Goal: Task Accomplishment & Management: Manage account settings

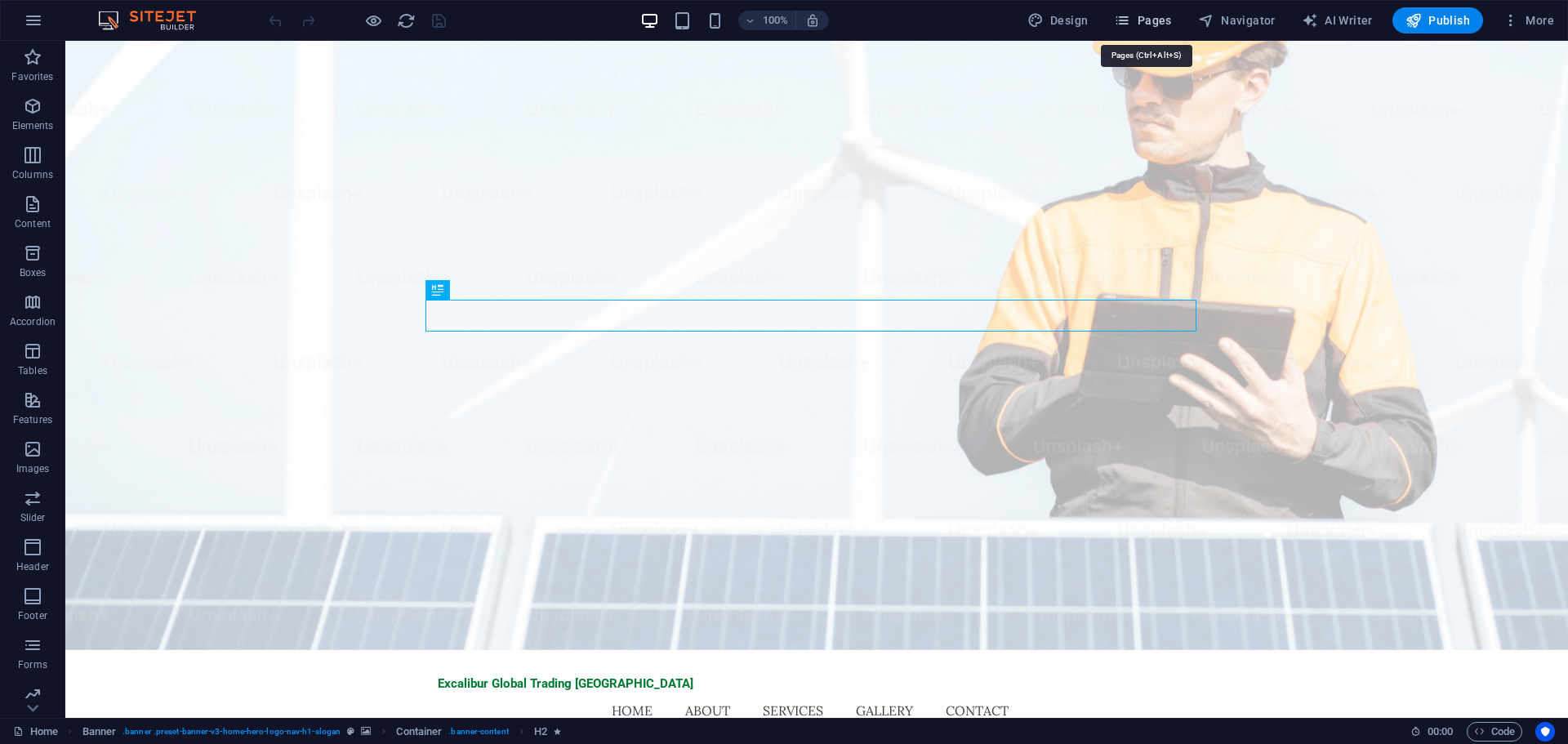
click at [1130, 22] on icon "button" at bounding box center [1122, 20] width 16 height 16
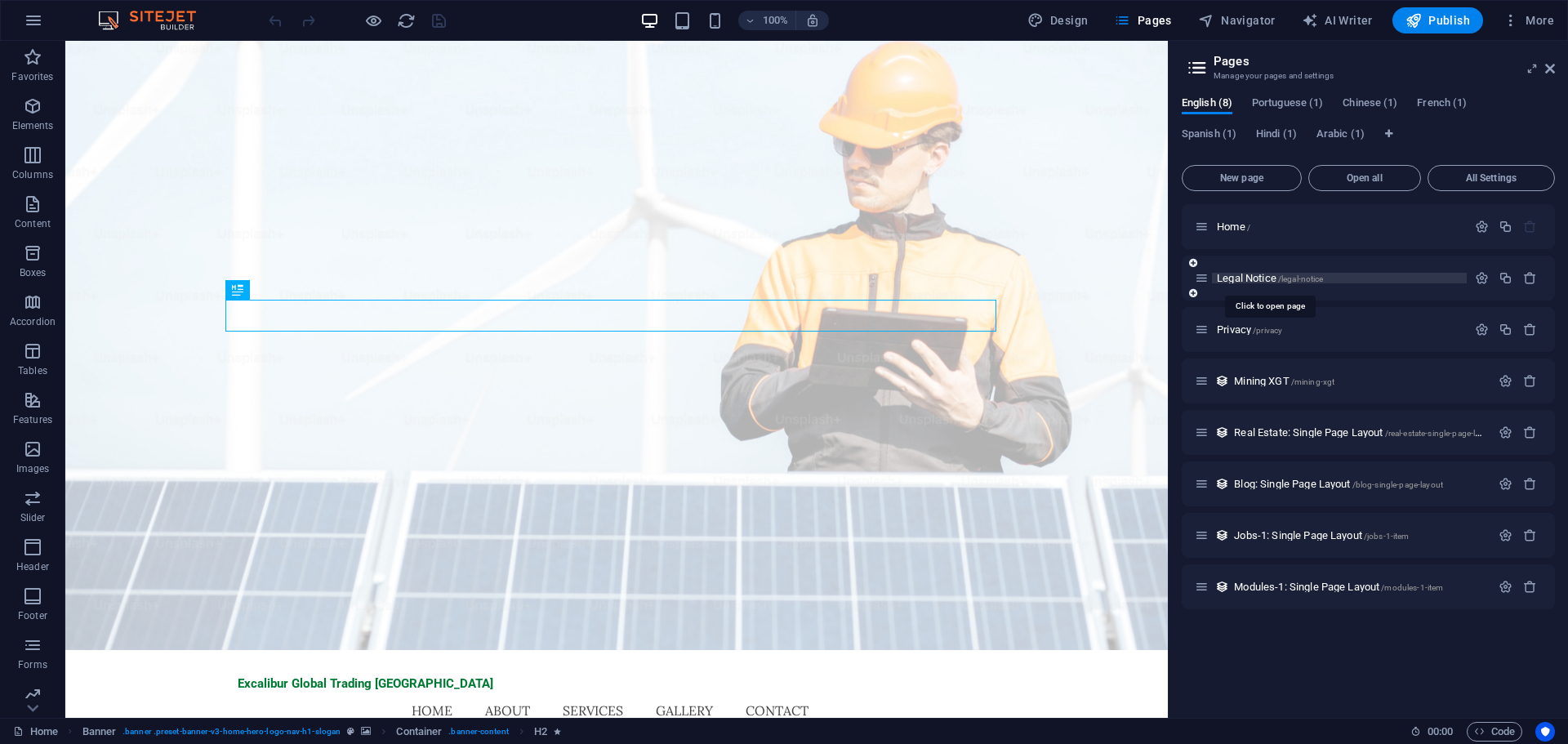
click at [1251, 275] on span "Legal Notice /legal-notice" at bounding box center [1270, 278] width 106 height 12
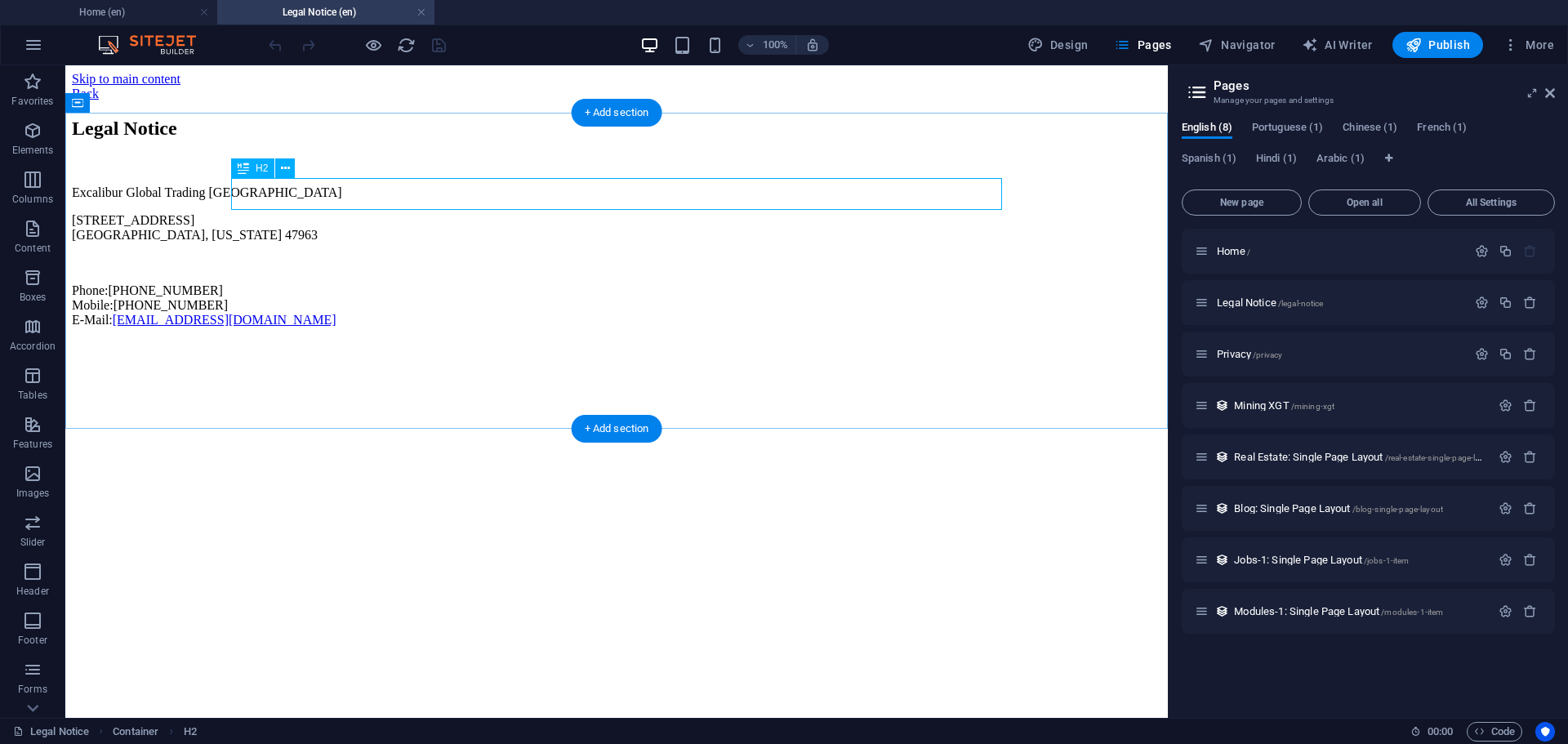
click at [378, 140] on div "Legal Notice" at bounding box center [616, 129] width 1089 height 22
click at [91, 140] on h2 "Legal Notice" at bounding box center [616, 129] width 1089 height 22
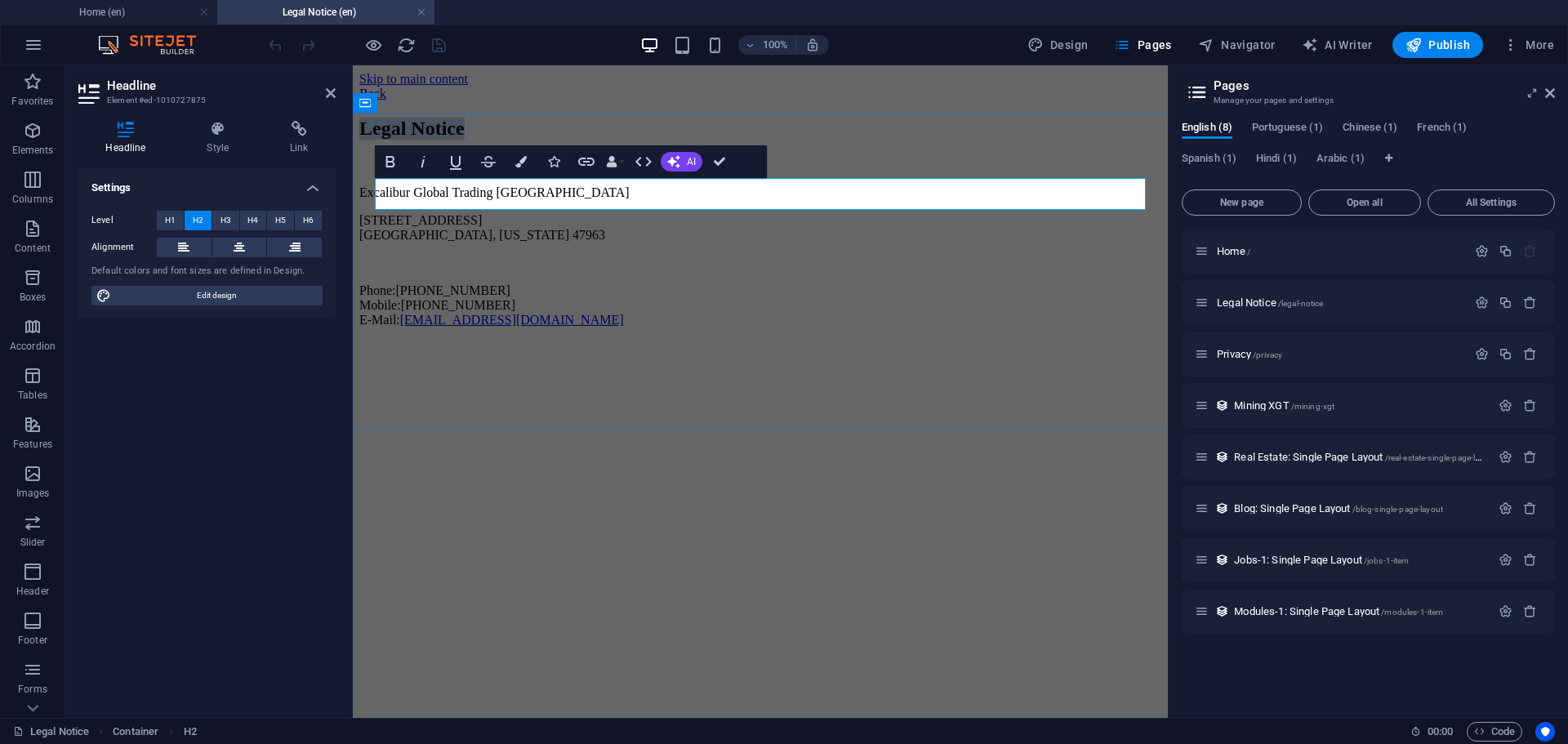
click at [378, 140] on h2 "Legal Notice" at bounding box center [760, 129] width 802 height 22
click at [683, 285] on div "Excalibur Global Trading USA 112 E State St Morocco, Indiana 47963 Phone: 1 (91…" at bounding box center [760, 257] width 802 height 142
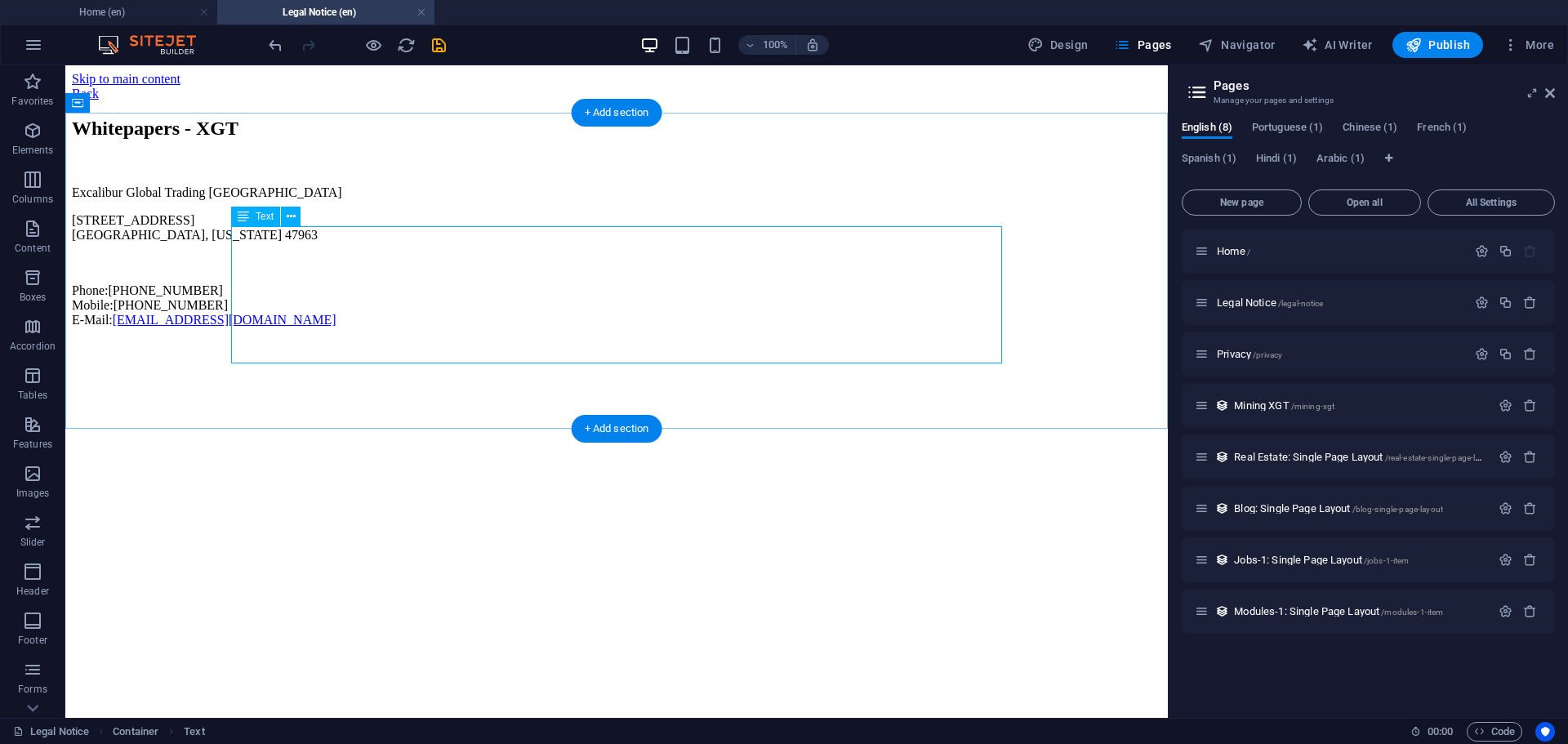
click at [633, 251] on div "Excalibur Global Trading USA 112 E State St Morocco, Indiana 47963 Phone: 1 (91…" at bounding box center [616, 257] width 1089 height 142
click at [608, 99] on div "+ Add section" at bounding box center [617, 112] width 91 height 27
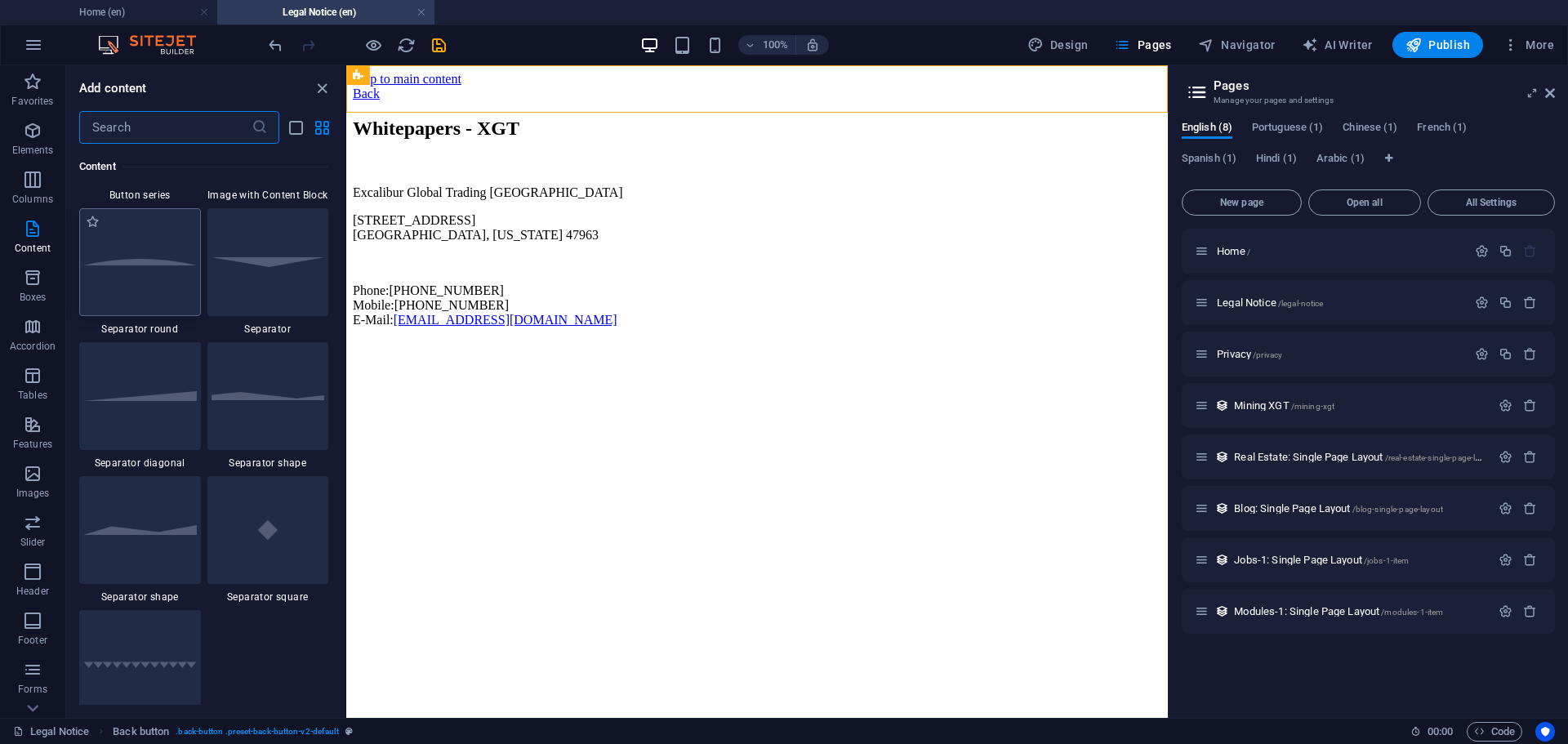
scroll to position [3919, 0]
click at [155, 288] on div at bounding box center [140, 254] width 122 height 108
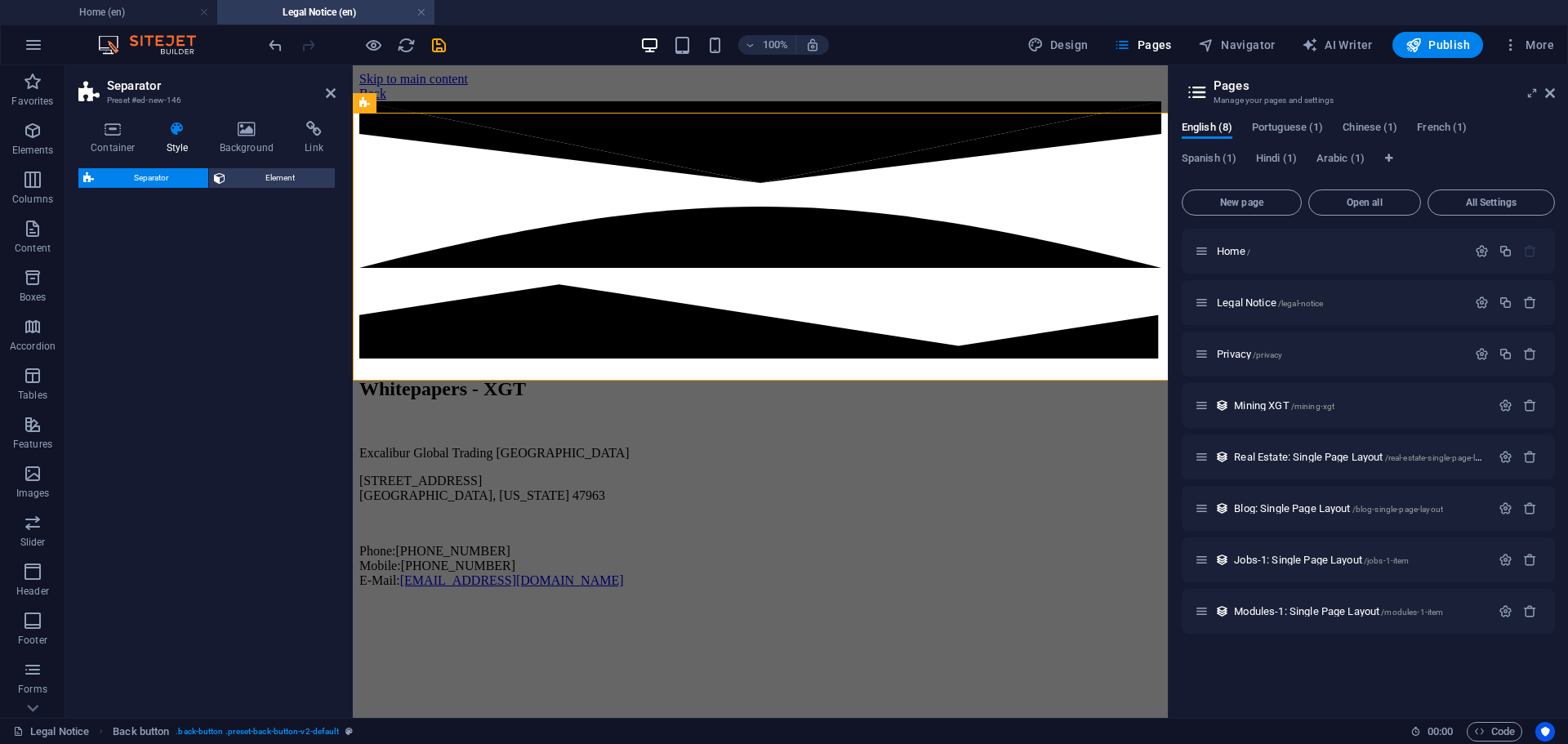
select select "circle"
select select "rem"
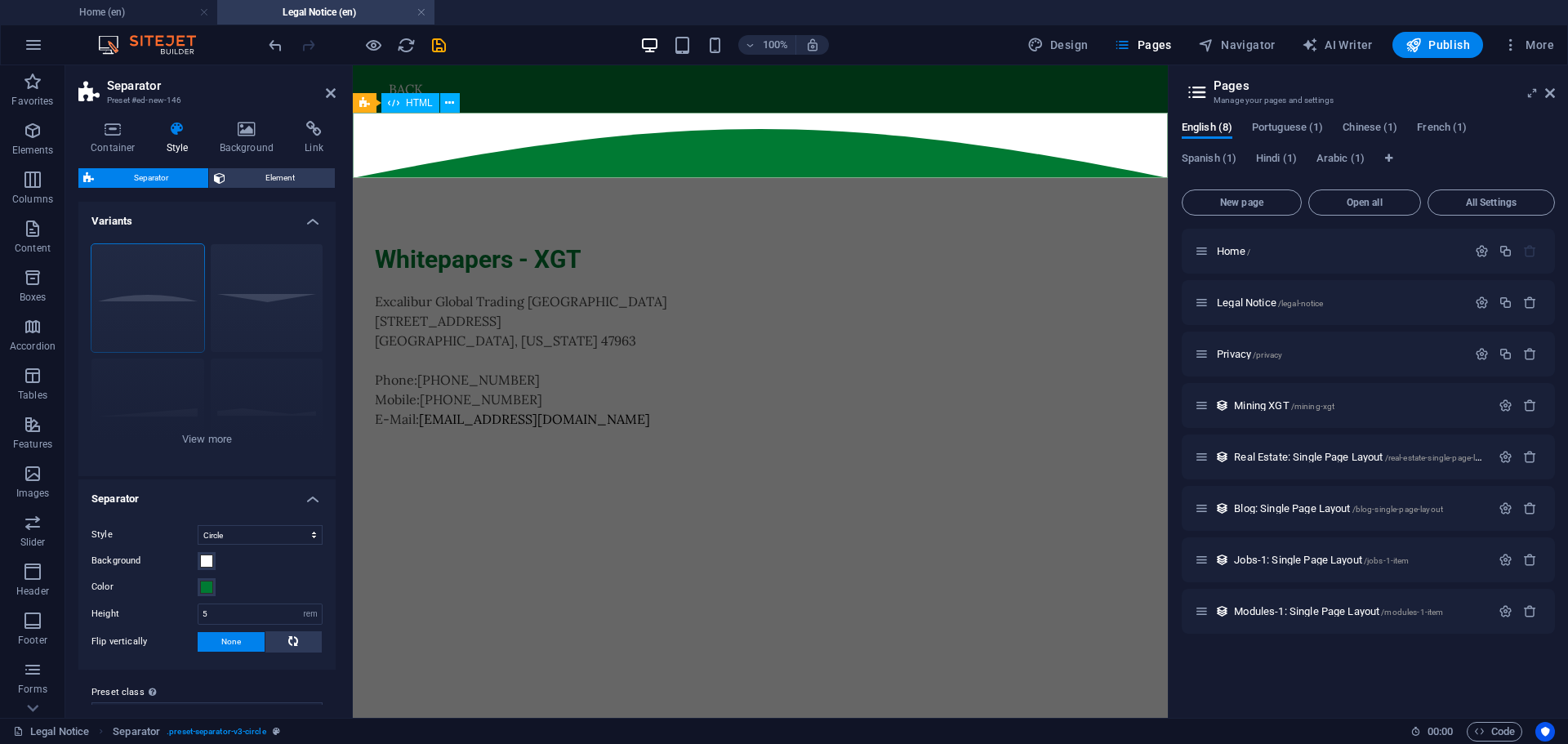
click at [409, 105] on span "HTML" at bounding box center [419, 102] width 27 height 9
click at [421, 143] on div at bounding box center [760, 145] width 815 height 65
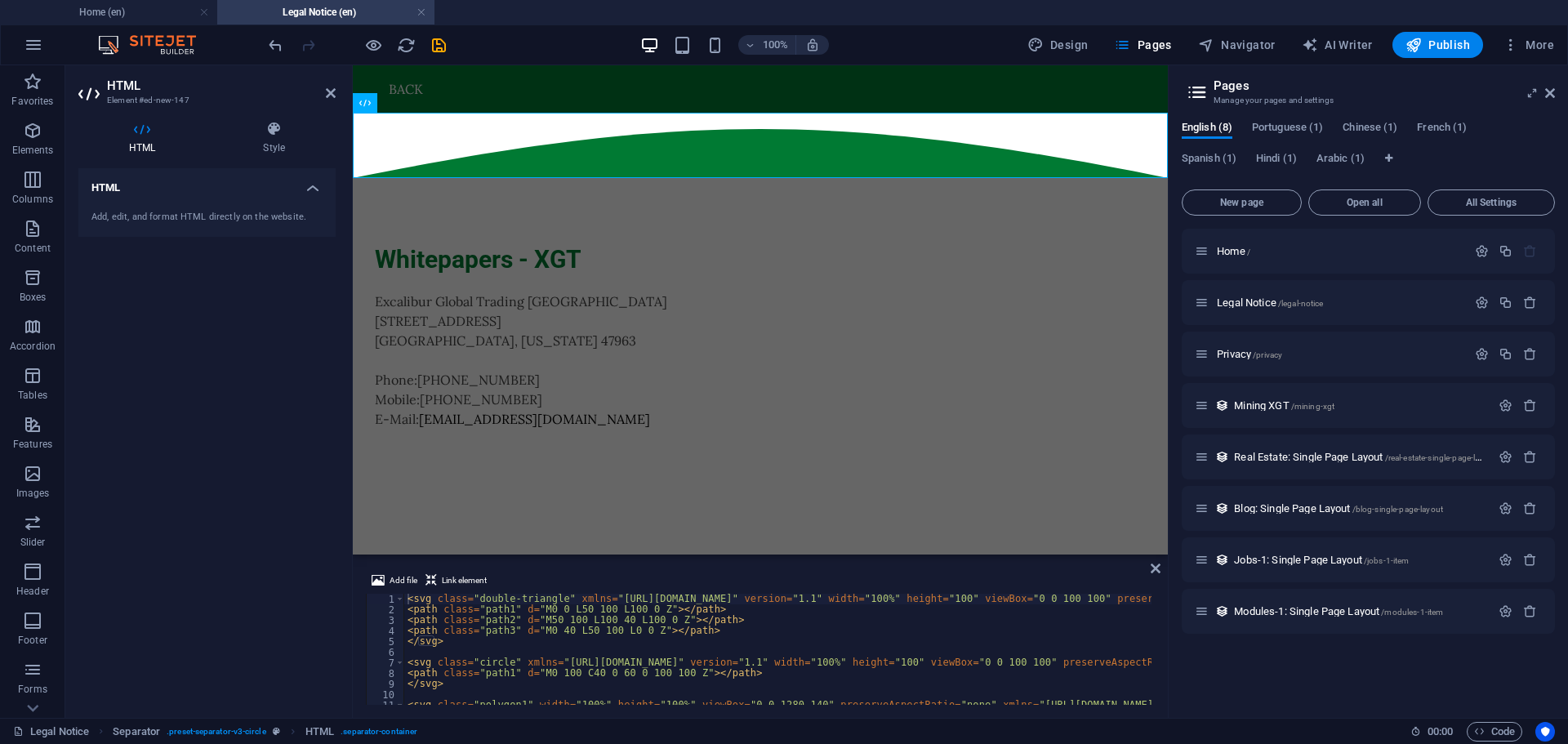
click at [1038, 635] on div "< svg class = "double-triangle" xmlns = "http://www.w3.org/2000/svg" version = …" at bounding box center [836, 658] width 863 height 129
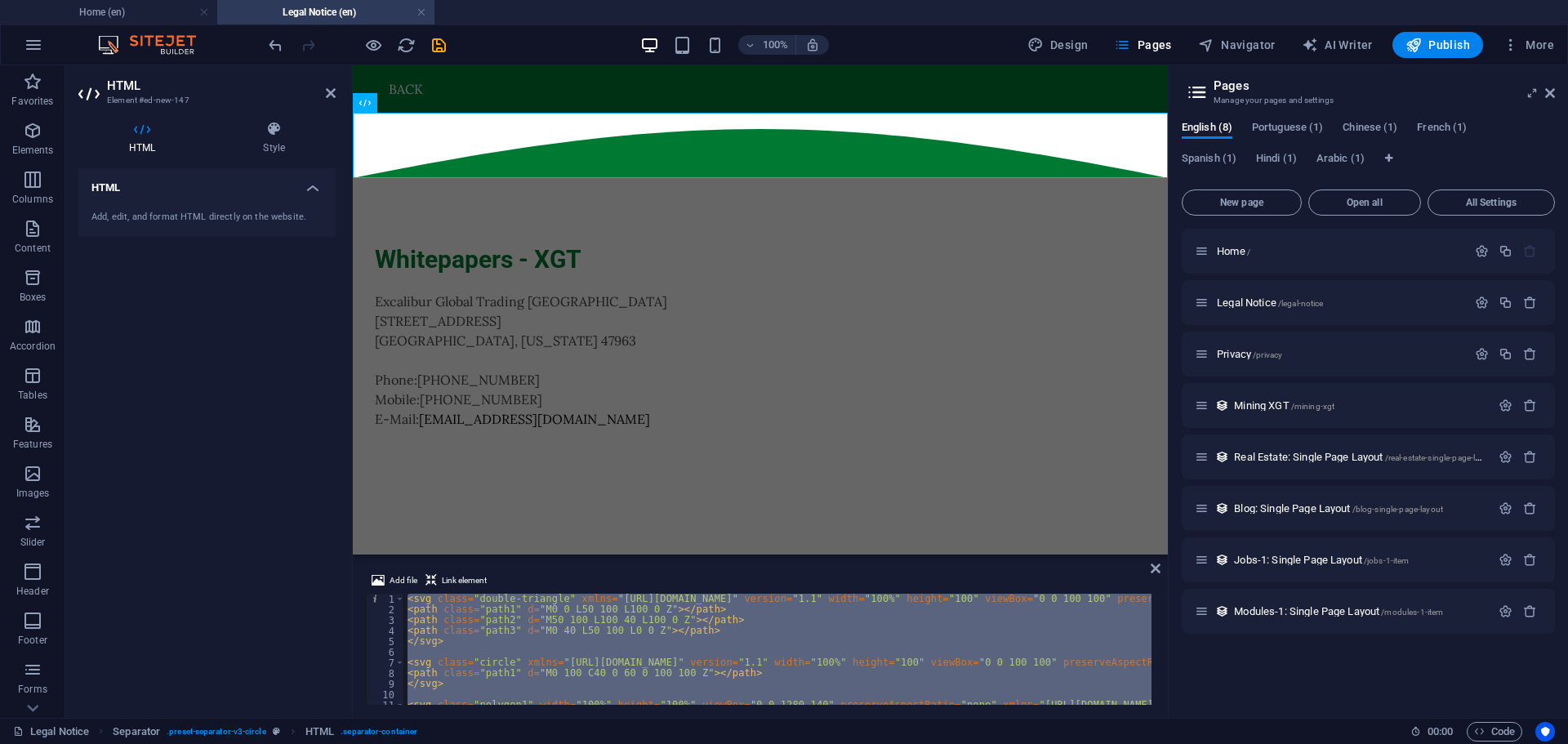
type textarea "<path class="path1" d="M0 70.35l320-49.24 640 98.49 320-49.25V140H0V70.35z"></p…"
paste textarea
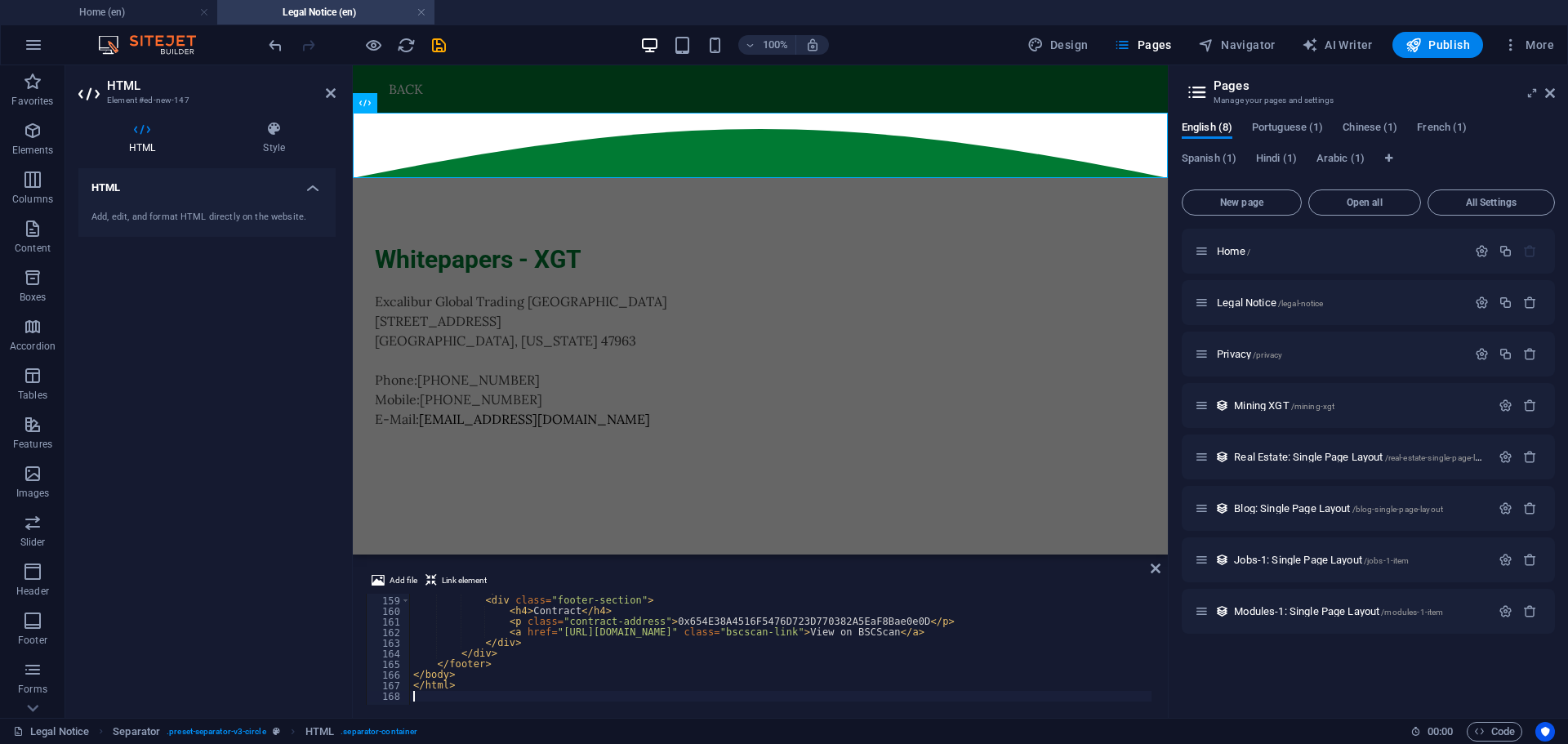
scroll to position [1676, 0]
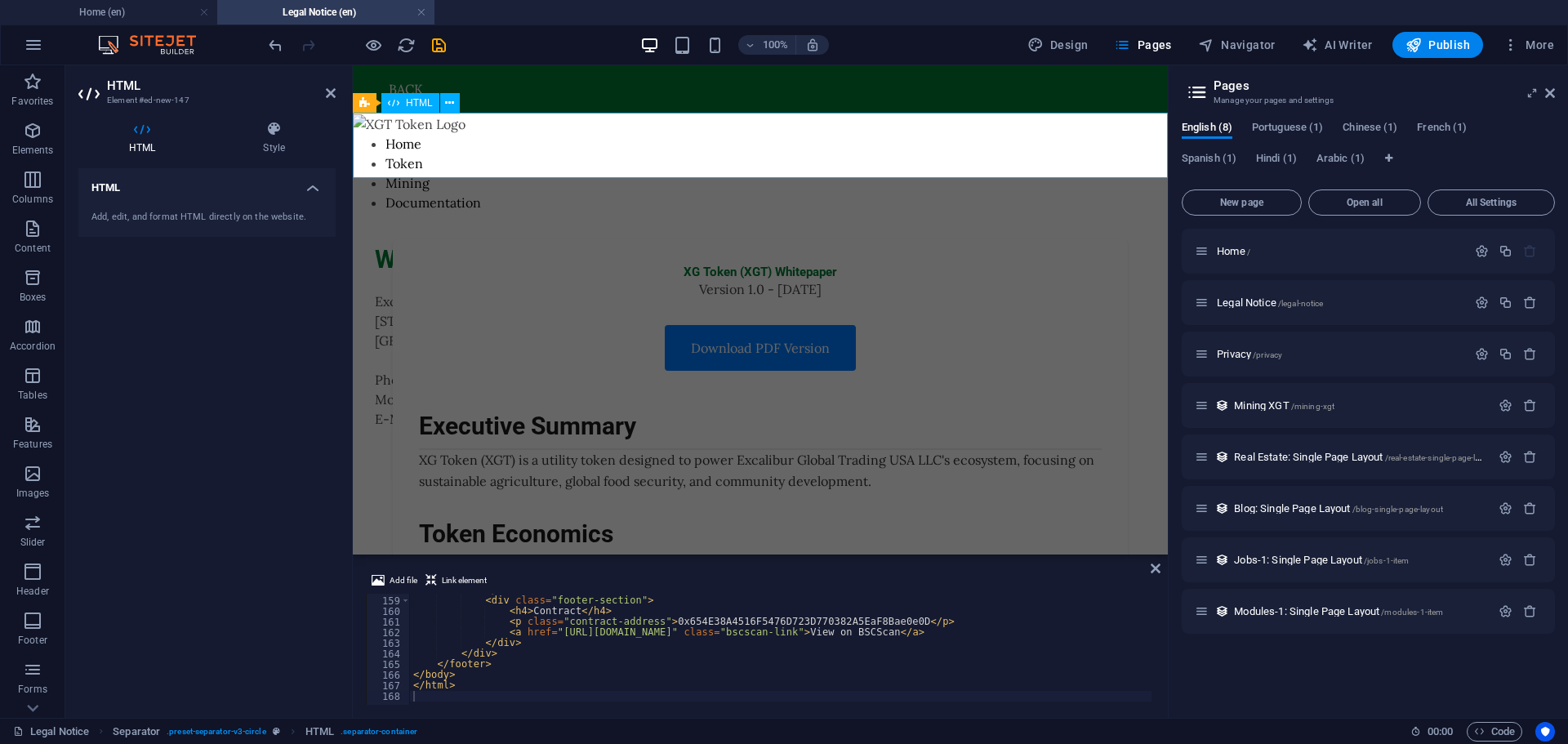
click at [882, 155] on div "XGT Token Whitepaper - Excalibur Global Trading Home Token Mining Documentation…" at bounding box center [760, 145] width 815 height 65
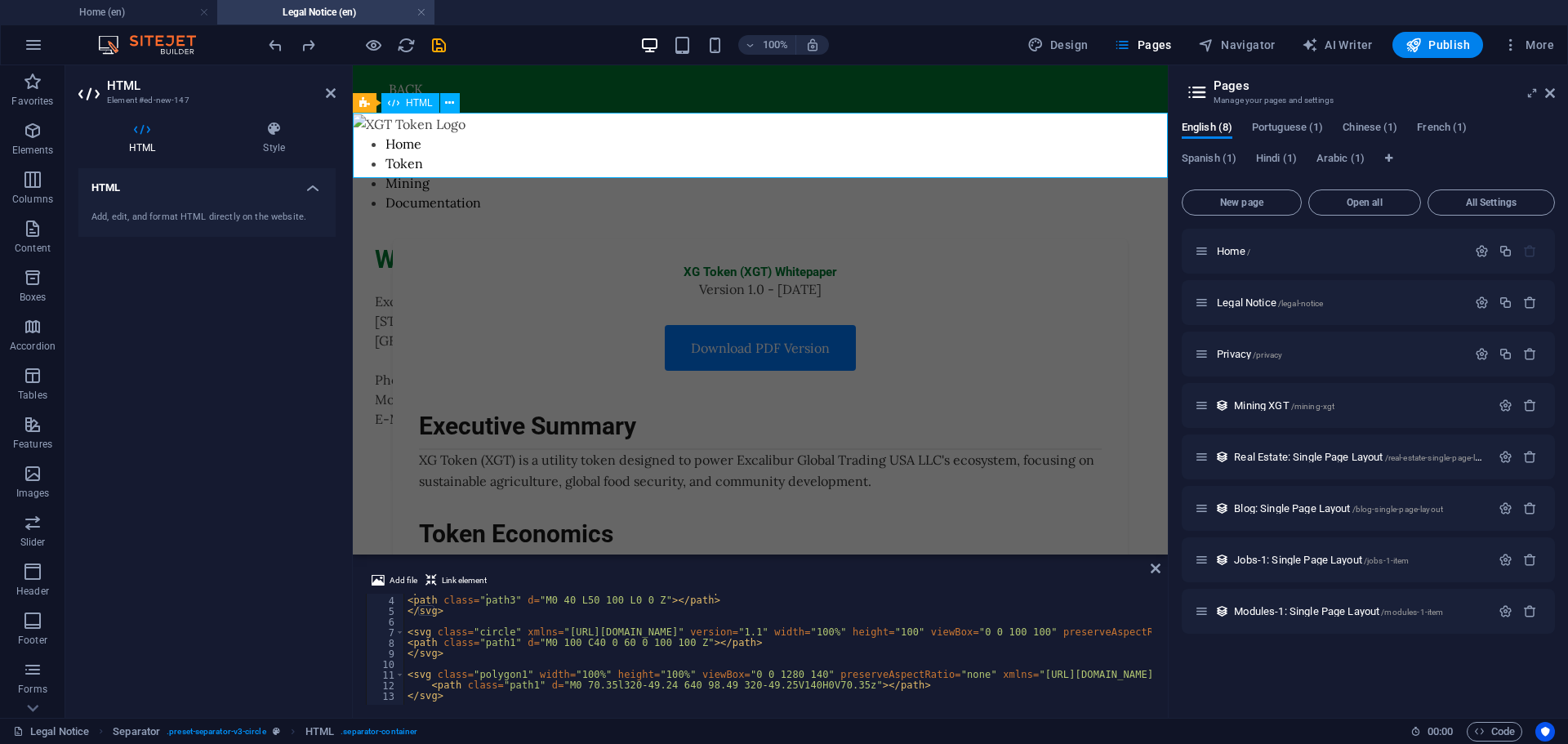
scroll to position [30, 0]
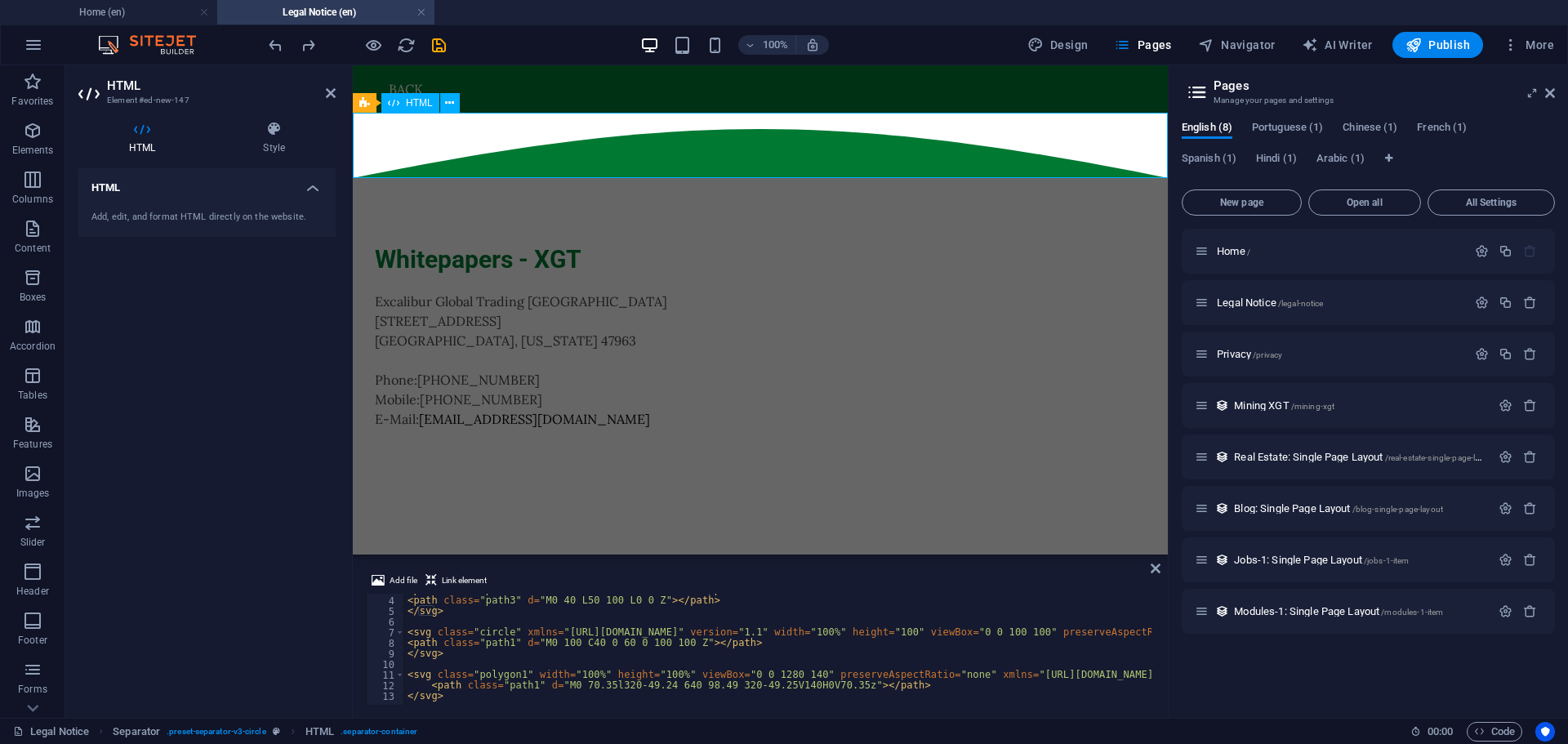
click at [542, 156] on div at bounding box center [760, 145] width 815 height 65
click at [851, 687] on div "< path class = "path2" d = "M50 100 L100 40 L100 0 Z" > </ path > < path class …" at bounding box center [836, 649] width 863 height 129
type textarea "<path class="path1" d="M0 70.35l320-49.24 640 98.49 320-49.25V140H0V70.35z"></p…"
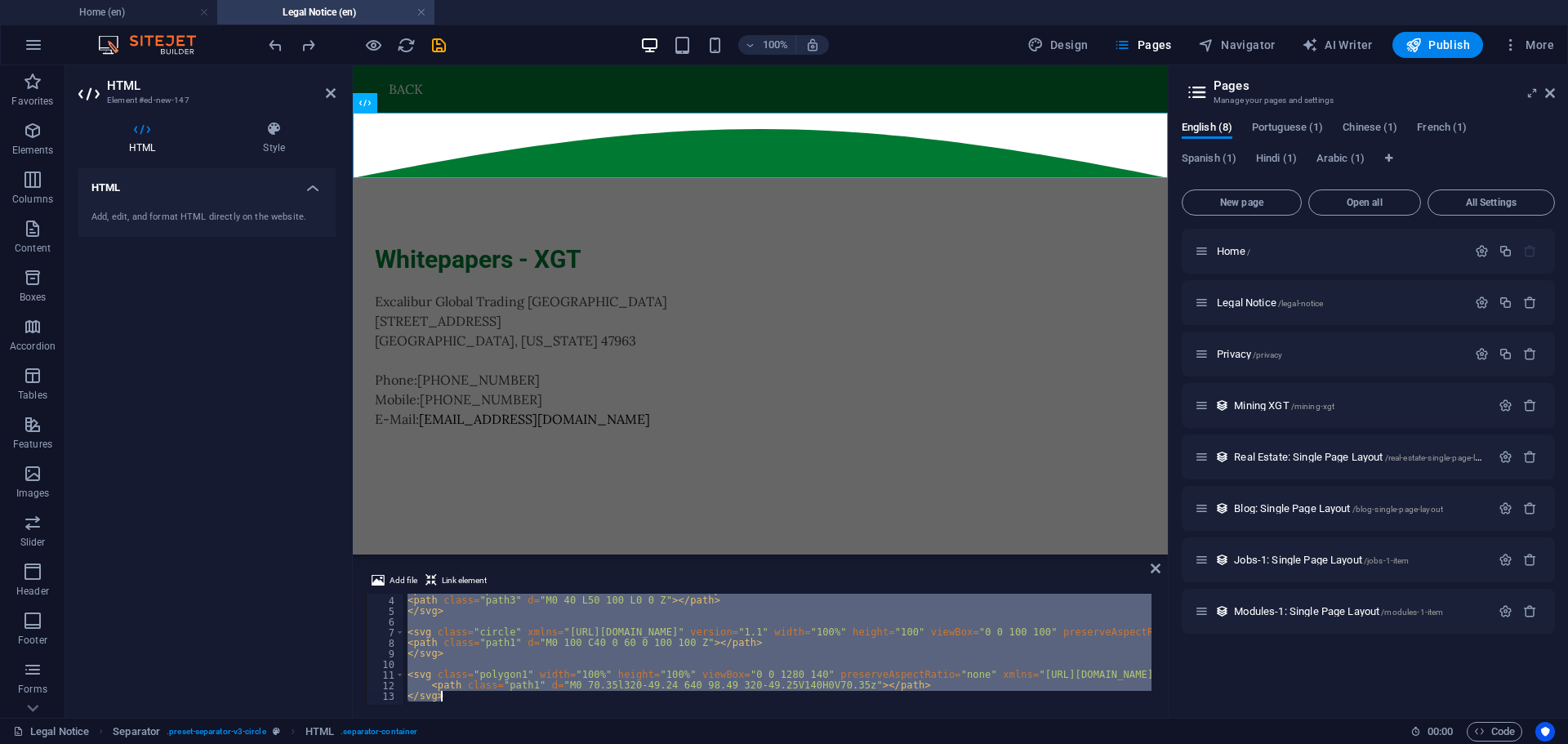
paste textarea
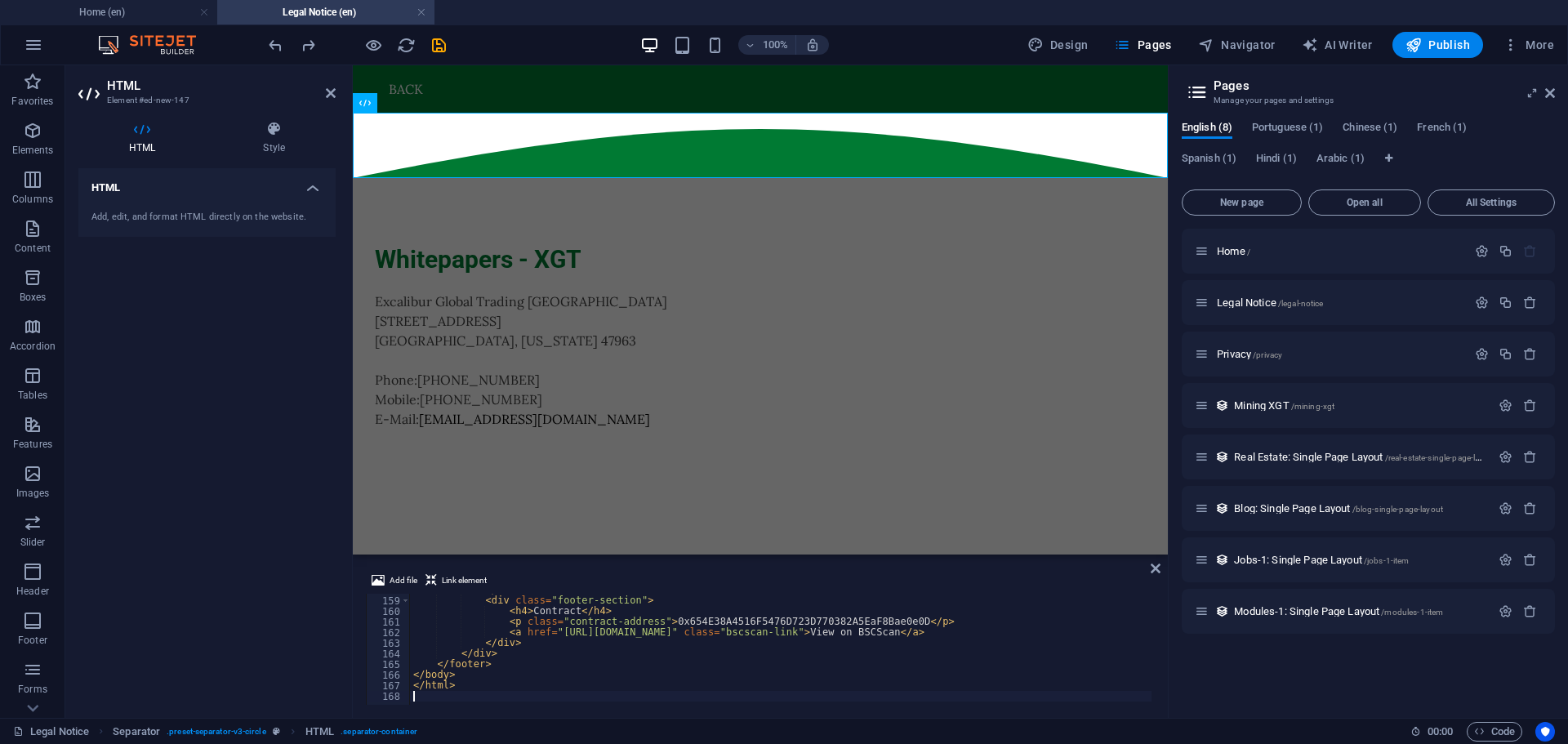
scroll to position [1676, 0]
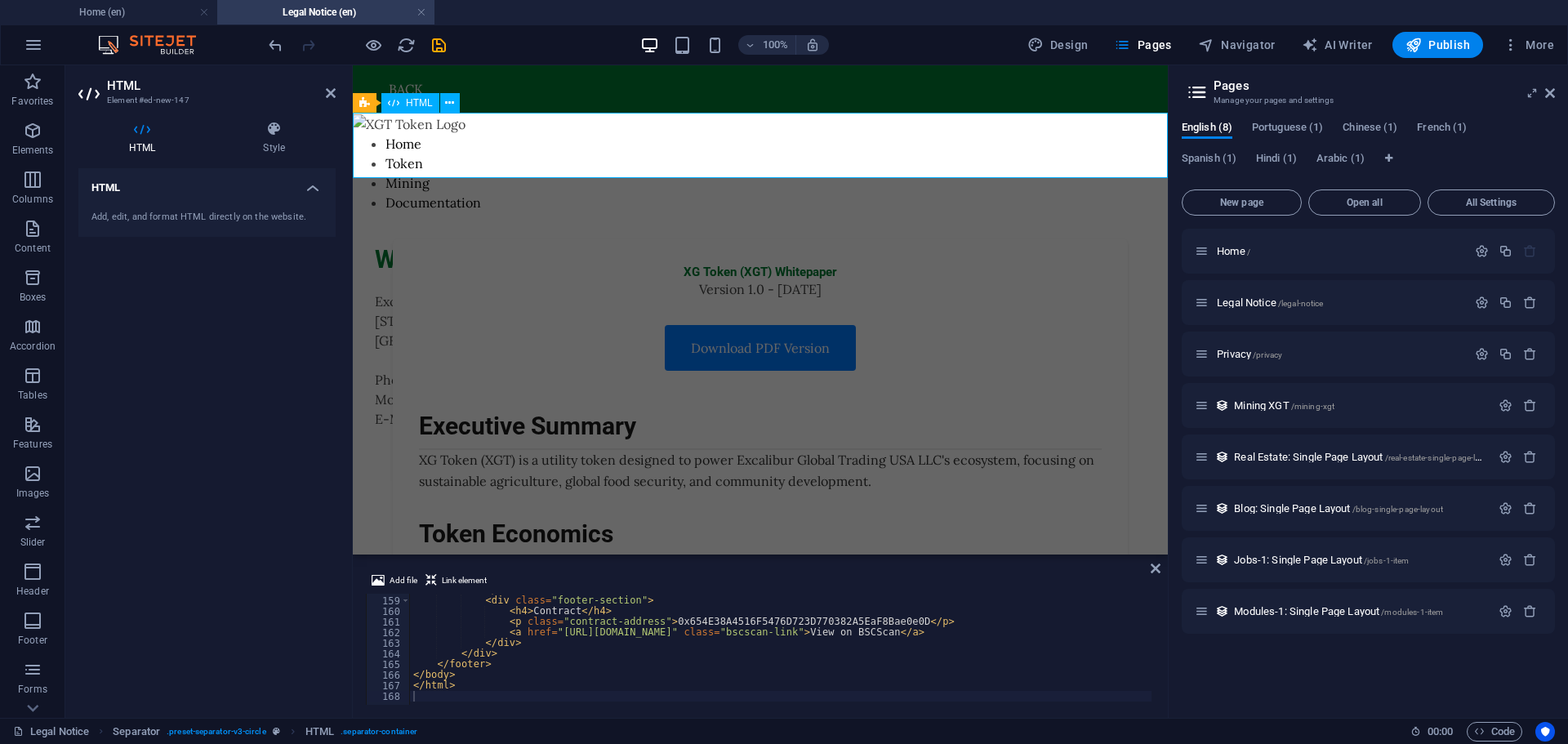
click at [839, 145] on div "XGT Token Whitepaper - Excalibur Global Trading Home Token Mining Documentation…" at bounding box center [760, 145] width 815 height 65
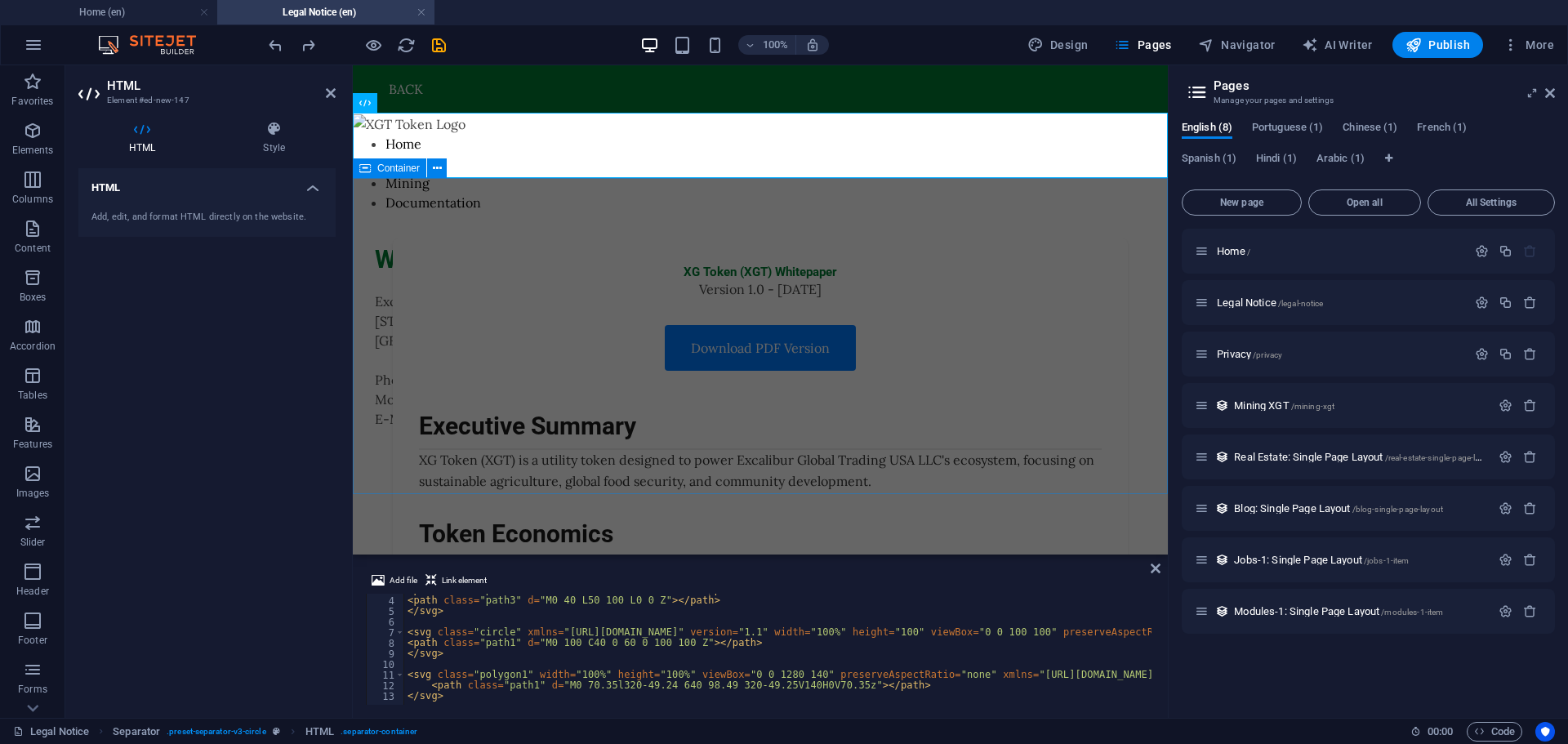
scroll to position [30, 0]
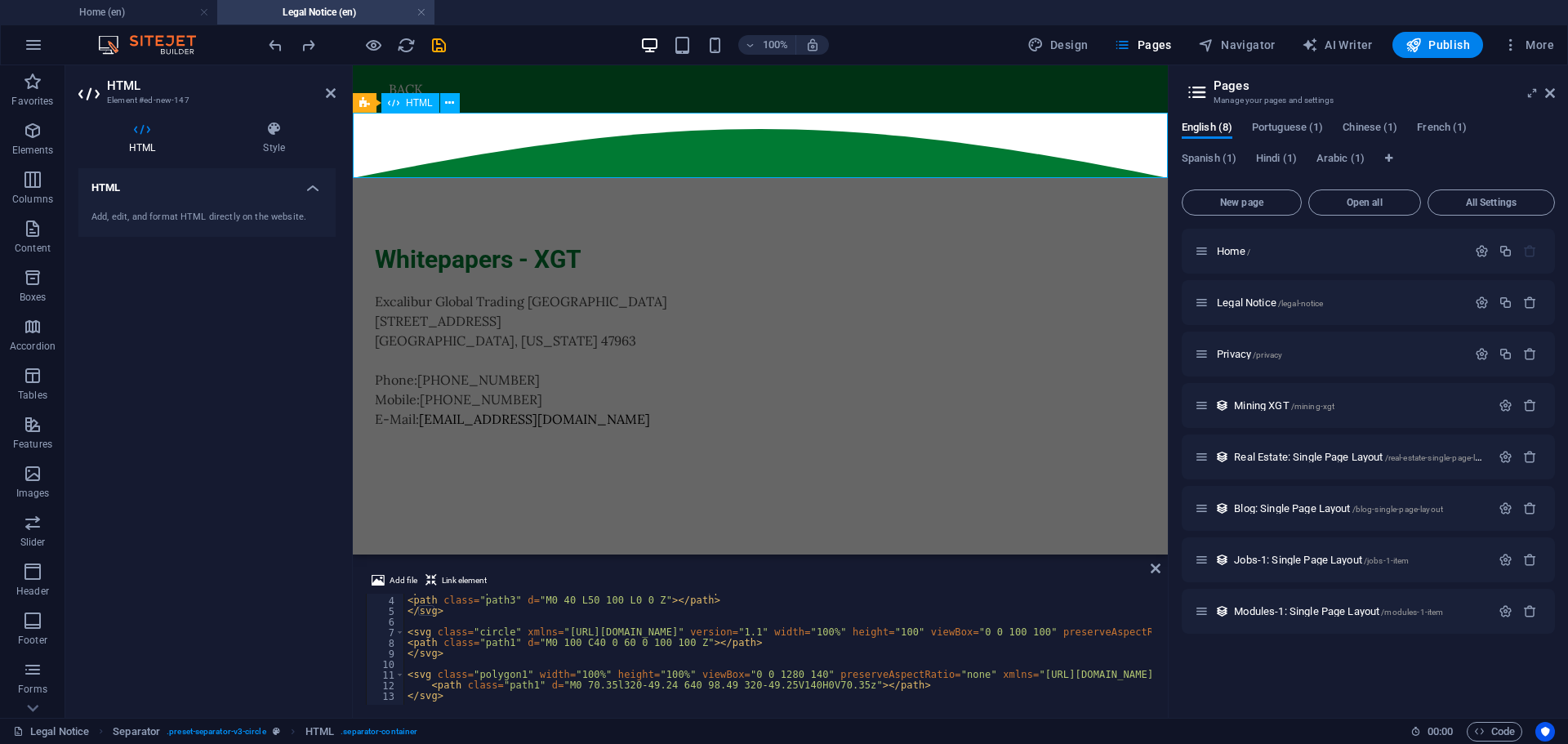
click at [796, 154] on div at bounding box center [760, 145] width 815 height 65
click at [451, 105] on icon at bounding box center [450, 103] width 9 height 17
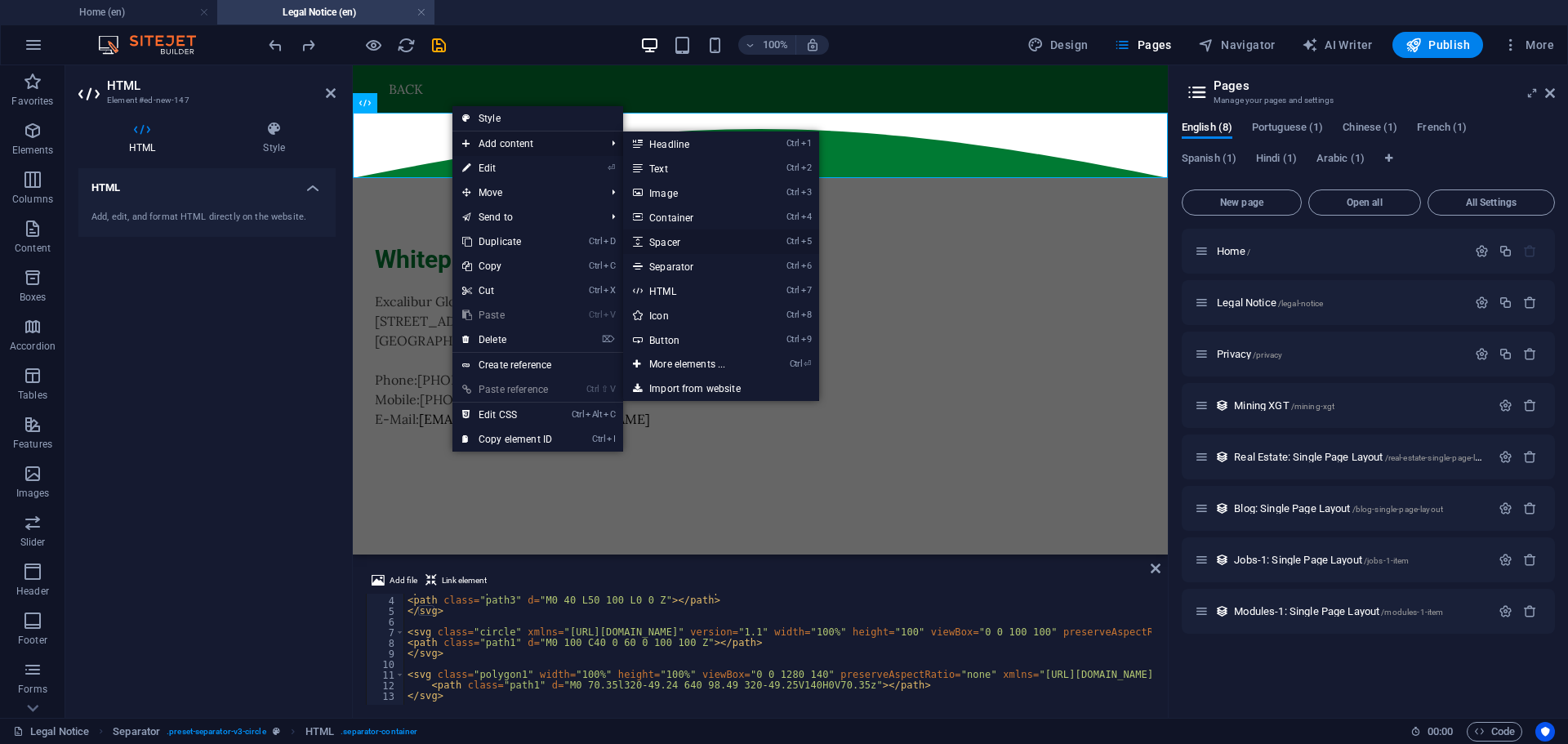
click at [717, 245] on link "Ctrl 5 Spacer" at bounding box center [690, 241] width 135 height 25
select select "px"
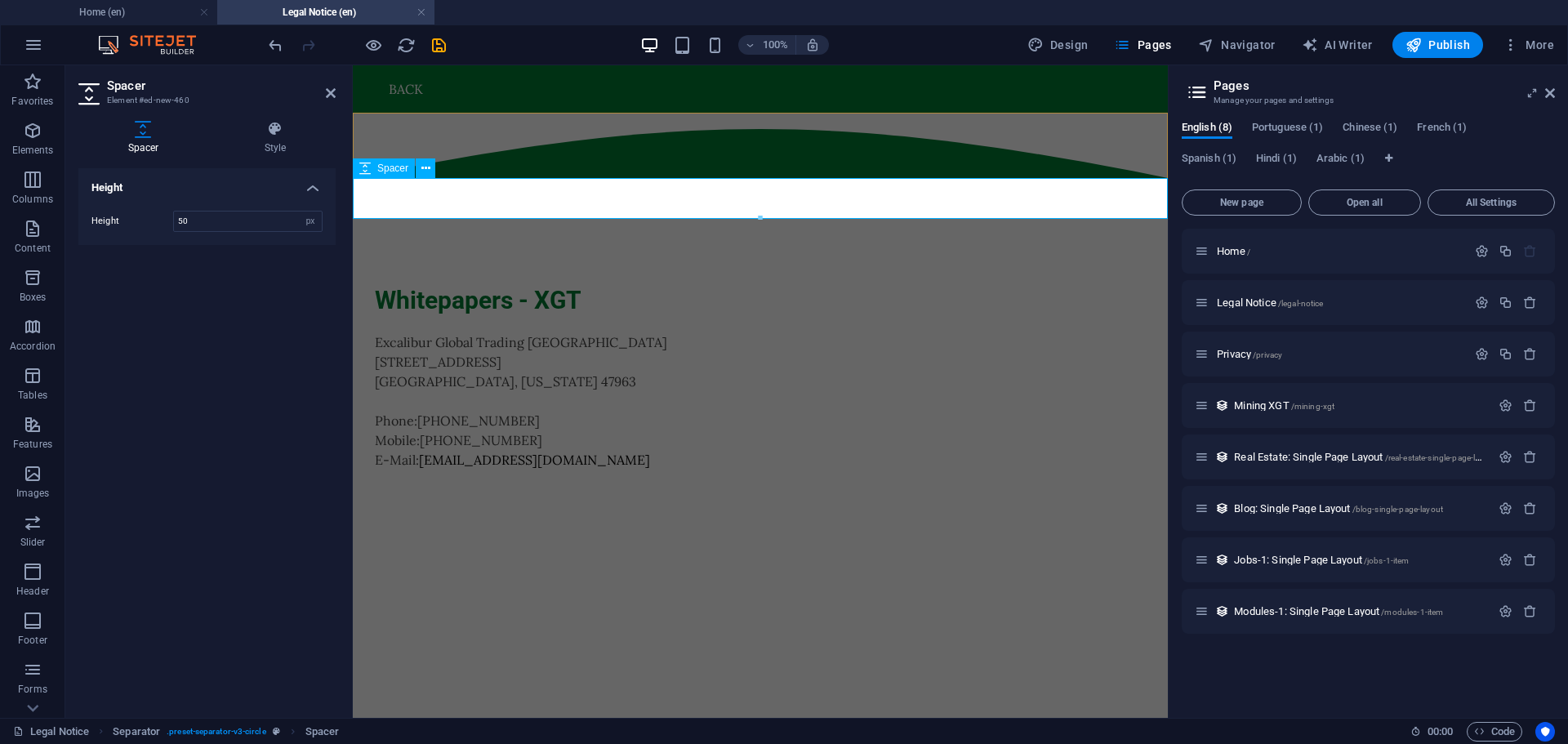
click at [716, 199] on div at bounding box center [760, 198] width 815 height 41
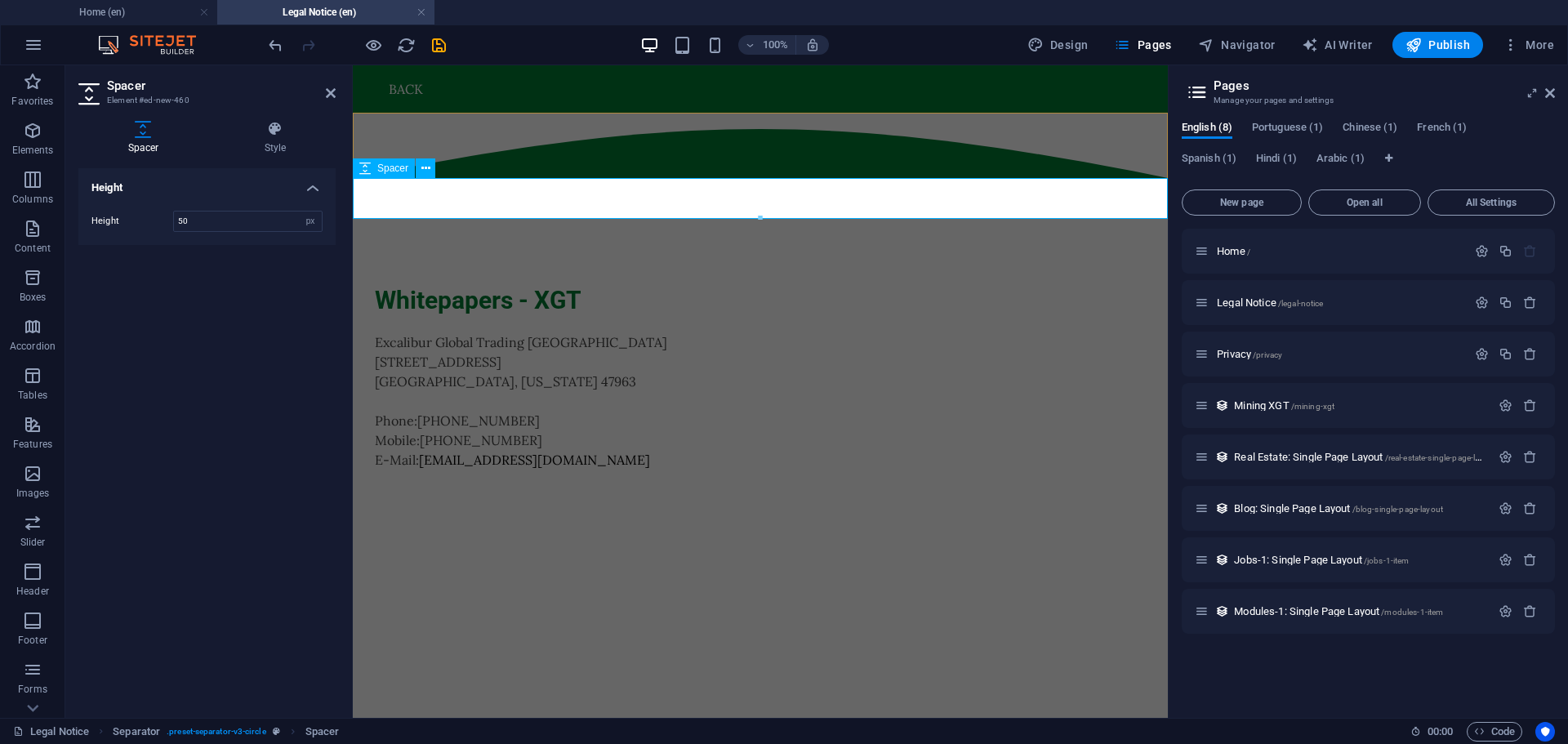
click at [716, 199] on div at bounding box center [760, 198] width 815 height 41
click at [57, 143] on span "Elements" at bounding box center [33, 141] width 65 height 39
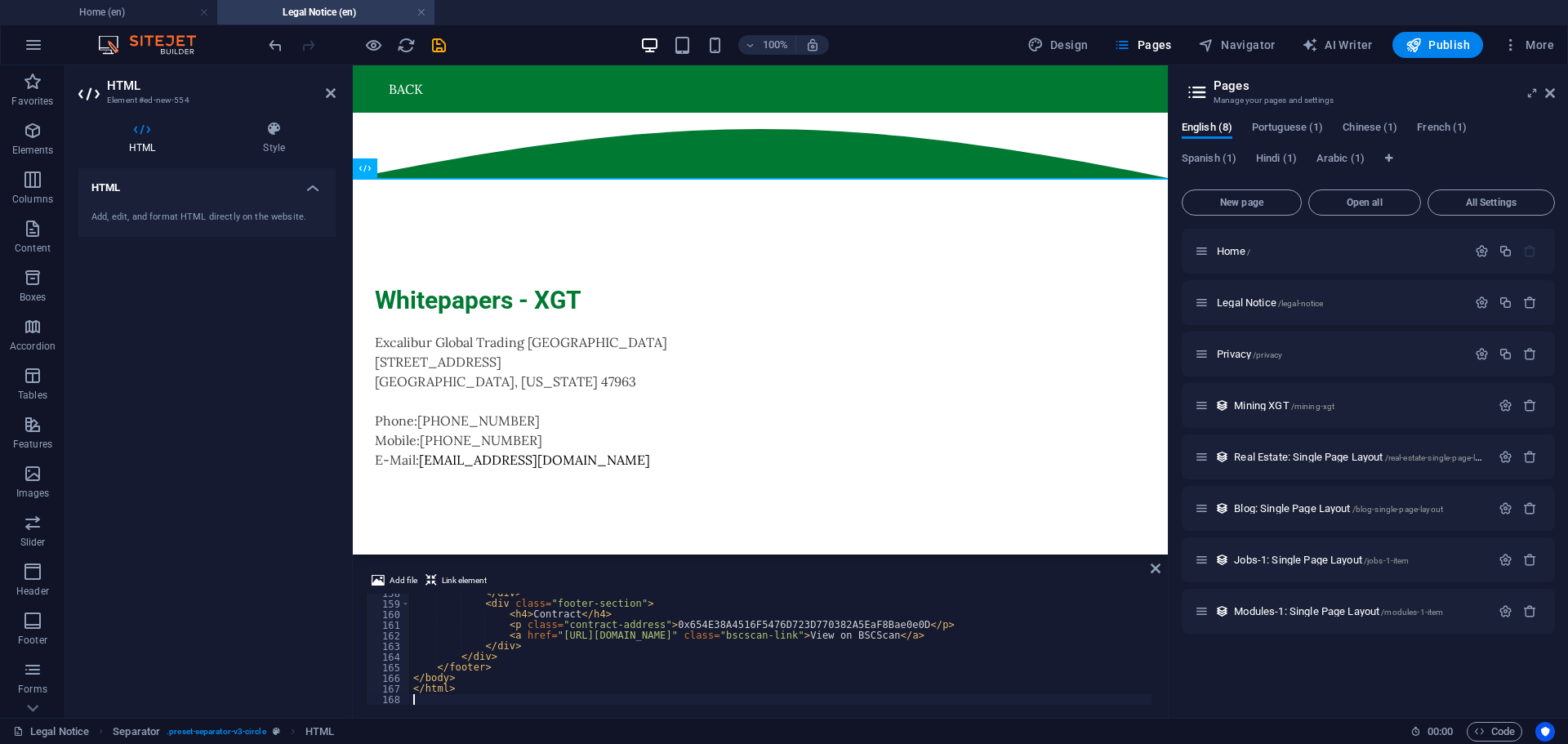
scroll to position [1672, 0]
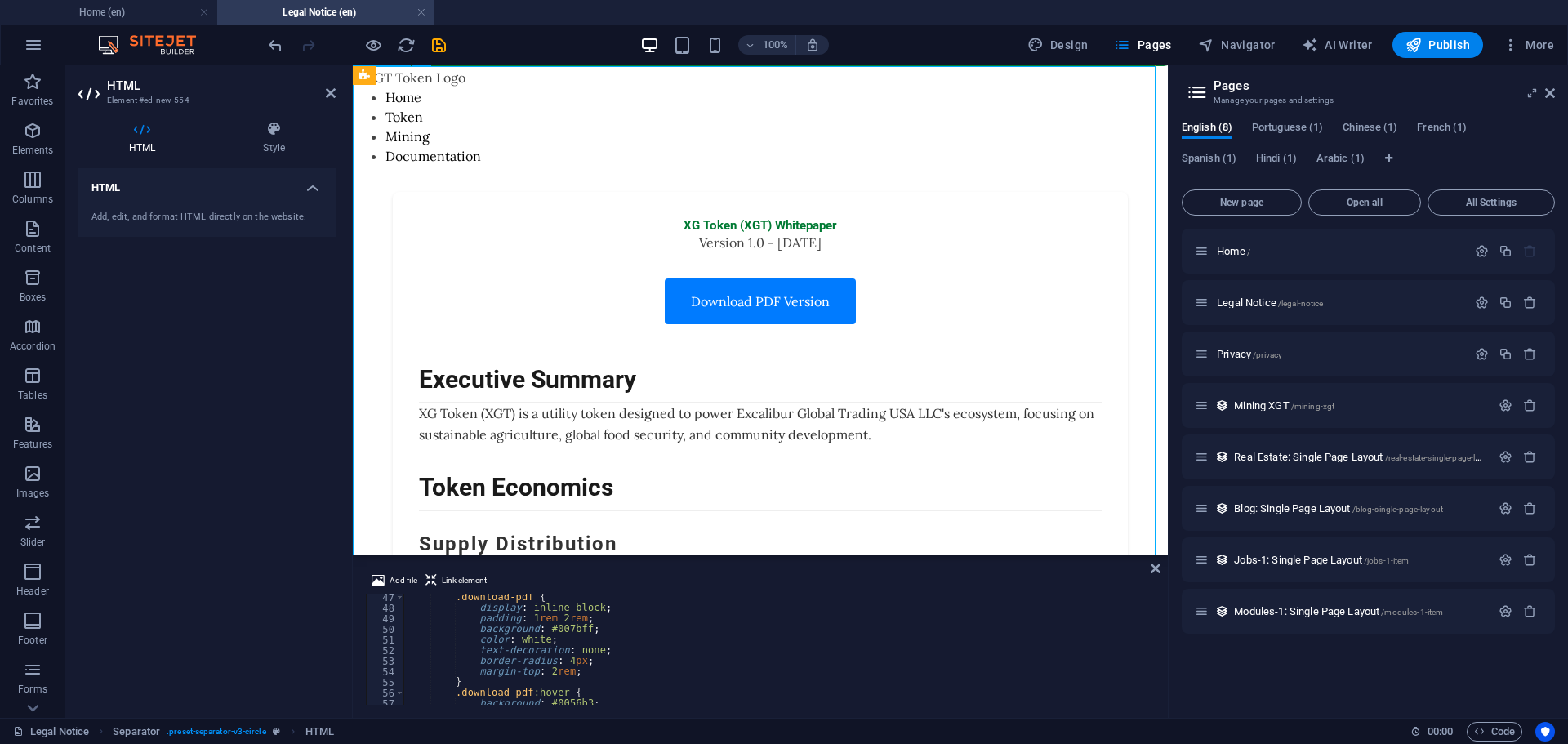
scroll to position [0, 0]
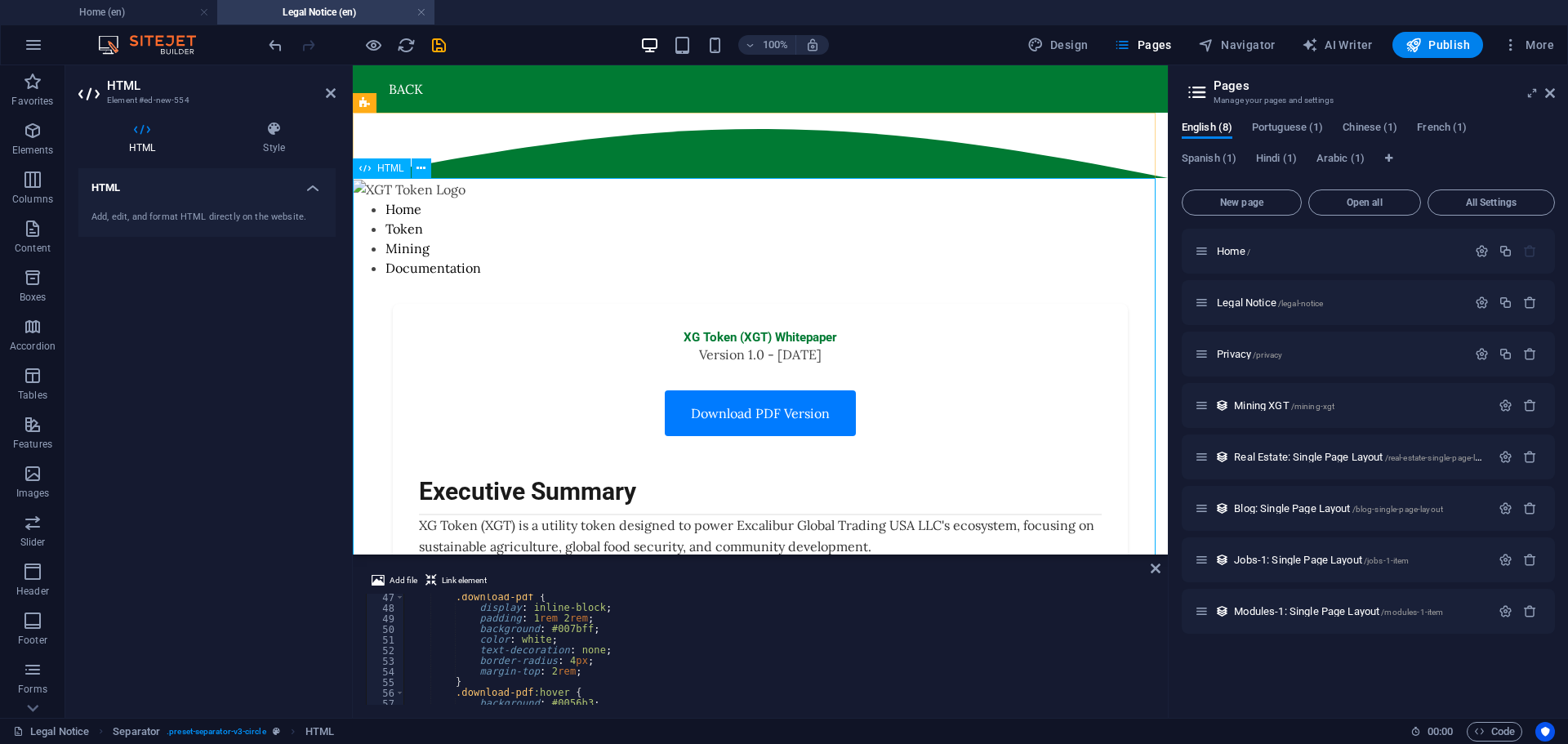
click at [767, 144] on div at bounding box center [760, 145] width 815 height 65
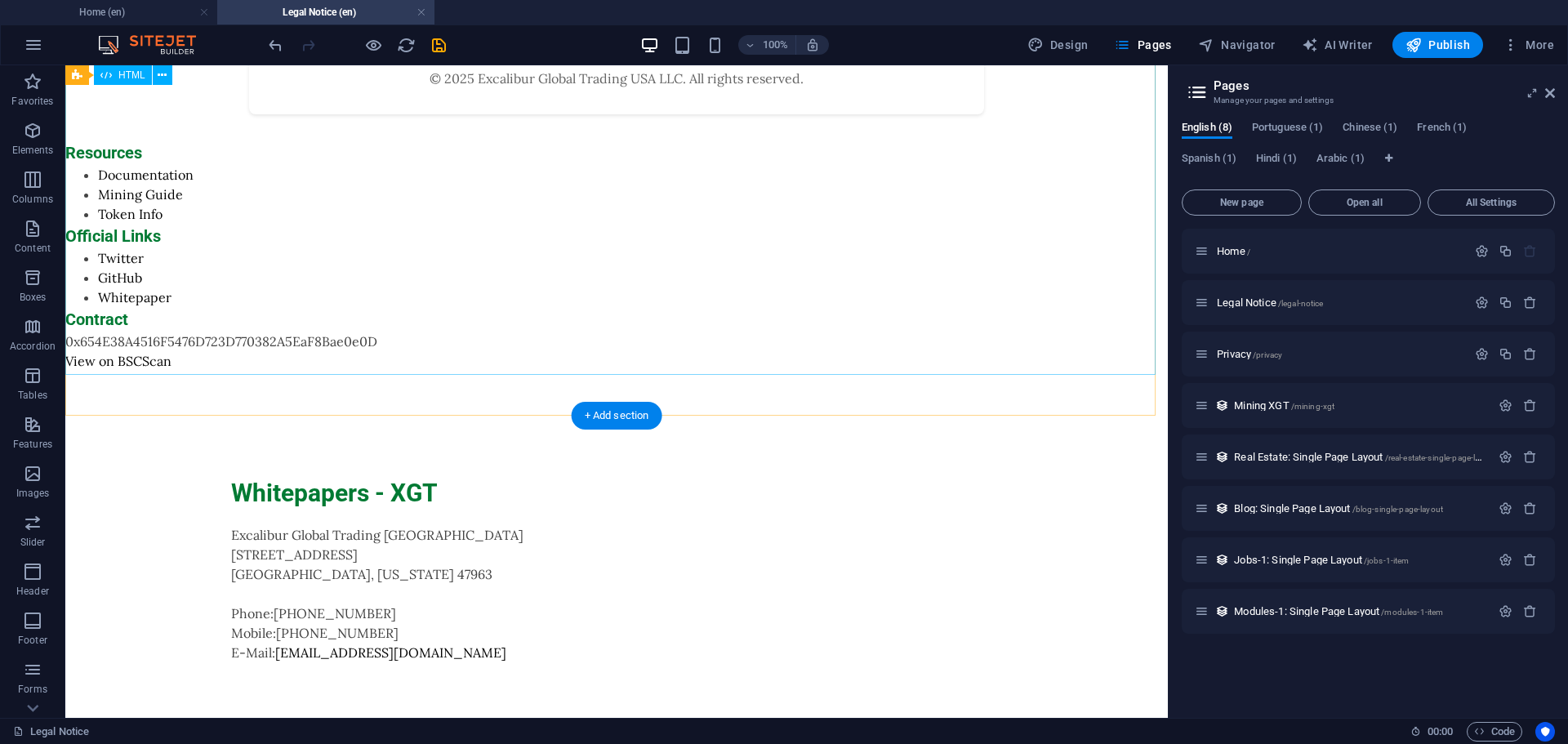
scroll to position [1337, 0]
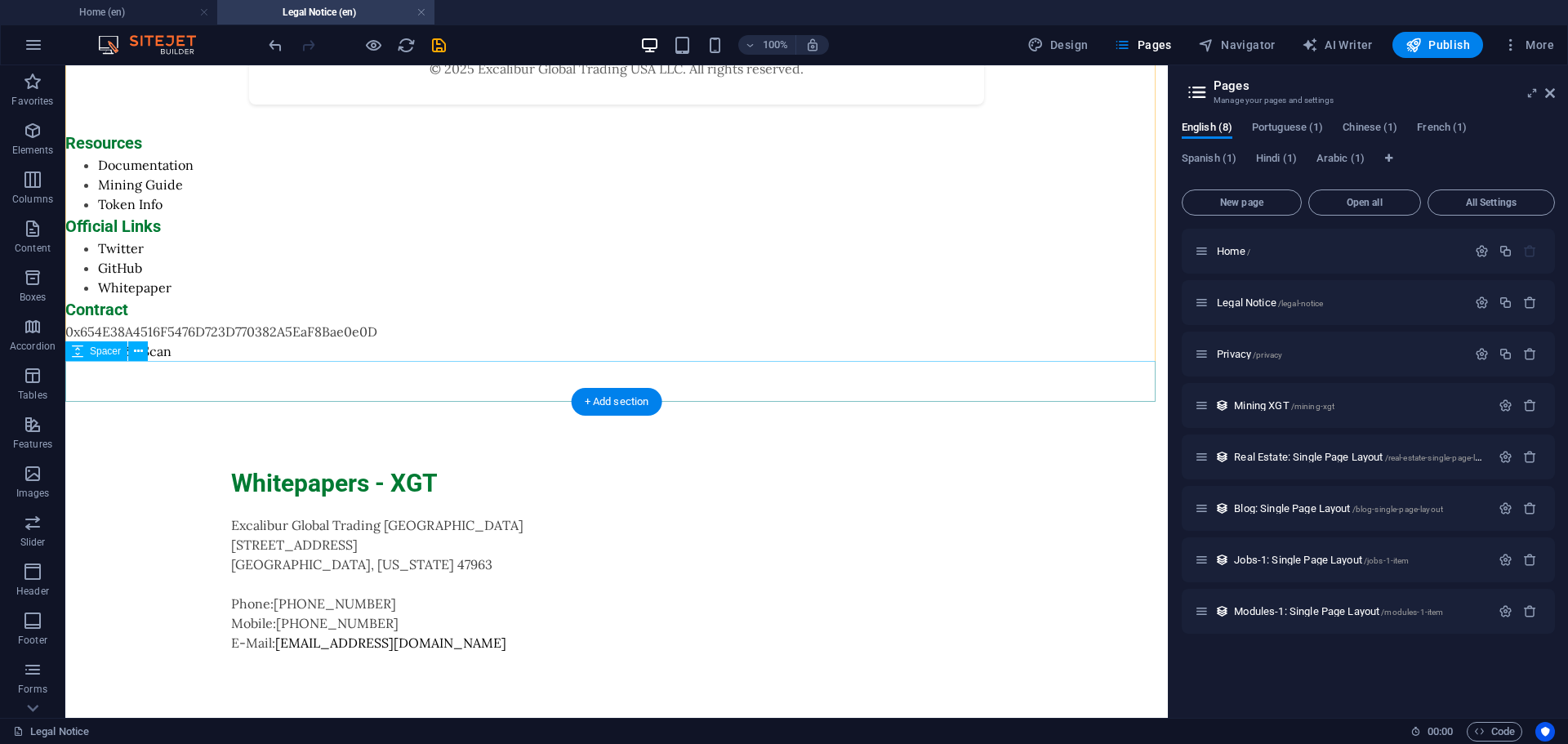
click at [699, 376] on div at bounding box center [616, 382] width 1103 height 41
click at [648, 394] on div "+ Add section" at bounding box center [617, 402] width 91 height 27
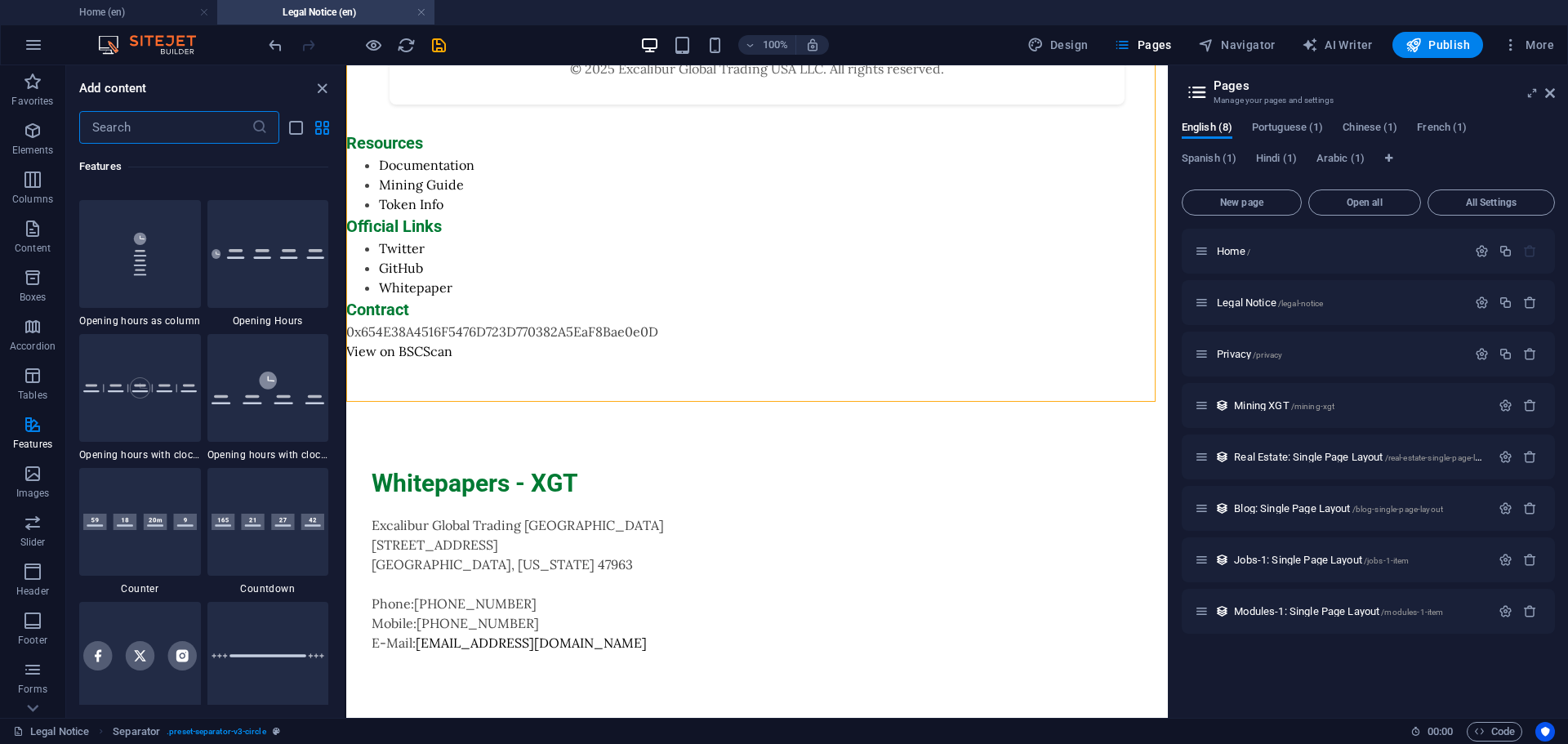
scroll to position [7021, 0]
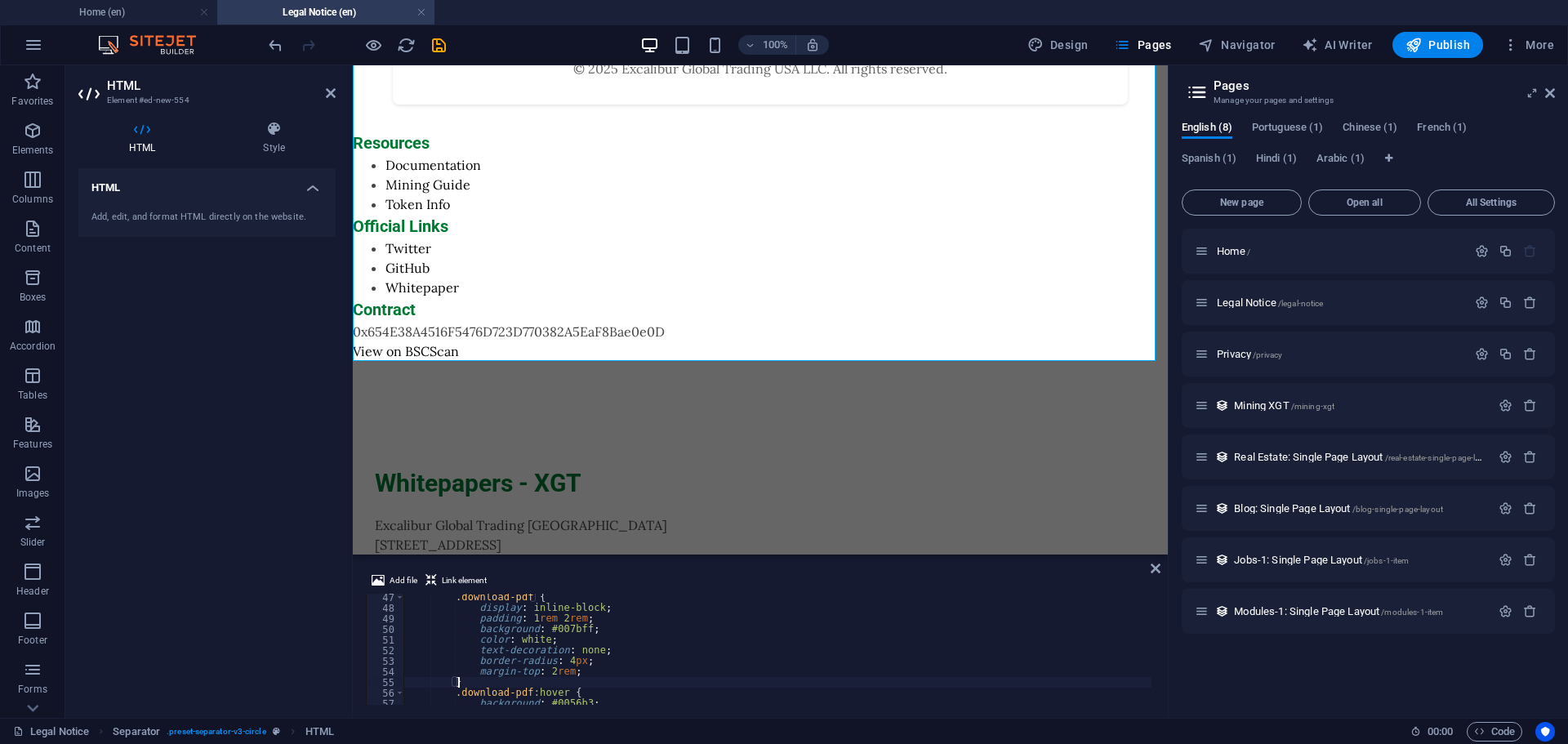
click at [768, 682] on div ".download-pdf { display : inline-block ; padding : 1 rem 2 rem ; background : #…" at bounding box center [973, 656] width 1138 height 129
type textarea "</html>"
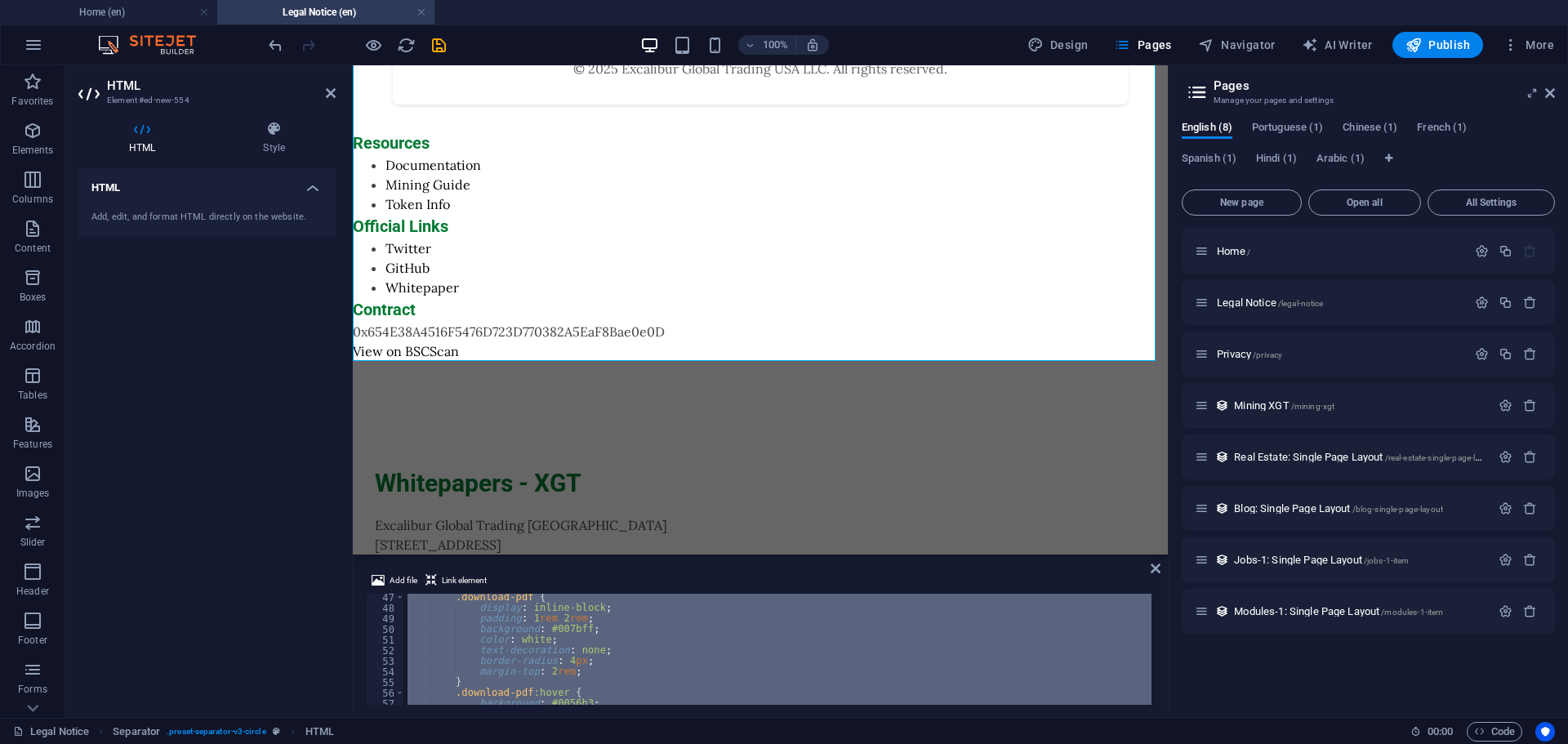
paste textarea
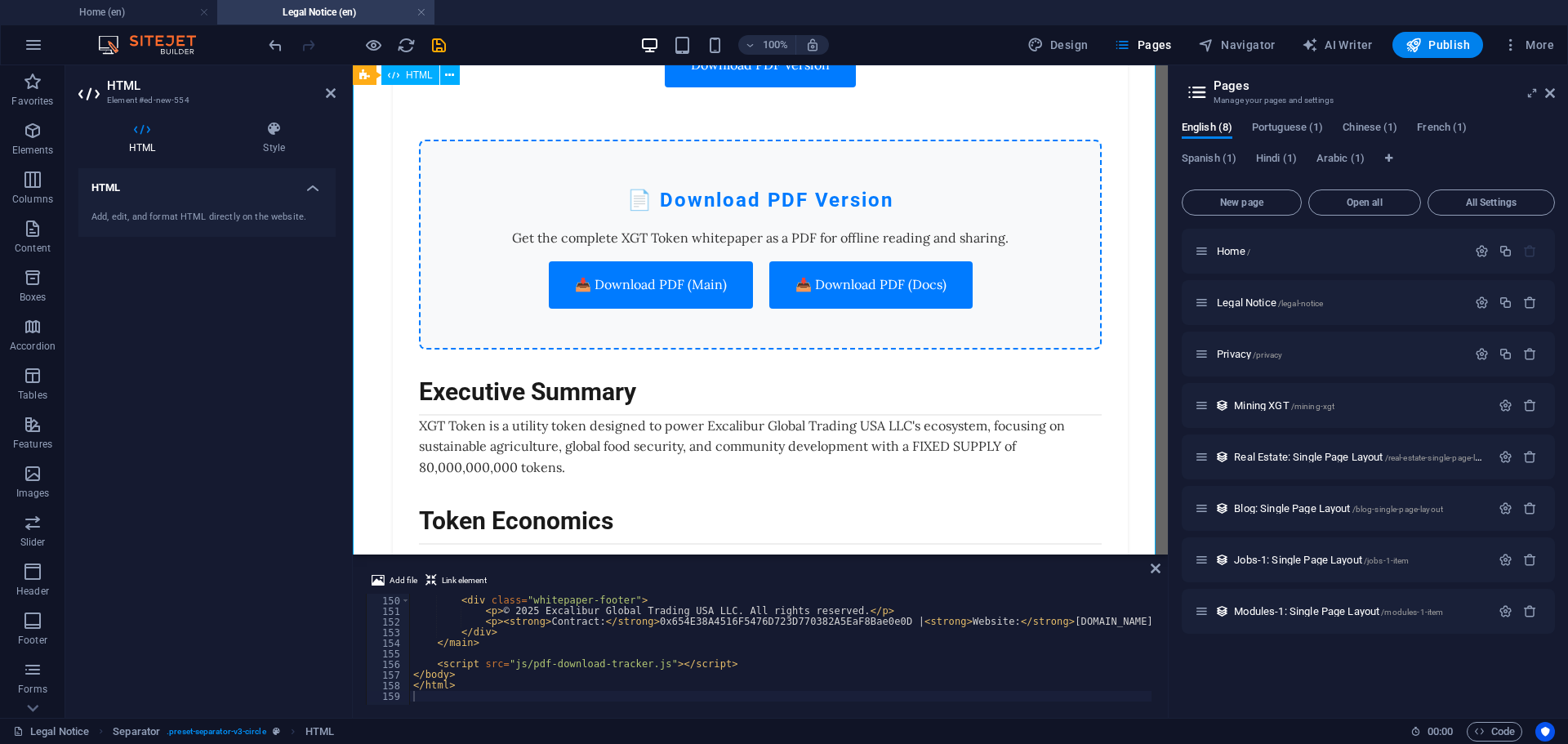
scroll to position [0, 0]
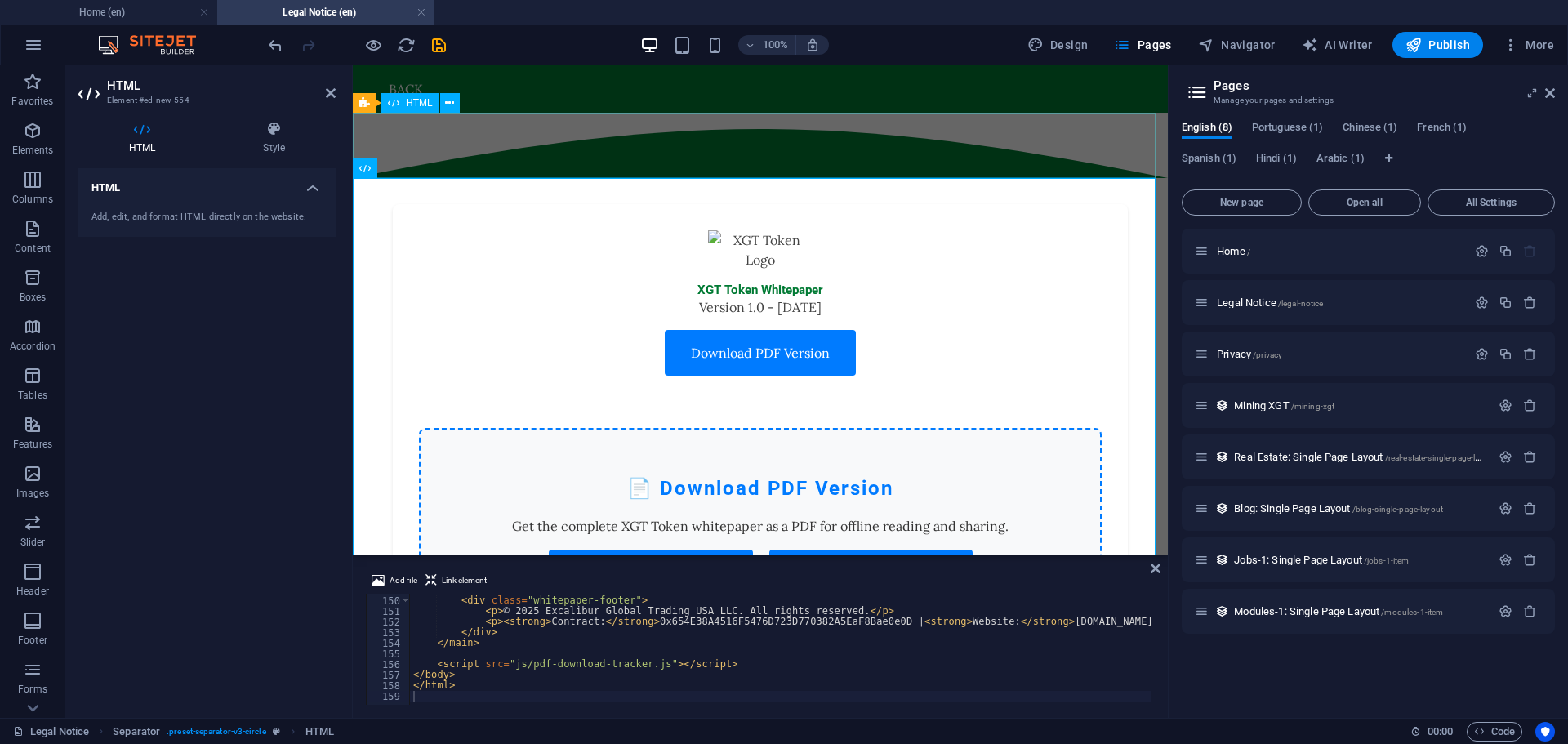
click at [752, 164] on div at bounding box center [760, 145] width 815 height 65
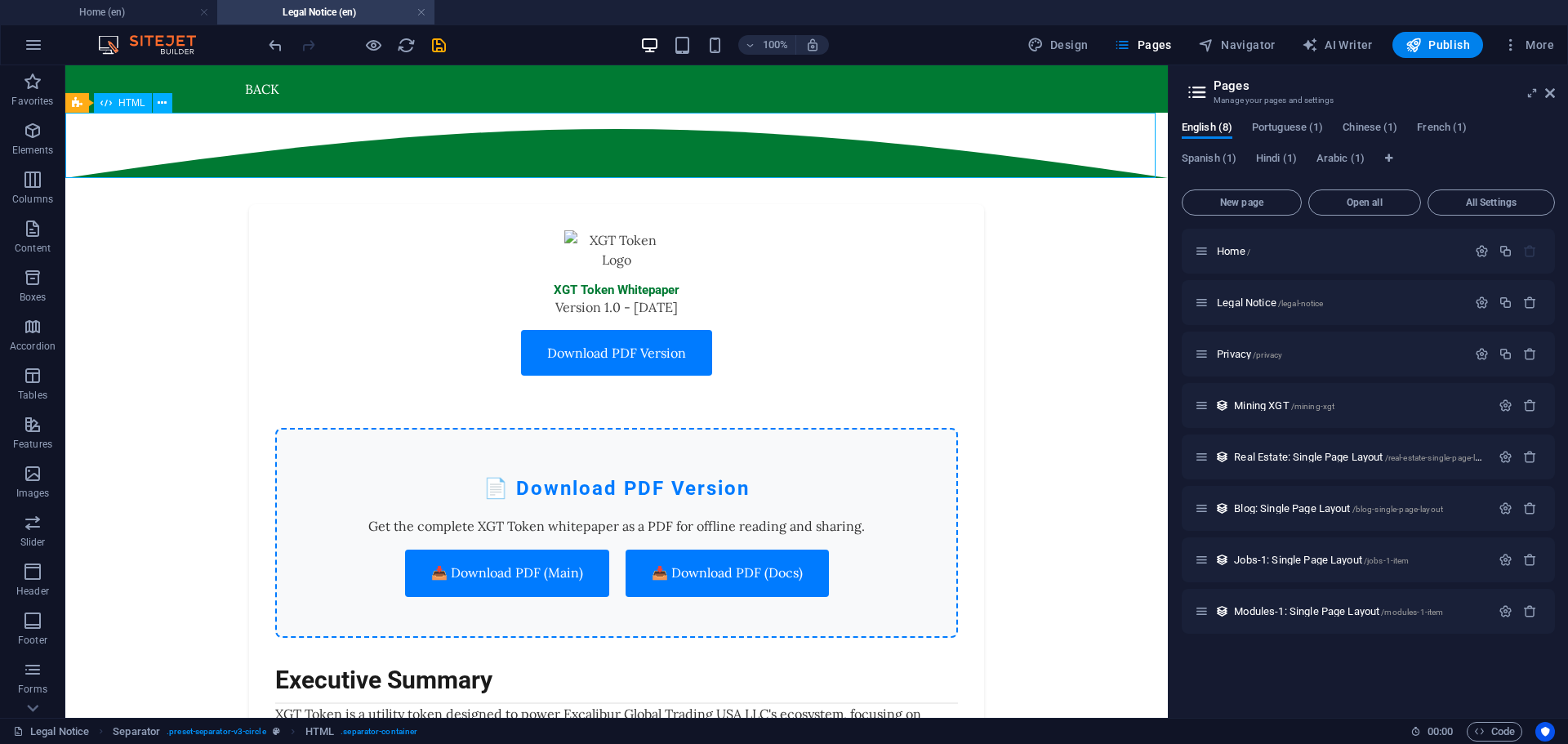
drag, startPoint x: 464, startPoint y: 164, endPoint x: 751, endPoint y: 164, distance: 287.0
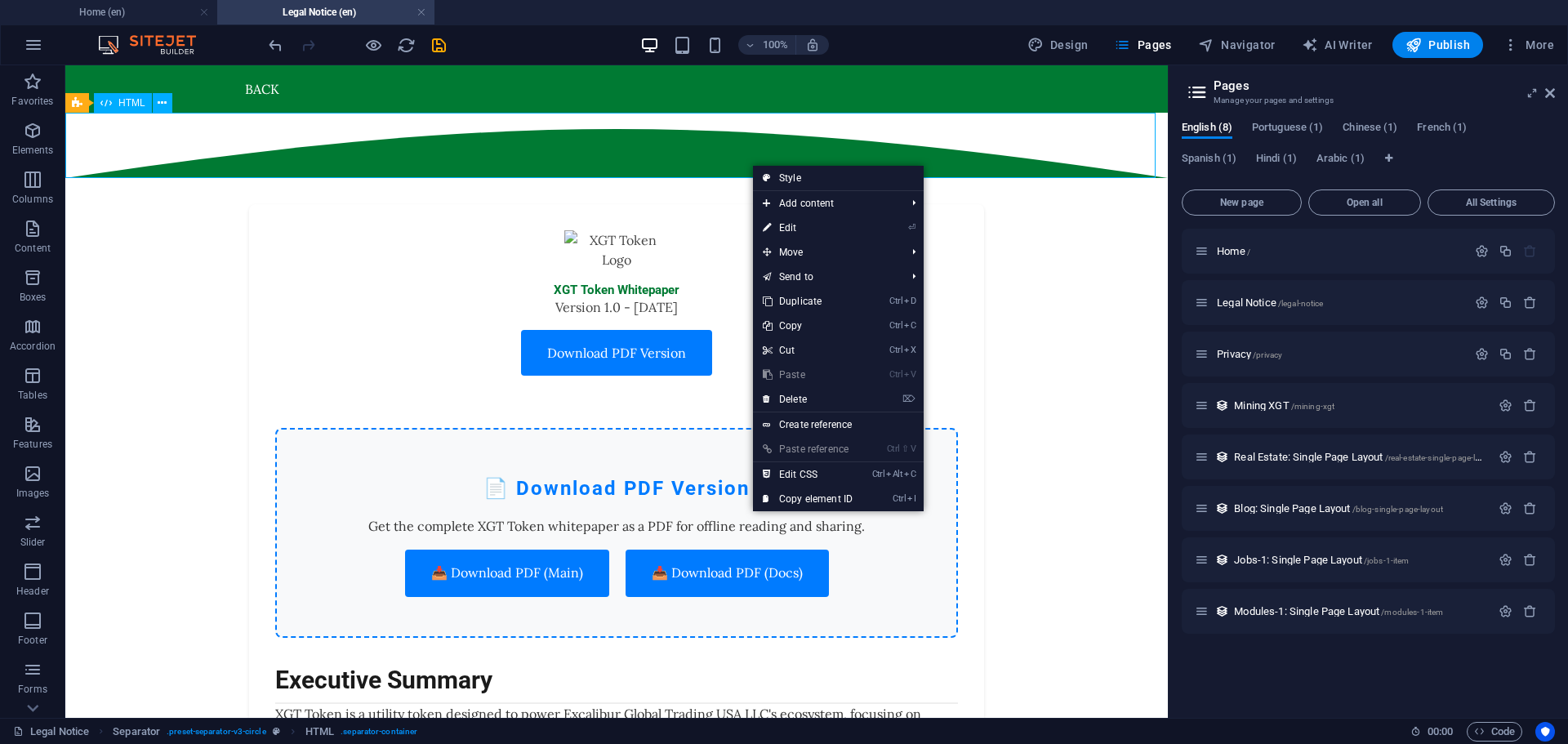
click at [704, 159] on div at bounding box center [616, 145] width 1103 height 65
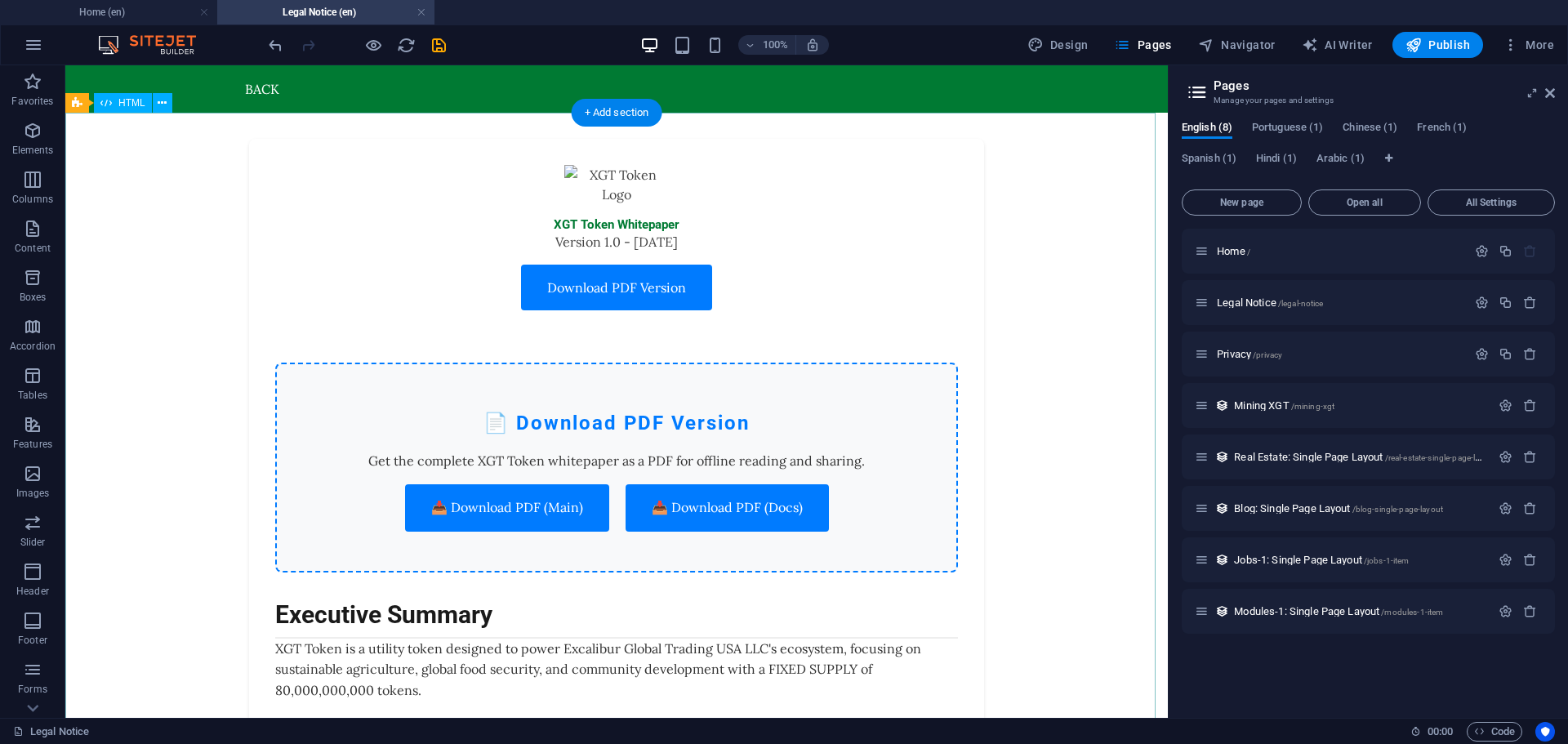
click at [1446, 50] on span "Publish" at bounding box center [1438, 45] width 64 height 16
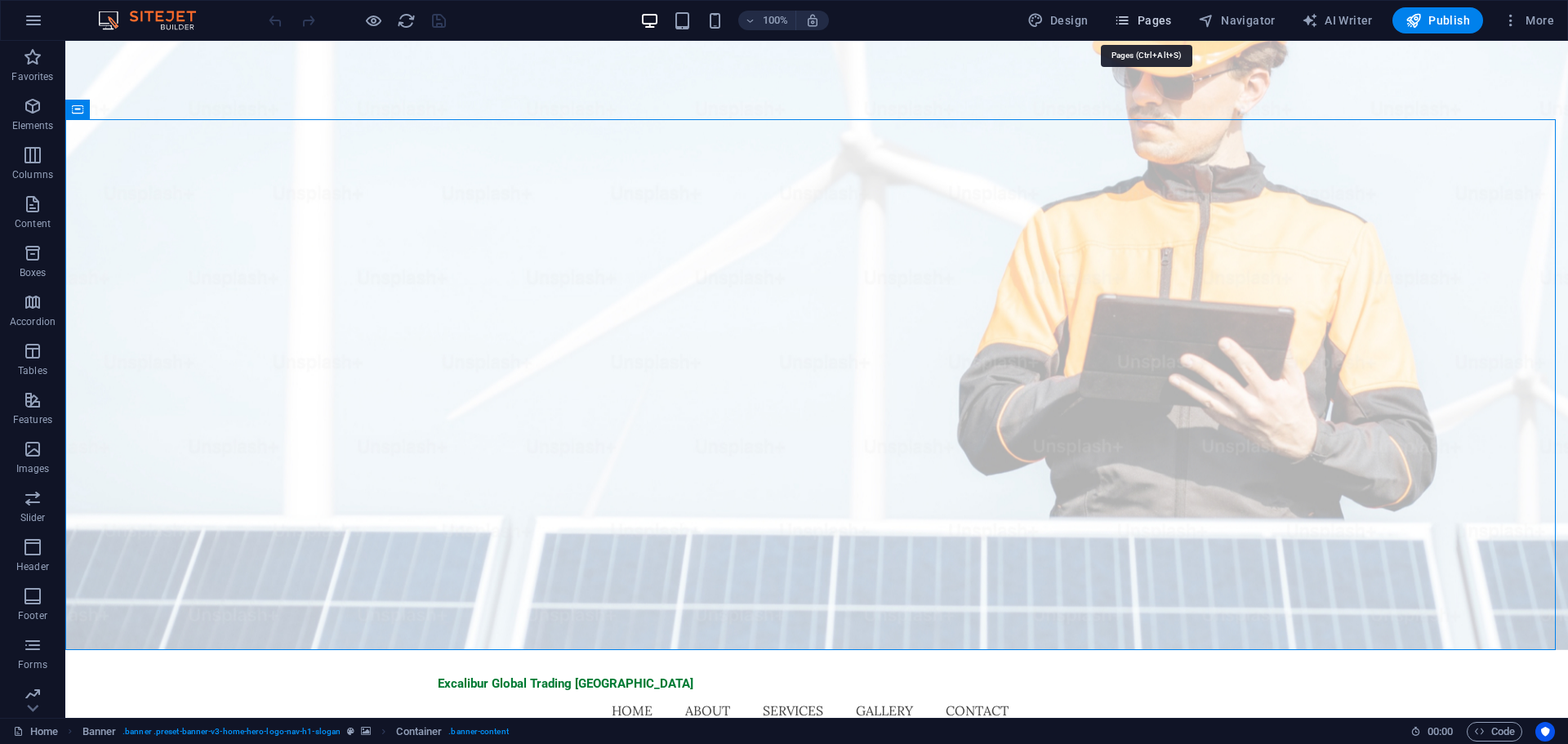
click at [1138, 31] on button "Pages" at bounding box center [1142, 21] width 70 height 26
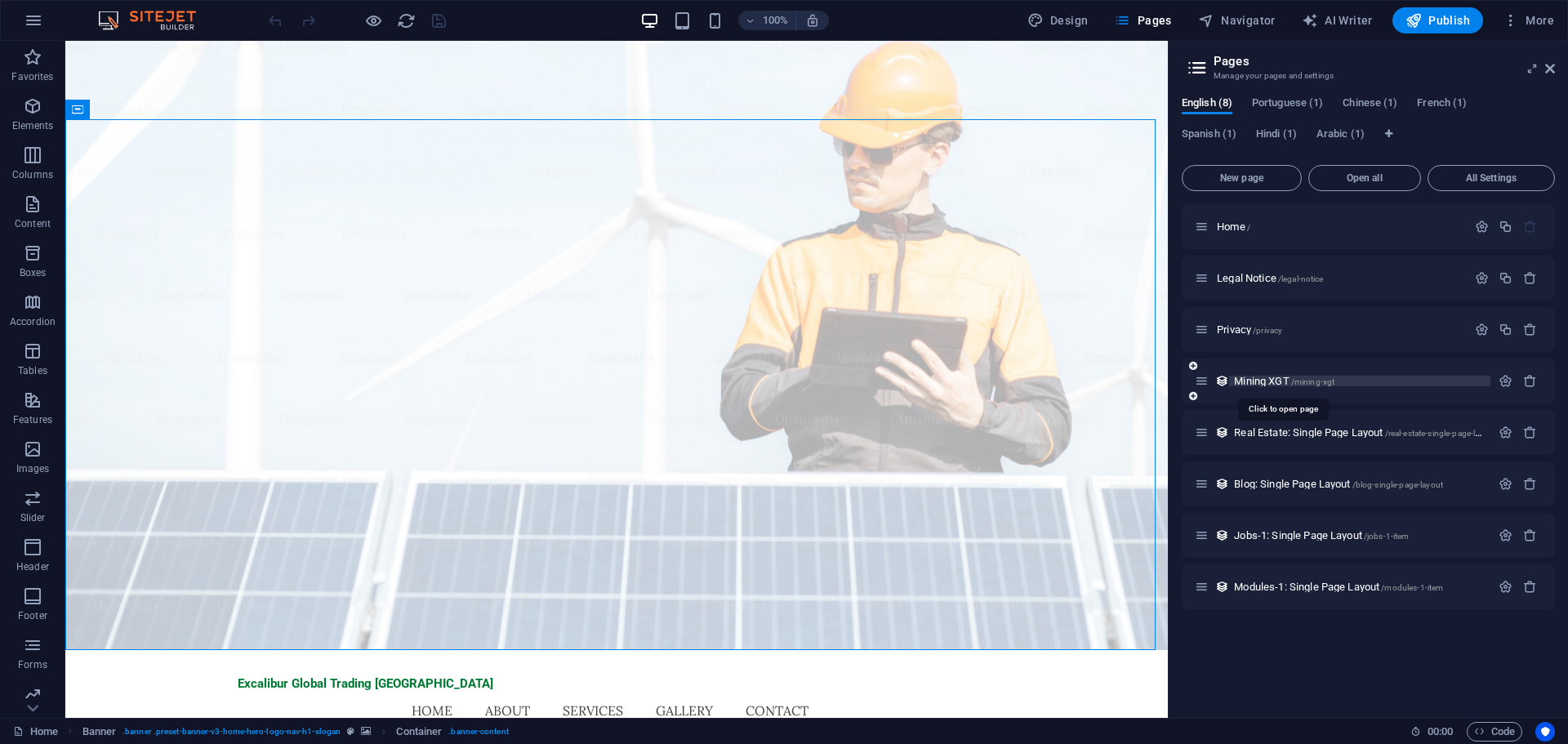
click at [1257, 379] on span "Mining XGT /mining-xgt" at bounding box center [1284, 381] width 100 height 12
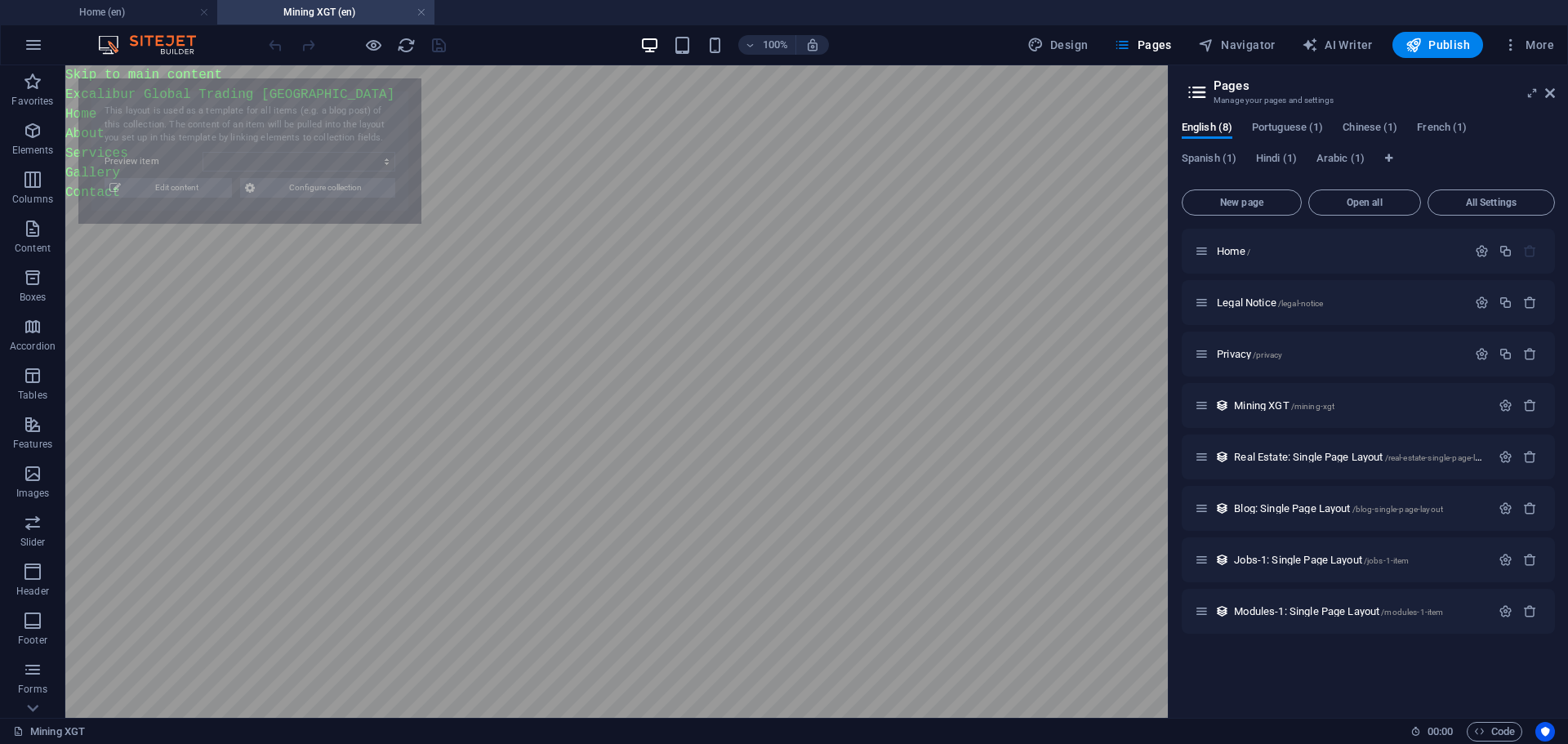
select select "68e3dc960d19fa82f8085db4"
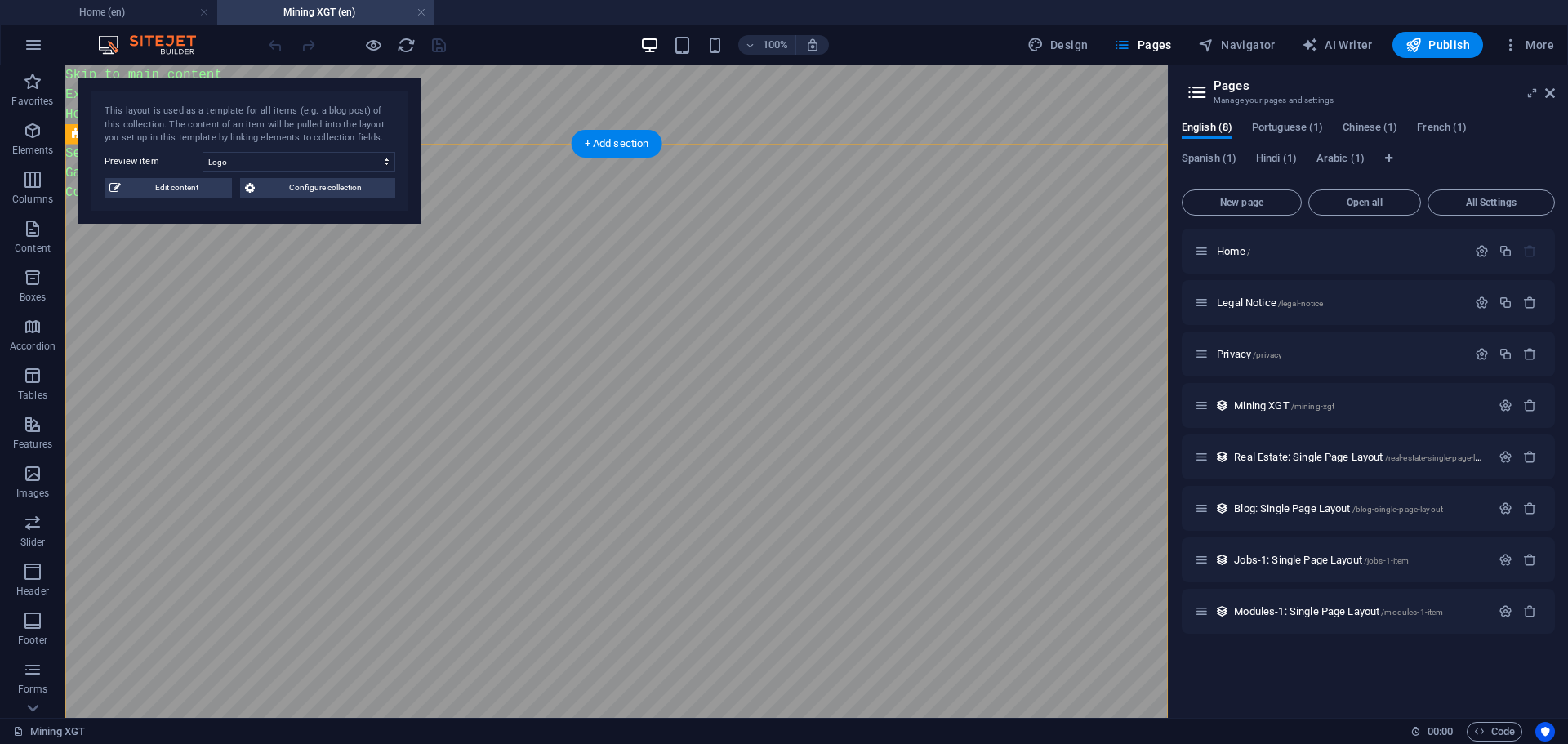
select select "68e07721ba9f2a218a050554"
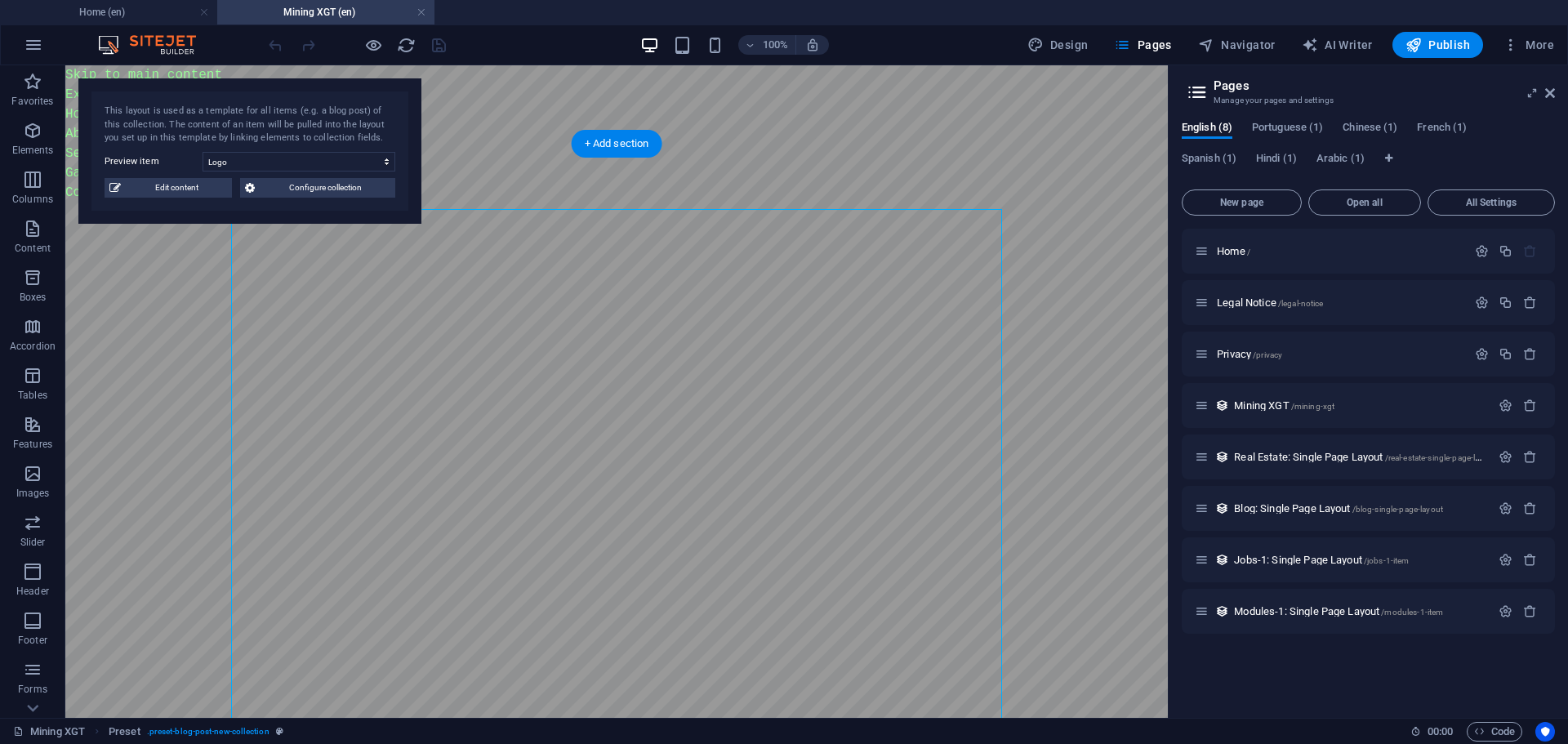
drag, startPoint x: 1060, startPoint y: 501, endPoint x: 772, endPoint y: 502, distance: 288.0
select select "68e07721ba9f2a218a050554"
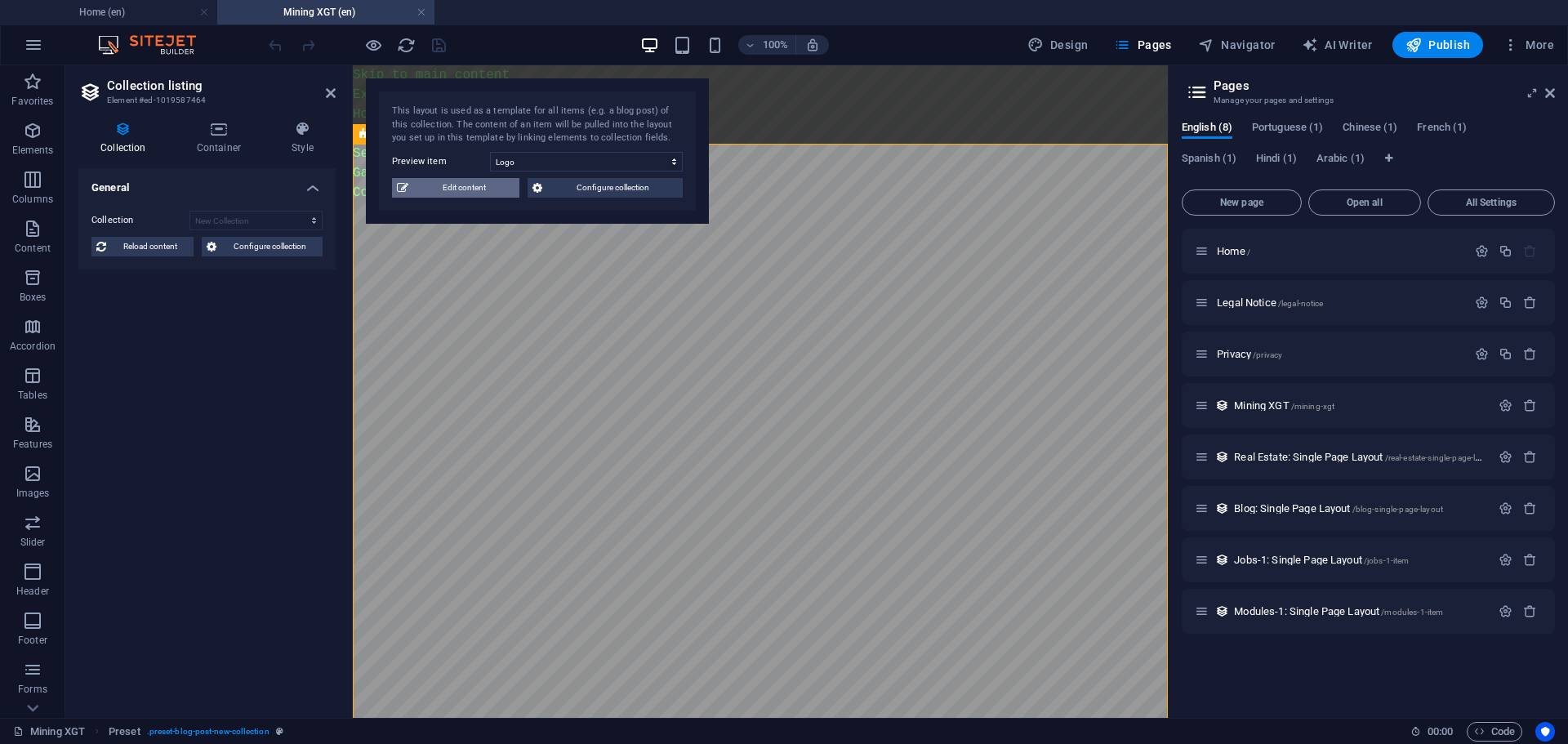
click at [469, 179] on span "Edit content" at bounding box center [463, 187] width 101 height 20
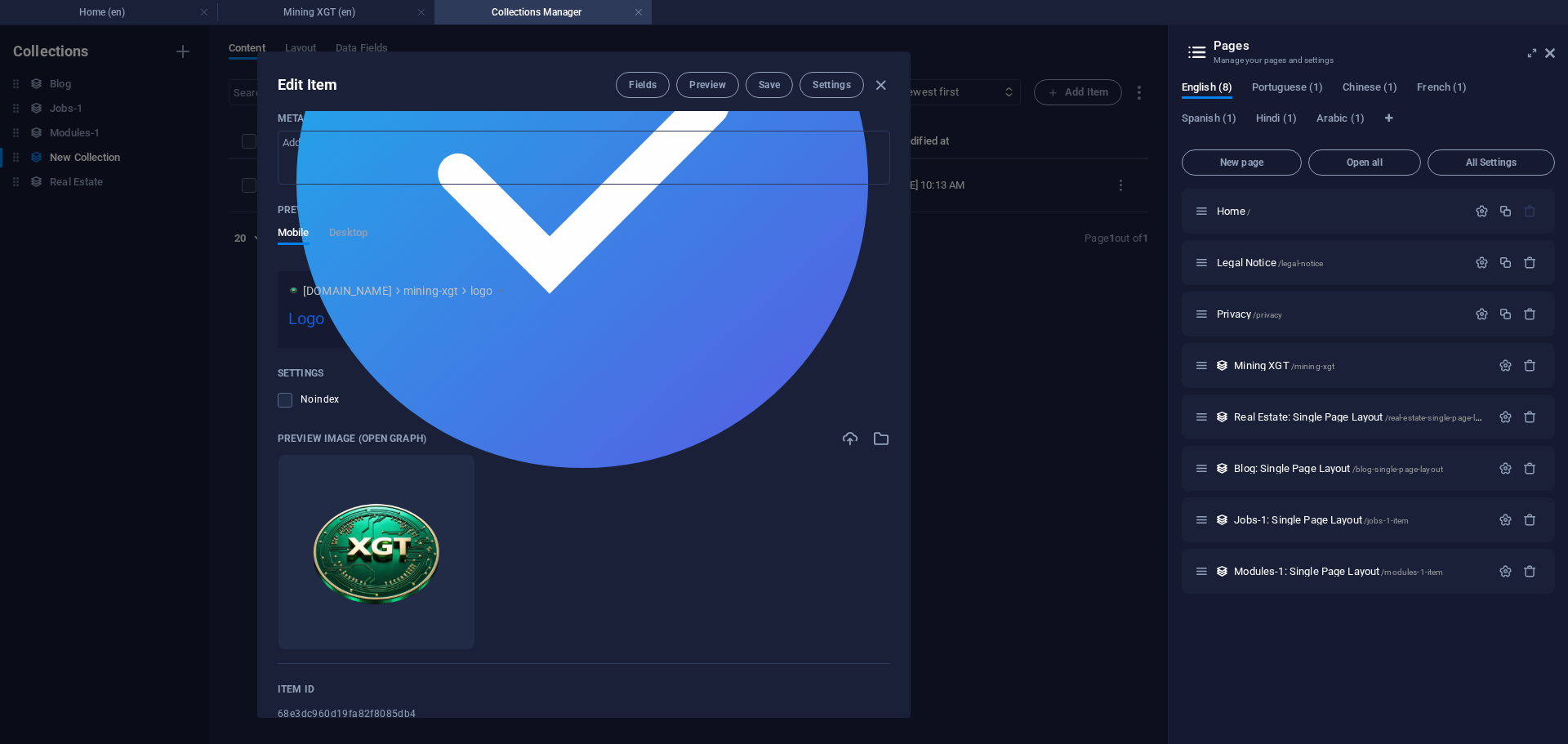
scroll to position [582, 0]
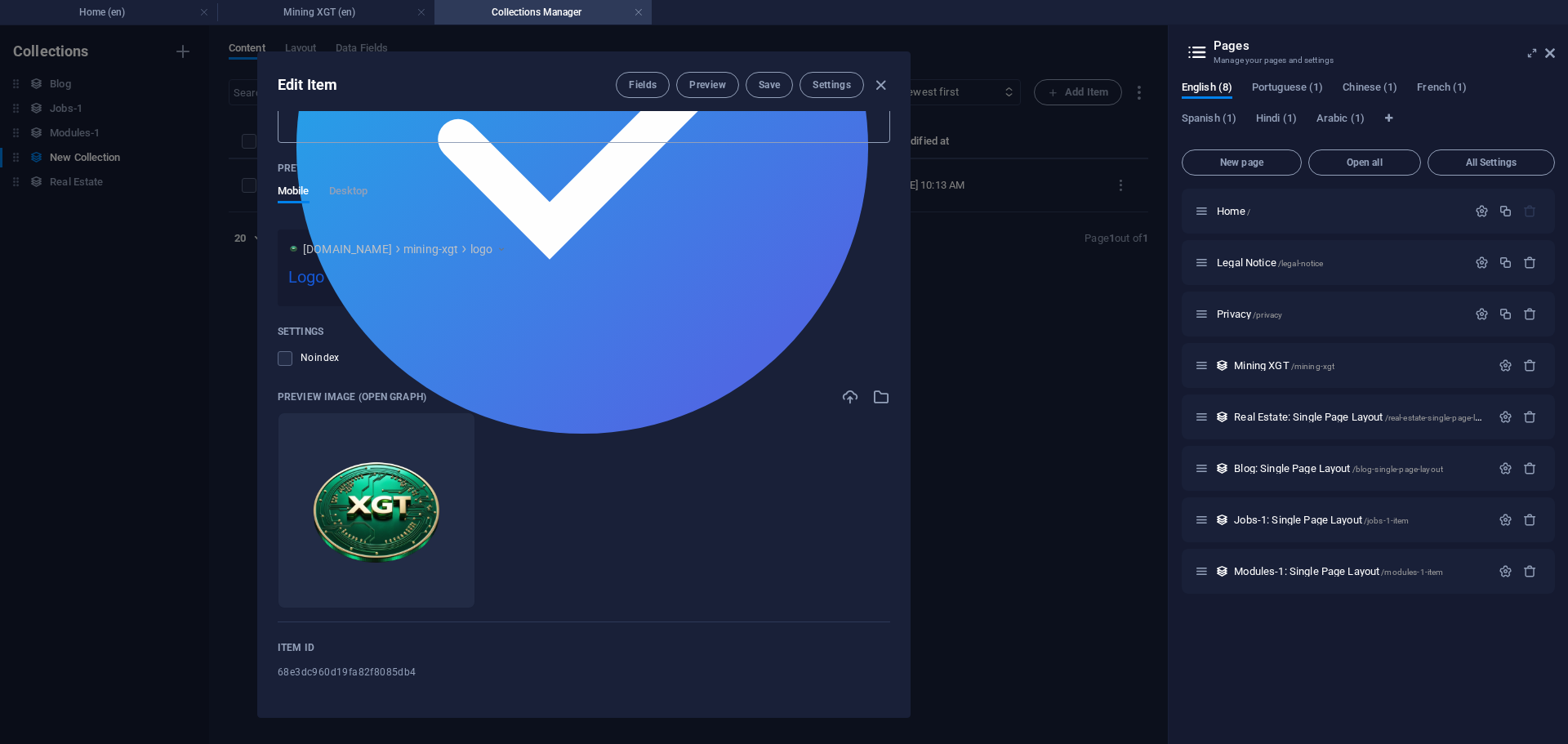
click at [869, 131] on icon at bounding box center [582, 148] width 572 height 572
click at [869, 131] on textarea "Meta tags ​" at bounding box center [584, 116] width 613 height 53
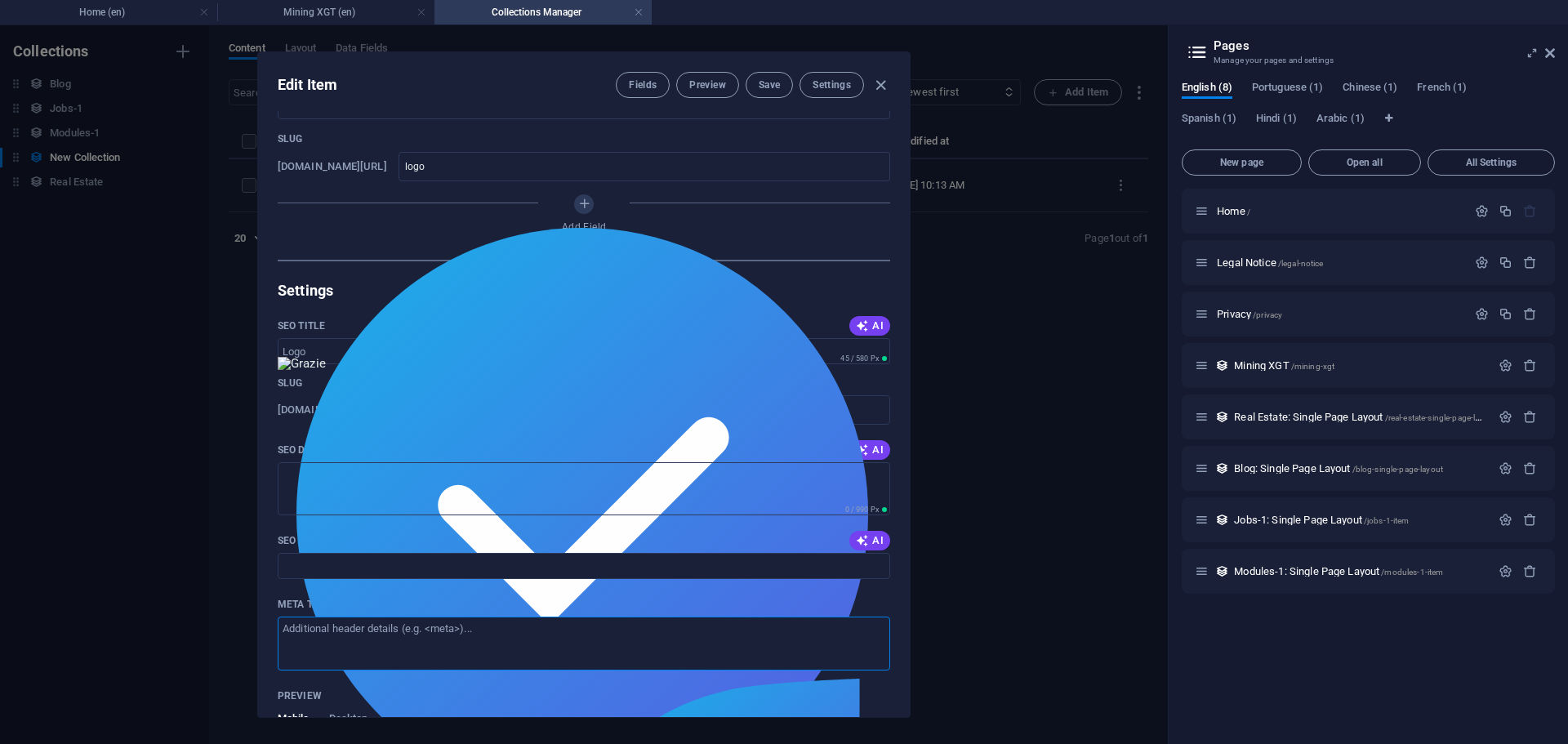
scroll to position [0, 0]
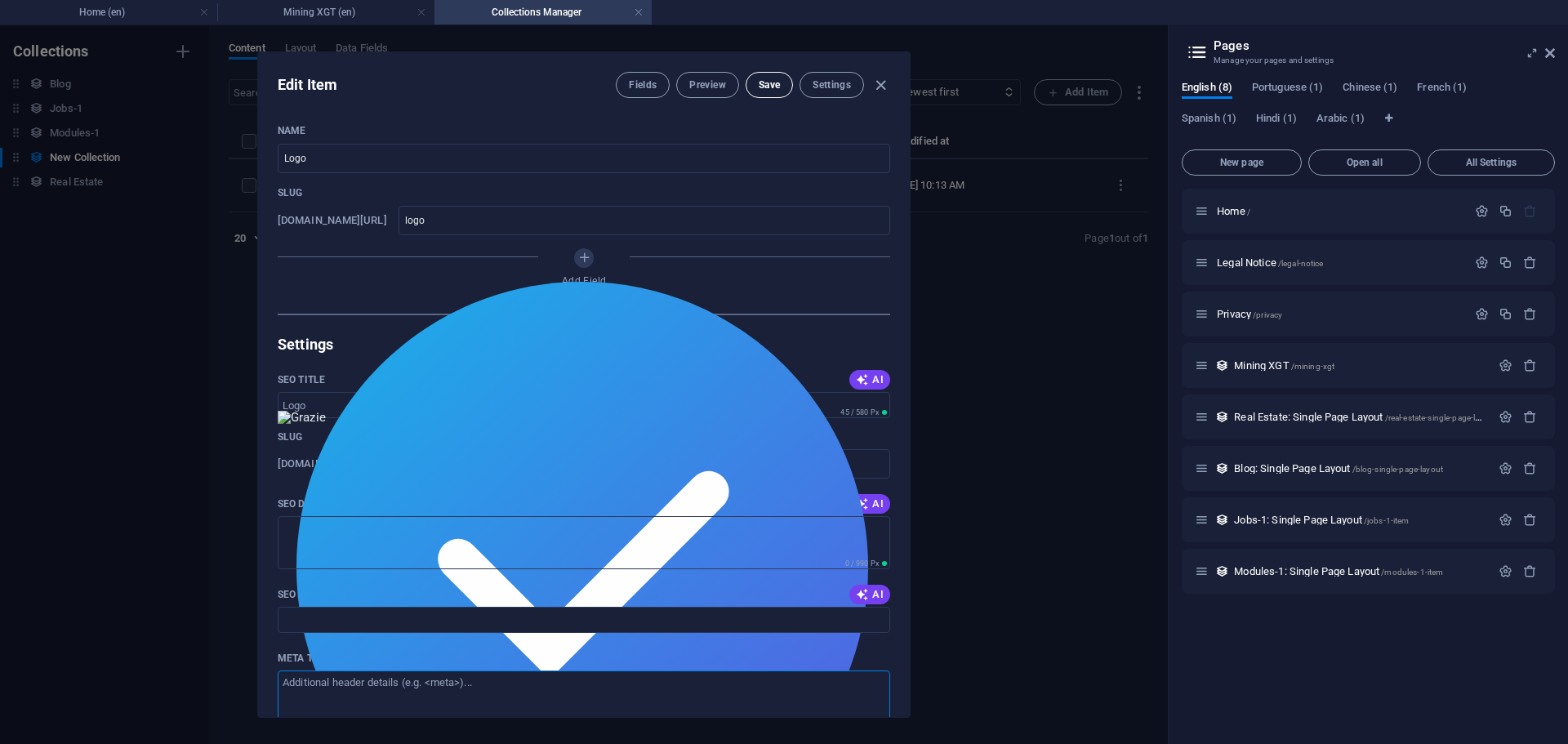
click at [769, 91] on span "Save" at bounding box center [769, 84] width 21 height 13
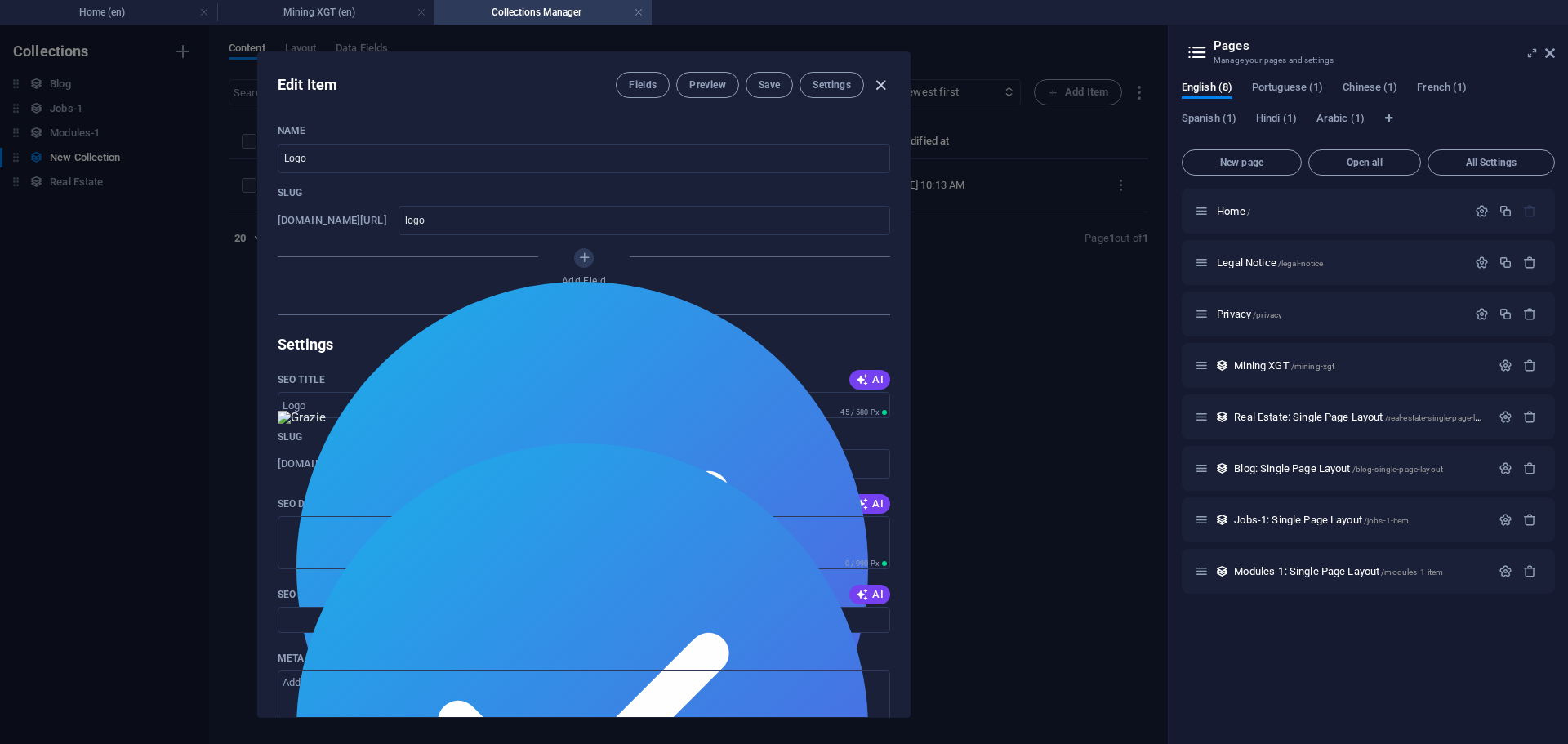
click at [882, 87] on icon "button" at bounding box center [881, 85] width 19 height 19
type input "logo"
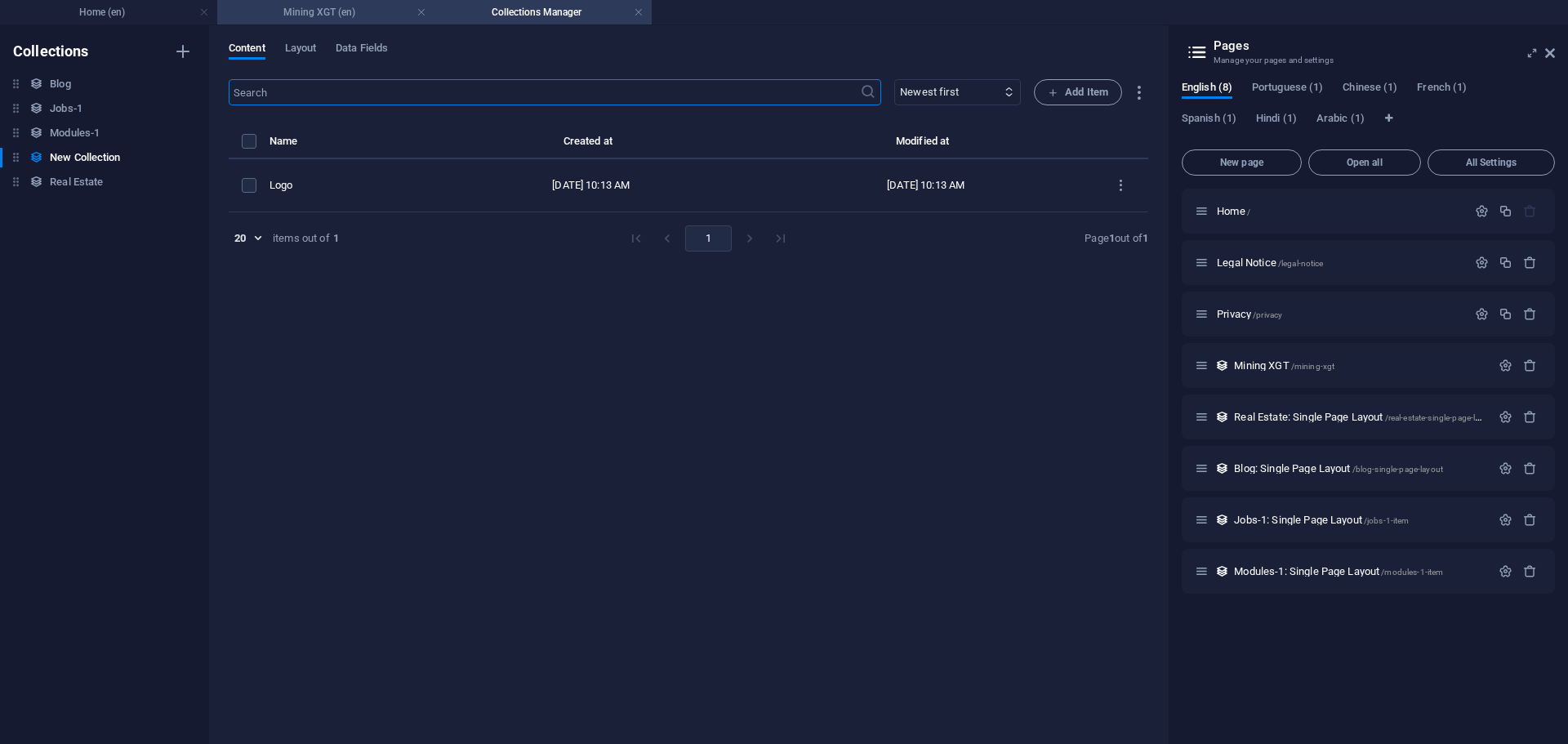
click at [346, 11] on h4 "Mining XGT (en)" at bounding box center [325, 12] width 217 height 18
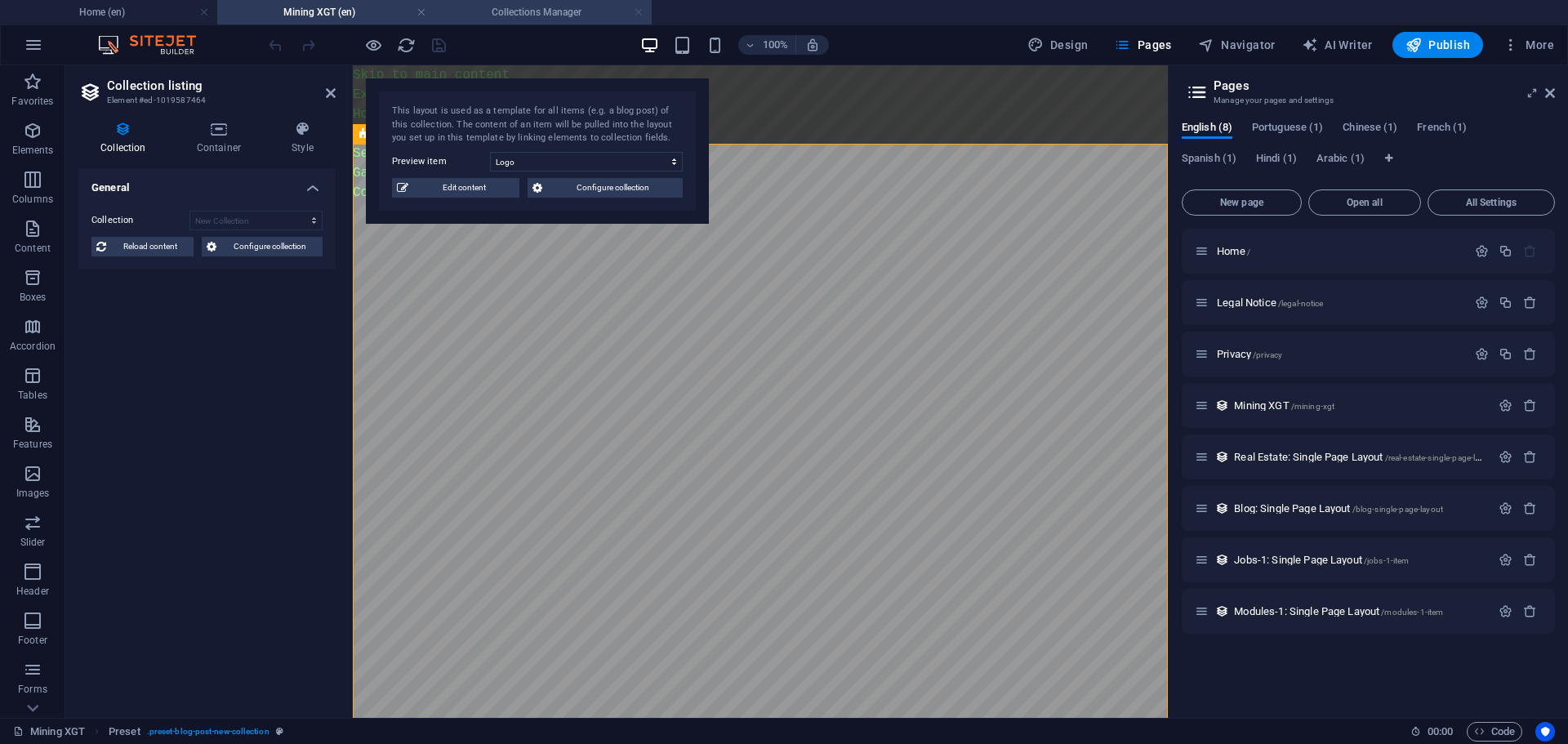
click at [634, 9] on link at bounding box center [638, 13] width 9 height 15
click at [344, 17] on h4 "Mining XGT (en)" at bounding box center [325, 12] width 217 height 18
click at [163, 4] on h4 "Home (en)" at bounding box center [108, 12] width 217 height 18
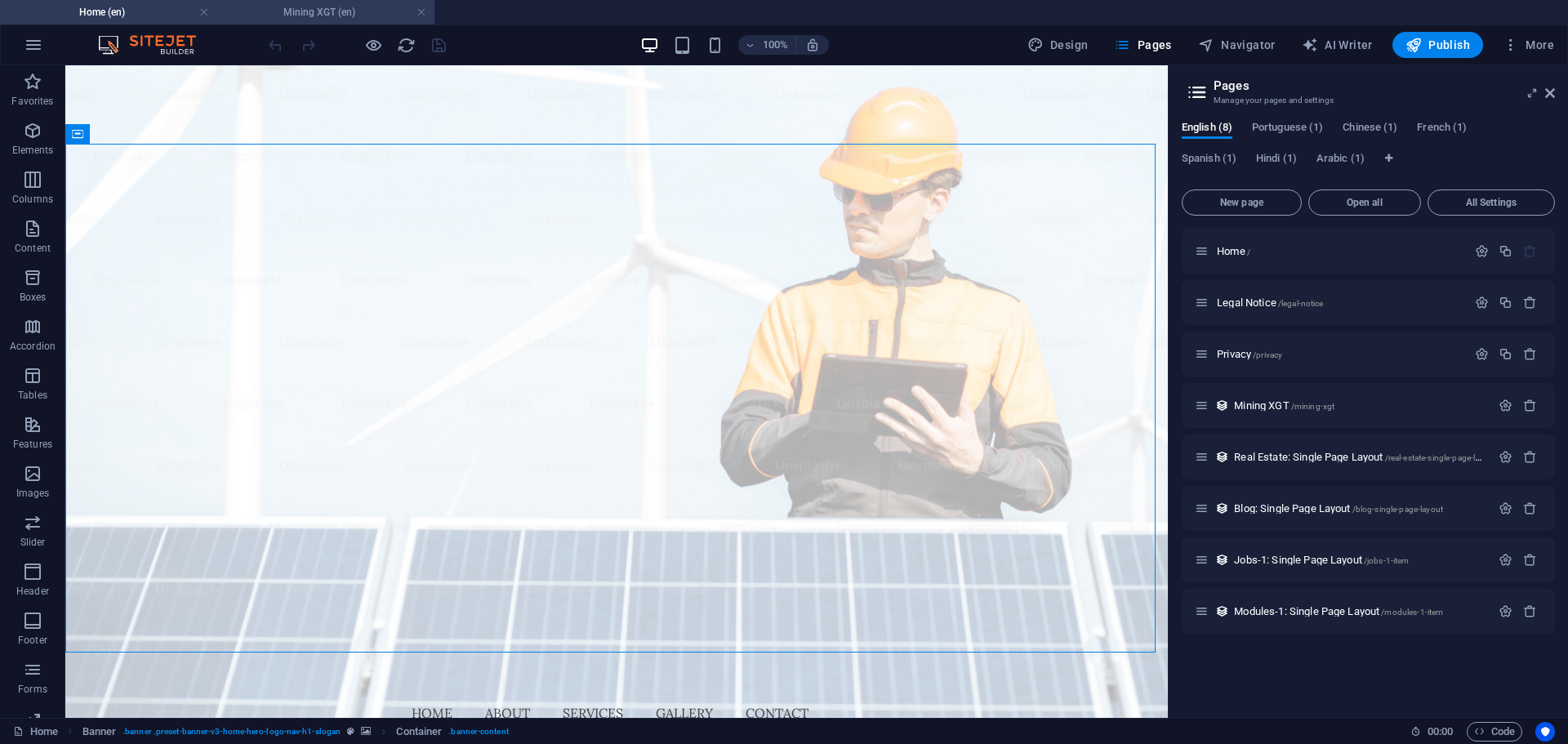
click at [268, 4] on h4 "Mining XGT (en)" at bounding box center [325, 12] width 217 height 18
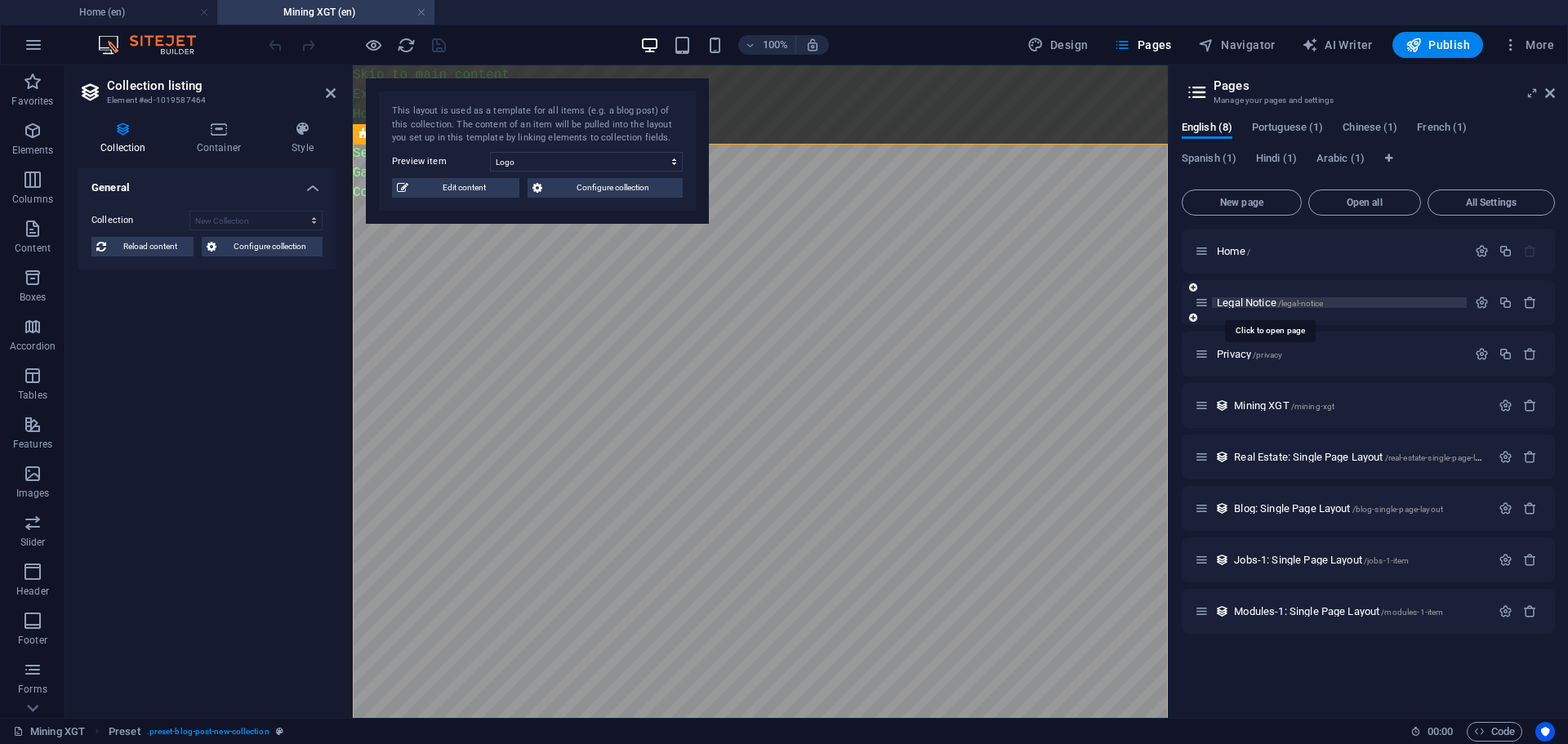
click at [1243, 302] on span "Legal Notice /legal-notice" at bounding box center [1270, 302] width 106 height 12
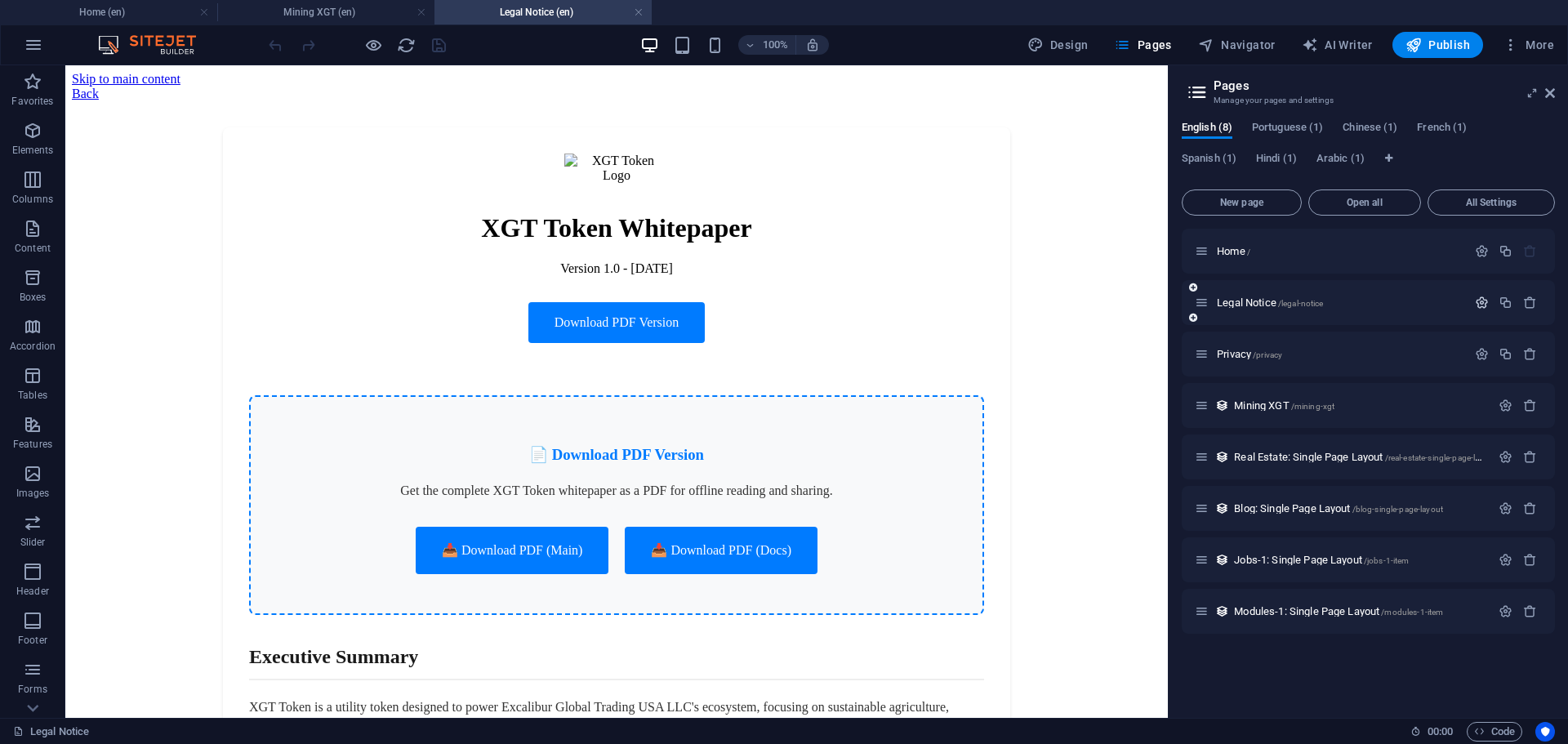
click at [1485, 299] on icon "button" at bounding box center [1482, 302] width 14 height 14
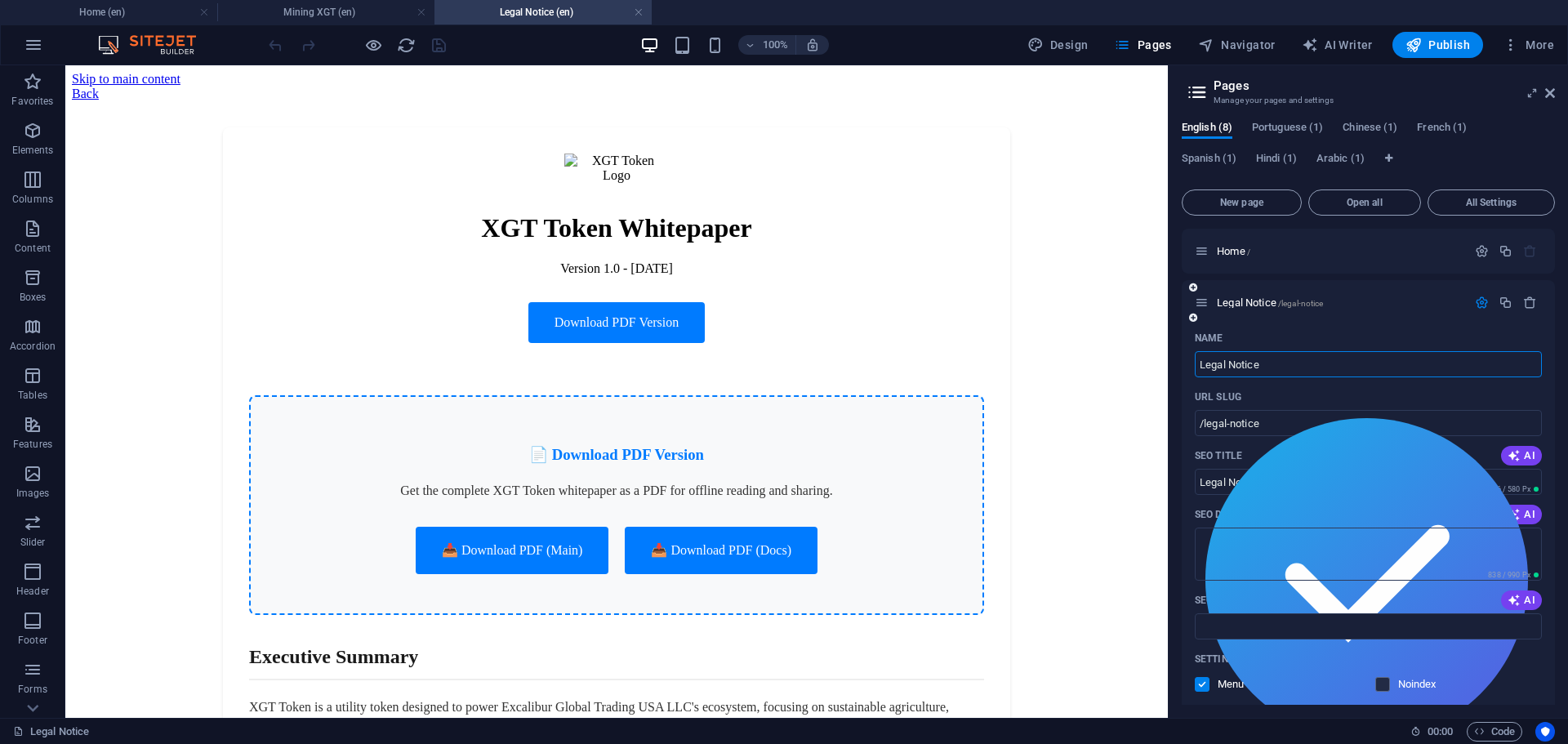
click at [1347, 366] on input "Legal Notice" at bounding box center [1368, 364] width 347 height 26
type input "XG"
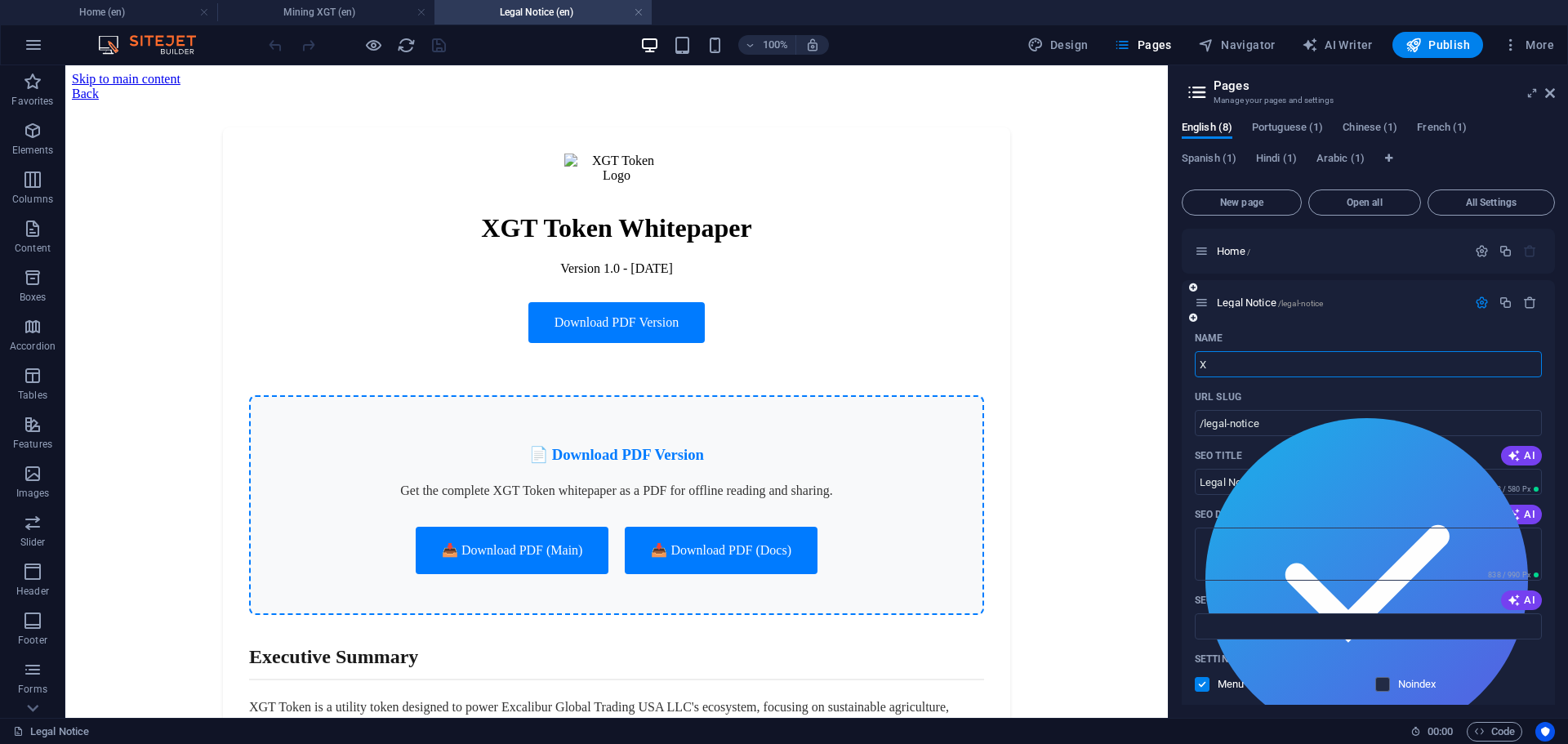
type input "/x"
type input "X"
type input "XGT"
type input "/xgt"
type input "XGT"
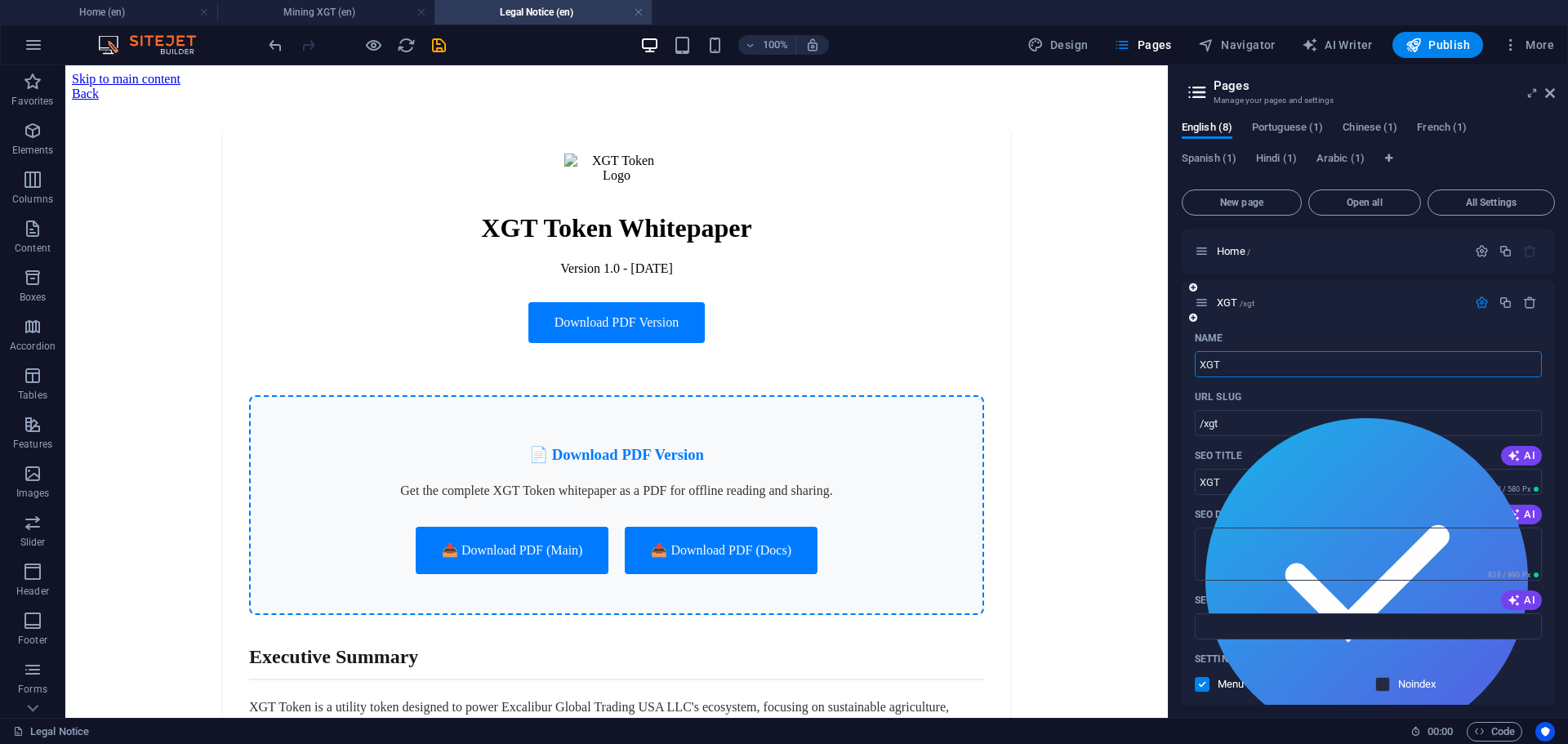
type input "XGT"
type input "XGT -"
type input "XGT - White"
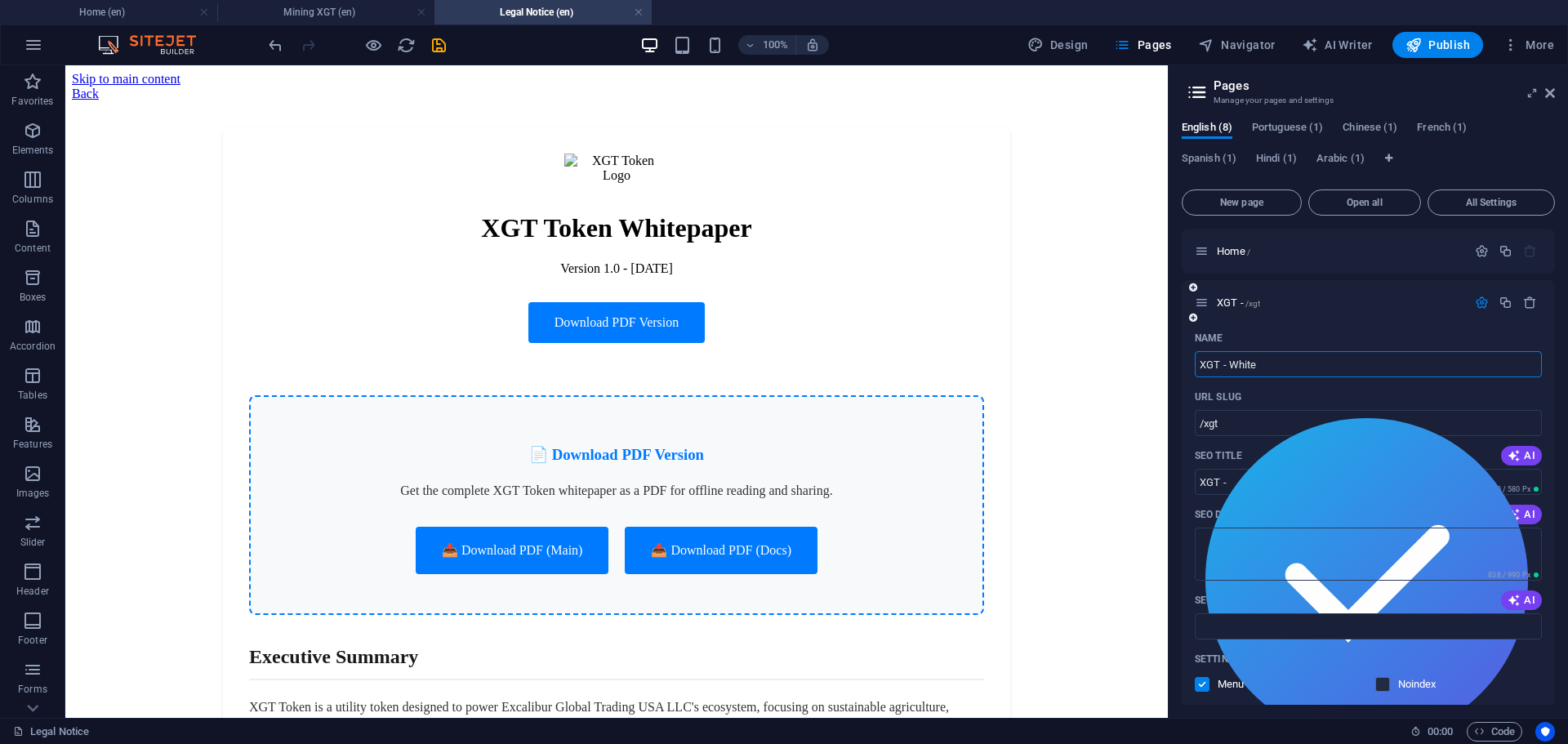
type input "/xgt-white"
type input "XGT - White"
type input "XGT - Whitepap"
type input "/xgt-whitepap"
type input "XGT - Whitepap"
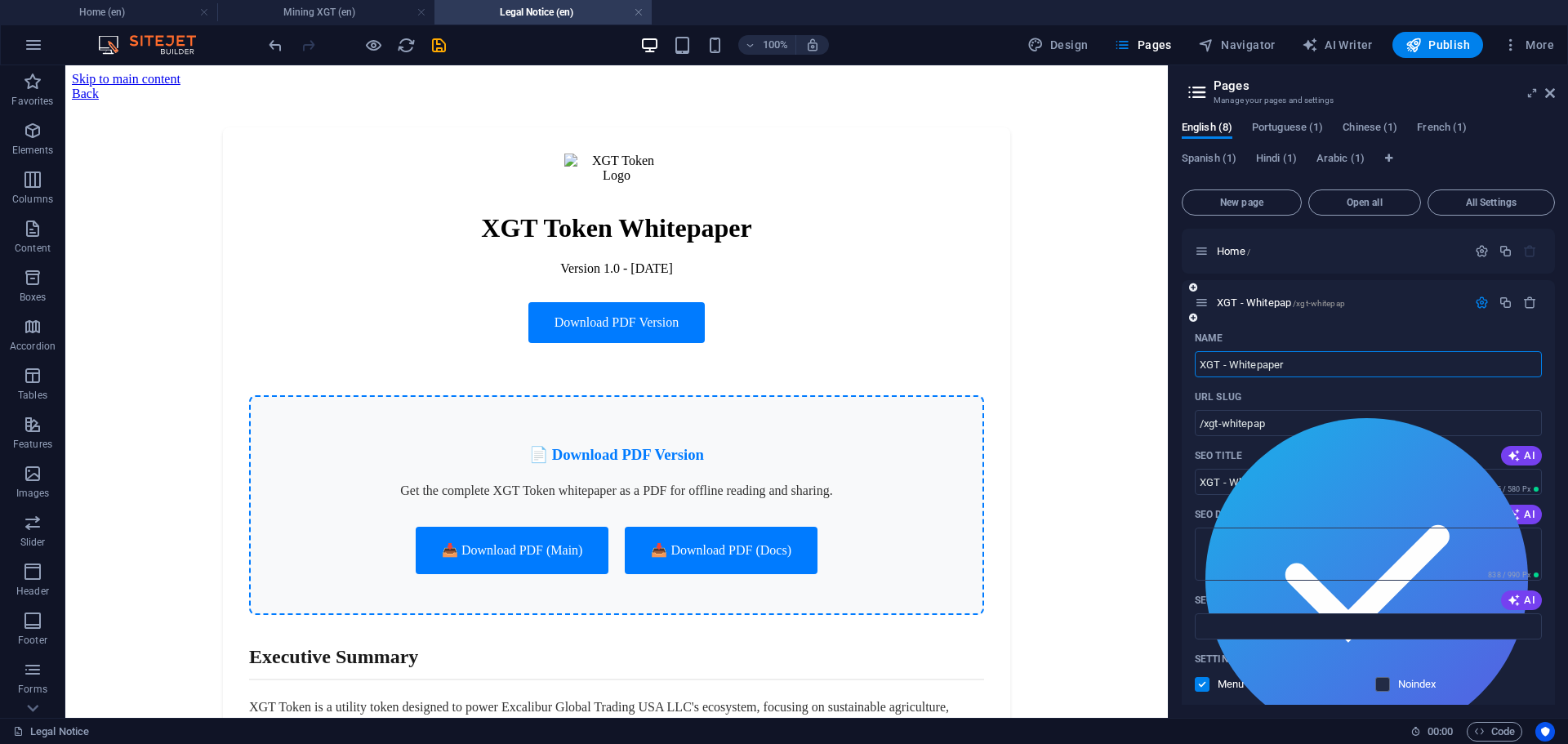
type input "XGT - Whitepaper"
type input "/xgt-whitepaper"
type input "XGT - Whitepaper"
type input "XGT - Whitepapers"
type input "/xgt-whitepapers"
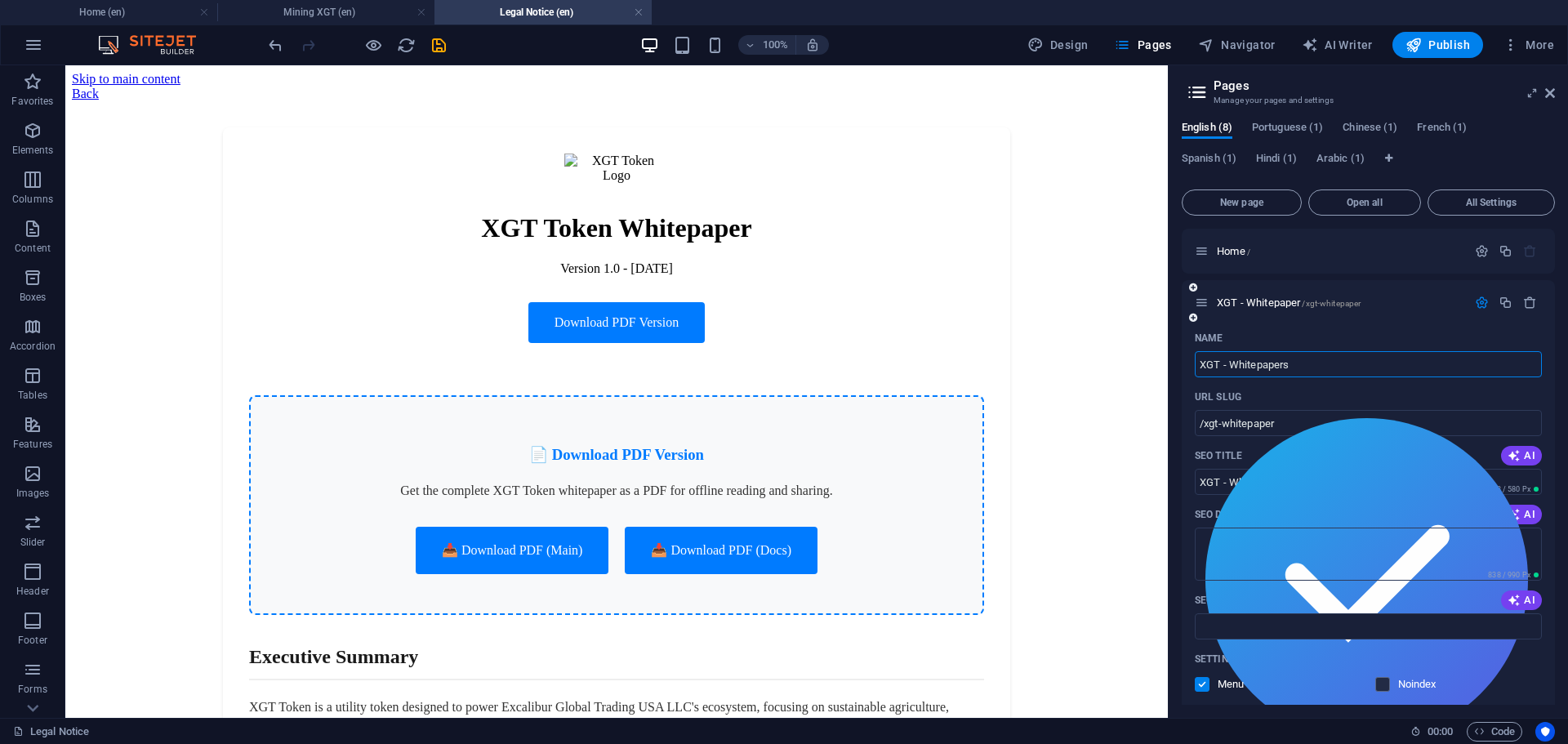
type input "XGT - Whitepapers"
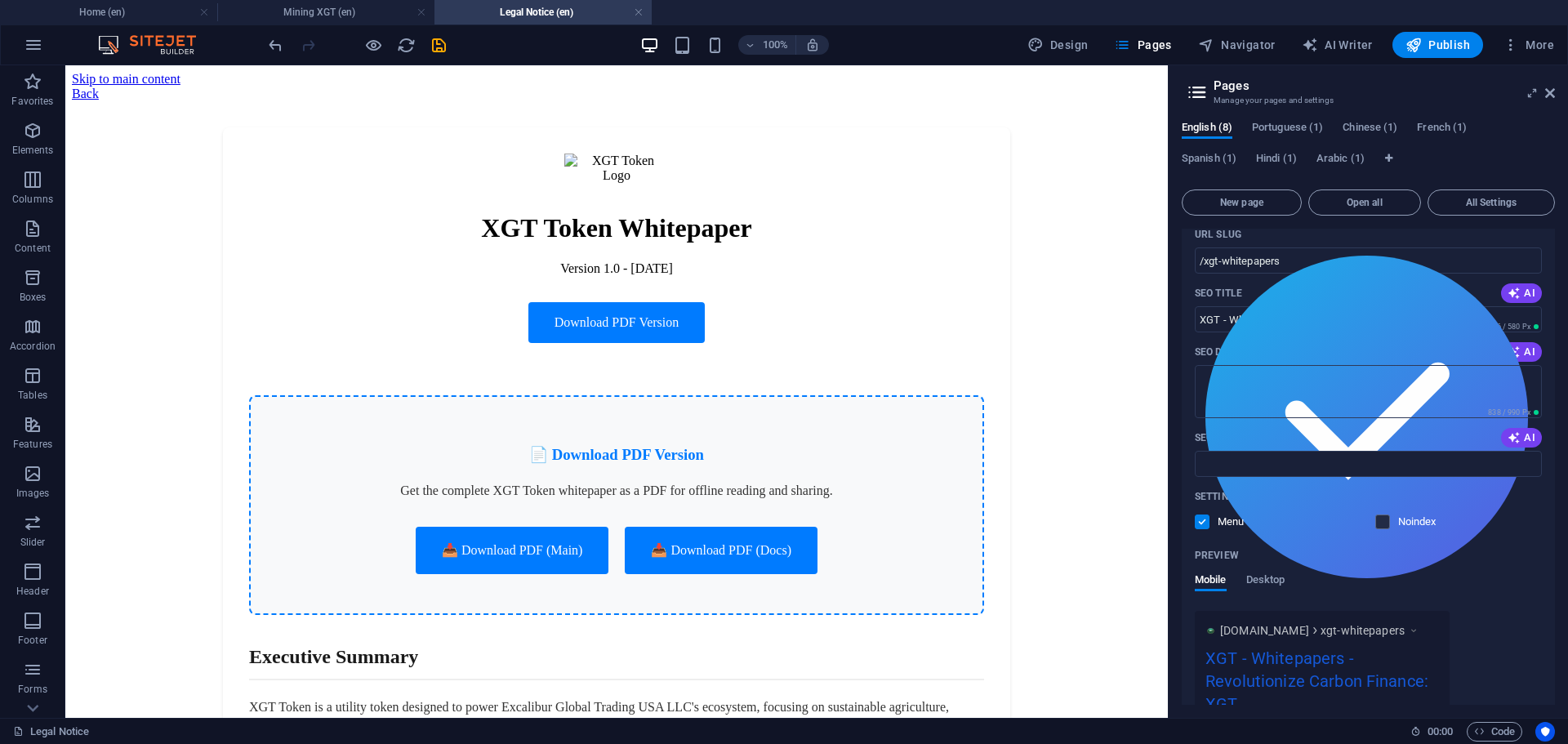
scroll to position [163, 0]
type input "XGT - Whitepapers"
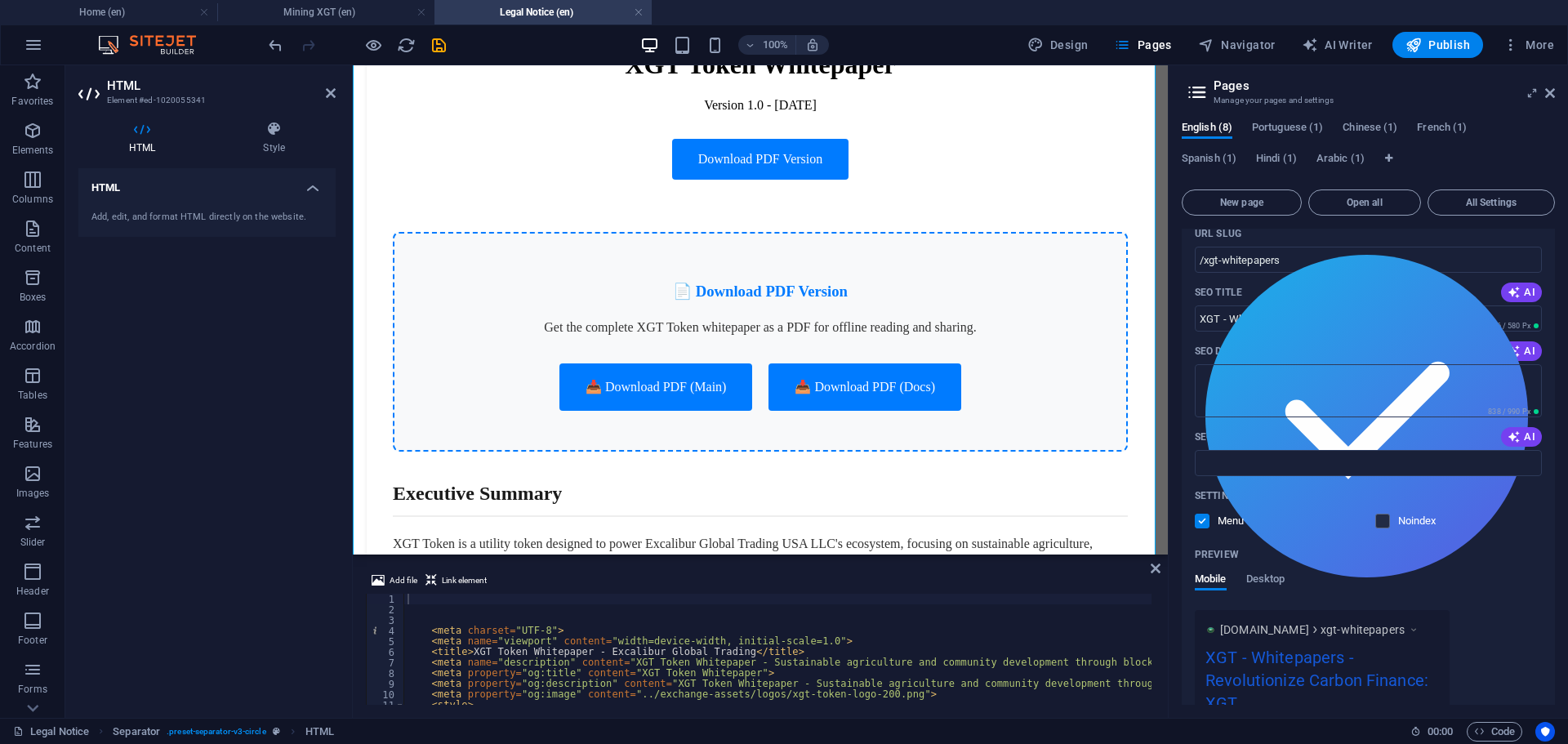
type textarea "<meta name="description" content="XGT Token Whitepaper - Sustainable agricultur…"
click at [695, 664] on div "< meta charset = "UTF-8" > < meta name = "viewport" content = "width=device-wid…" at bounding box center [1085, 658] width 1362 height 129
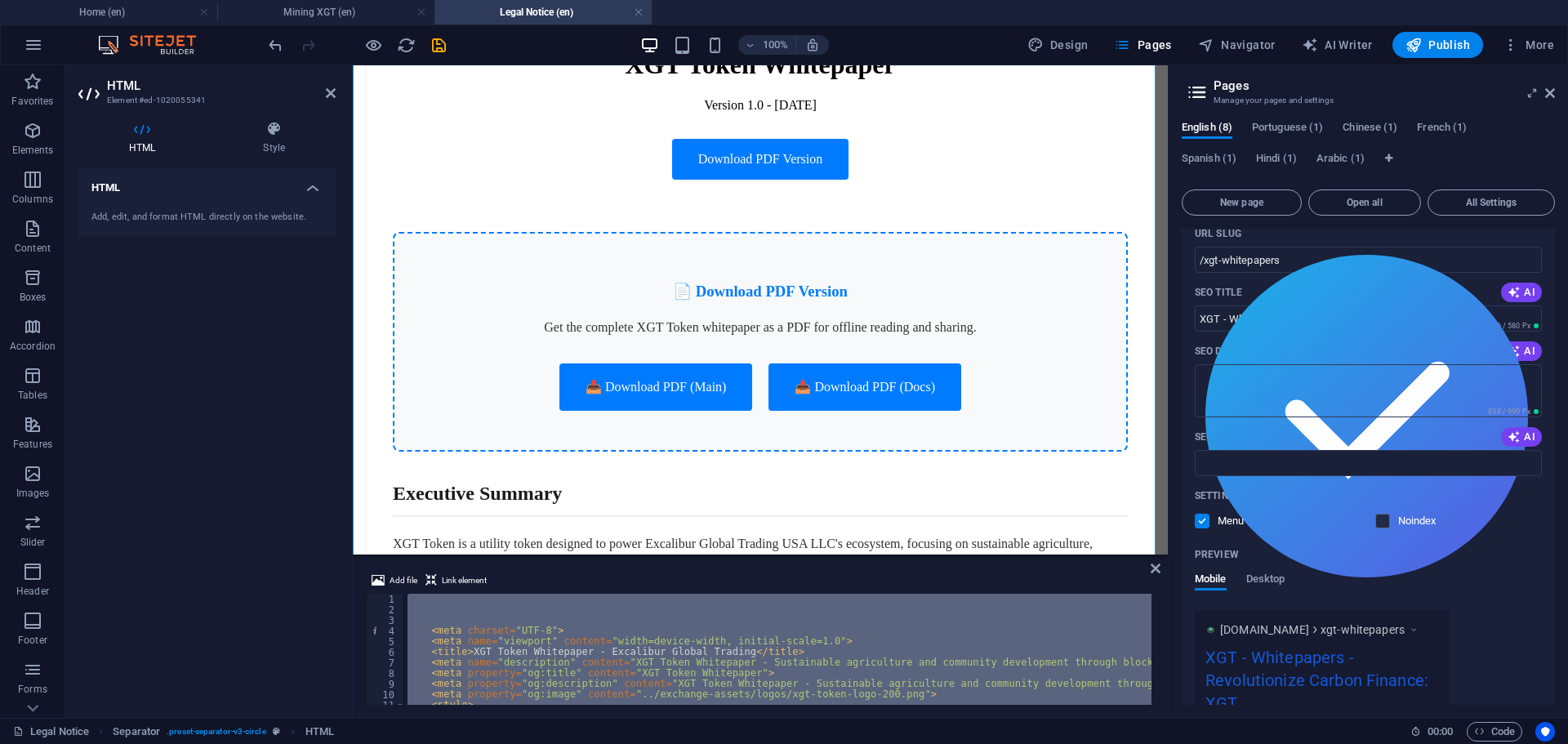
paste textarea
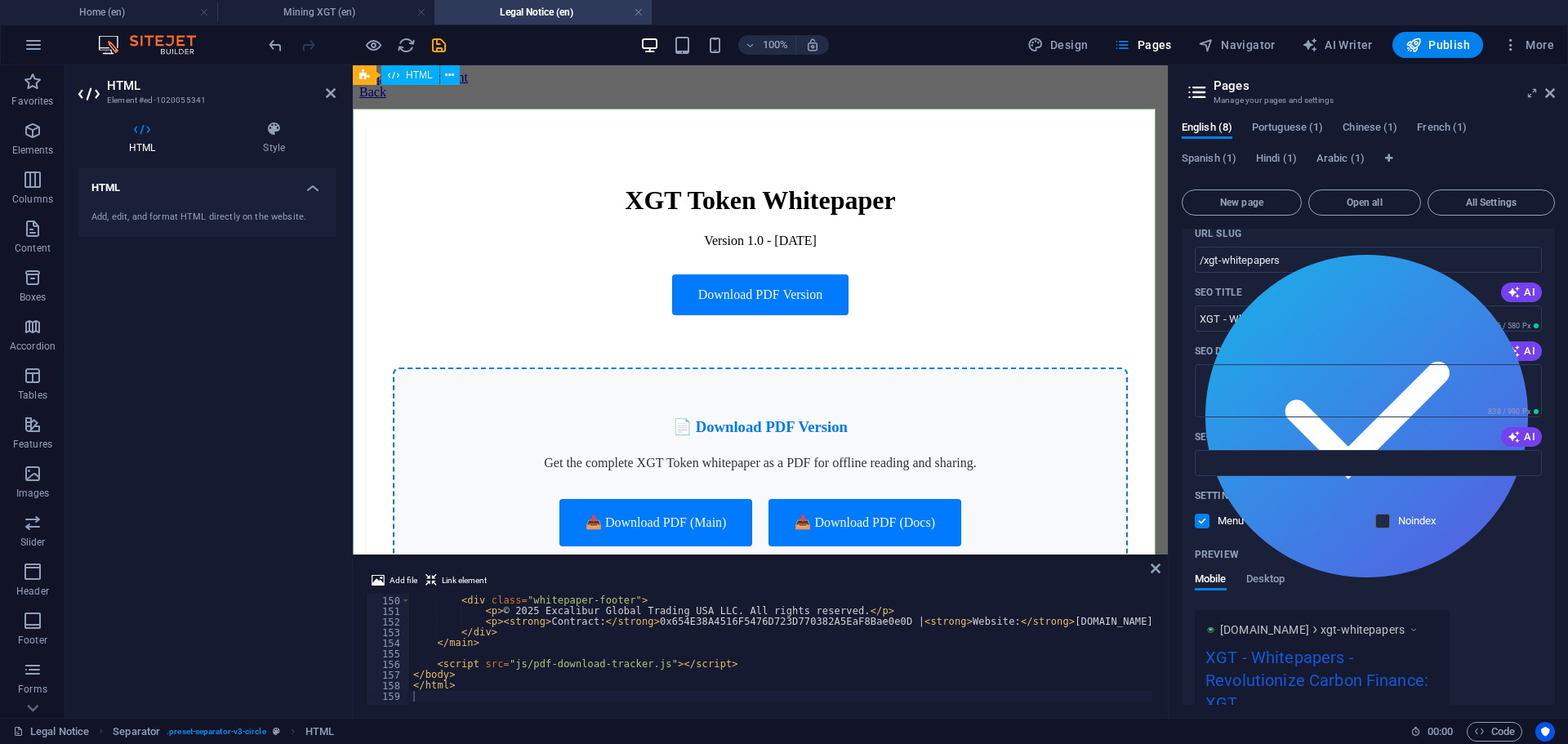
scroll to position [0, 0]
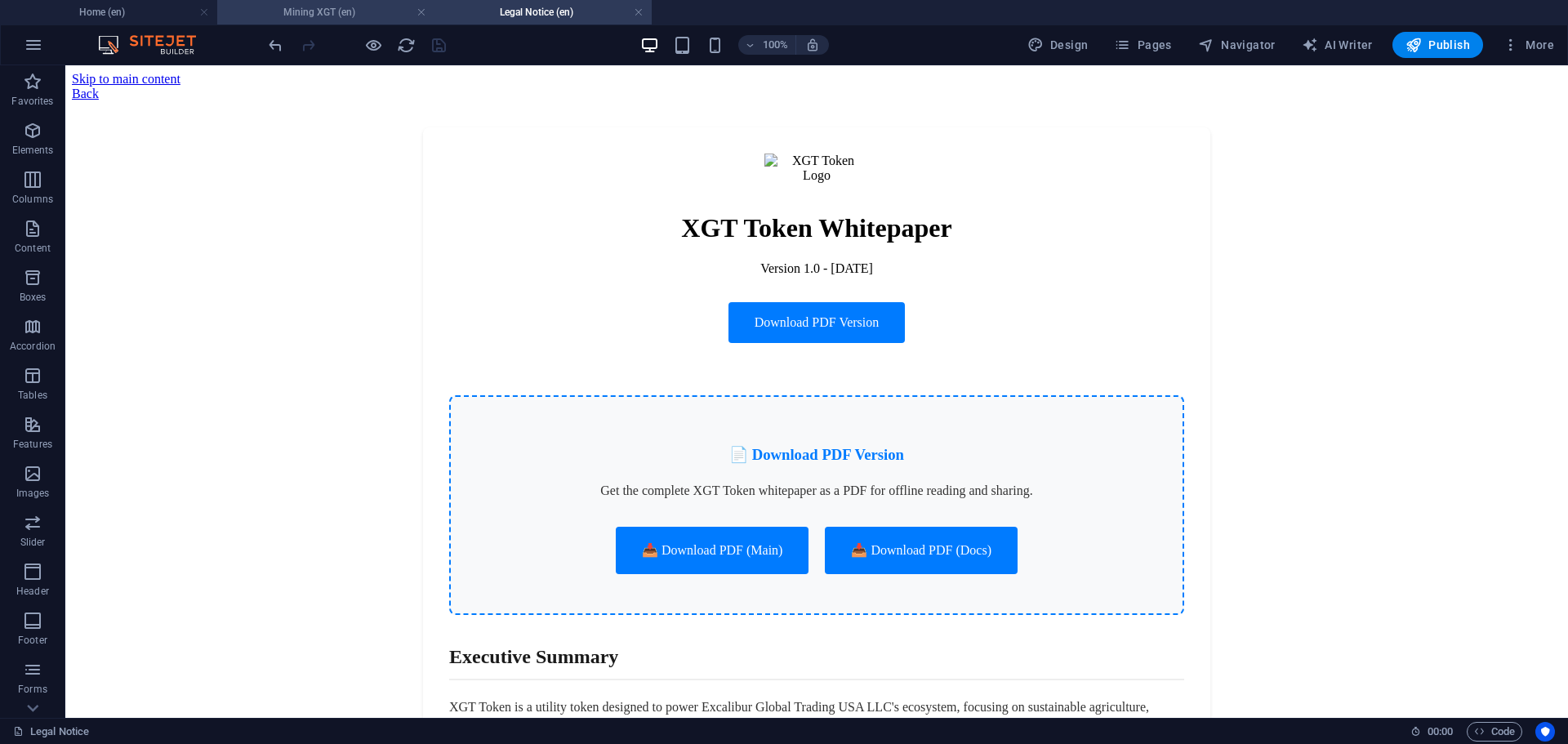
click at [308, 9] on h4 "Mining XGT (en)" at bounding box center [325, 12] width 217 height 18
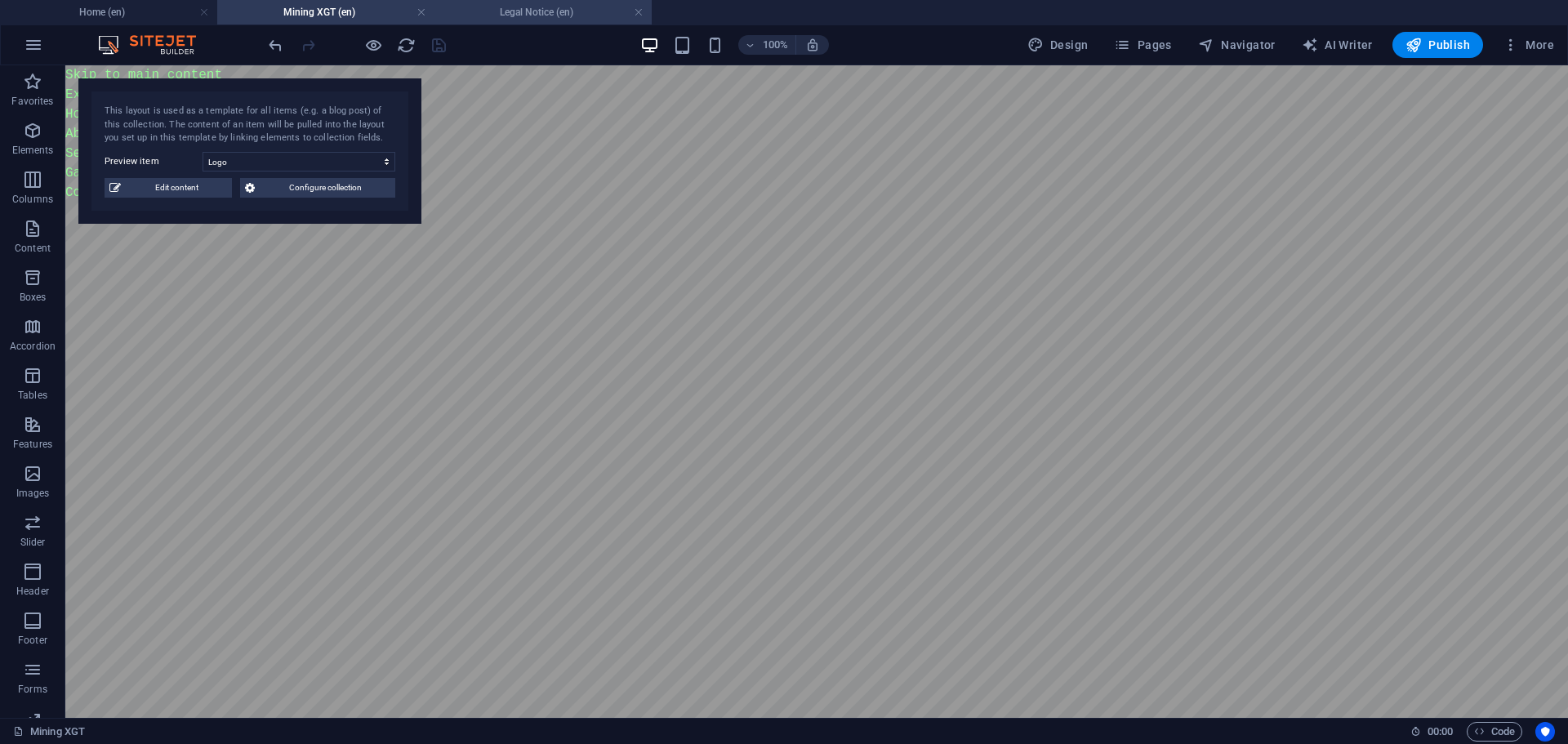
click at [478, 8] on h4 "Legal Notice (en)" at bounding box center [542, 12] width 217 height 18
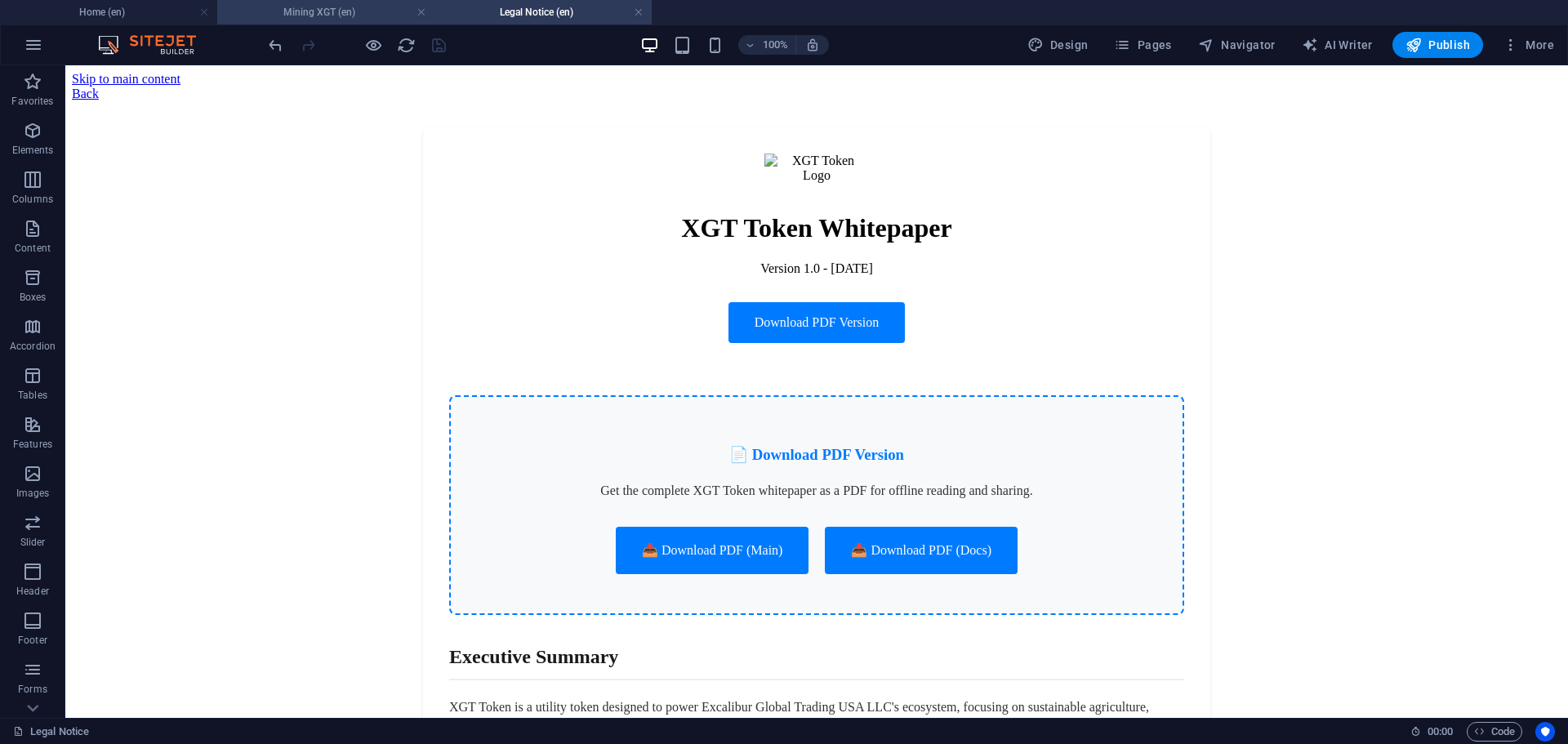
click at [344, 6] on h4 "Mining XGT (en)" at bounding box center [325, 12] width 217 height 18
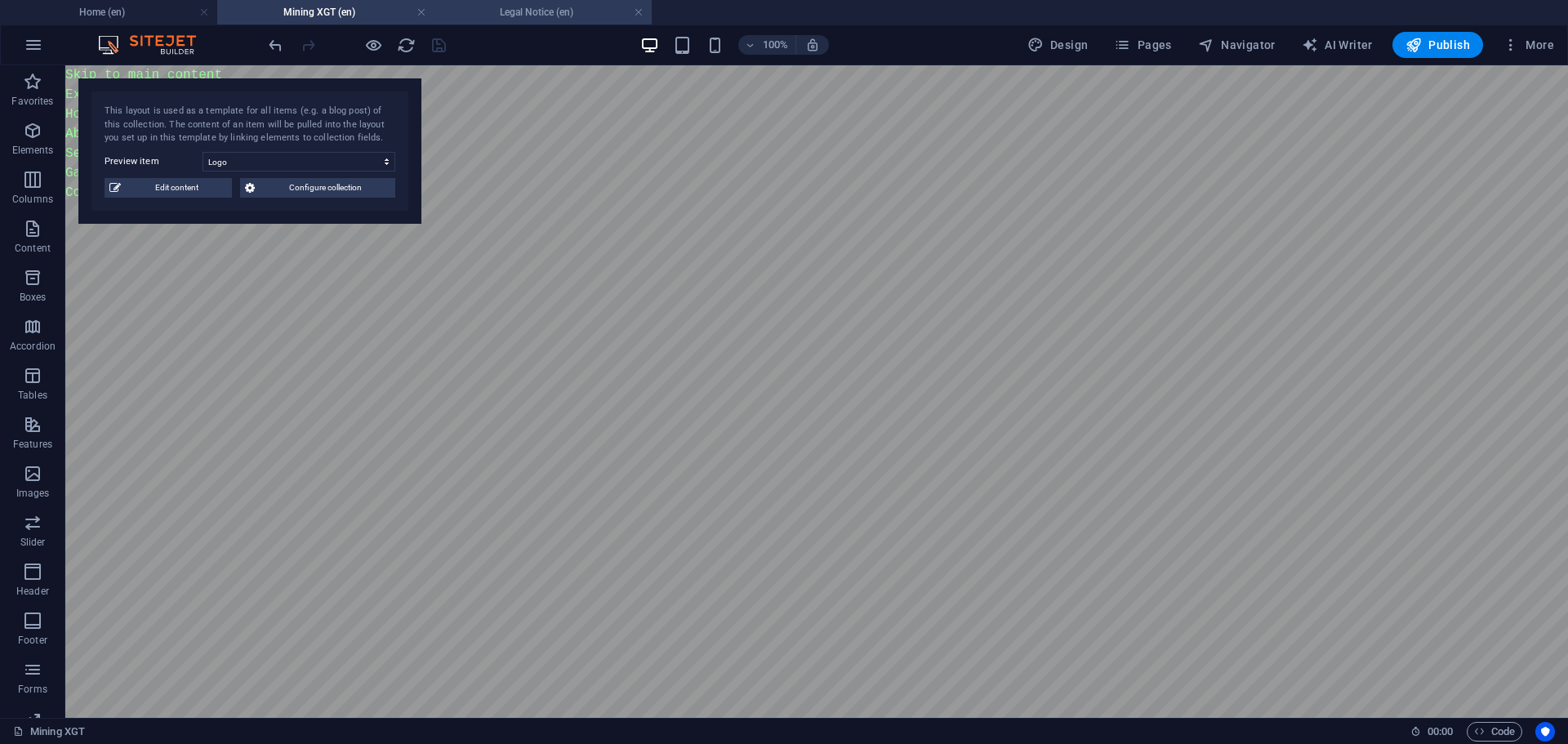
click at [488, 10] on h4 "Legal Notice (en)" at bounding box center [542, 12] width 217 height 18
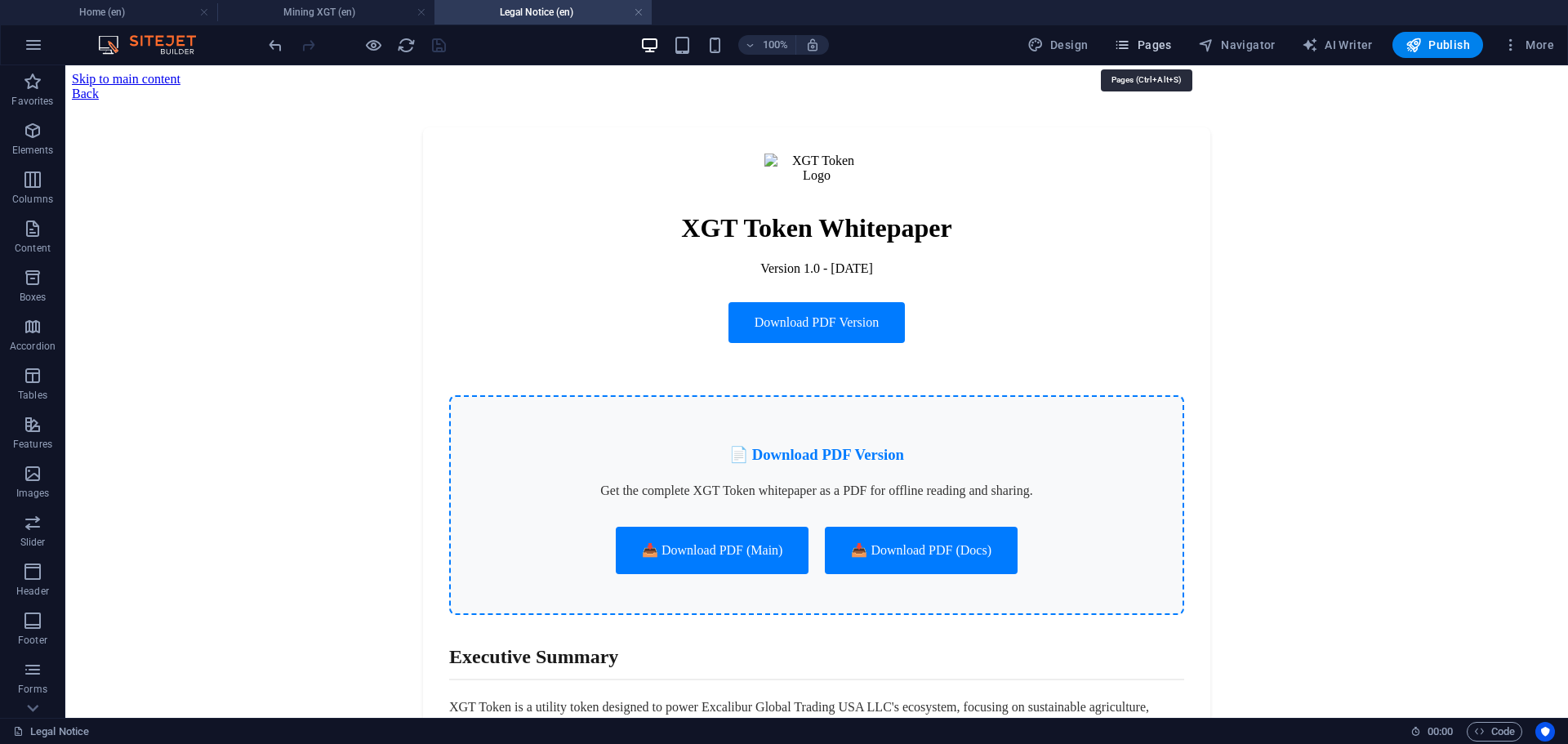
click at [1178, 50] on button "Pages" at bounding box center [1142, 45] width 70 height 26
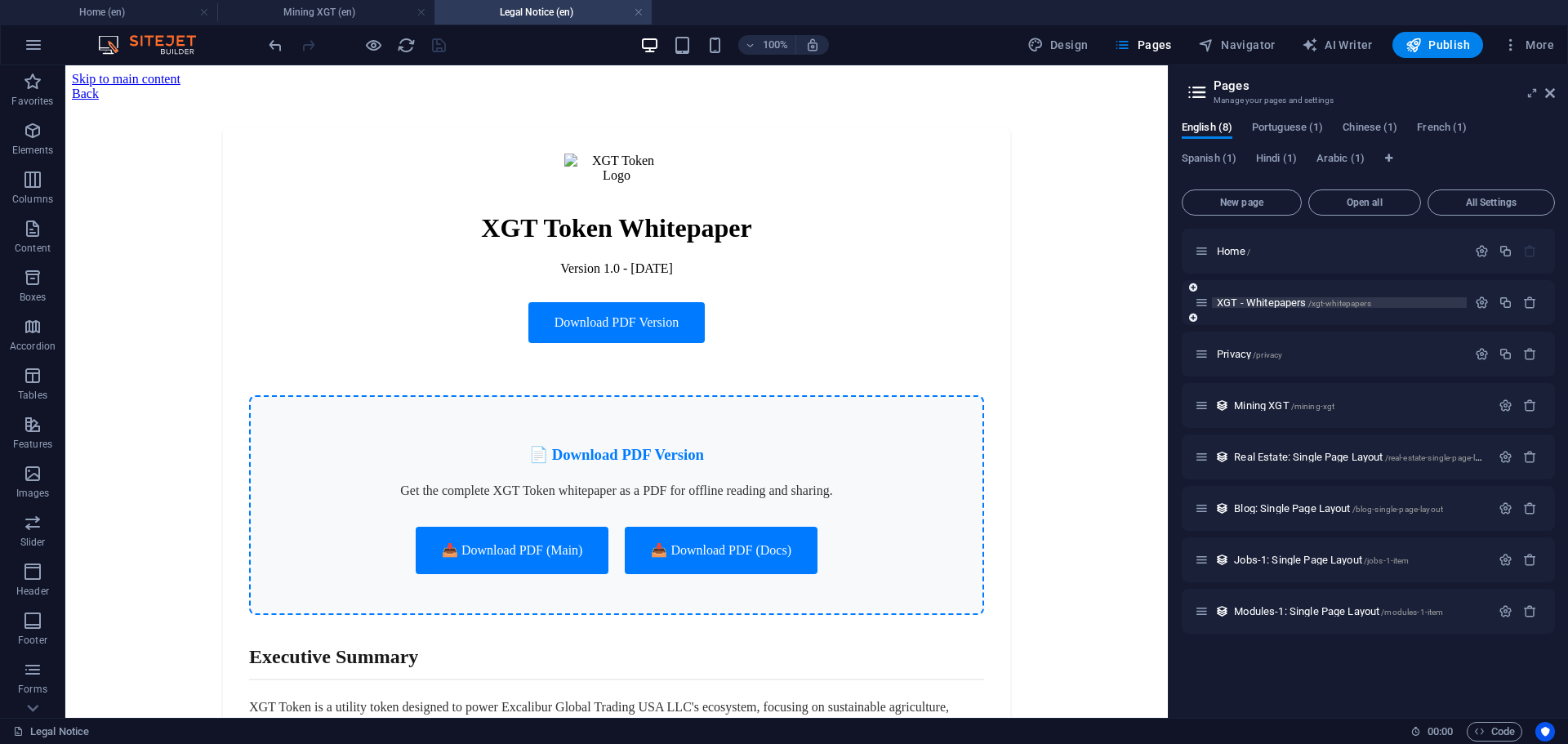
click at [1379, 301] on p "XGT - Whitepapers /xgt-whitepapers" at bounding box center [1339, 302] width 245 height 10
click at [1475, 297] on icon "button" at bounding box center [1482, 302] width 14 height 14
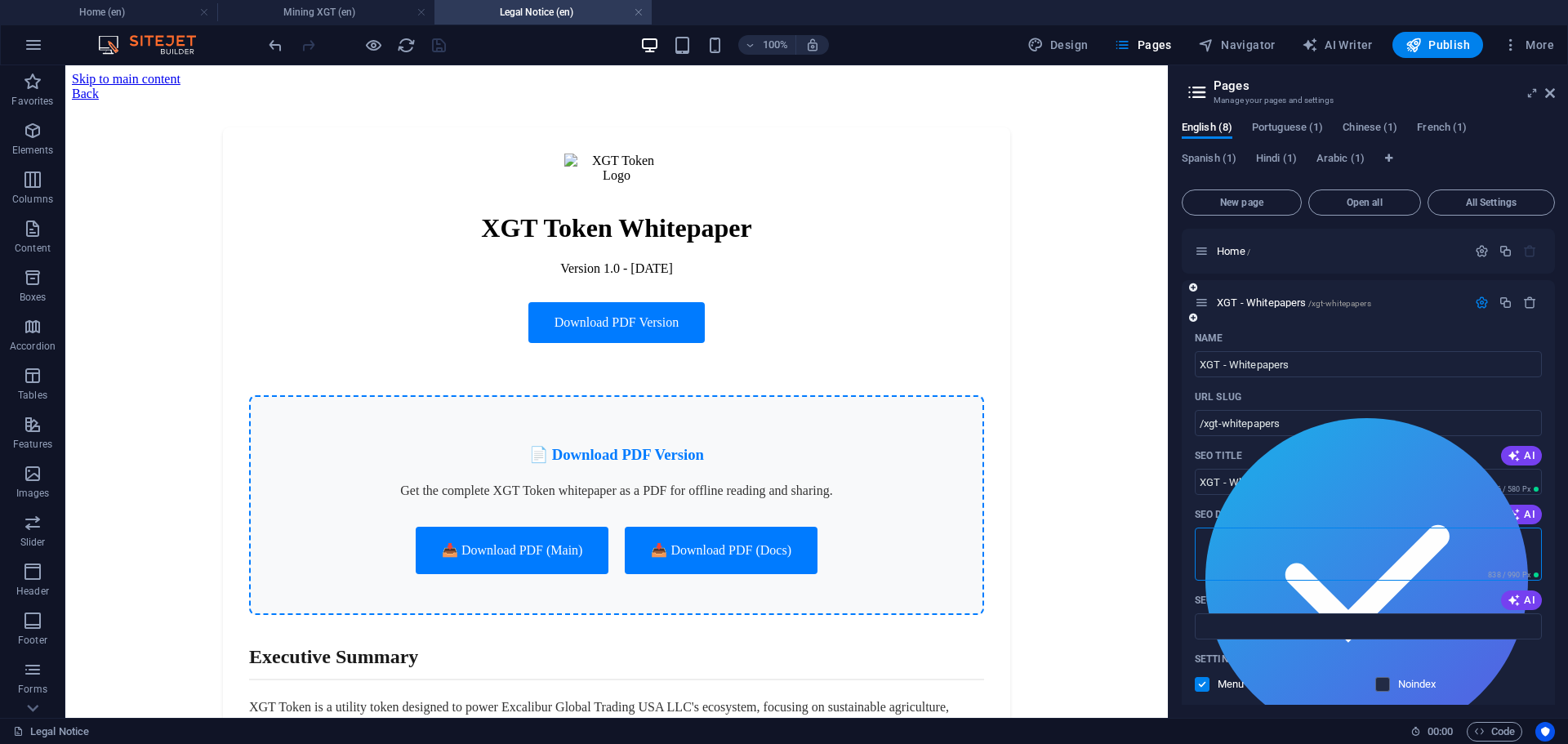
click at [1329, 561] on textarea "SEO Description" at bounding box center [1368, 554] width 347 height 53
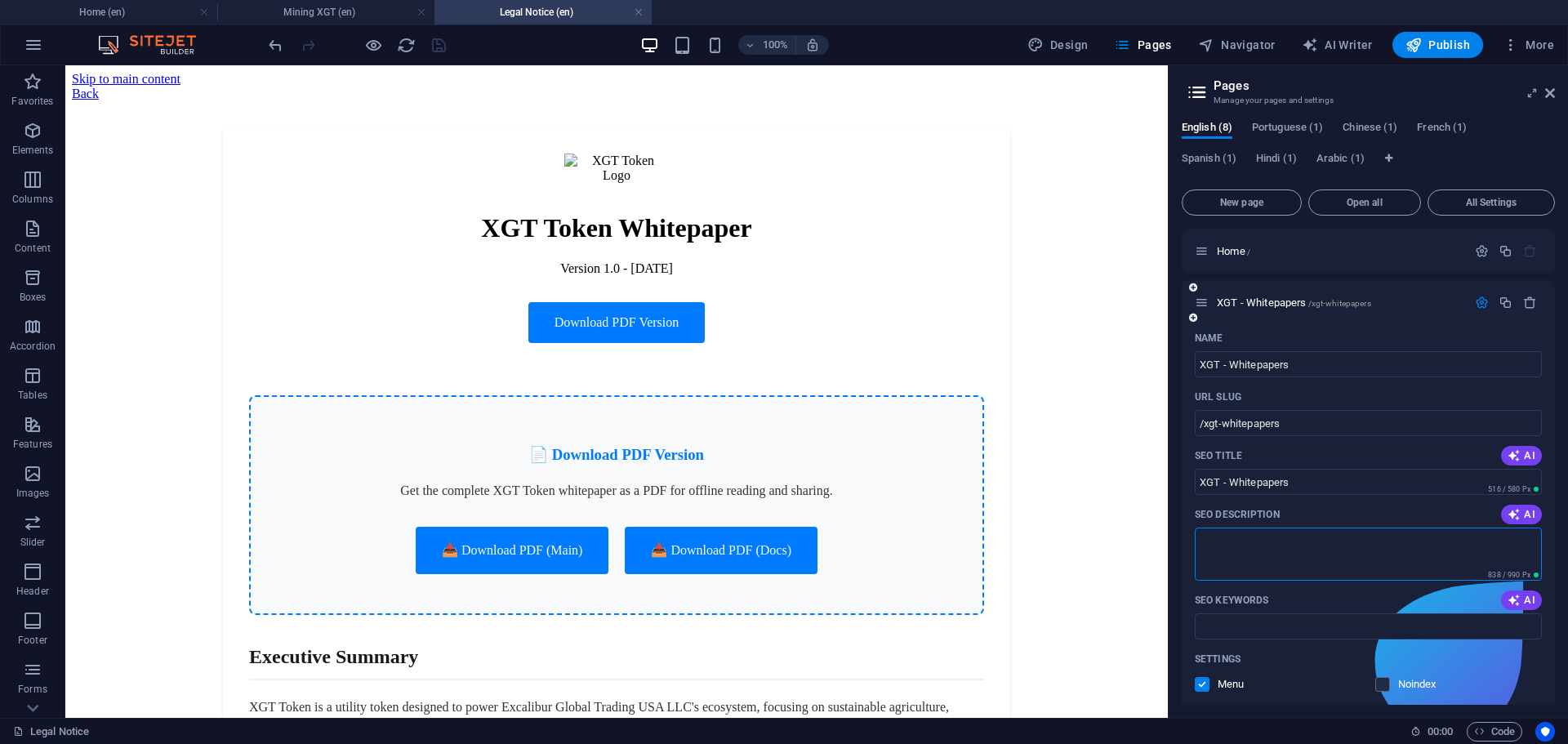
paste textarea "Download XGT Token whitepaper - comprehensive guide to world's first tri-contin…"
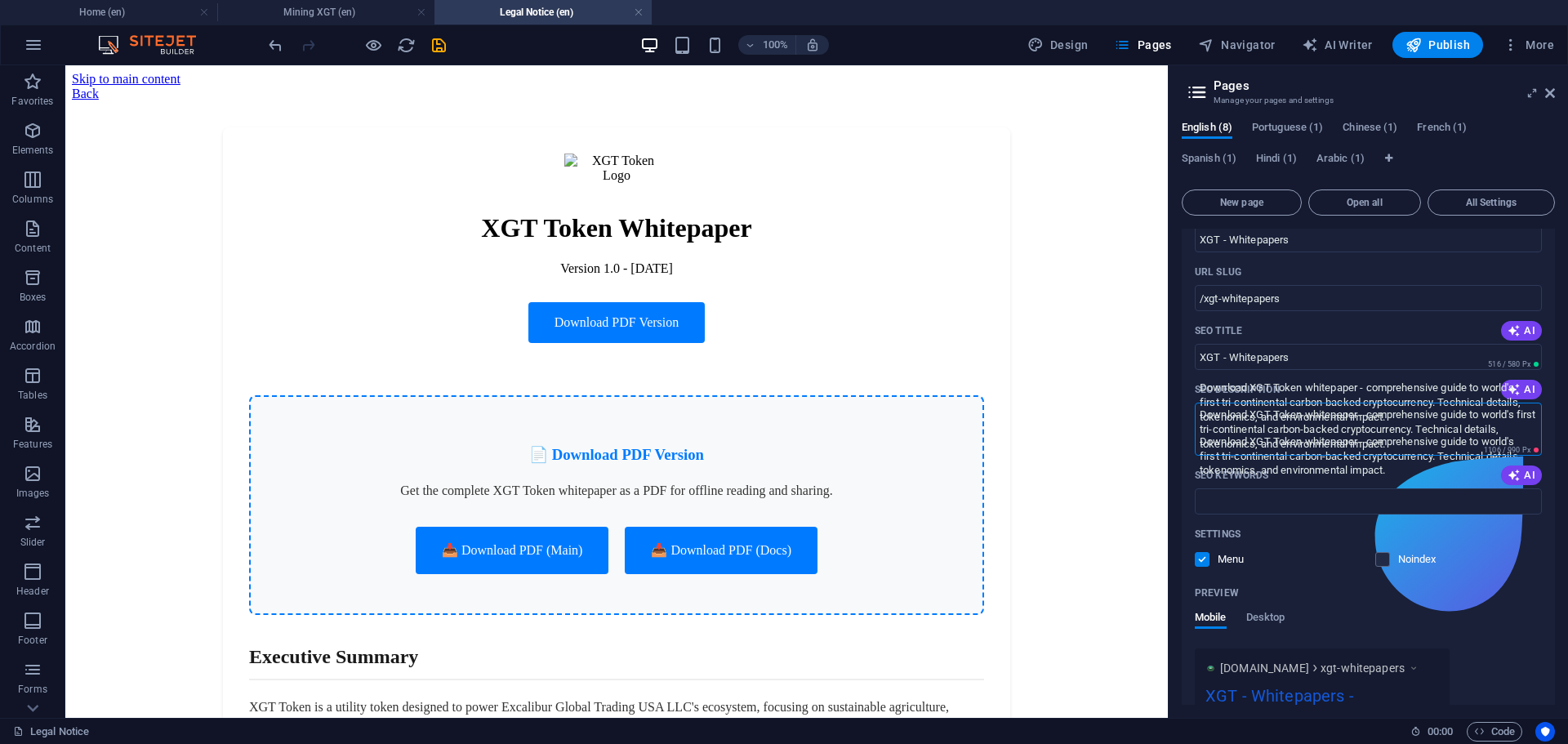
scroll to position [163, 0]
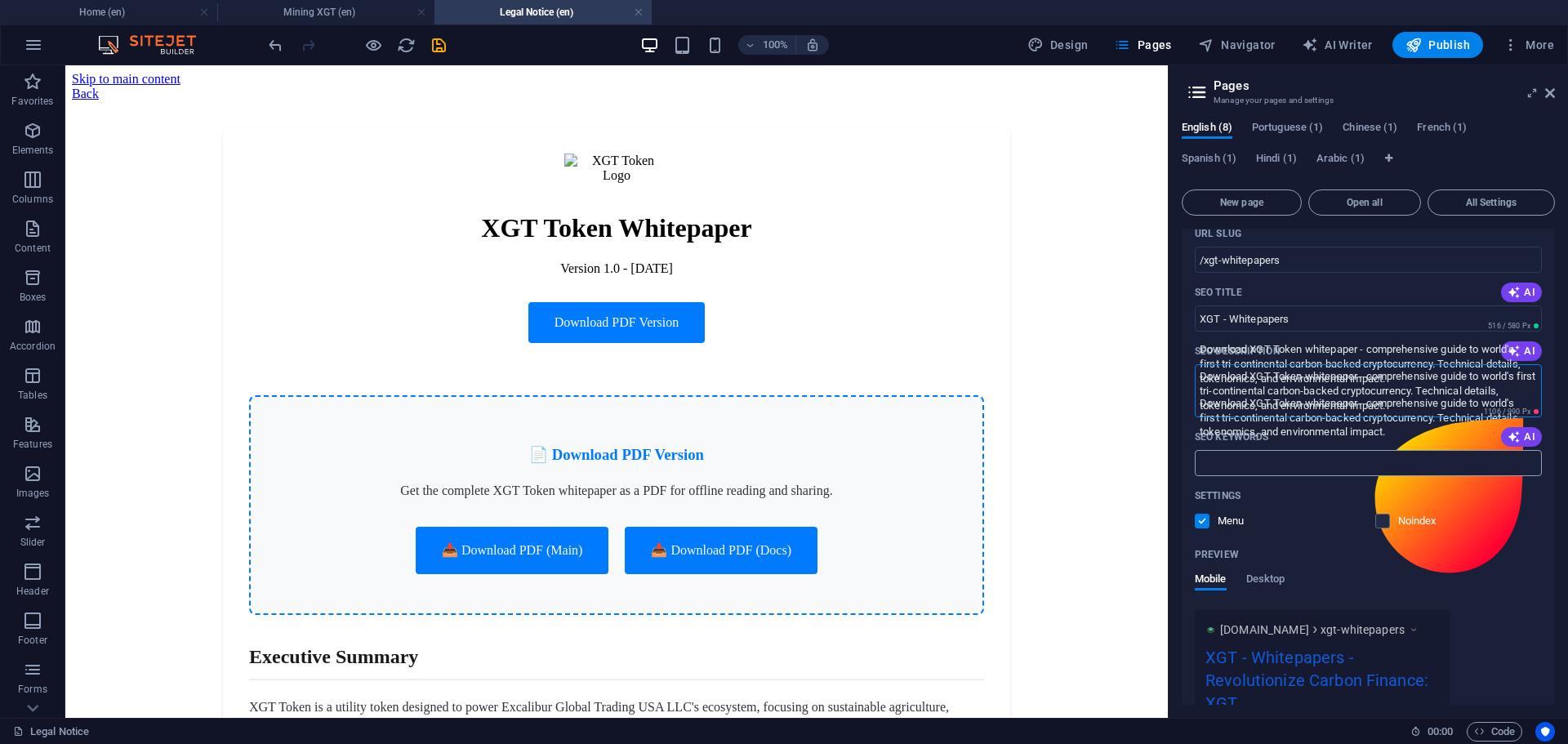
type textarea "Download XGT Token whitepaper - comprehensive guide to world's first tri-contin…"
click at [1370, 466] on input "SEO Keywords" at bounding box center [1368, 463] width 347 height 26
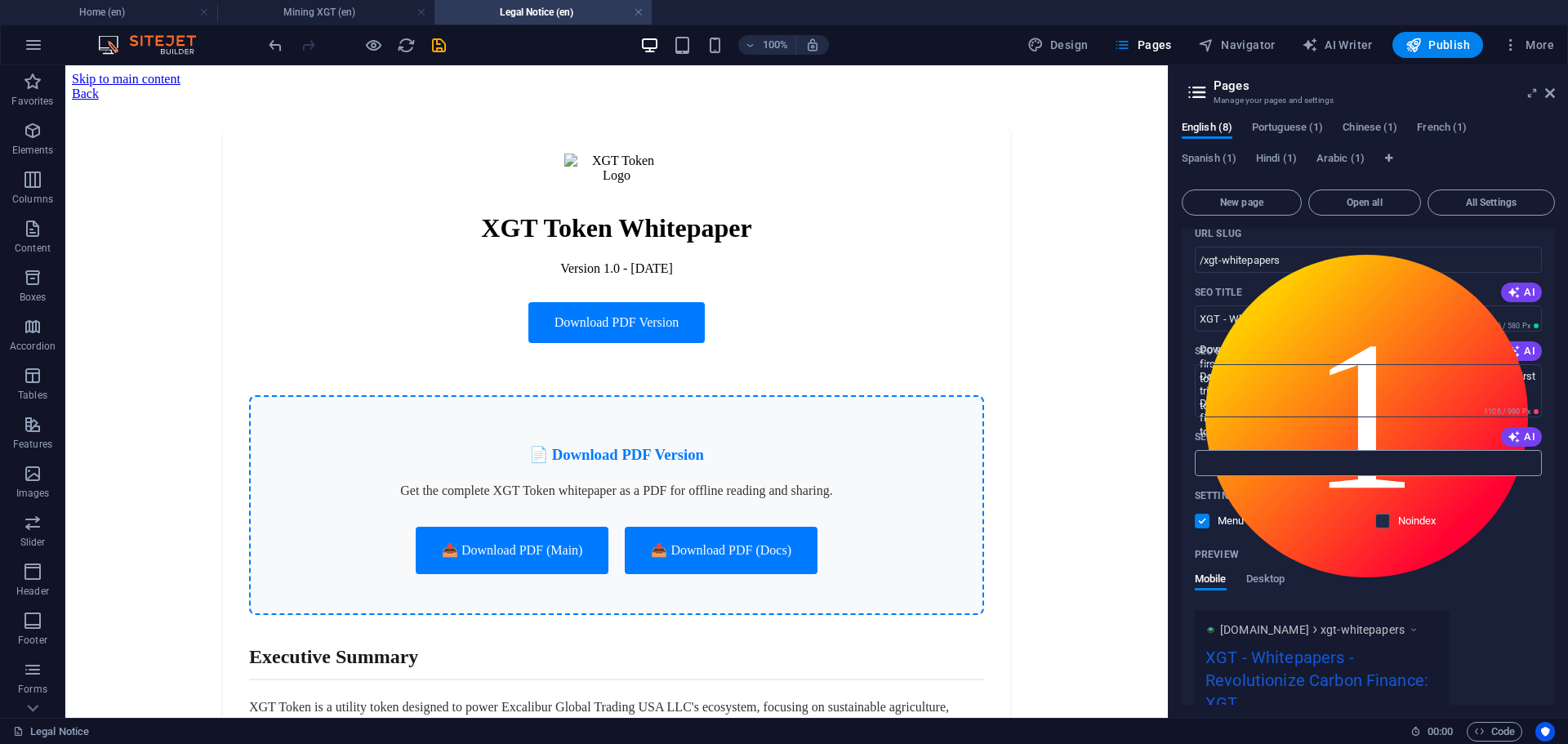
click at [1358, 457] on input "SEO Keywords" at bounding box center [1368, 463] width 347 height 26
paste input "XGT Token whitepaper, carbon-backed cryptocurrency, tri-continental, tokenomics…"
type input "XGT Token whitepaper, carbon-backed cryptocurrency, tri-continental, tokenomics…"
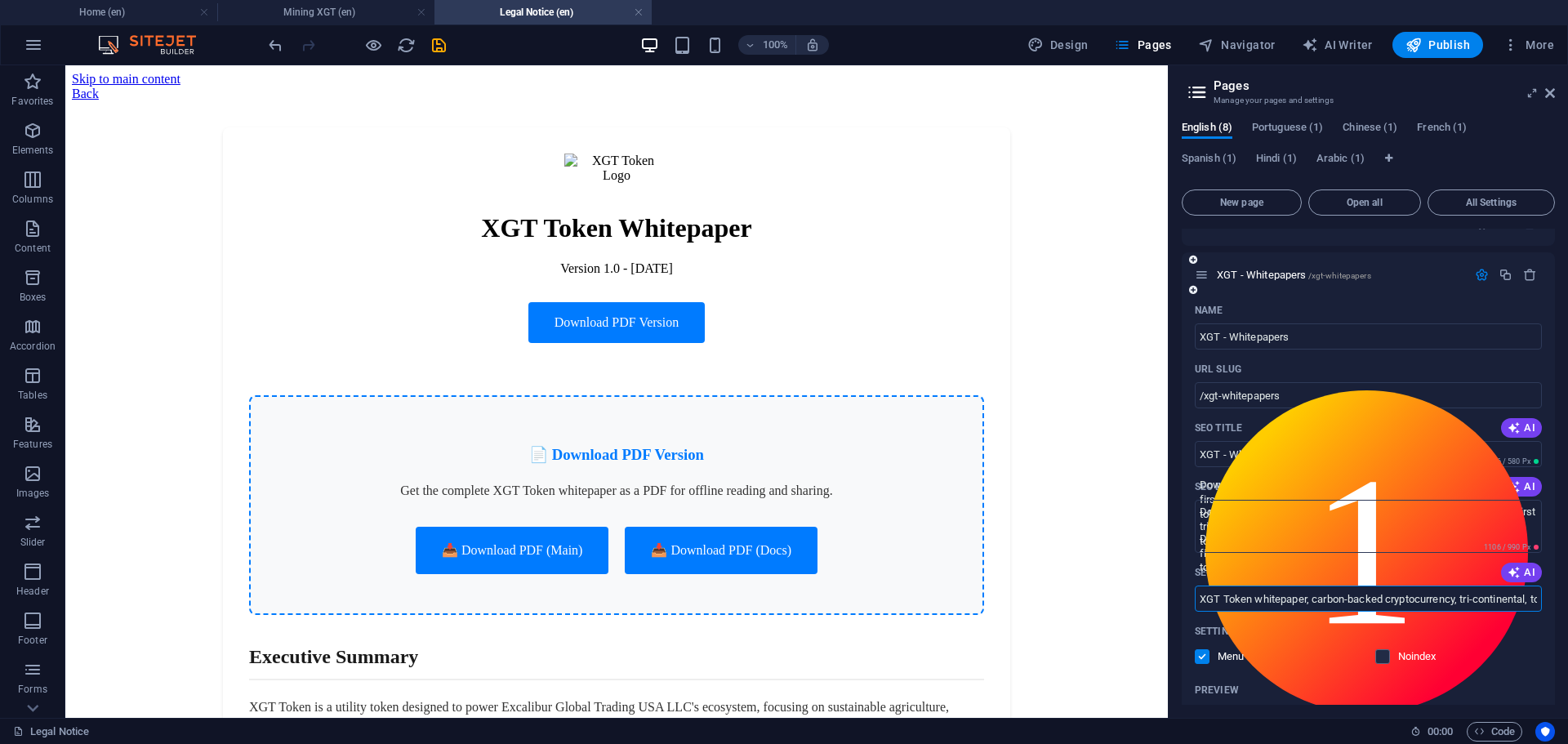
scroll to position [0, 0]
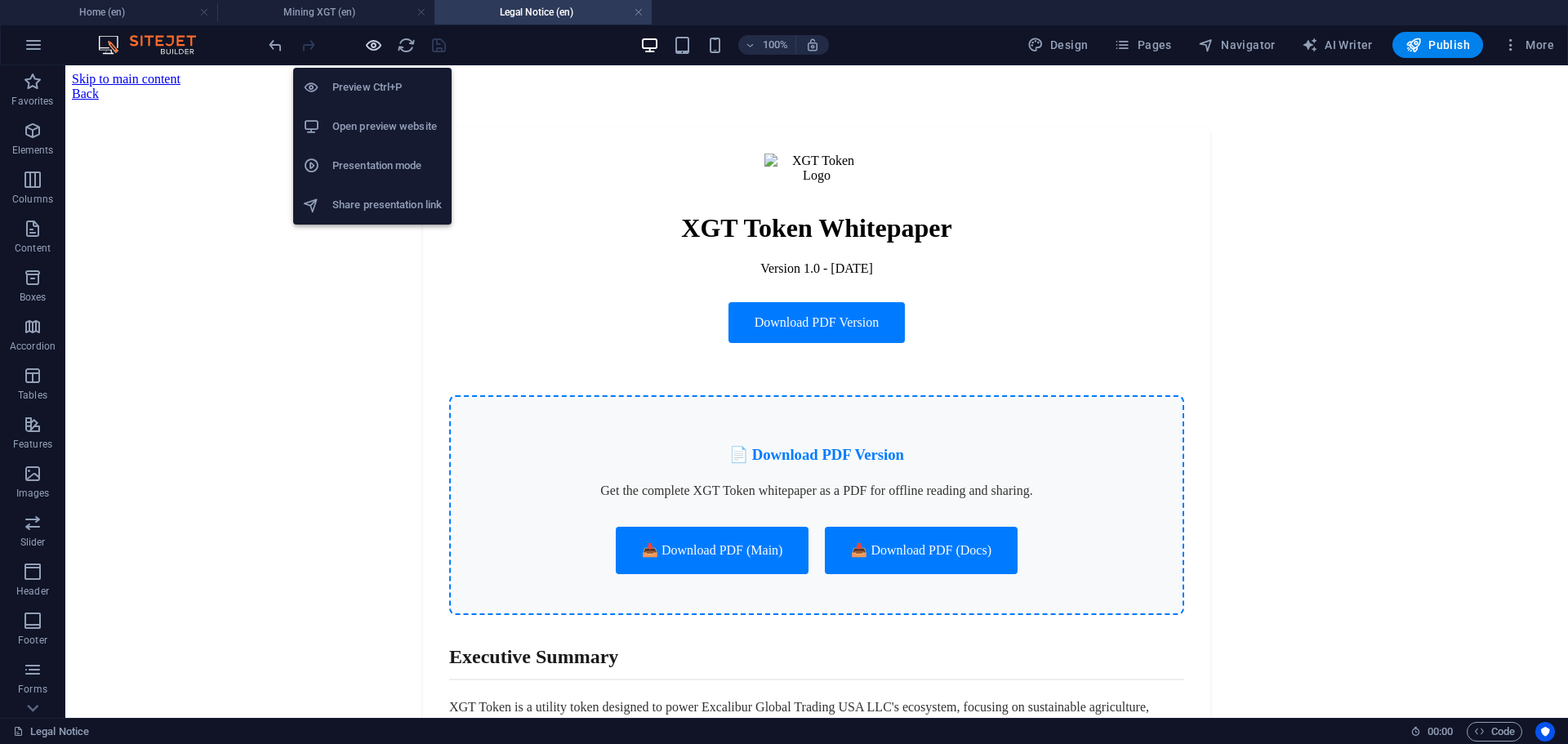
click at [378, 49] on icon "button" at bounding box center [373, 45] width 19 height 19
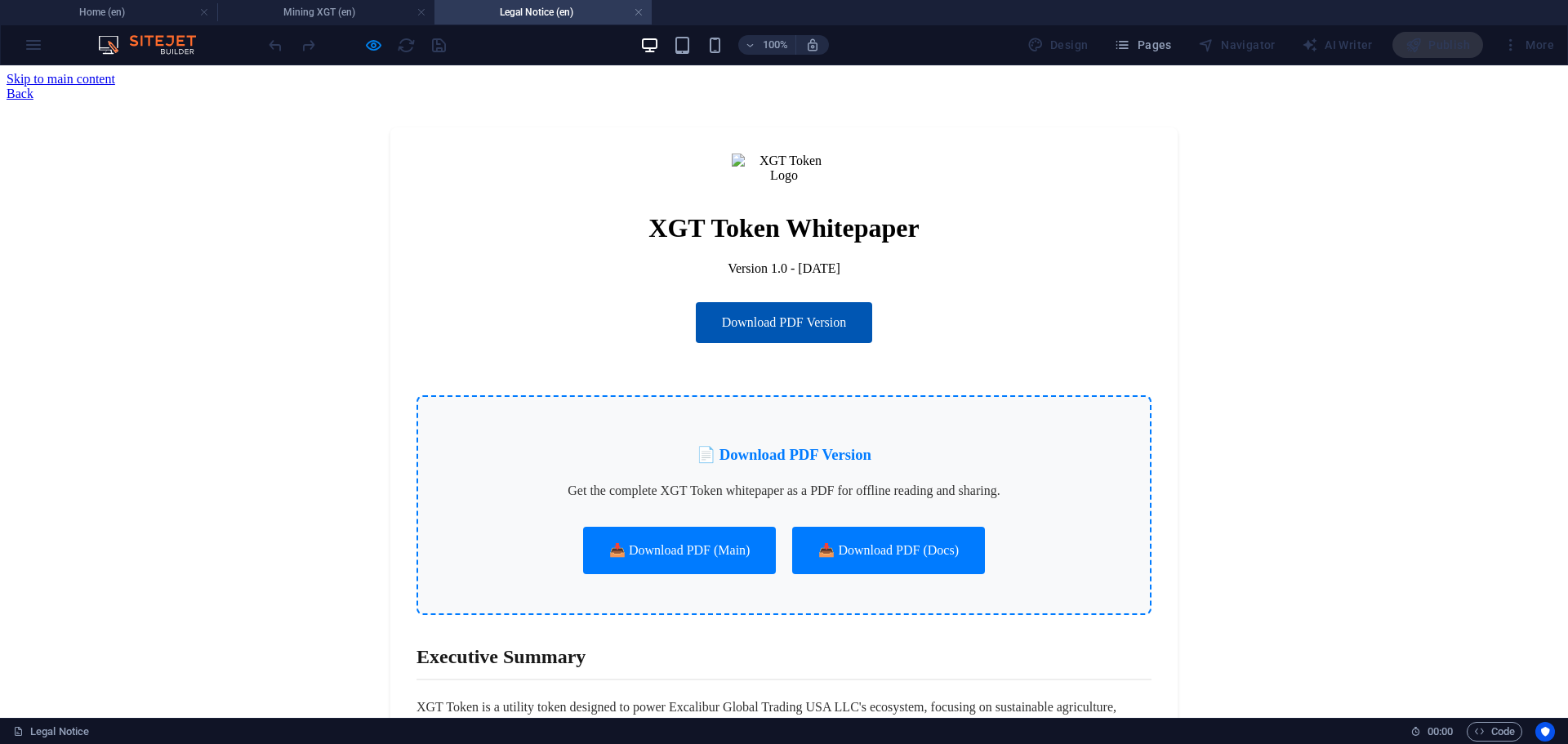
click at [743, 302] on link "Download PDF Version" at bounding box center [784, 323] width 177 height 41
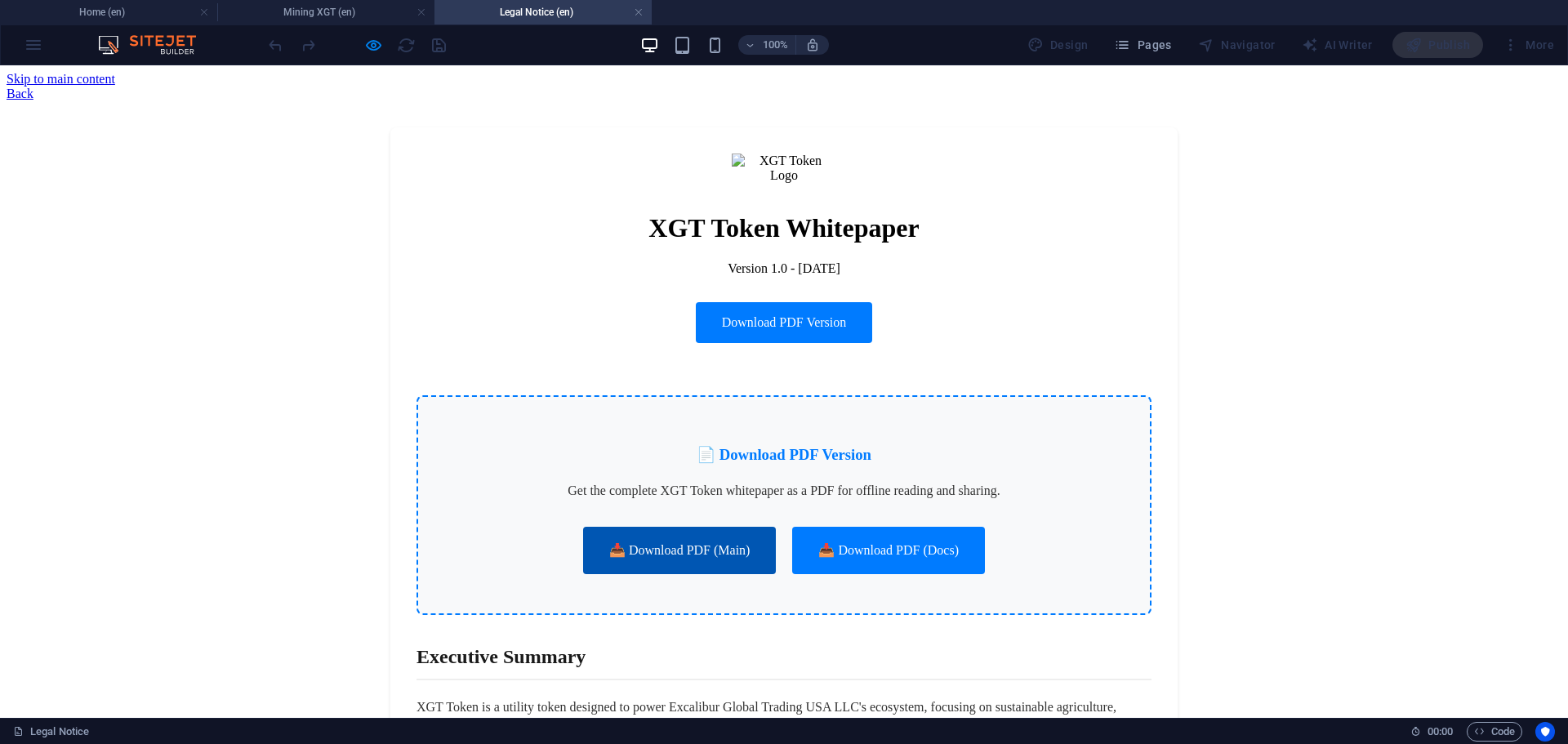
click at [671, 527] on link "📥 Download PDF (Main)" at bounding box center [679, 550] width 193 height 47
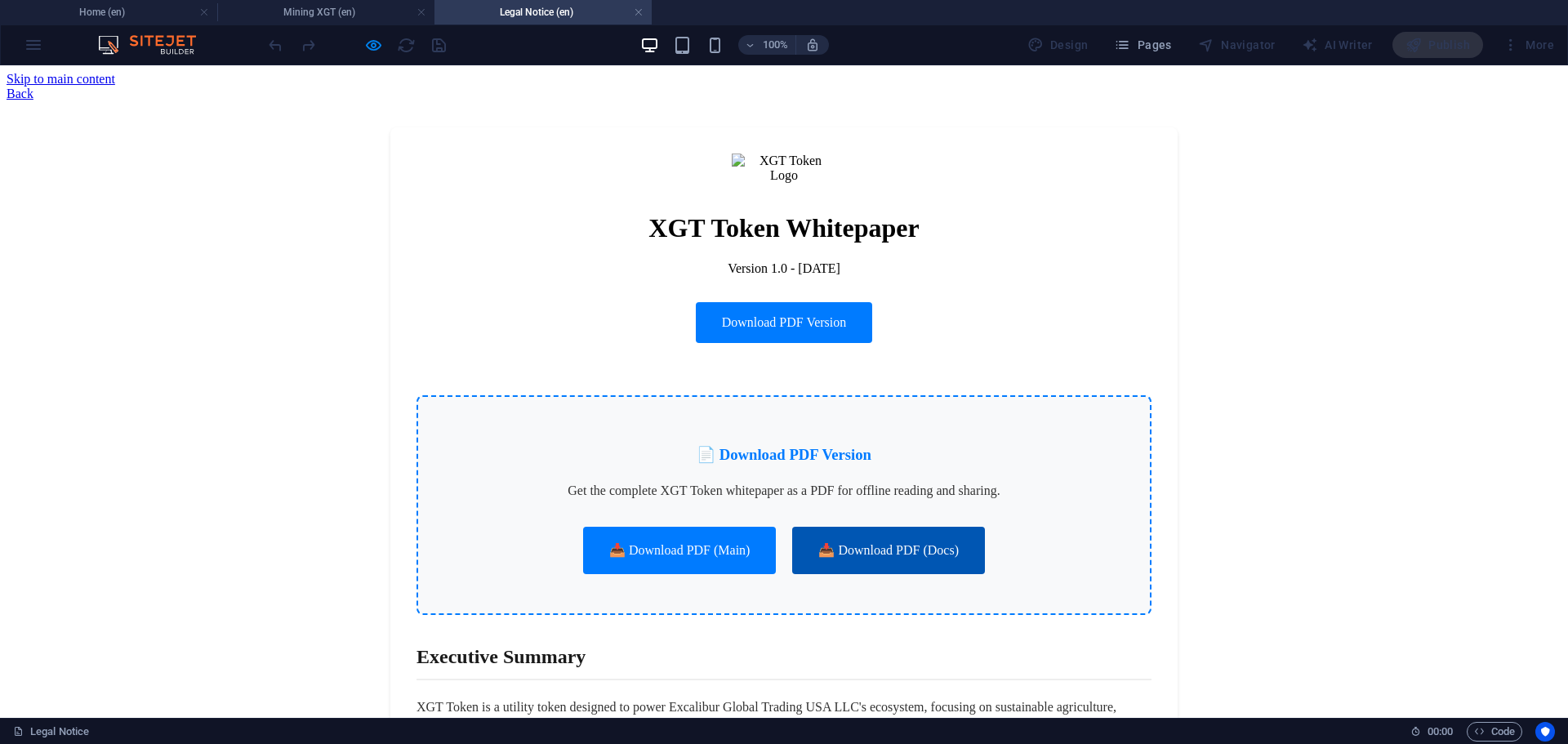
click at [845, 527] on link "📥 Download PDF (Docs)" at bounding box center [888, 550] width 193 height 47
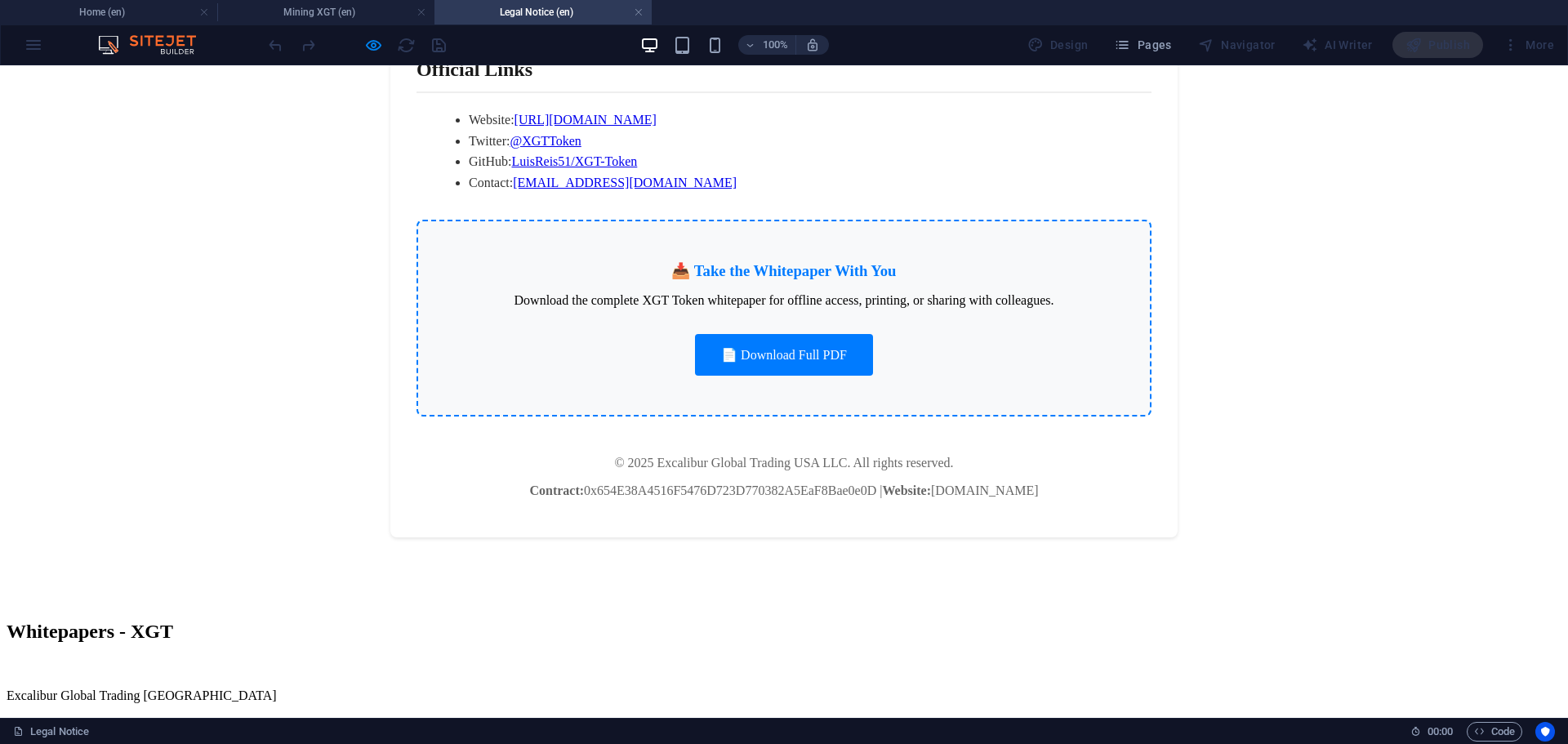
scroll to position [1451, 0]
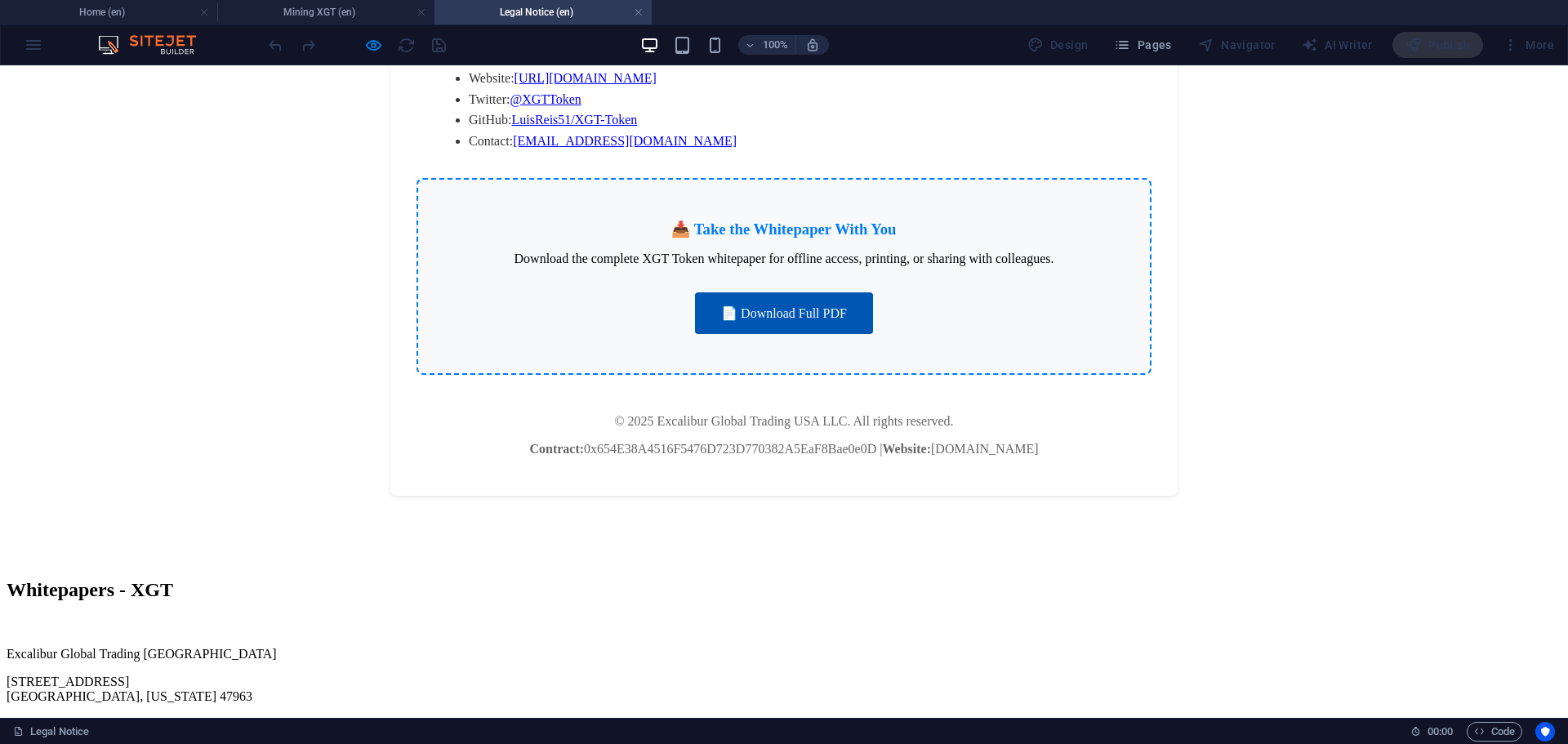
click at [775, 293] on link "📄 Download Full PDF" at bounding box center [784, 313] width 178 height 42
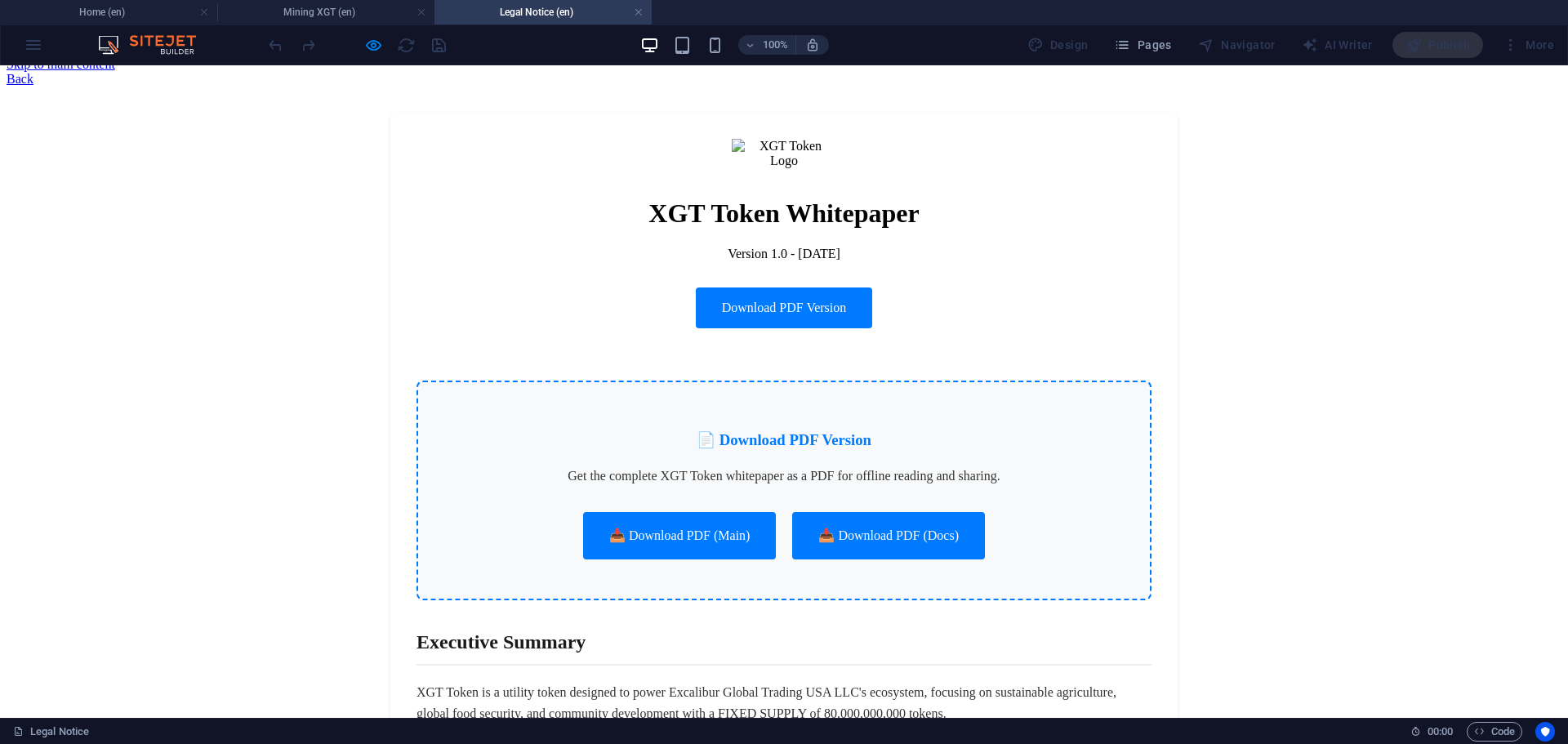
scroll to position [0, 0]
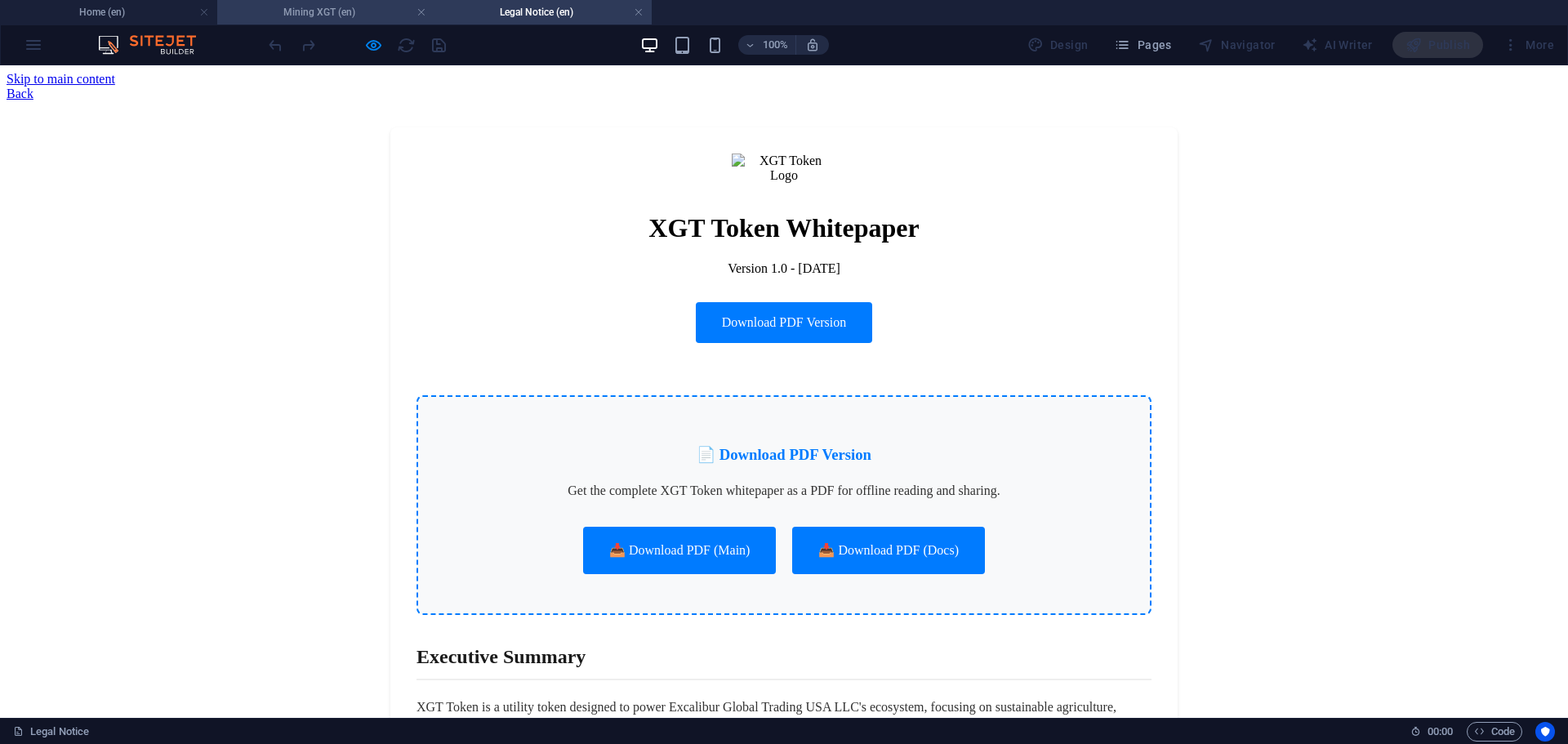
click at [331, 15] on h4 "Mining XGT (en)" at bounding box center [325, 12] width 217 height 18
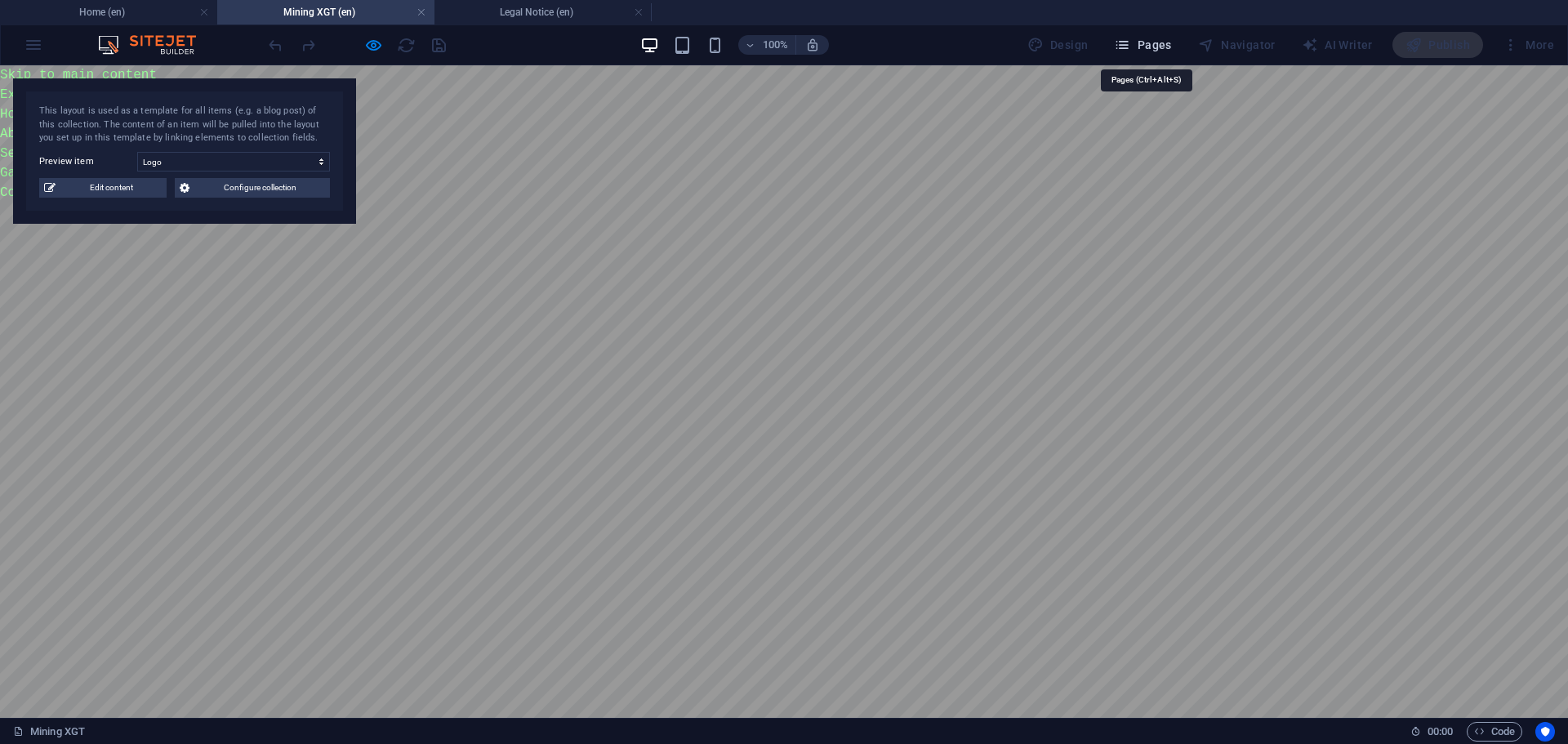
click at [1165, 46] on span "Pages" at bounding box center [1142, 45] width 58 height 16
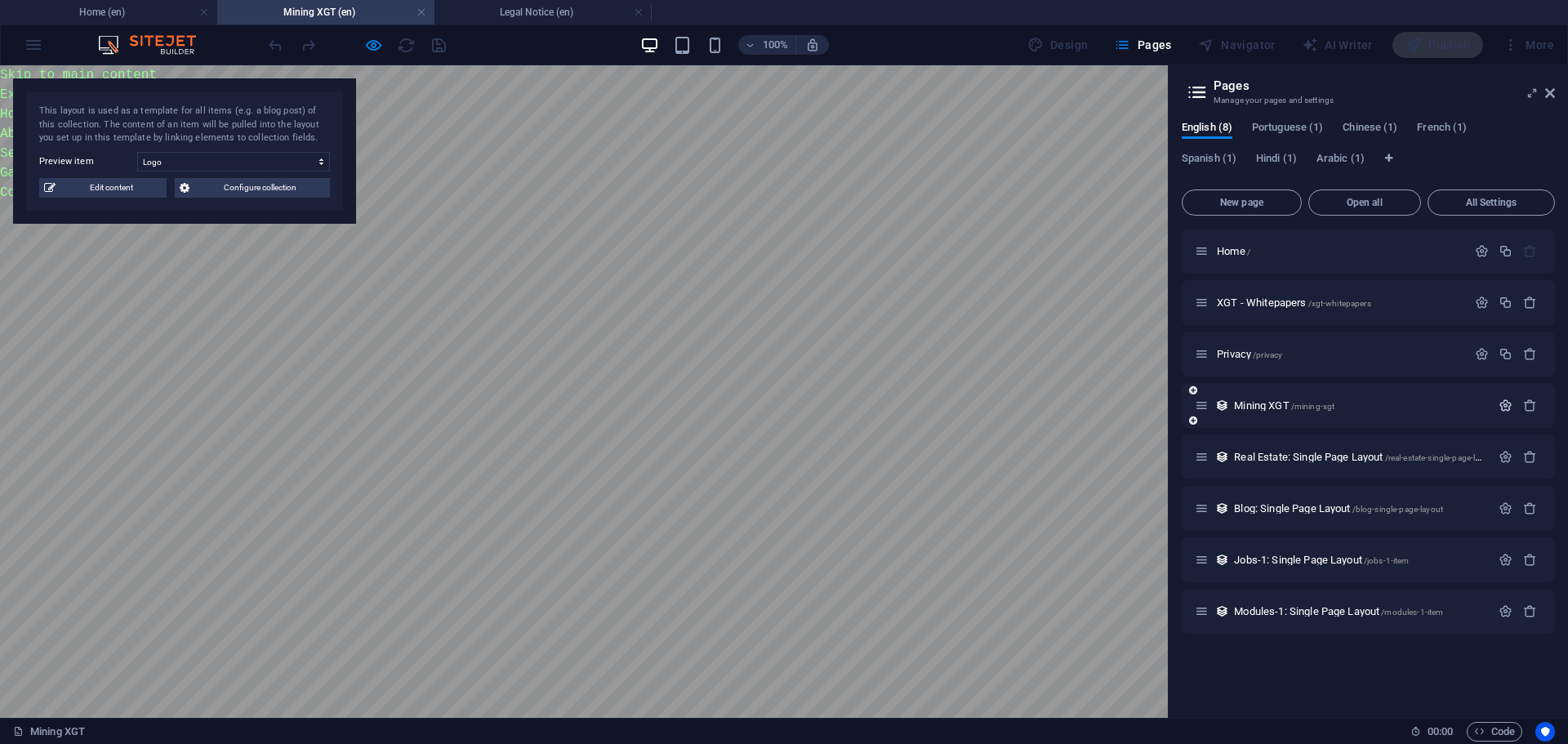
click at [1509, 410] on icon "button" at bounding box center [1505, 405] width 14 height 14
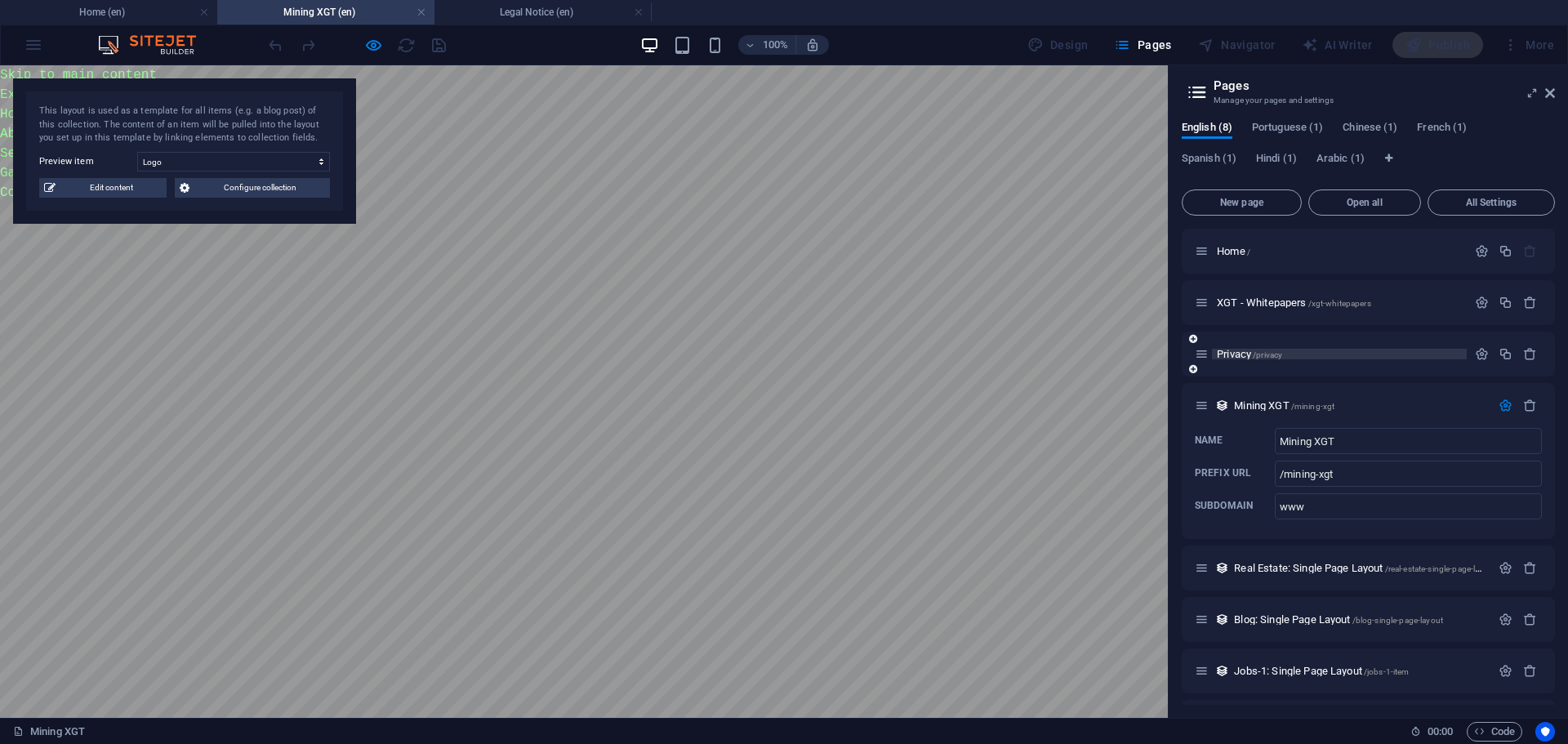
click at [1388, 354] on p "Privacy /privacy" at bounding box center [1339, 354] width 245 height 10
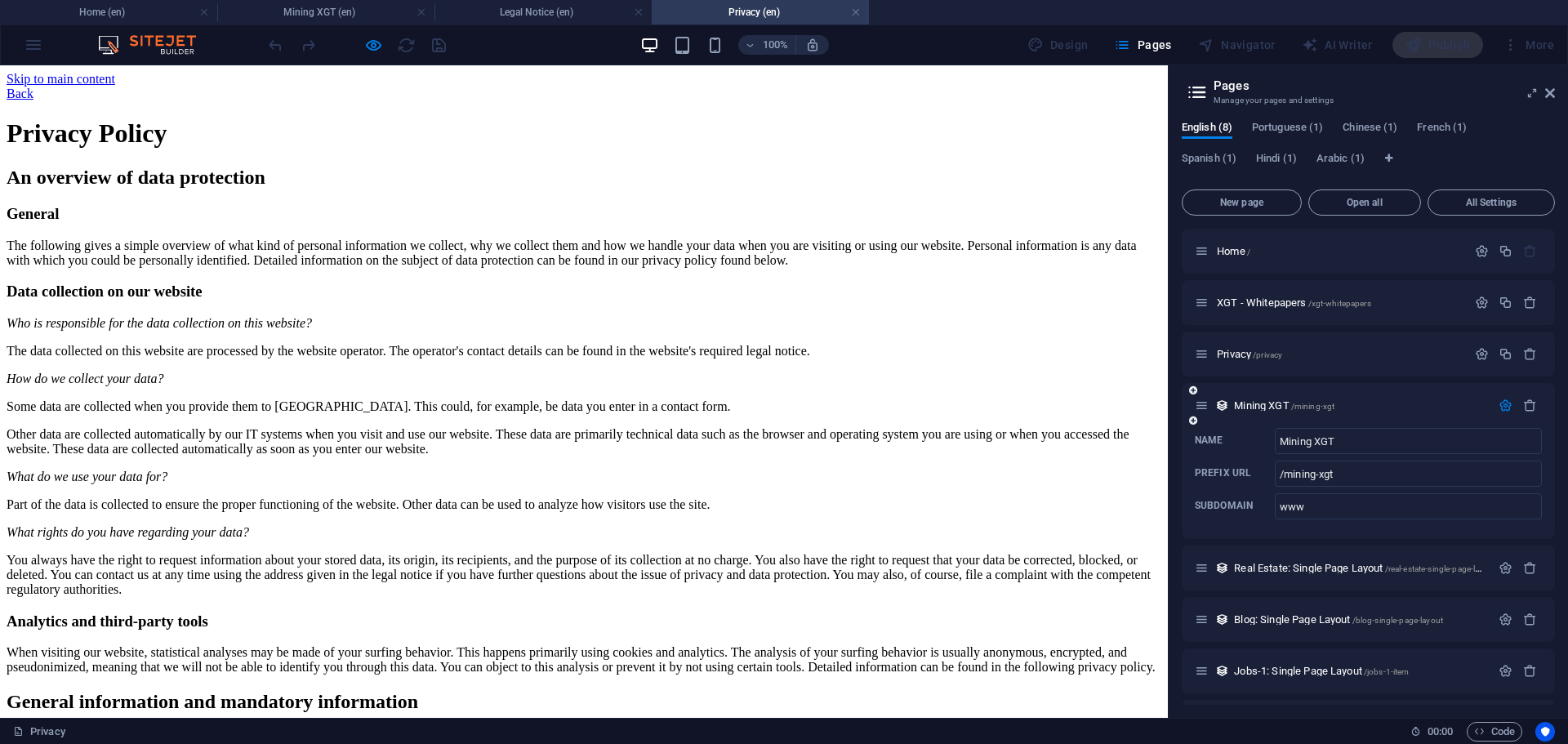
click at [1498, 402] on icon "button" at bounding box center [1505, 405] width 14 height 14
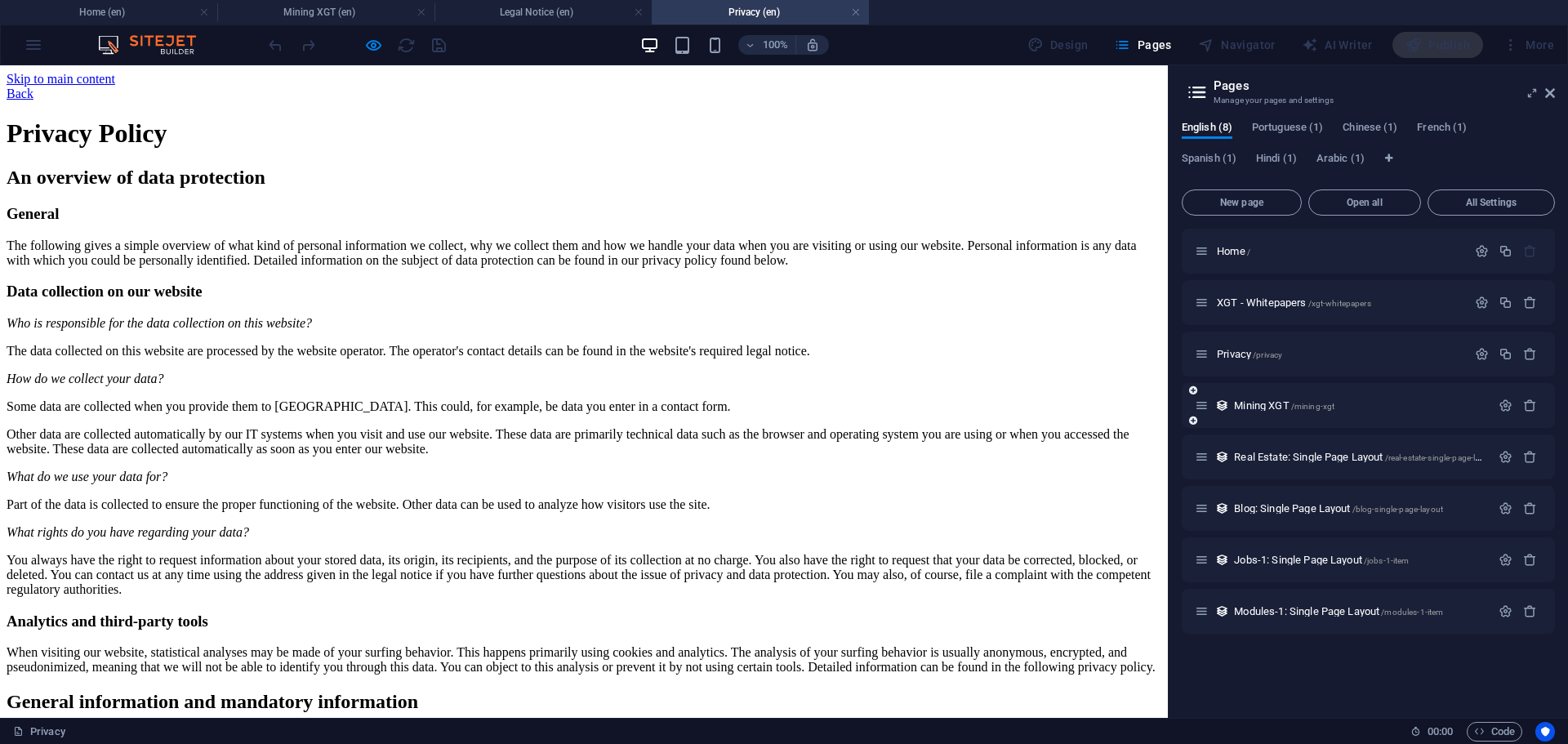
click at [1434, 391] on div "Mining XGT /mining-xgt" at bounding box center [1368, 405] width 373 height 45
click at [1231, 356] on span "Privacy /privacy" at bounding box center [1250, 354] width 65 height 12
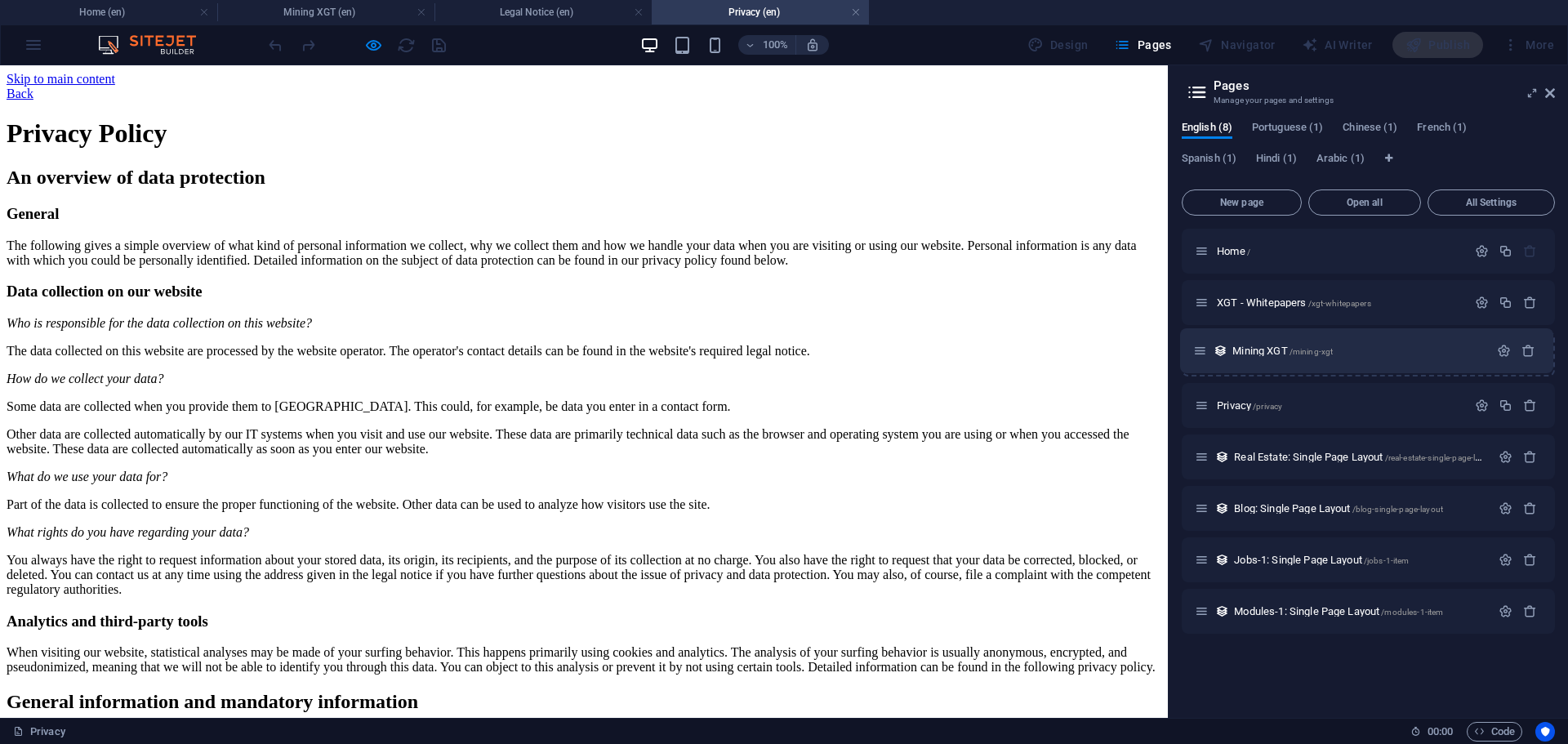
drag, startPoint x: 1204, startPoint y: 403, endPoint x: 1203, endPoint y: 343, distance: 60.0
click at [1203, 343] on div "Home / XGT - Whitepapers /xgt-whitepapers Privacy /privacy Mining XGT /mining-x…" at bounding box center [1368, 431] width 373 height 405
click at [1206, 354] on icon at bounding box center [1202, 354] width 14 height 14
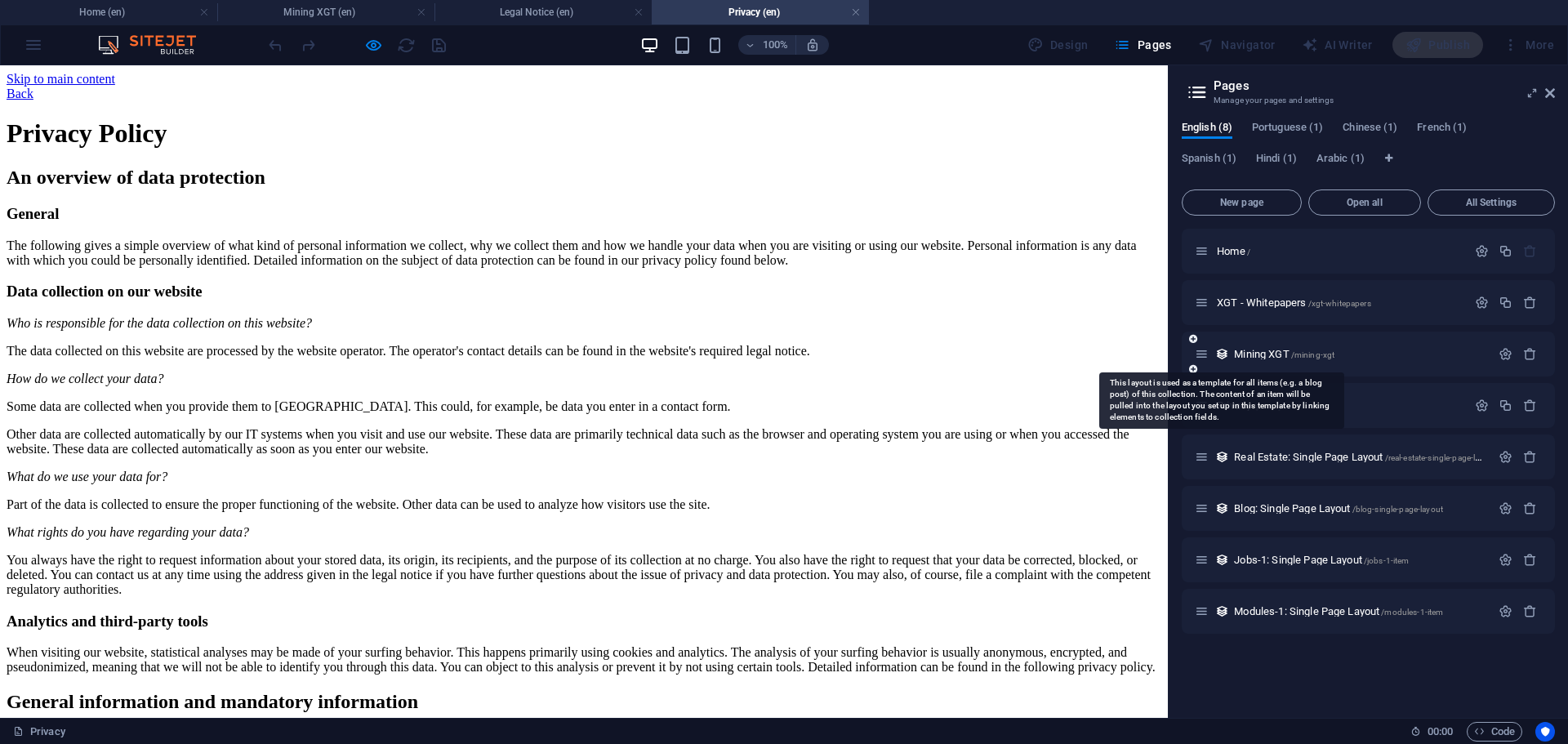
click at [1227, 354] on icon at bounding box center [1222, 354] width 14 height 14
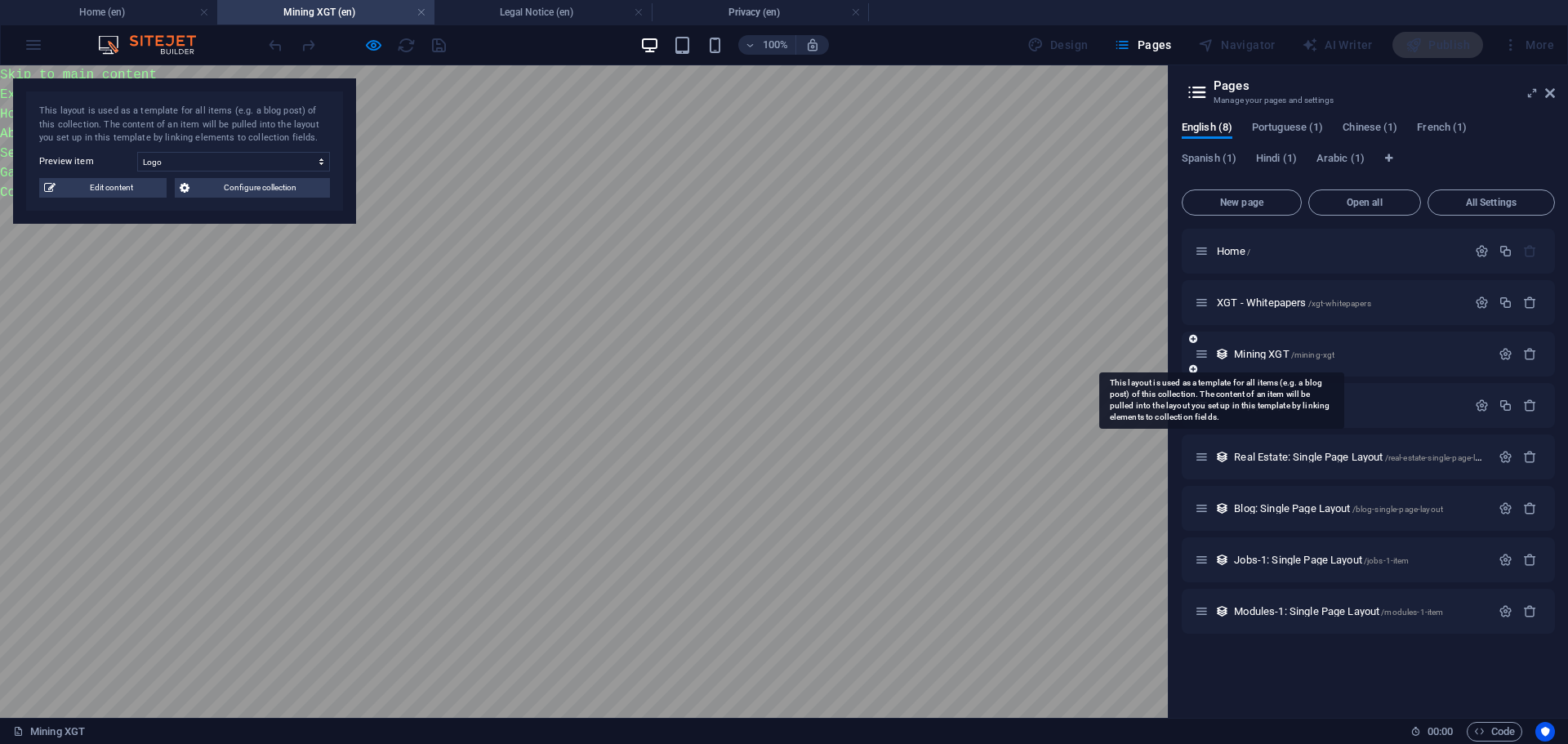
click at [1222, 354] on icon at bounding box center [1222, 354] width 14 height 14
click at [1498, 354] on button "button" at bounding box center [1505, 354] width 24 height 14
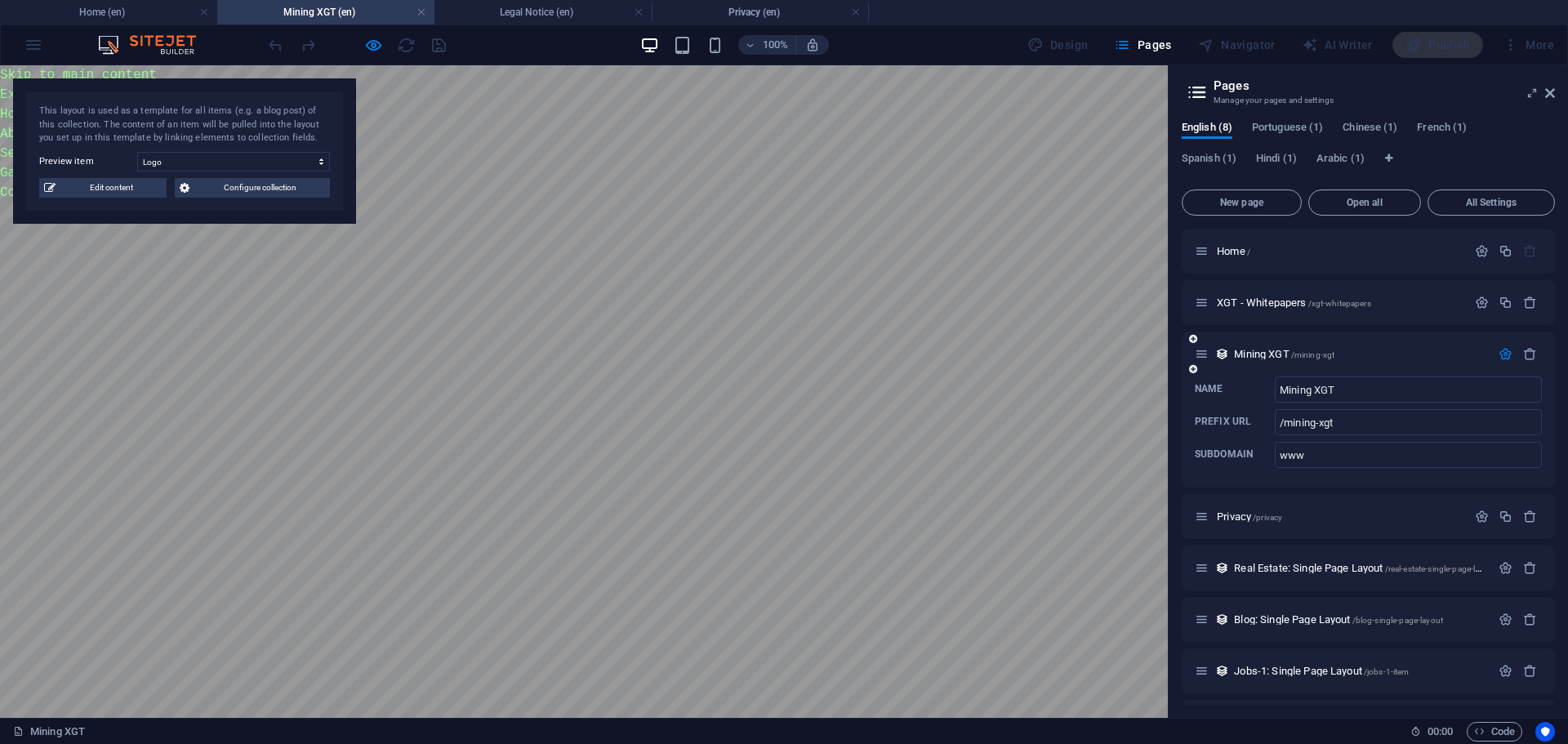
click at [1461, 346] on div "Mining XGT /mining-xgt" at bounding box center [1342, 354] width 295 height 19
click at [1414, 313] on div "XGT - Whitepapers /xgt-whitepapers" at bounding box center [1368, 302] width 373 height 45
click at [1197, 98] on icon at bounding box center [1197, 92] width 25 height 23
click at [1197, 92] on icon at bounding box center [1197, 92] width 25 height 23
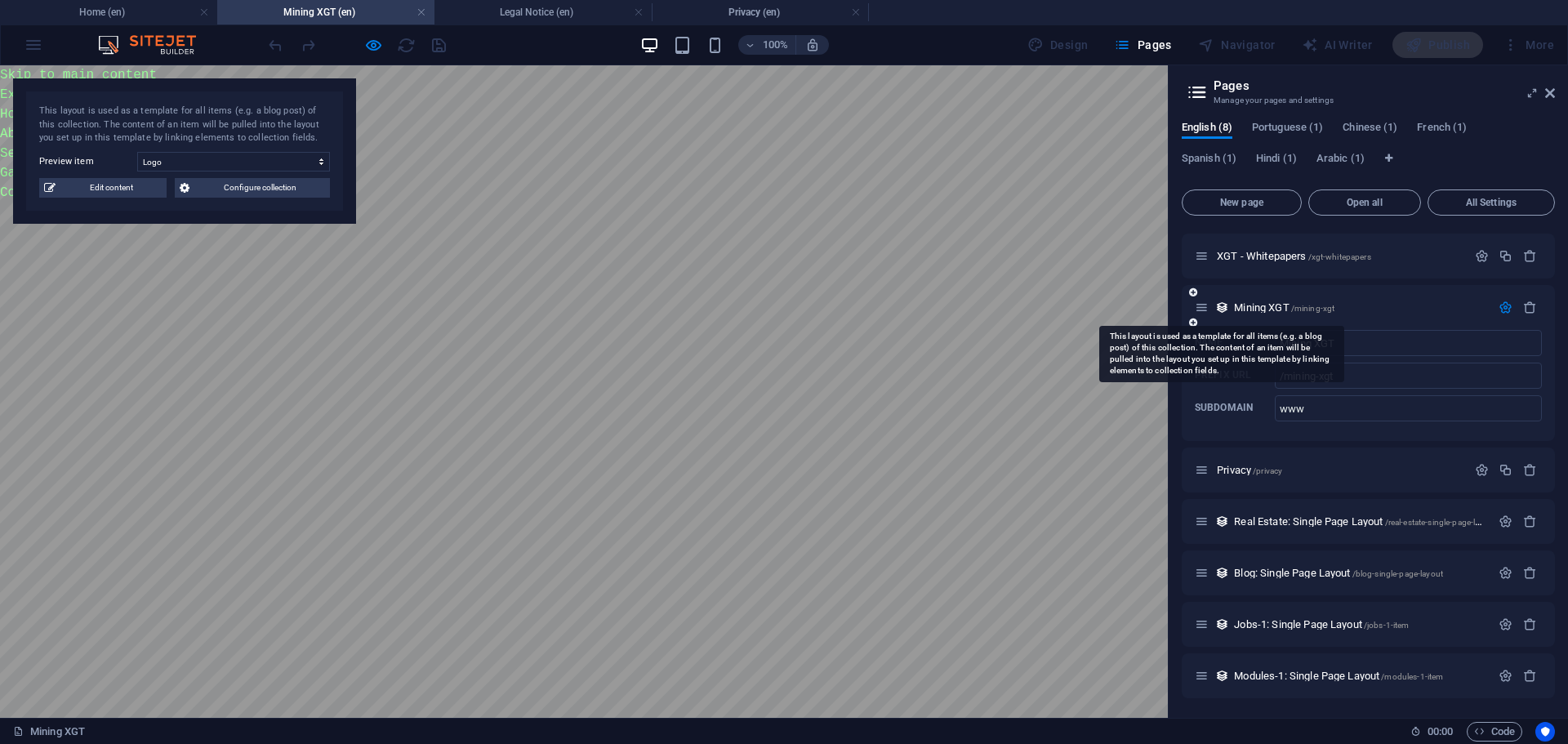
click at [1222, 306] on icon at bounding box center [1222, 307] width 14 height 14
click at [1201, 307] on icon at bounding box center [1202, 307] width 14 height 14
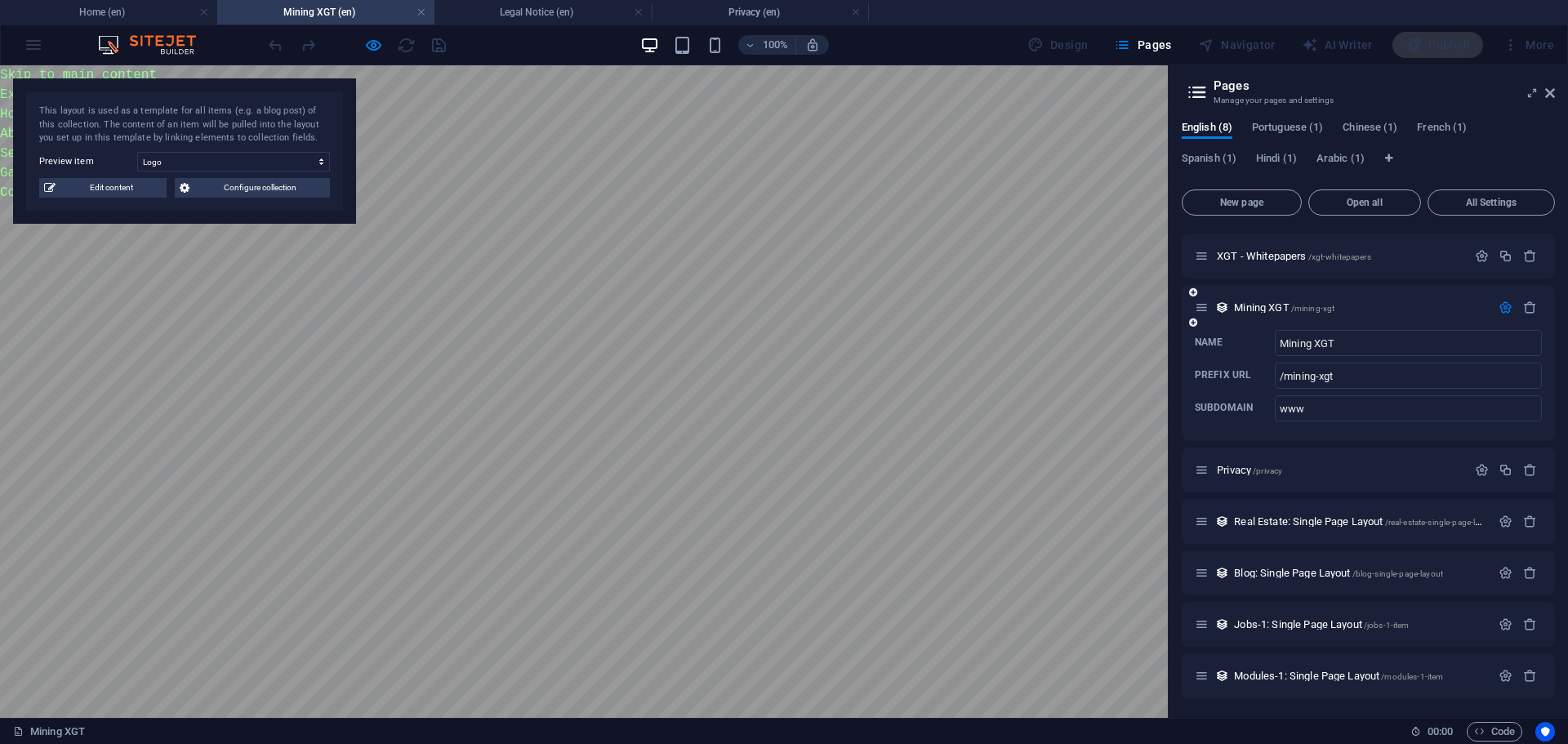
click at [1190, 292] on icon at bounding box center [1193, 292] width 9 height 9
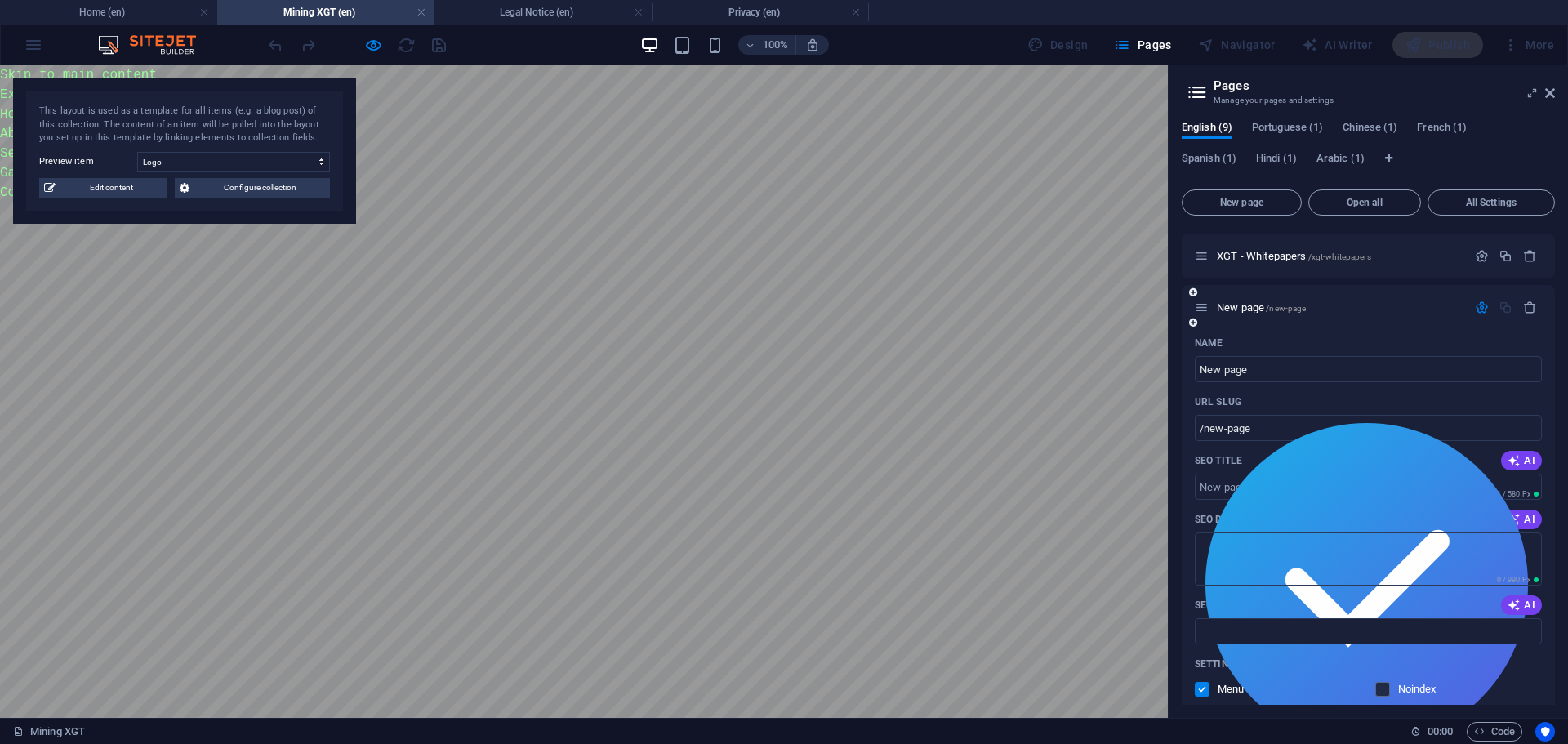
click at [1192, 321] on icon at bounding box center [1193, 322] width 9 height 9
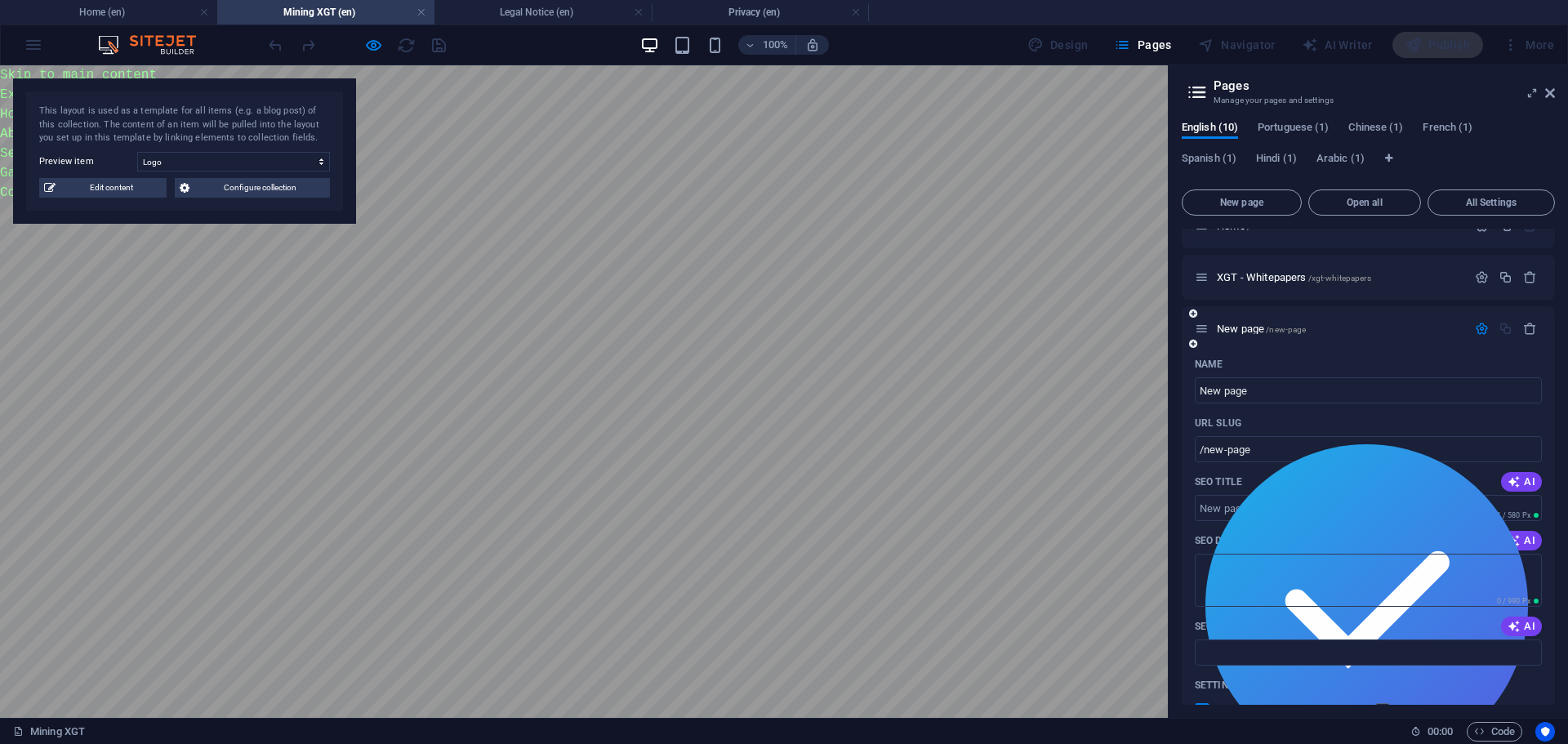
scroll to position [0, 0]
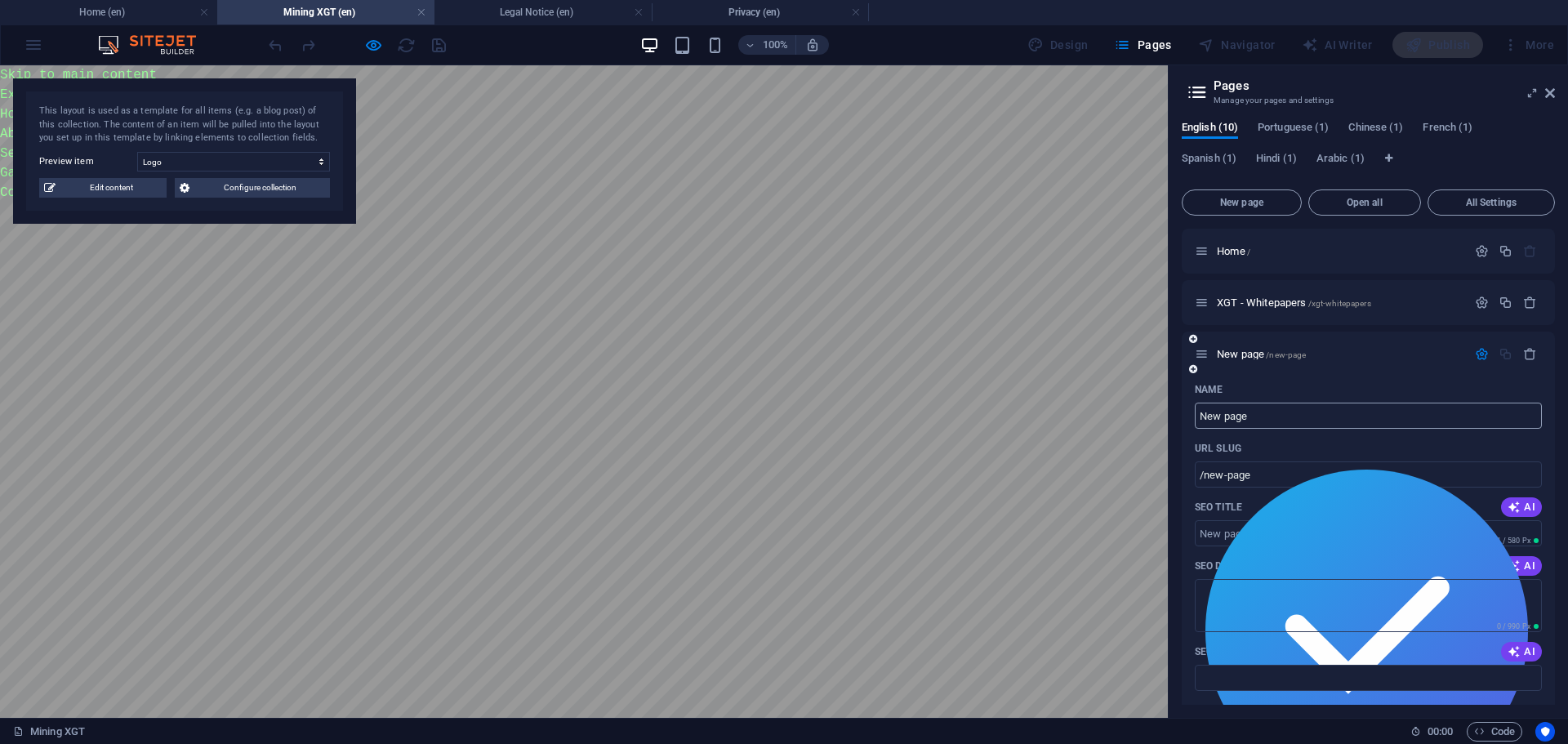
click at [1256, 414] on input "New page" at bounding box center [1368, 415] width 347 height 26
click at [1256, 413] on input "New page" at bounding box center [1368, 415] width 347 height 26
type input "M"
type input "/m"
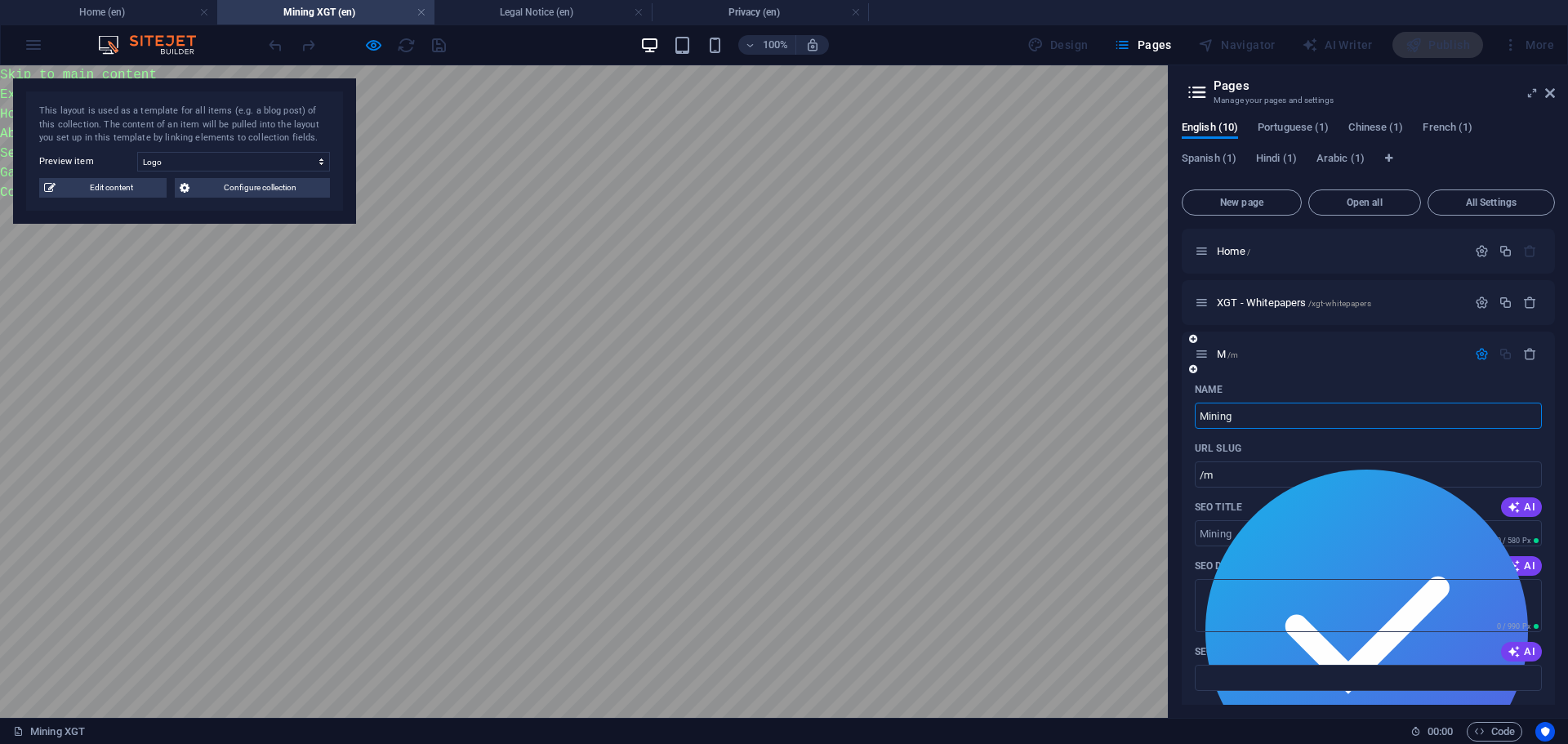
type input "Mining"
type input "/mining"
type input "Mining"
click at [1475, 351] on icon "button" at bounding box center [1482, 354] width 14 height 14
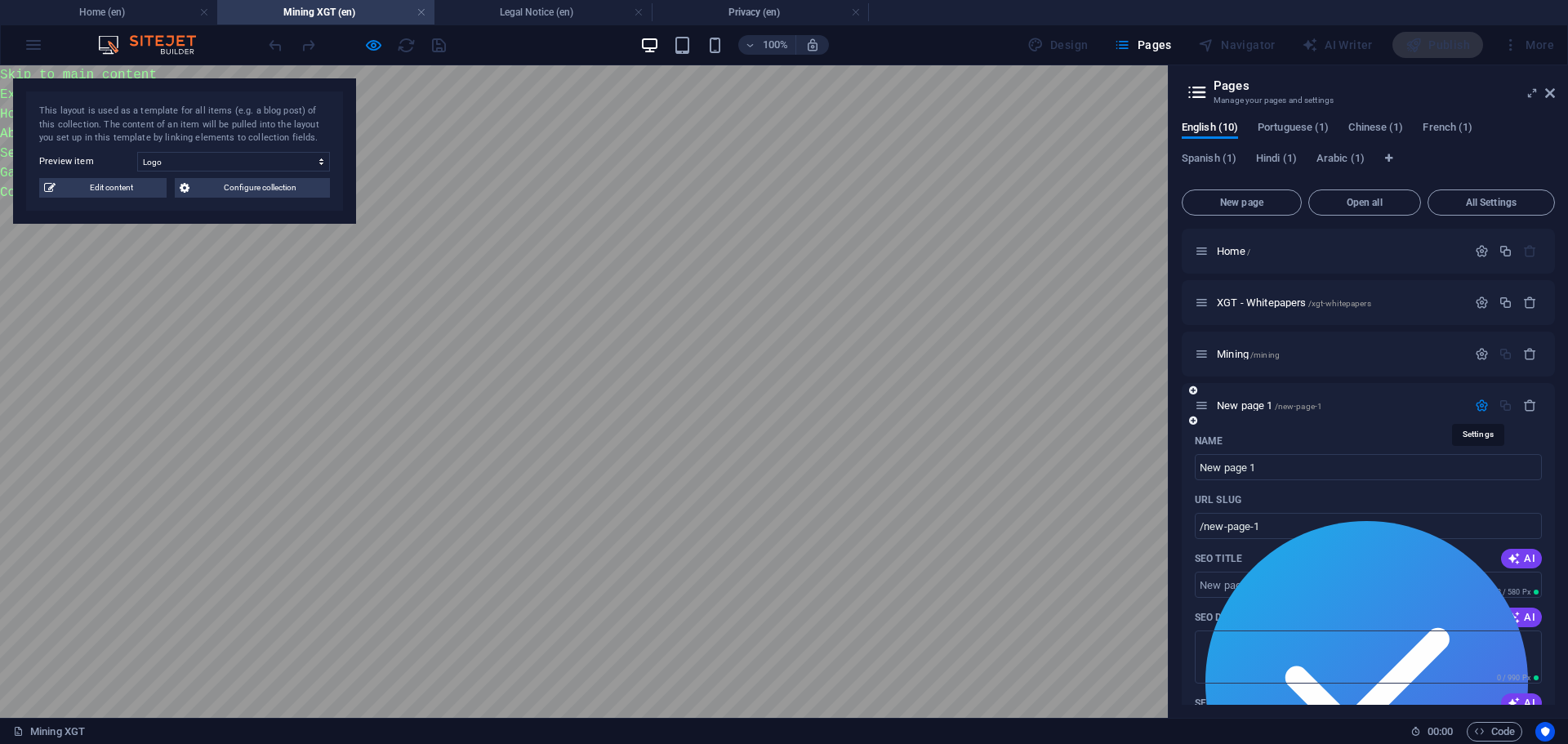
click at [1479, 412] on icon "button" at bounding box center [1482, 405] width 14 height 14
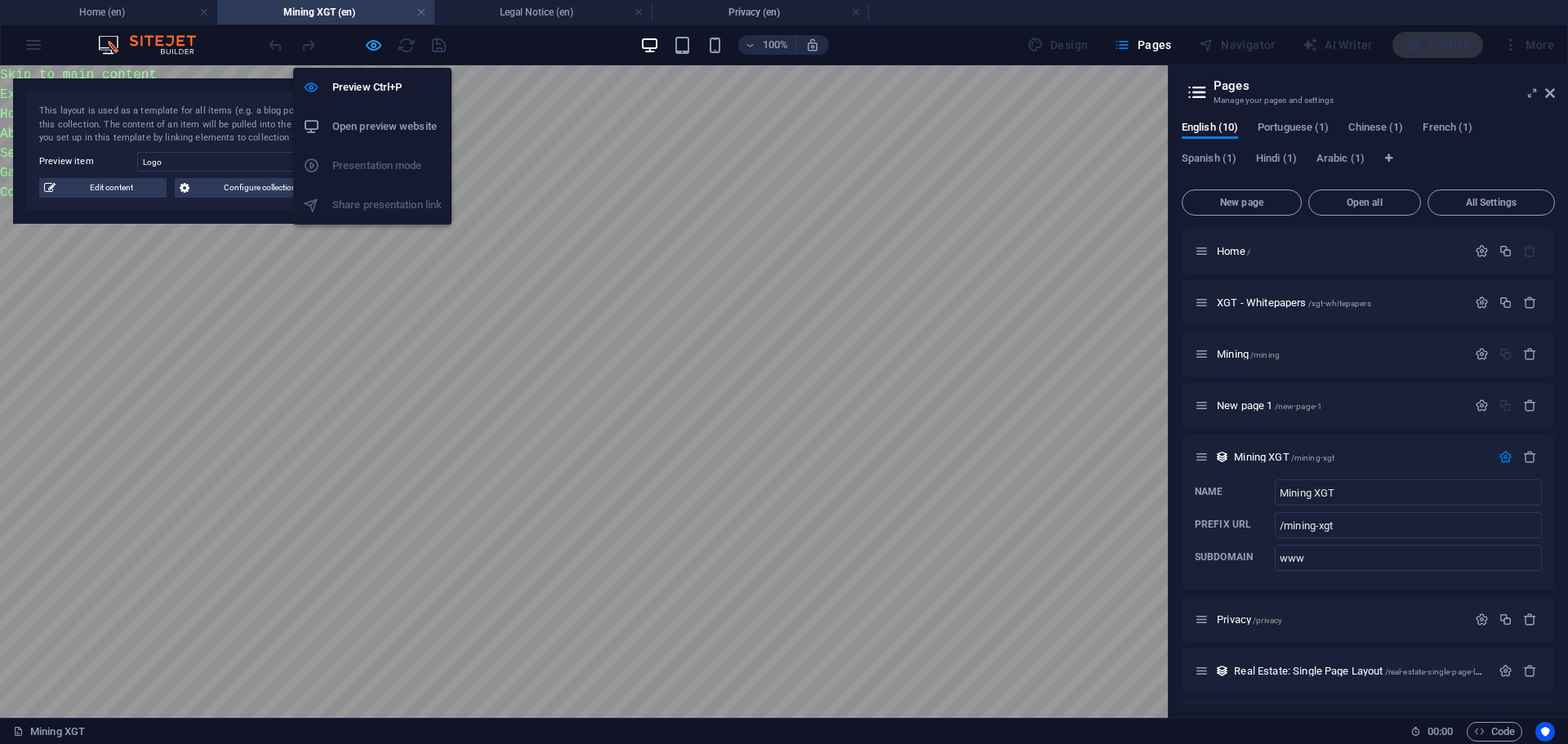
click at [371, 41] on icon "button" at bounding box center [373, 45] width 19 height 19
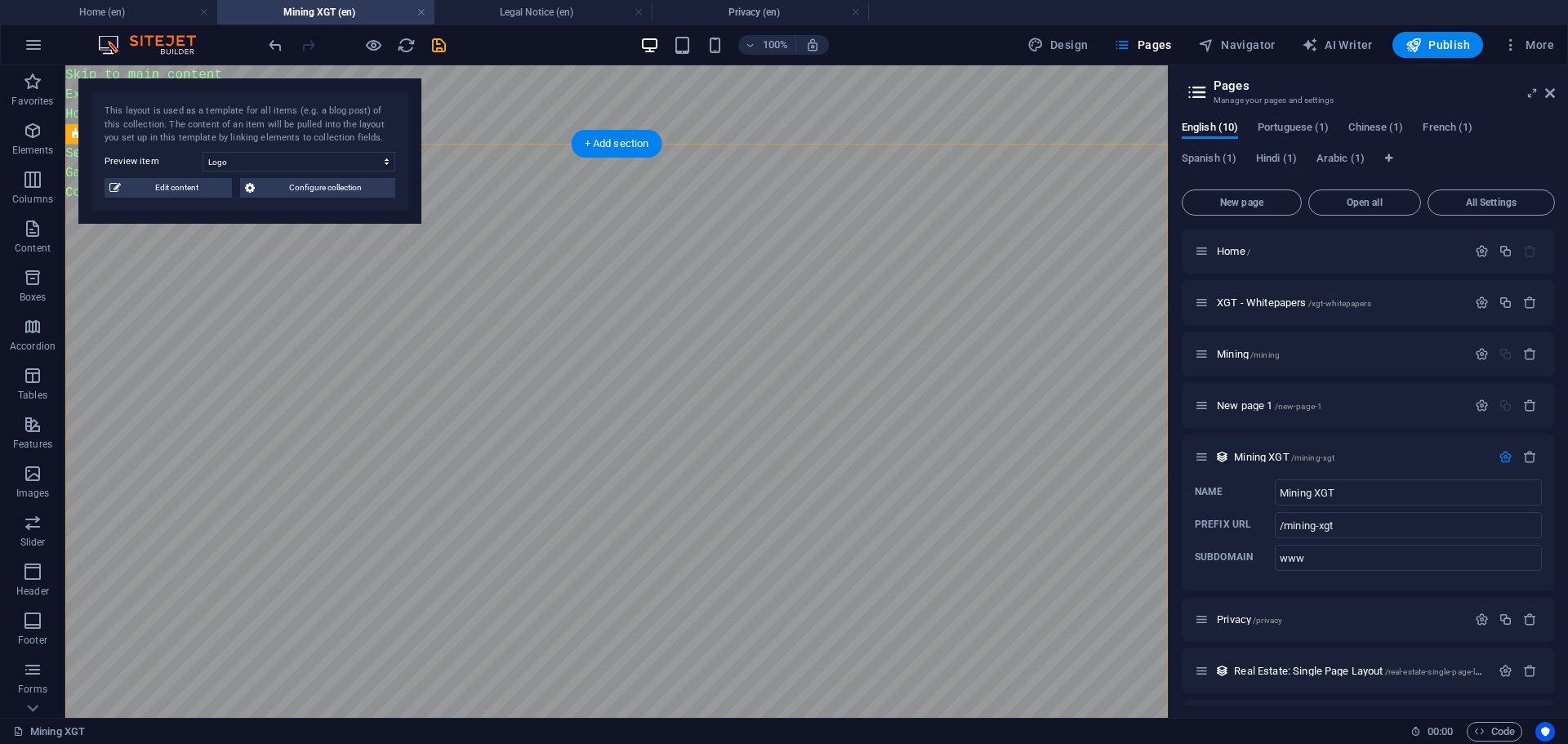
select select "68e07721ba9f2a218a050554"
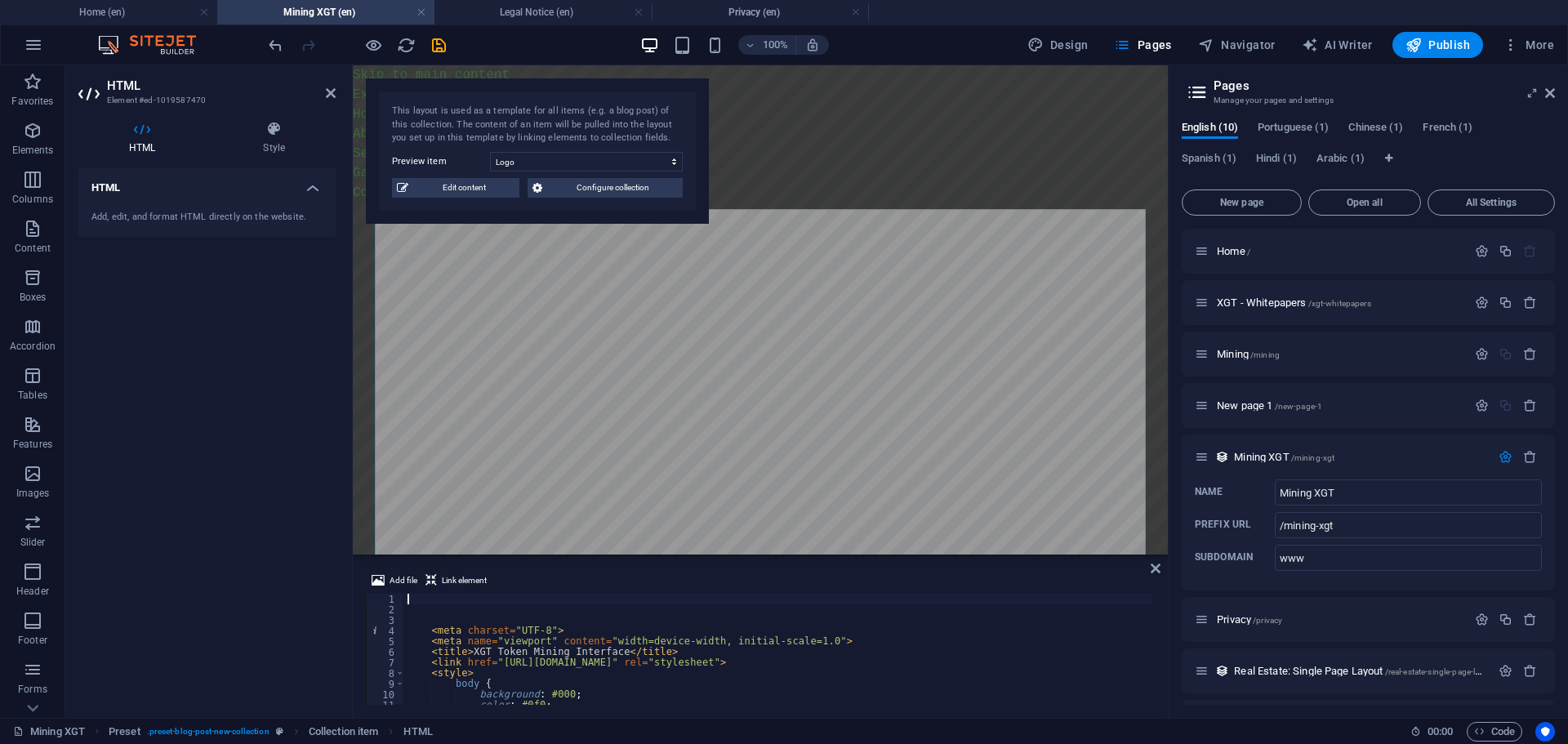
click at [761, 632] on div "< meta charset = "UTF-8" > < meta name = "viewport" content = "width=device-wid…" at bounding box center [778, 660] width 748 height 132
type textarea "<meta charset="UTF-8">"
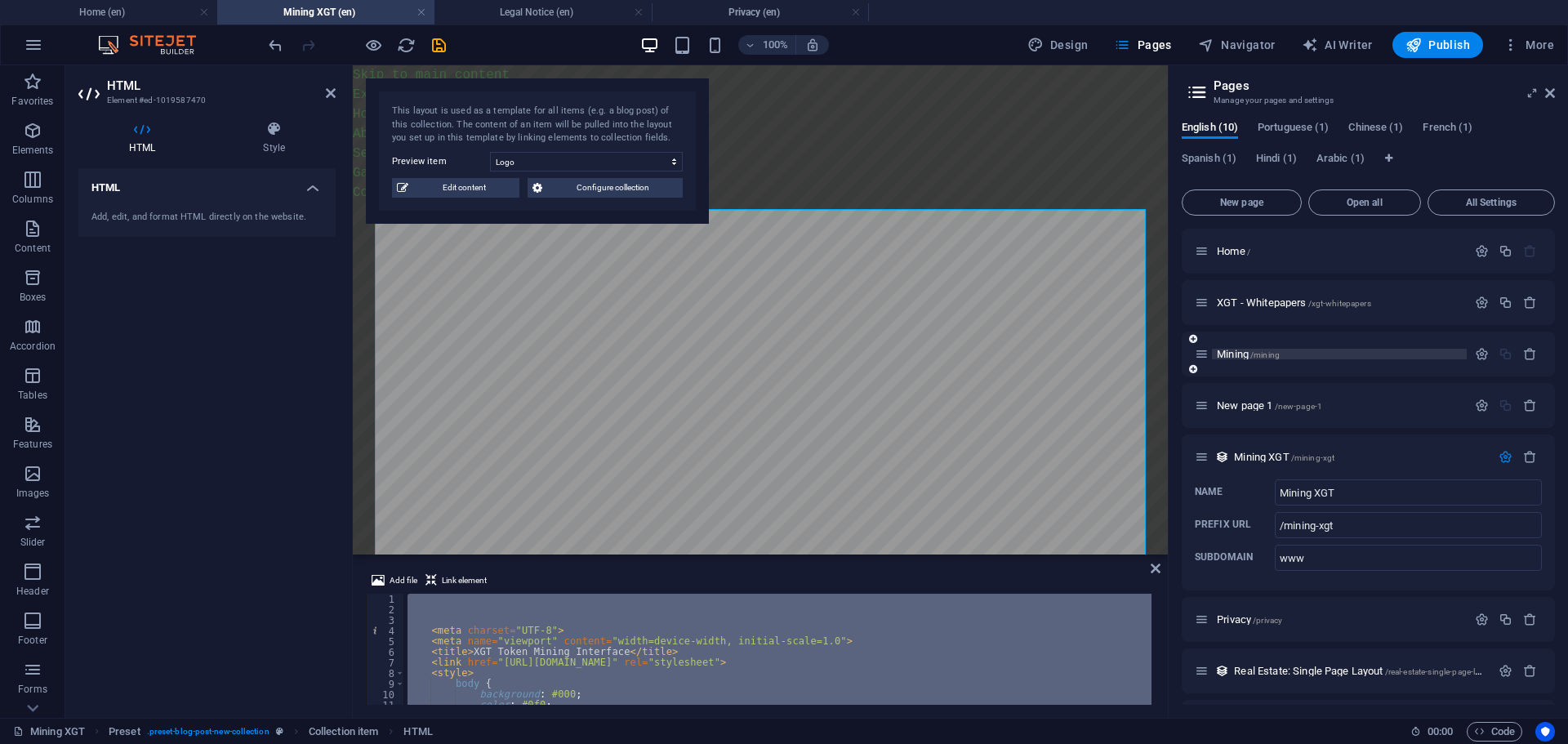
click at [1233, 358] on span "Mining /mining" at bounding box center [1248, 354] width 63 height 12
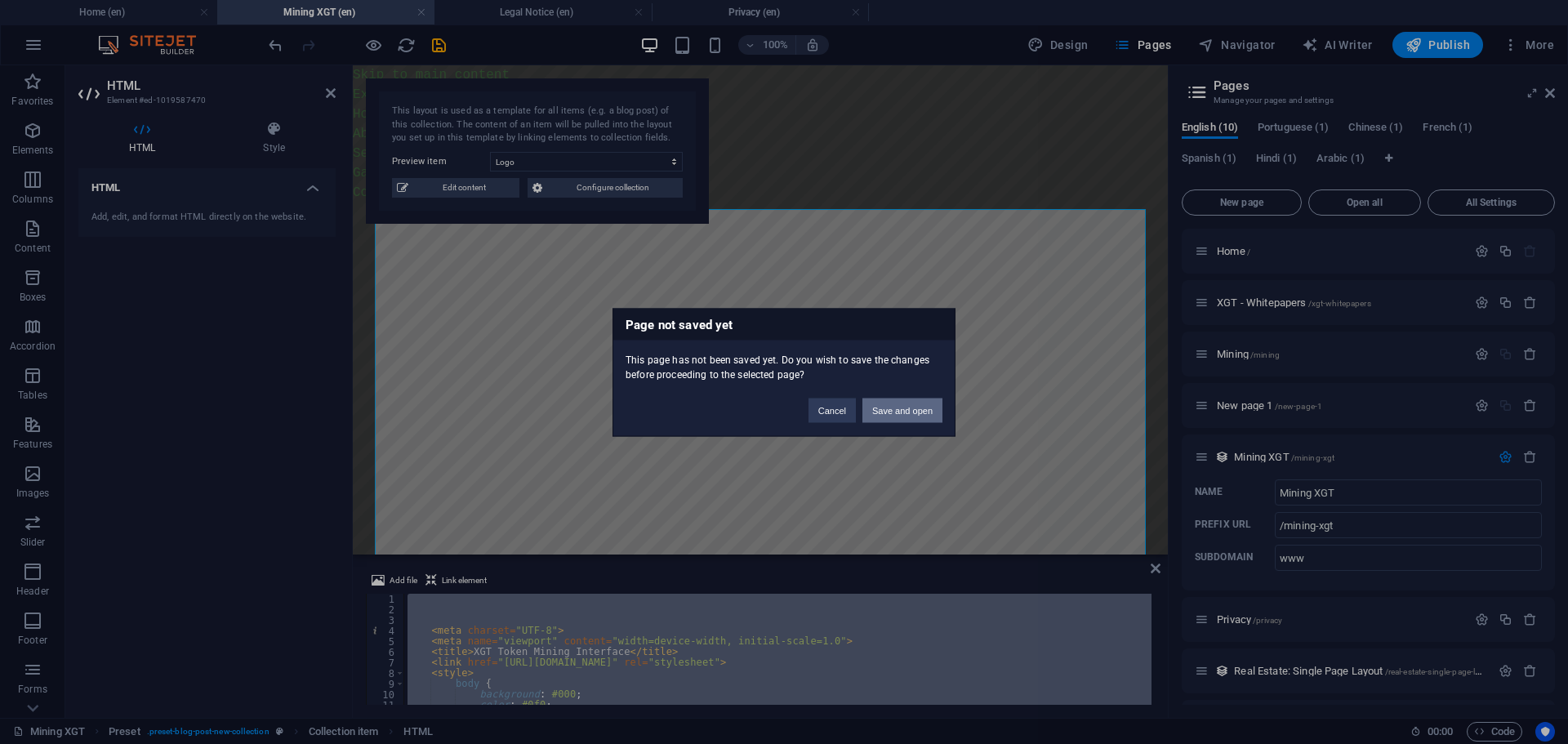
click at [876, 420] on button "Save and open" at bounding box center [902, 409] width 80 height 25
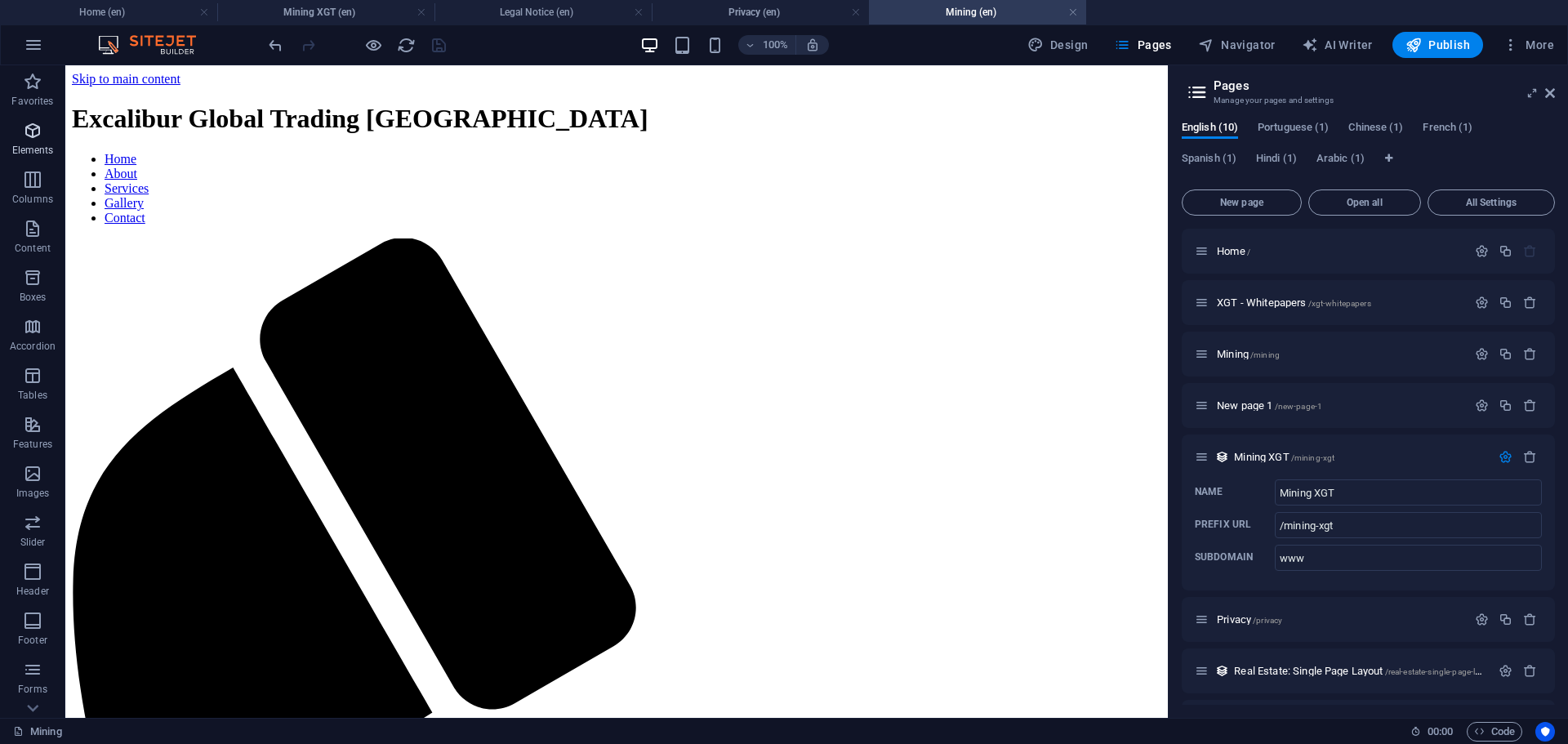
click at [36, 146] on p "Elements" at bounding box center [33, 149] width 42 height 13
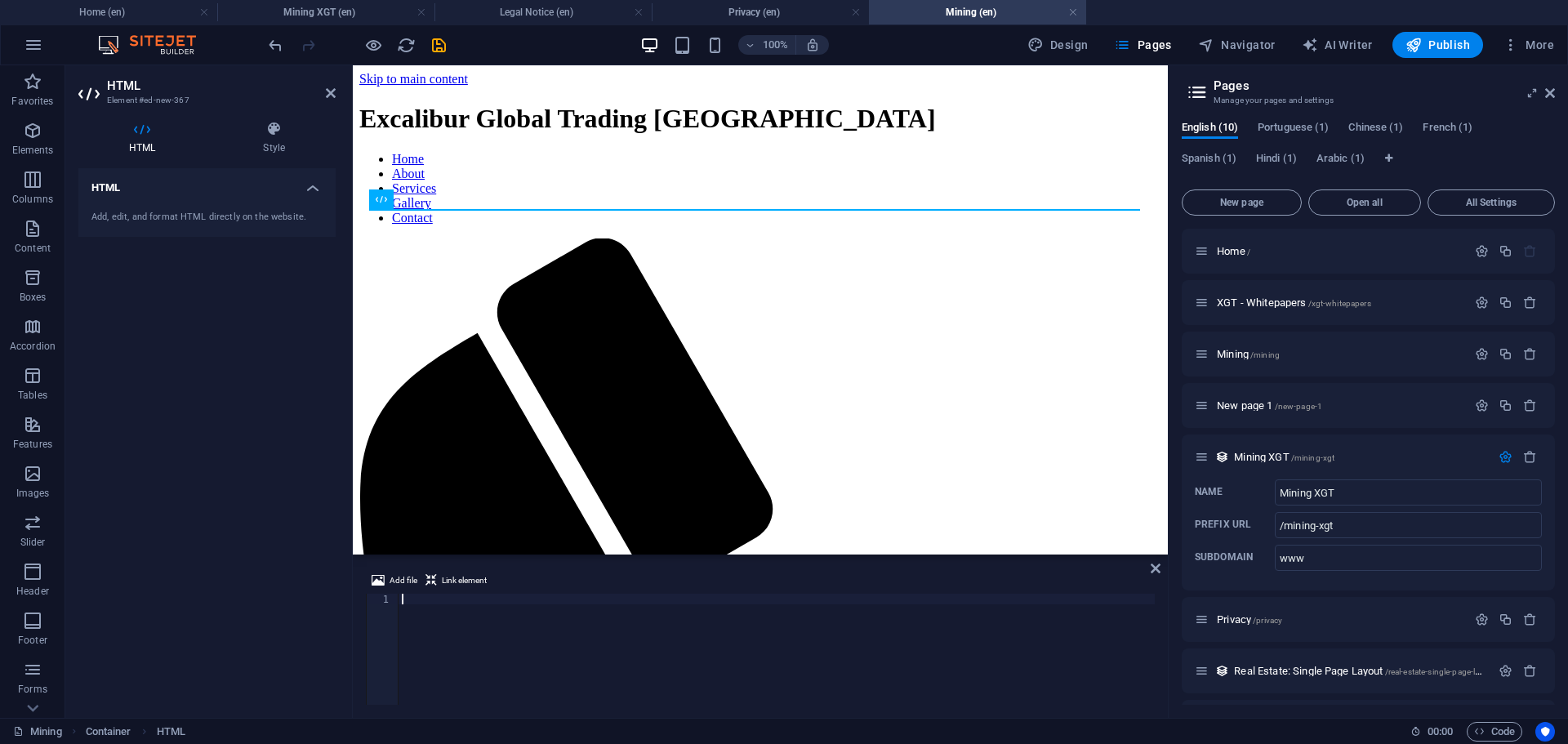
scroll to position [2054, 0]
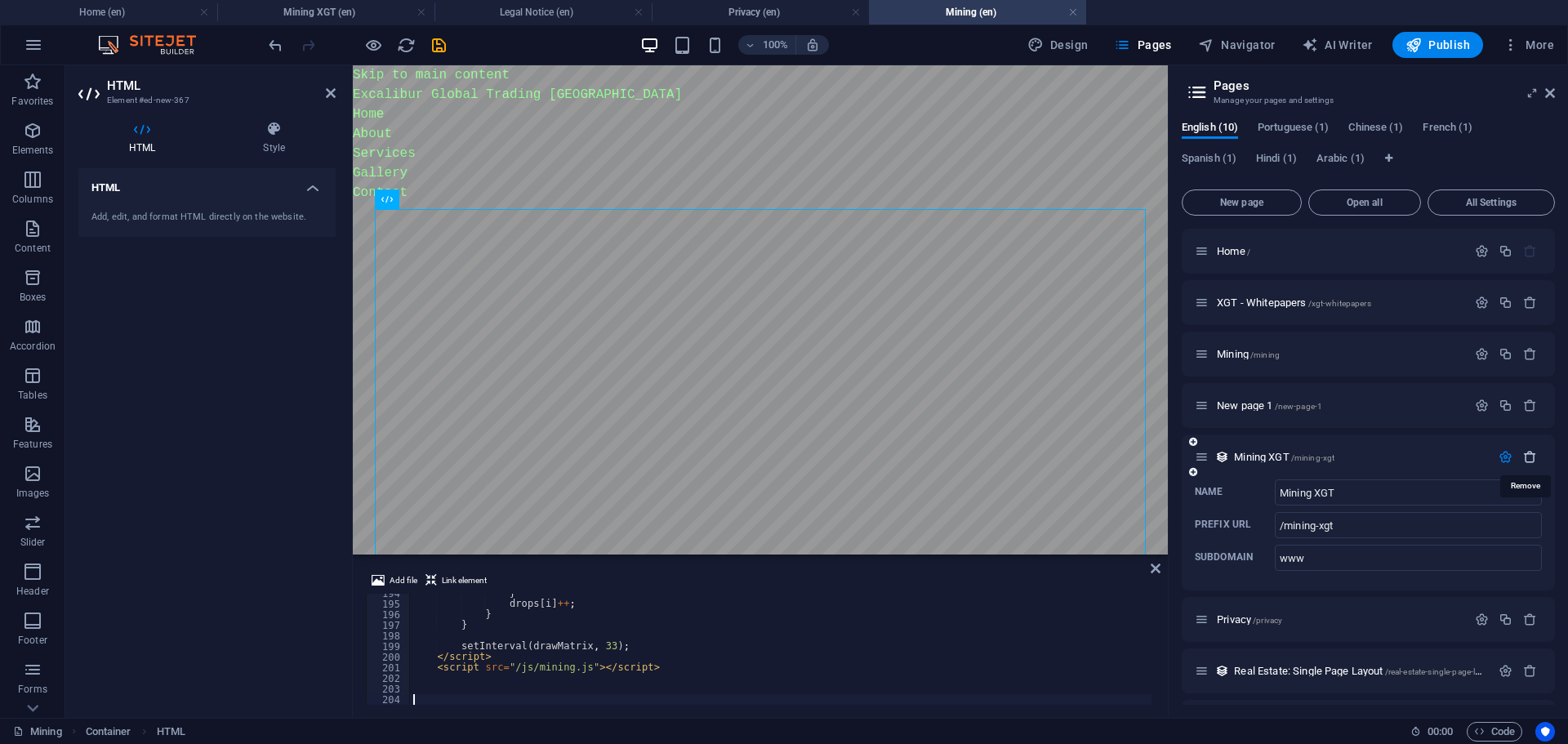
click at [1530, 459] on icon "button" at bounding box center [1530, 457] width 14 height 14
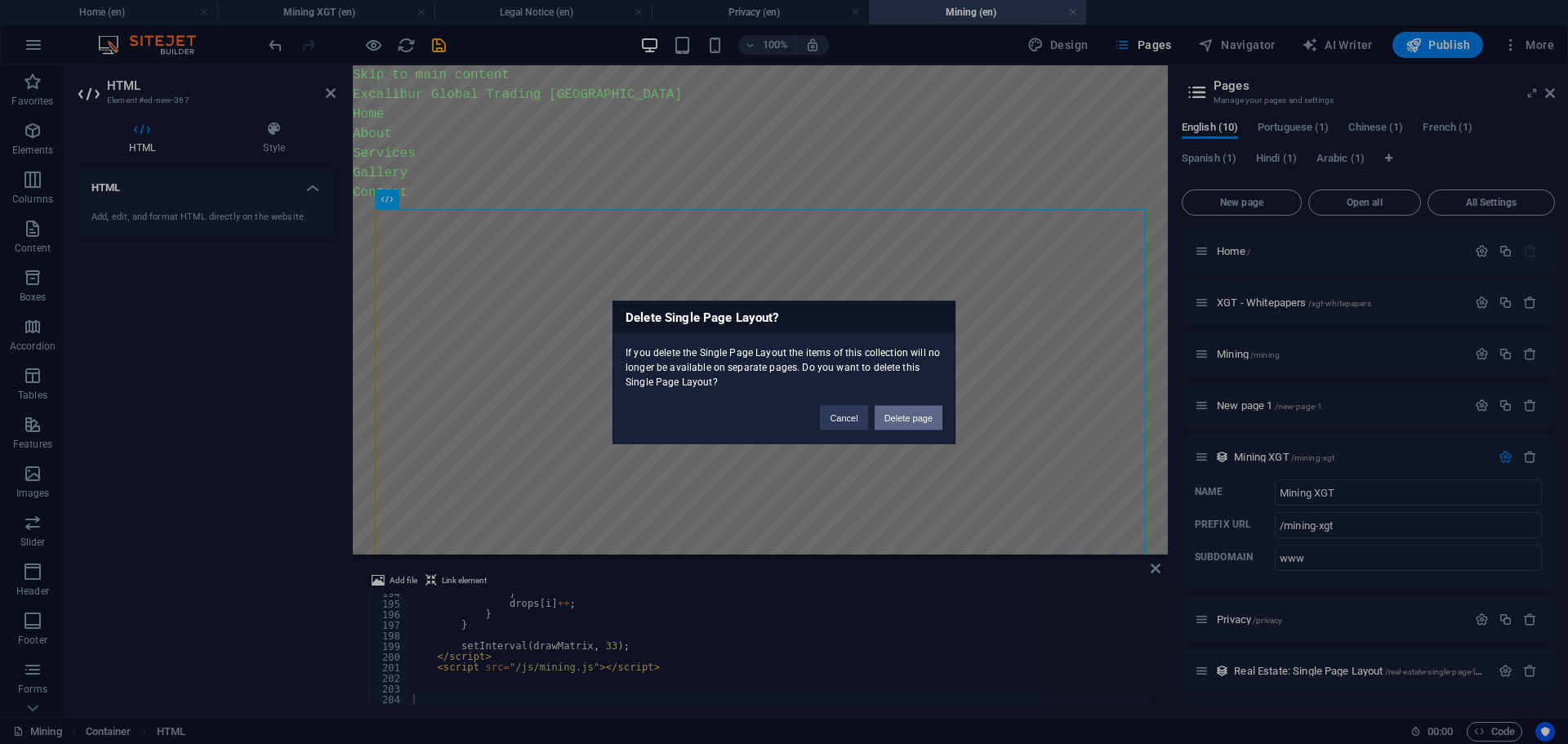
click at [927, 415] on button "Delete page" at bounding box center [908, 417] width 68 height 25
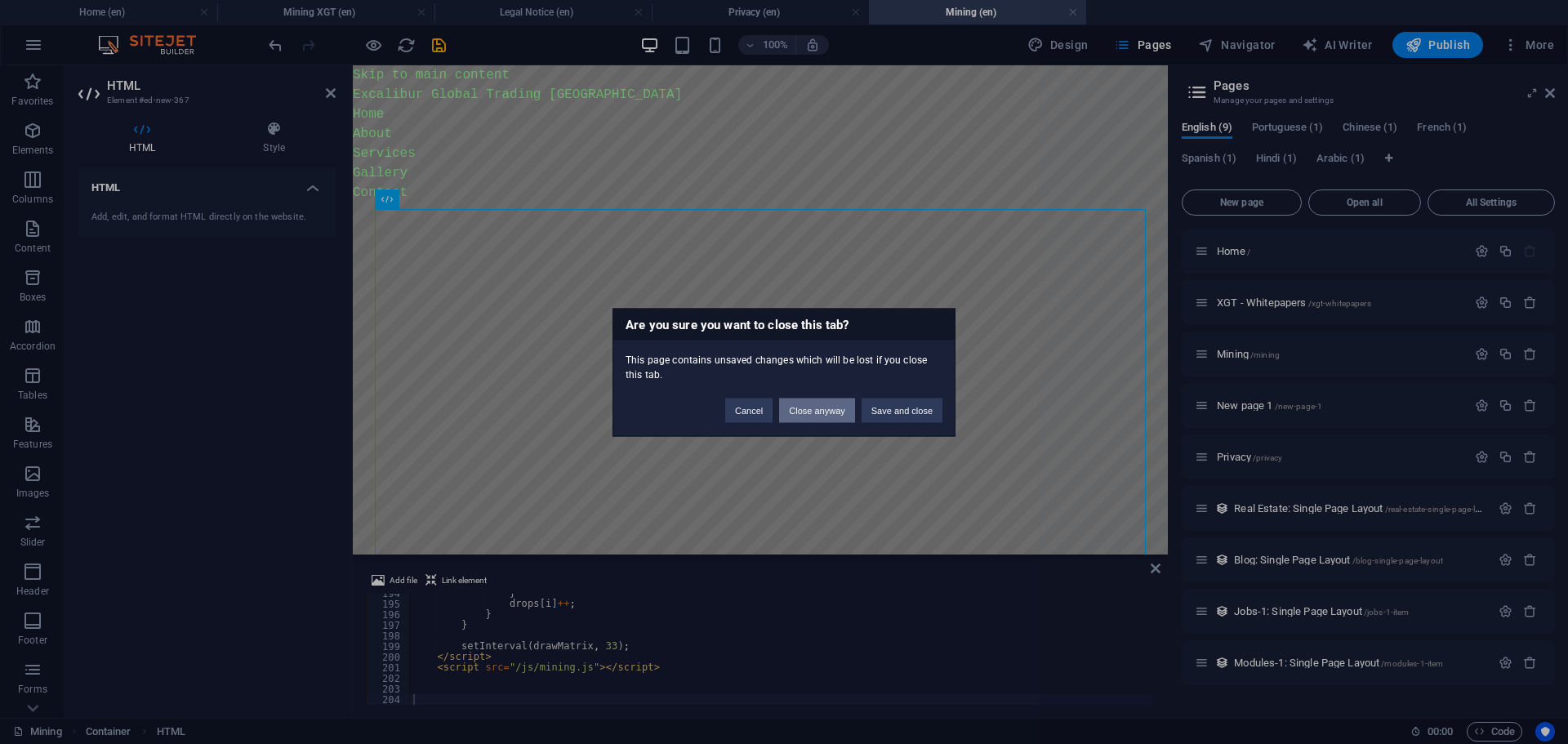
click at [834, 404] on button "Close anyway" at bounding box center [817, 409] width 76 height 25
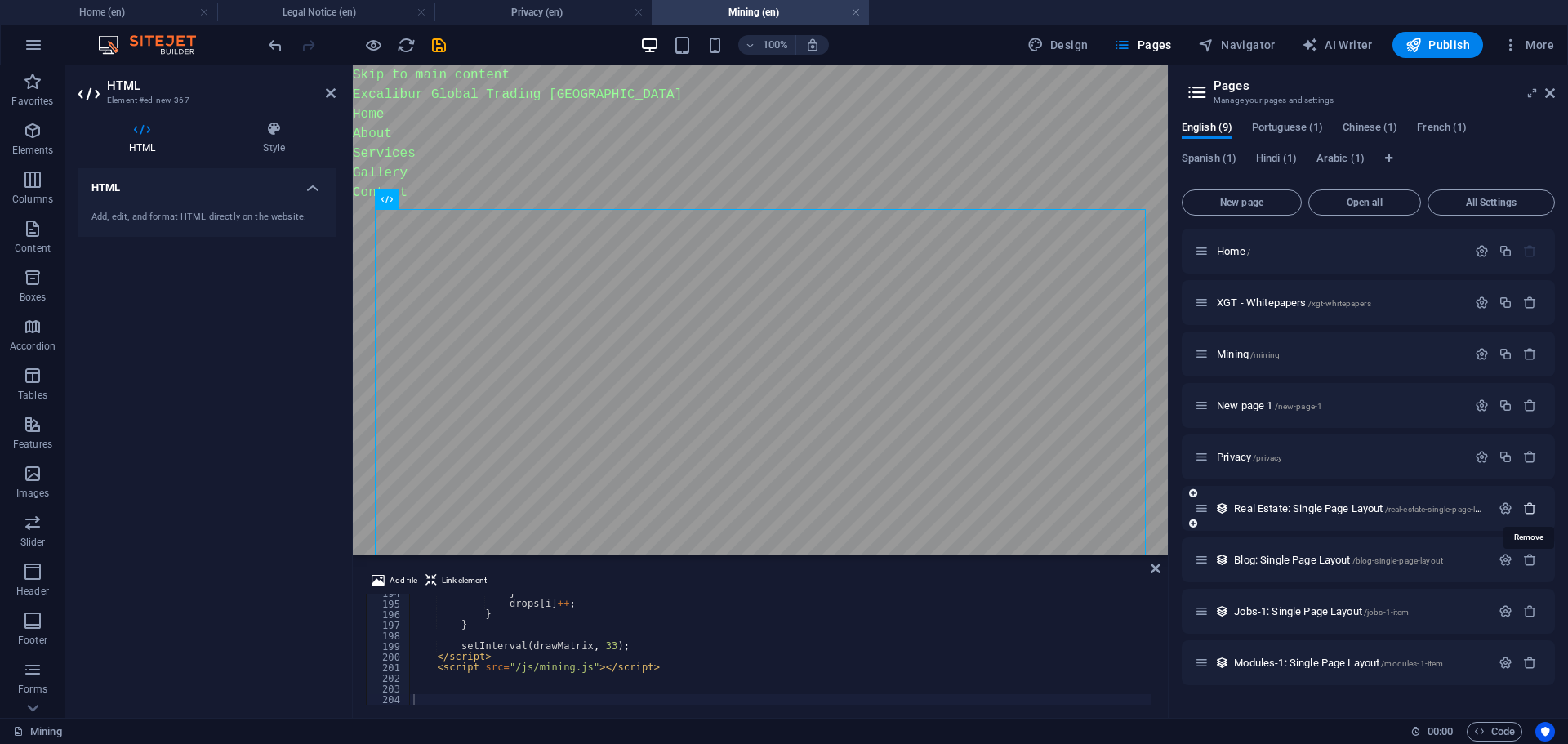
click at [1529, 512] on icon "button" at bounding box center [1530, 508] width 14 height 14
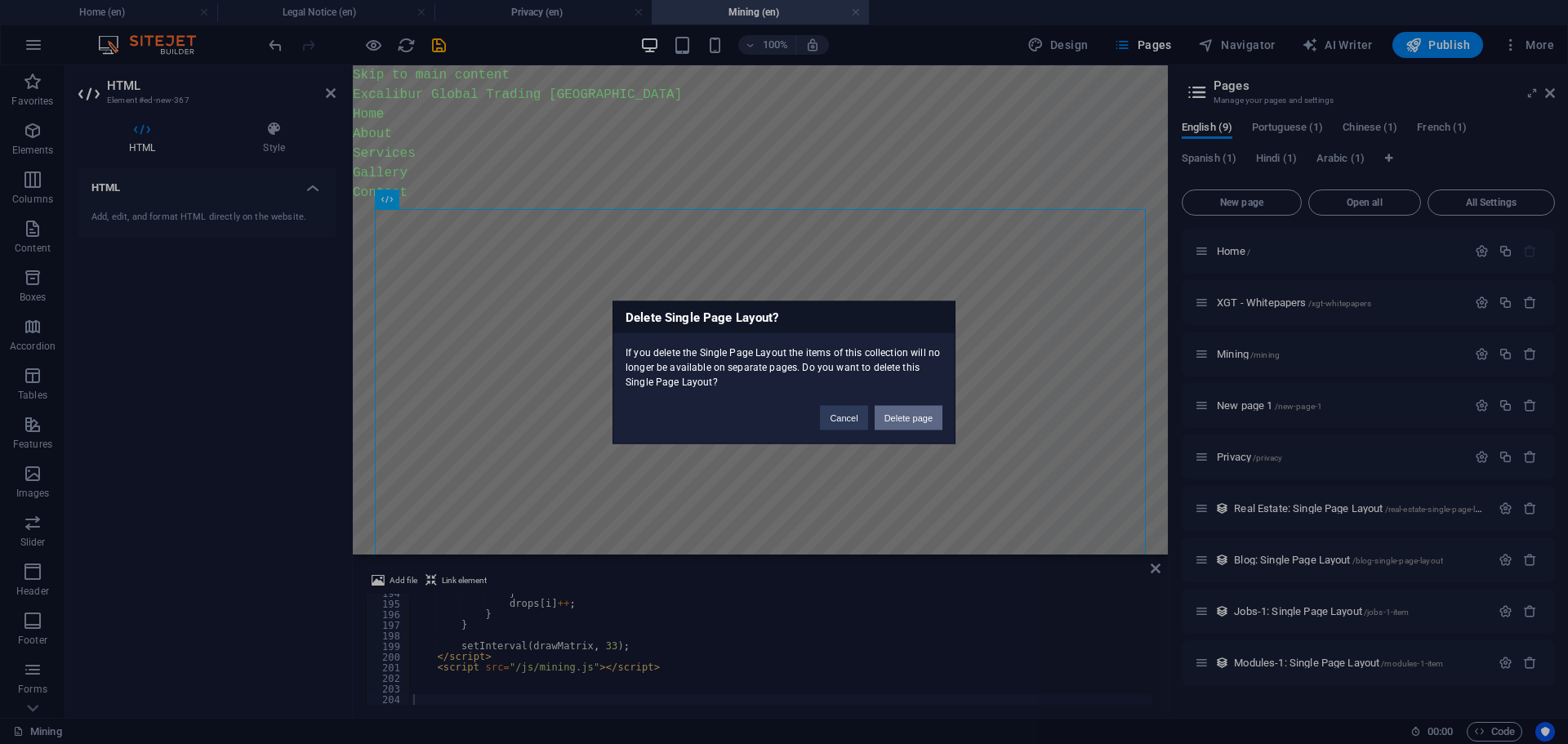
drag, startPoint x: 935, startPoint y: 424, endPoint x: 584, endPoint y: 359, distance: 357.0
click at [935, 424] on button "Delete page" at bounding box center [908, 417] width 68 height 25
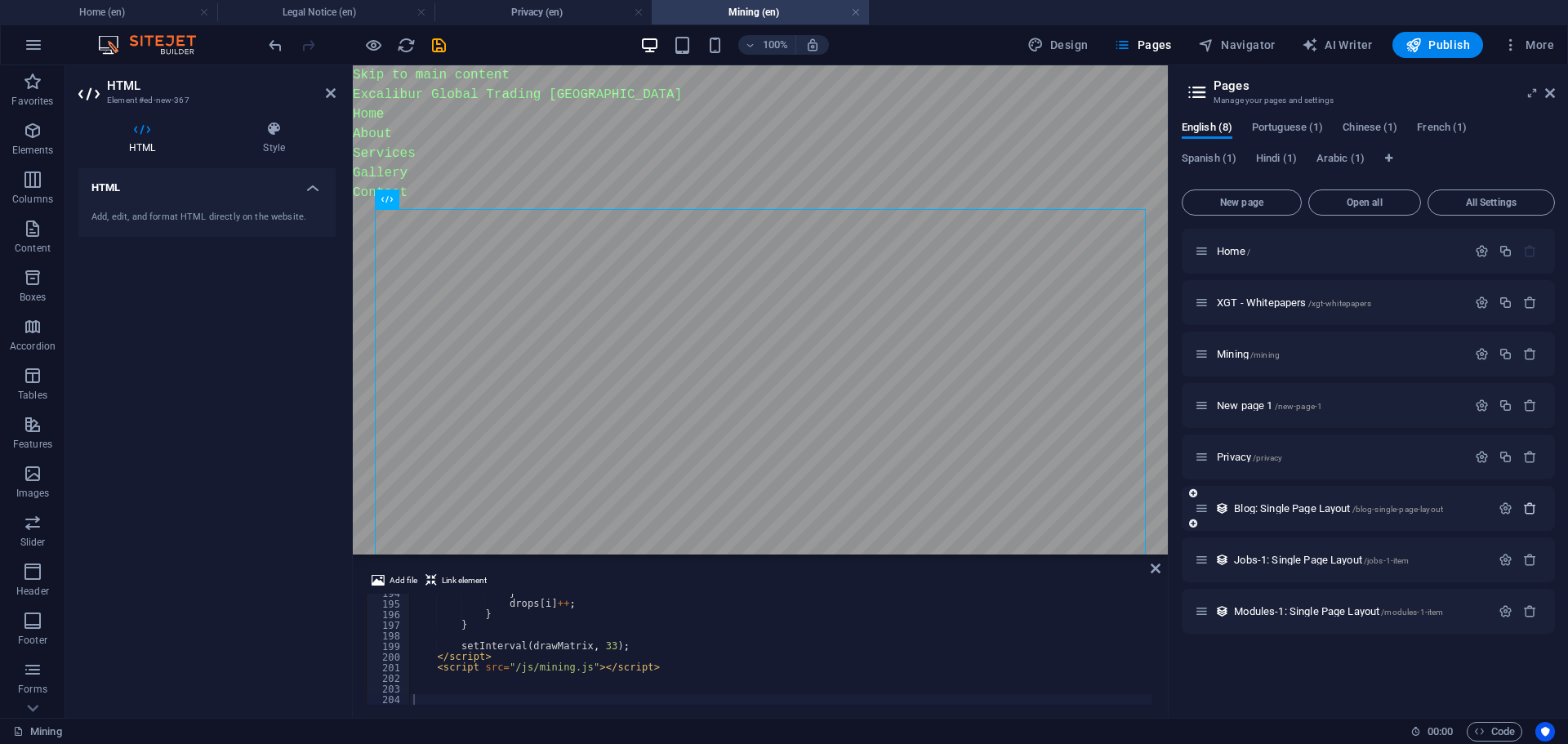
click at [1531, 512] on icon "button" at bounding box center [1530, 508] width 14 height 14
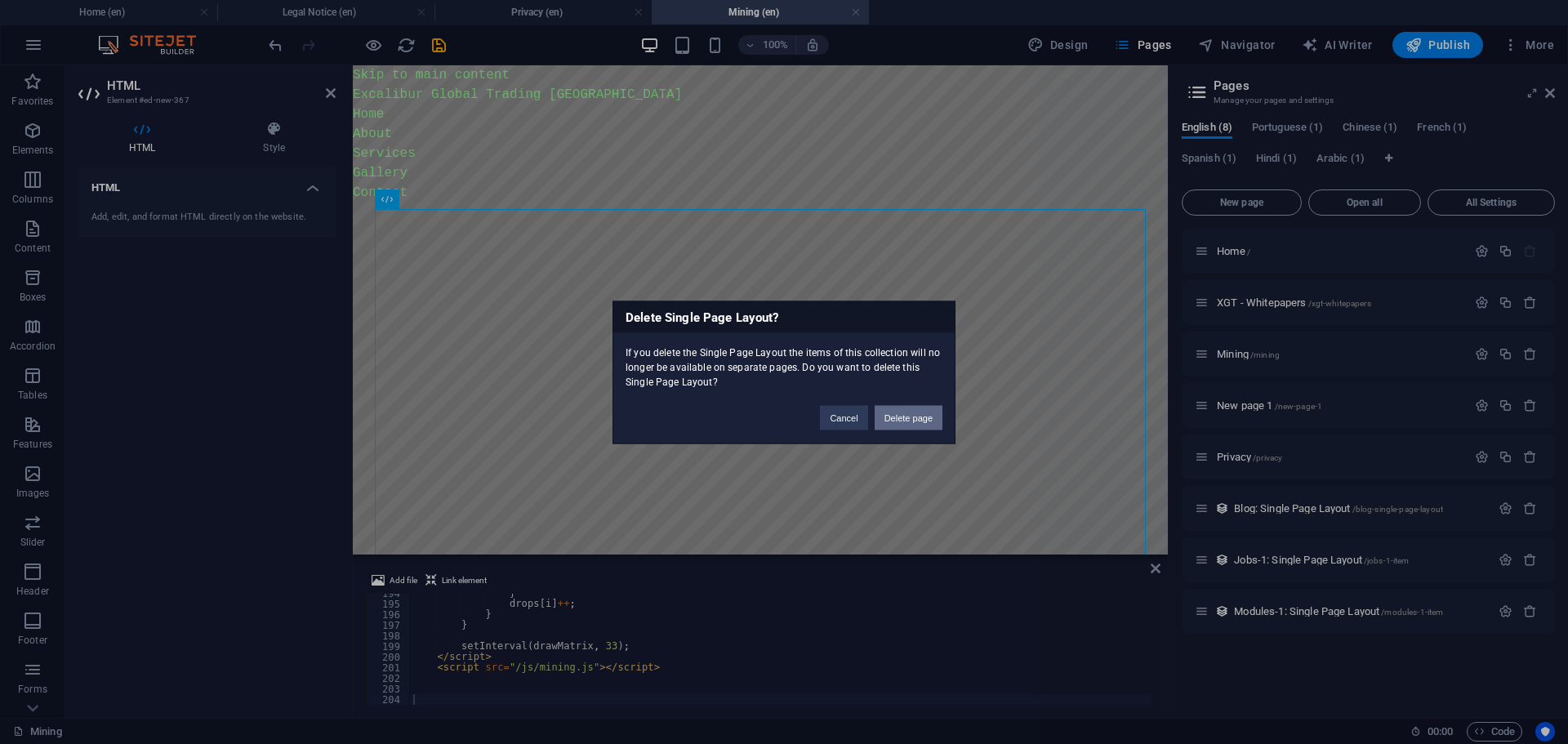
click at [908, 412] on button "Delete page" at bounding box center [908, 417] width 68 height 25
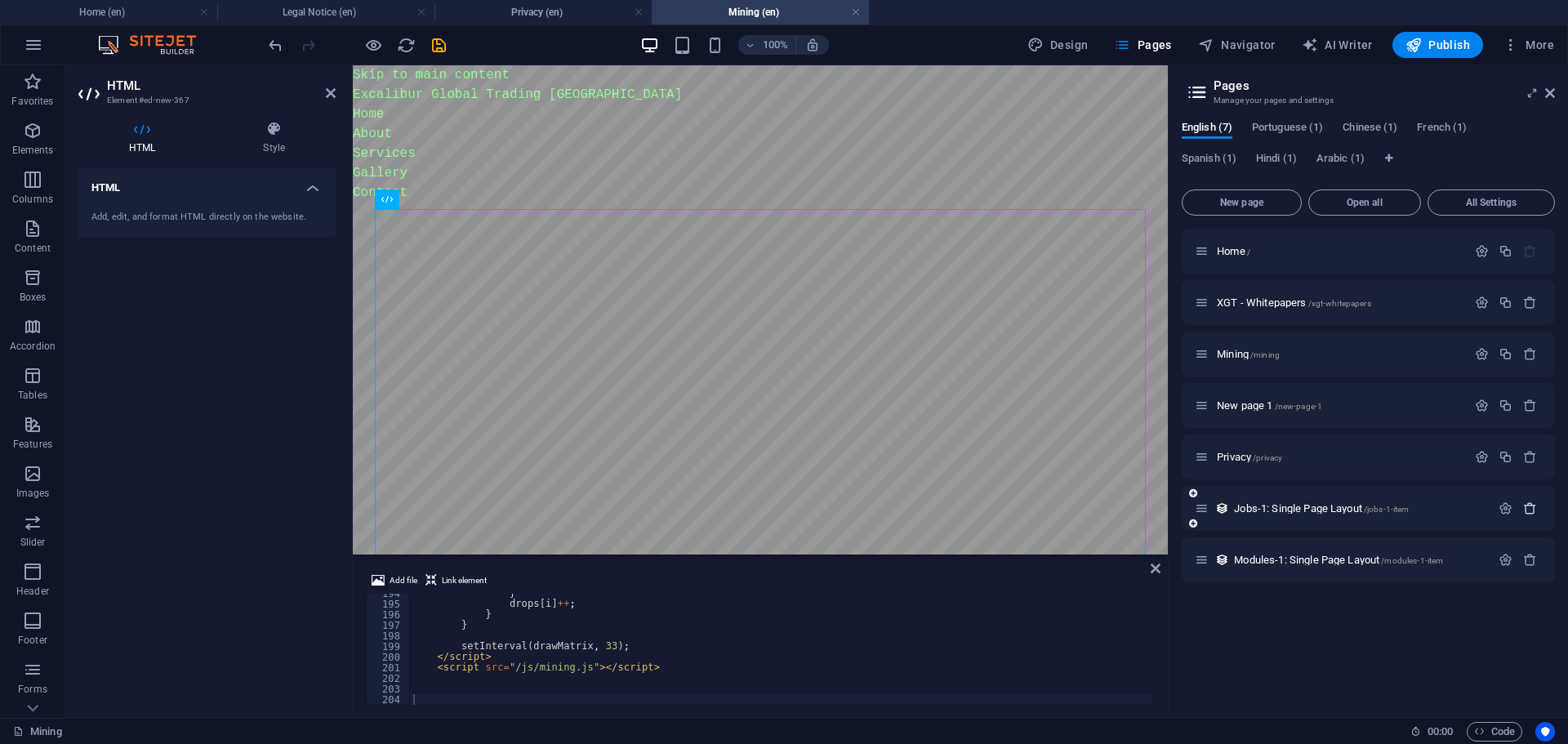
click at [1528, 509] on icon "button" at bounding box center [1530, 508] width 14 height 14
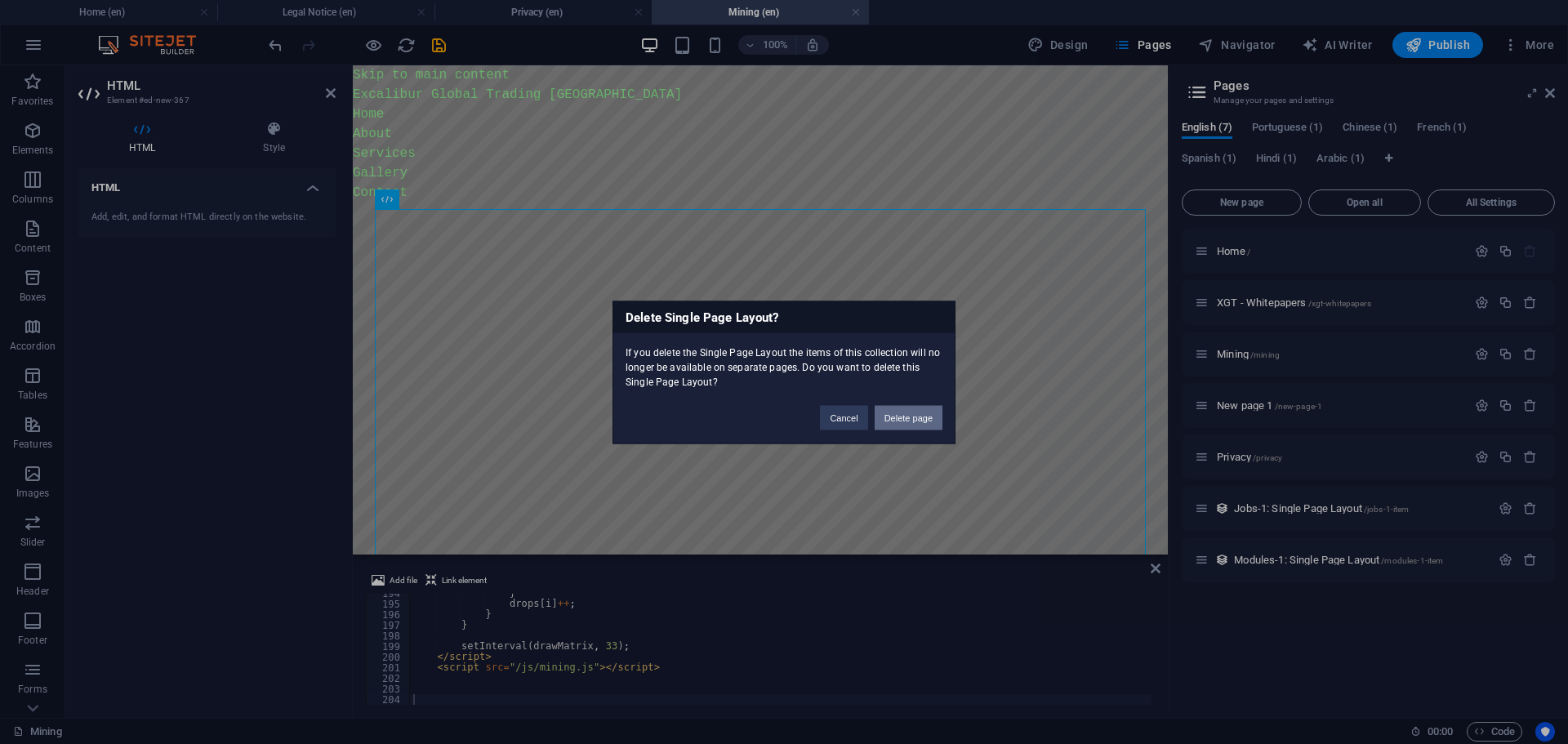
click at [937, 424] on button "Delete page" at bounding box center [908, 417] width 68 height 25
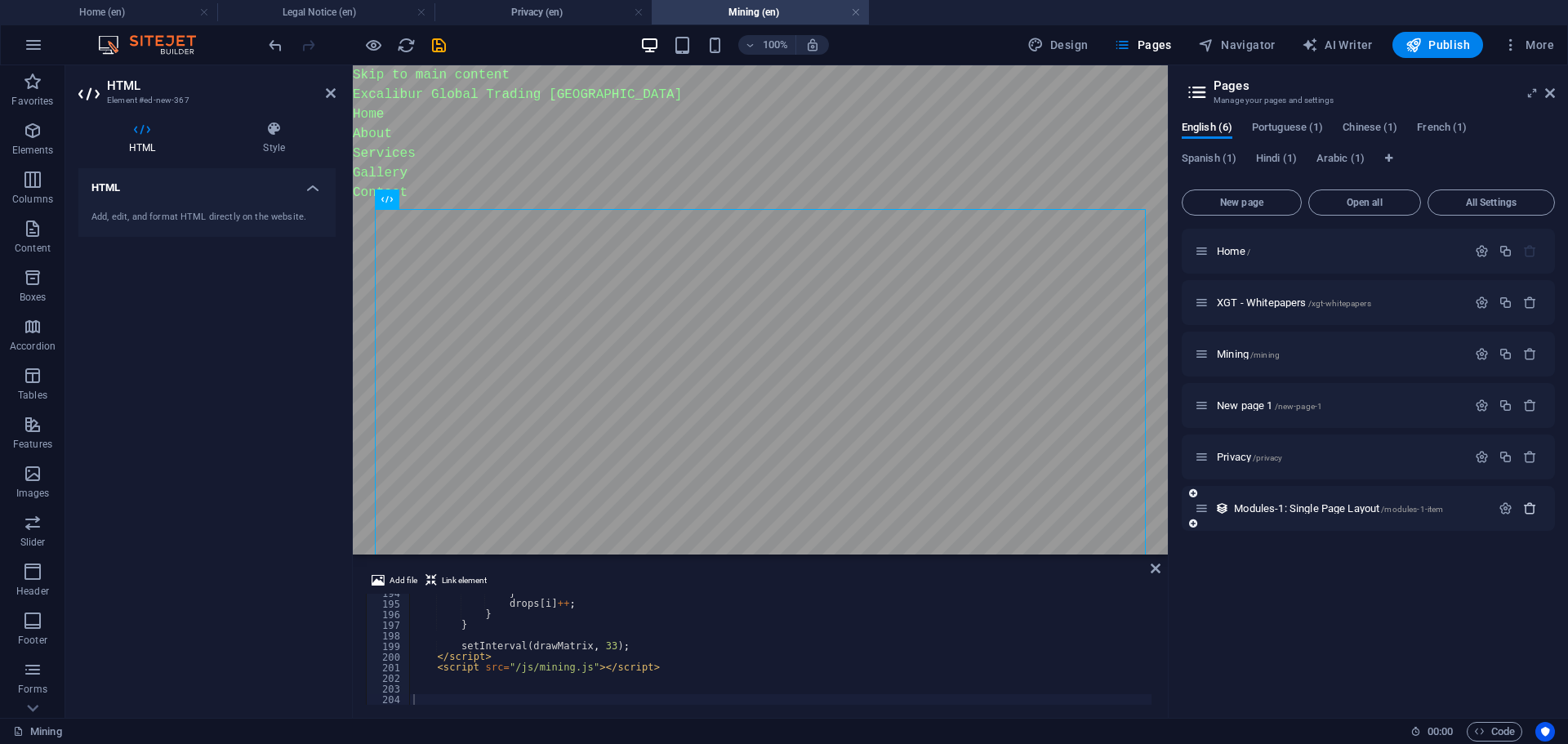
click at [1520, 512] on button "button" at bounding box center [1530, 508] width 24 height 14
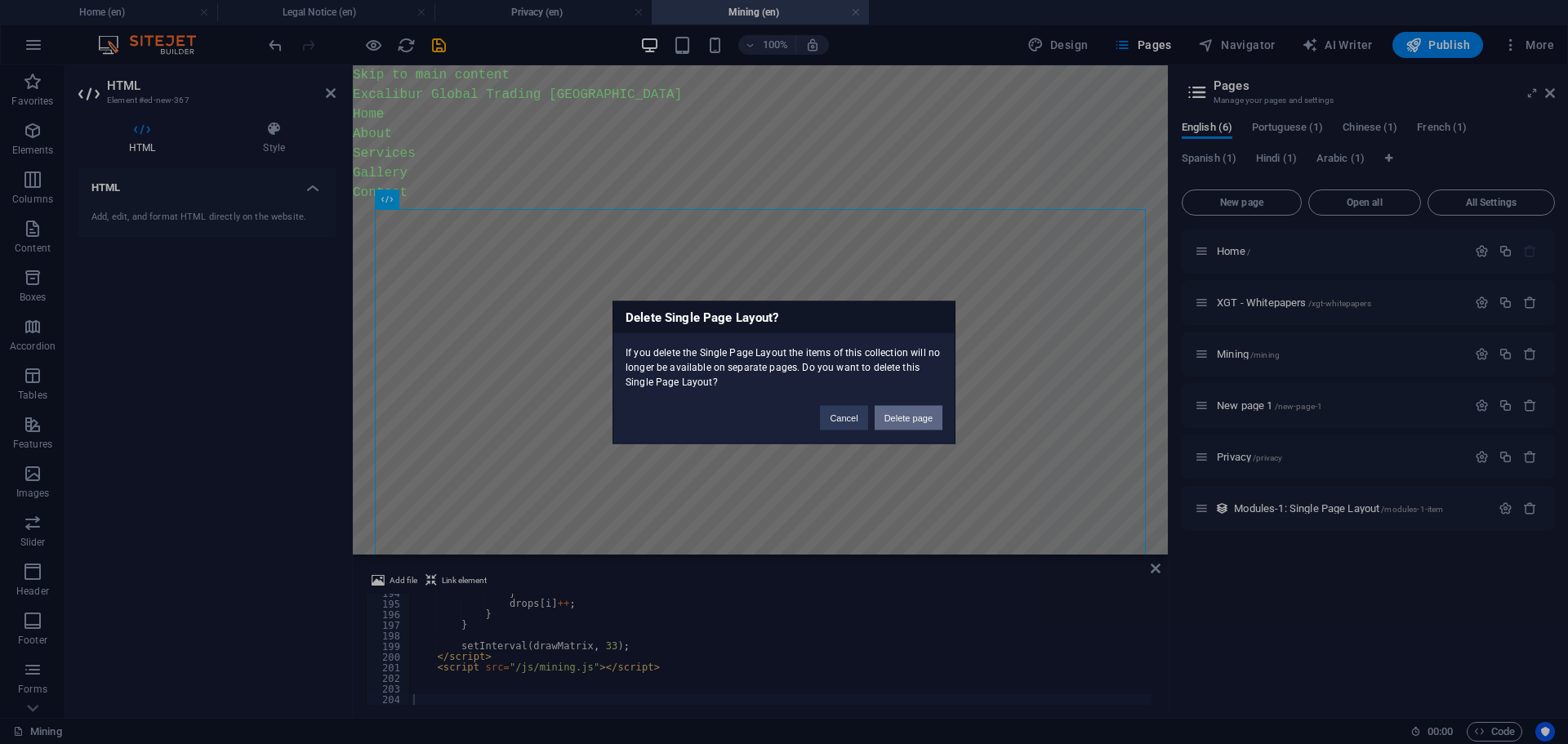
click at [910, 414] on button "Delete page" at bounding box center [908, 417] width 68 height 25
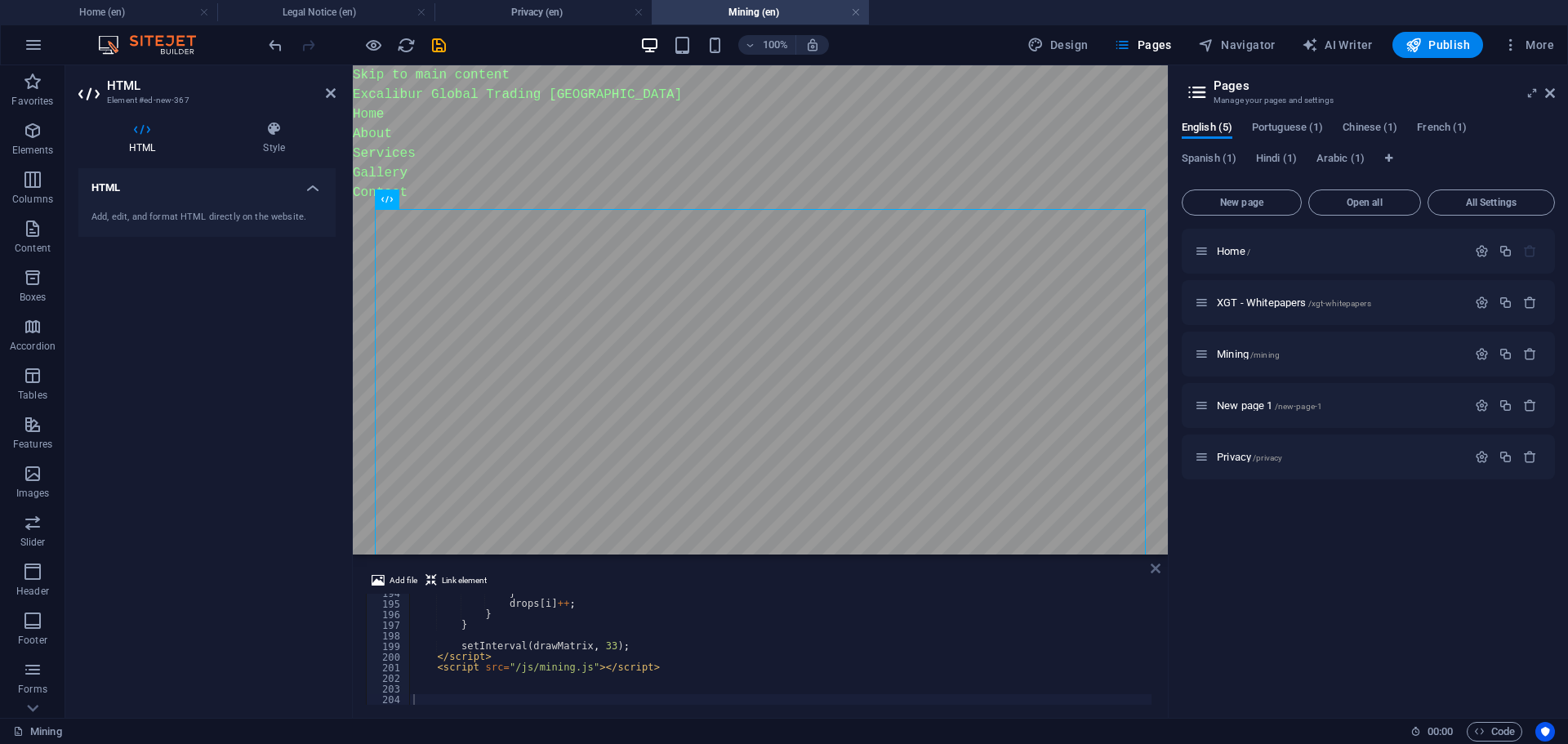
click at [1154, 568] on icon at bounding box center [1155, 568] width 9 height 13
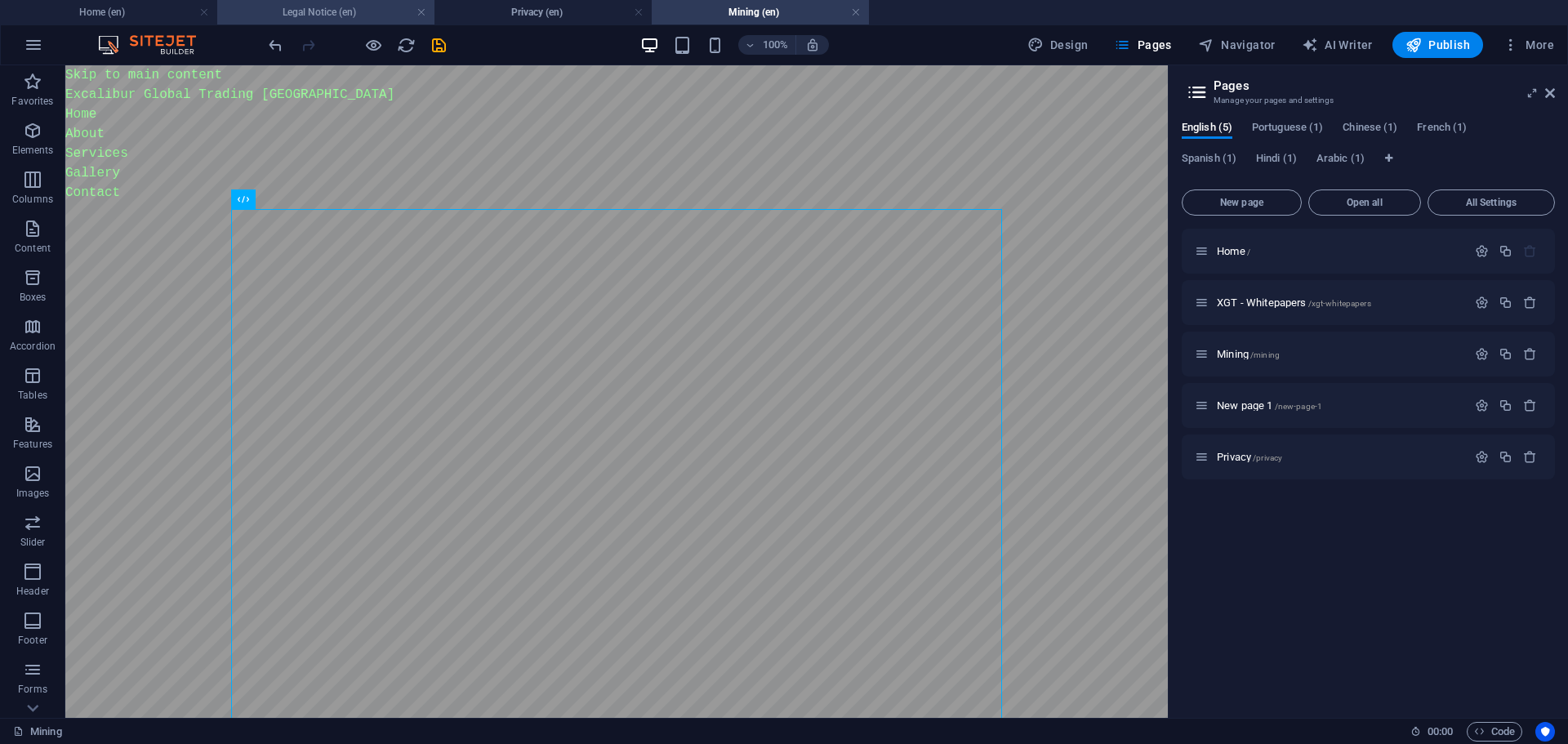
click at [336, 16] on h4 "Legal Notice (en)" at bounding box center [325, 12] width 217 height 18
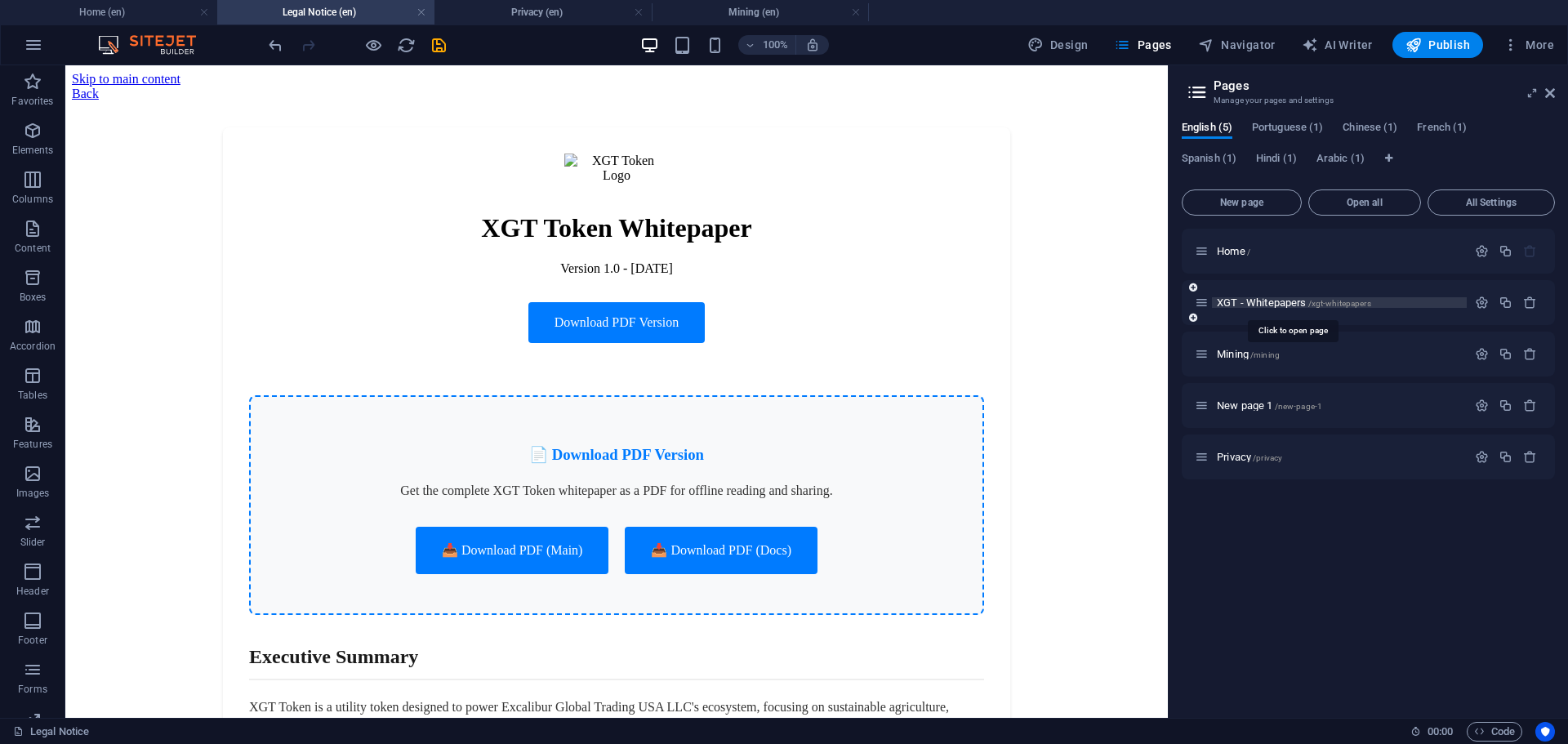
click at [1256, 300] on span "XGT - Whitepapers /xgt-whitepapers" at bounding box center [1294, 302] width 154 height 12
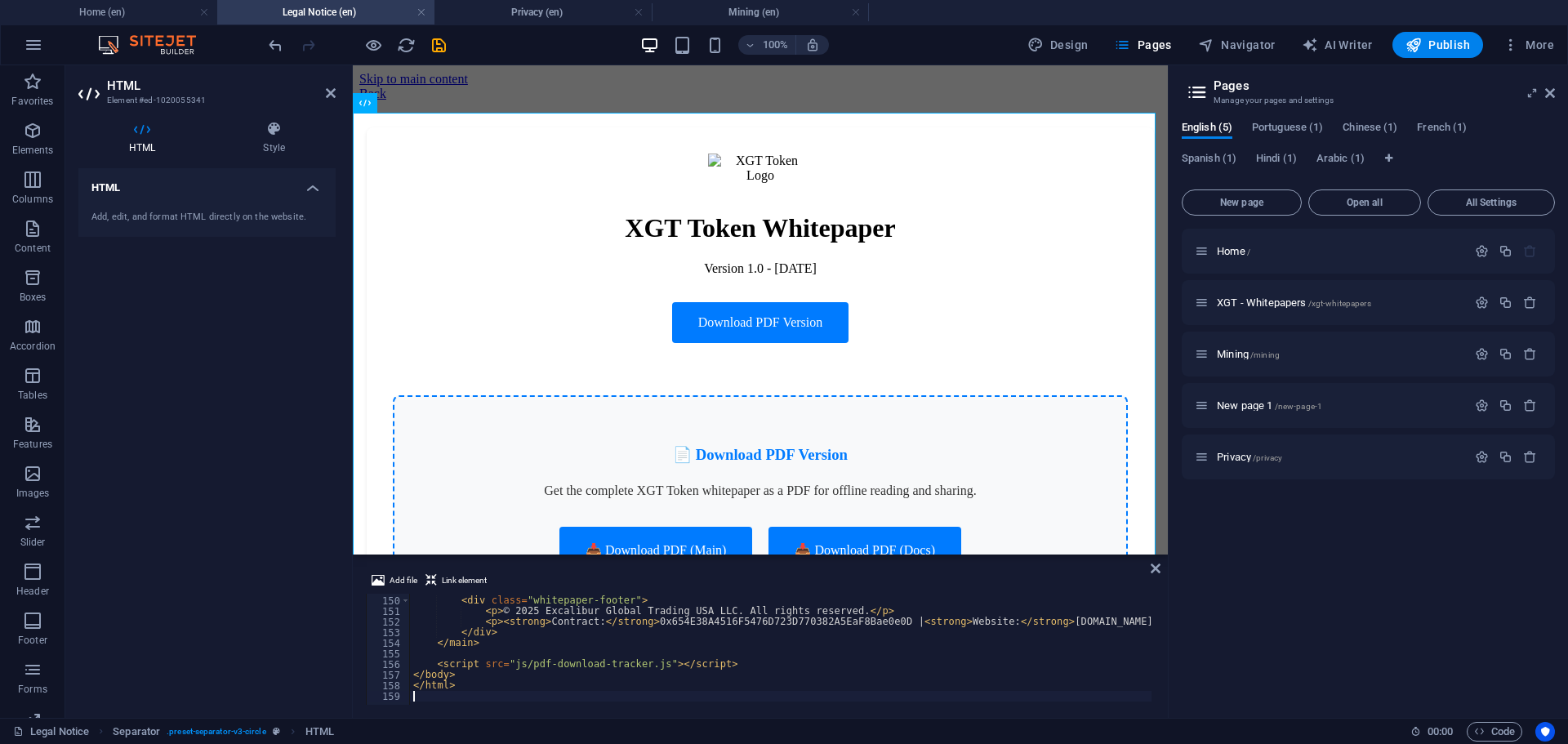
click at [674, 602] on div "< div class = "whitepaper-footer" > < p > © 2025 Excalibur Global Trading USA L…" at bounding box center [1091, 649] width 1362 height 129
type textarea "</html>"
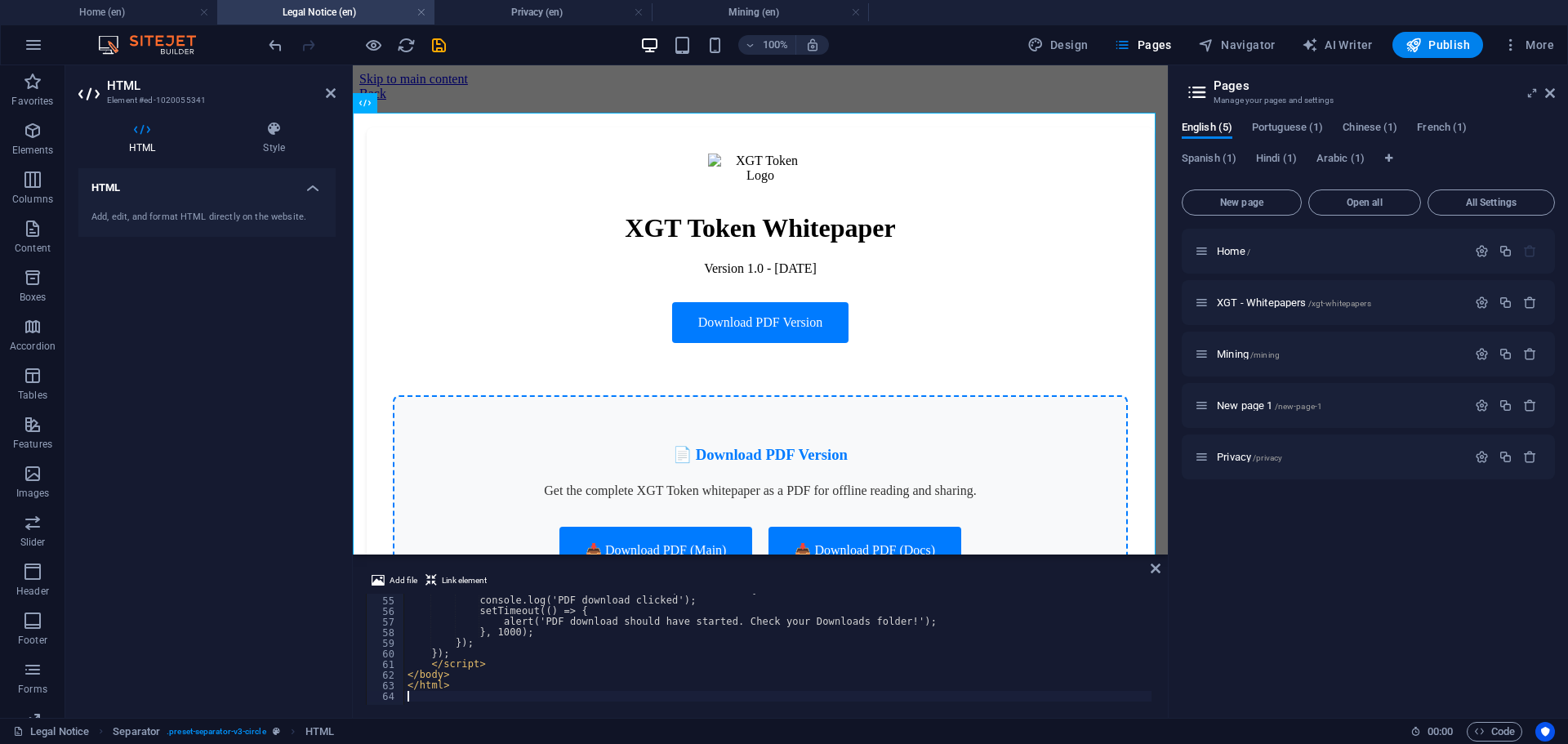
scroll to position [572, 0]
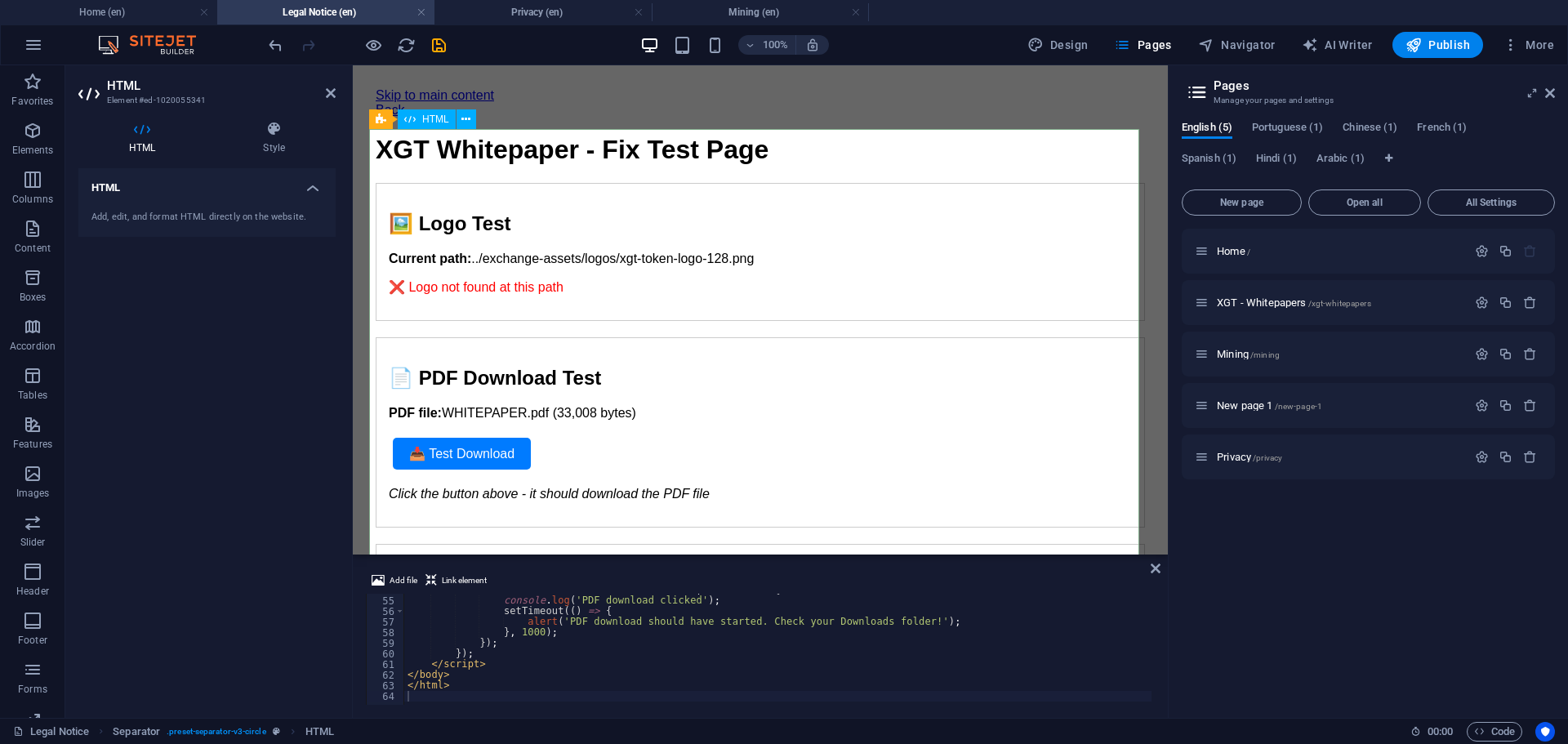
click at [513, 232] on div "XGT Whitepaper - Fix Test XGT Whitepaper - Fix Test Page 🖼️ Logo Test Current p…" at bounding box center [760, 512] width 769 height 756
click at [486, 361] on div "XGT Whitepaper - Fix Test XGT Whitepaper - Fix Test Page 🖼️ Logo Test Current p…" at bounding box center [760, 512] width 769 height 756
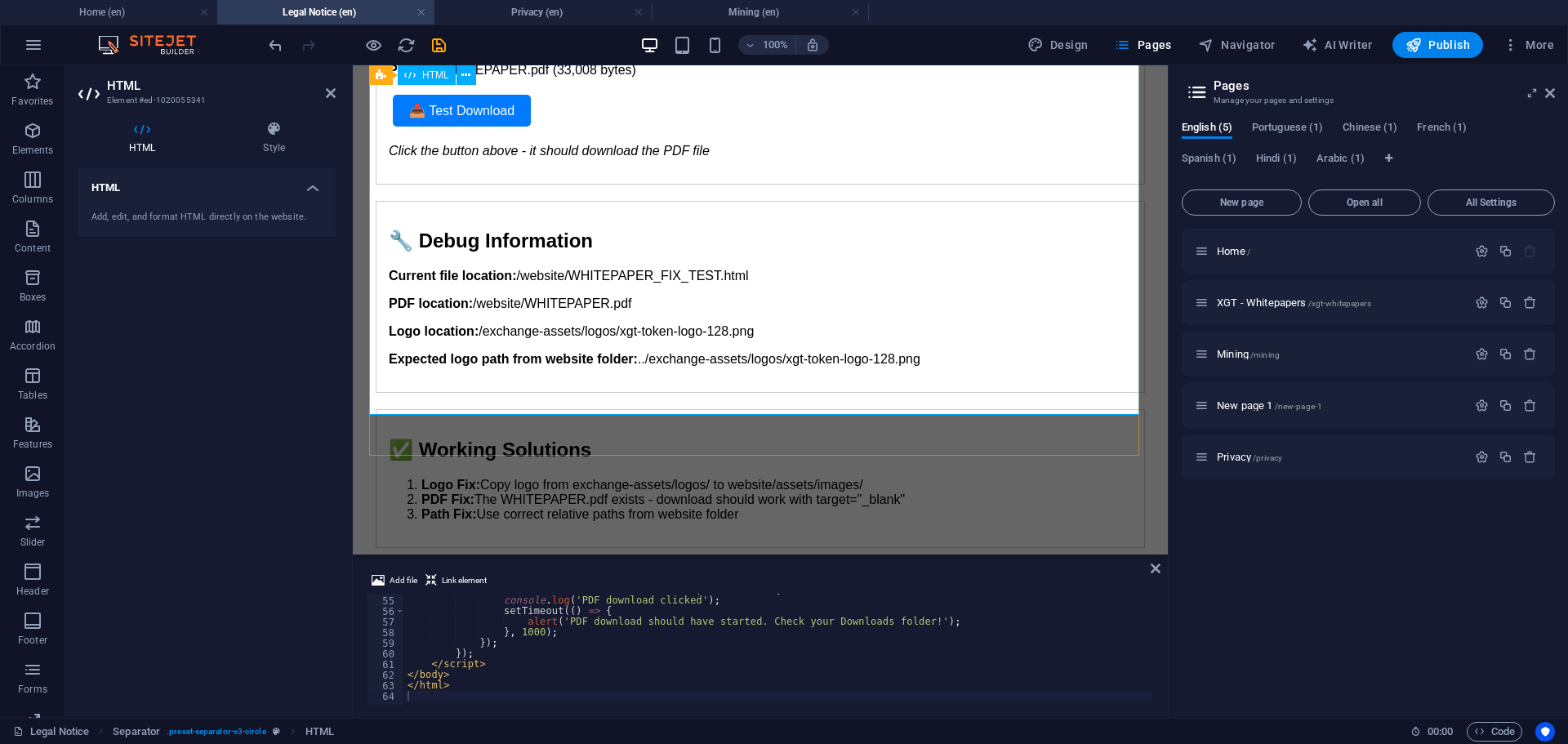
scroll to position [245, 0]
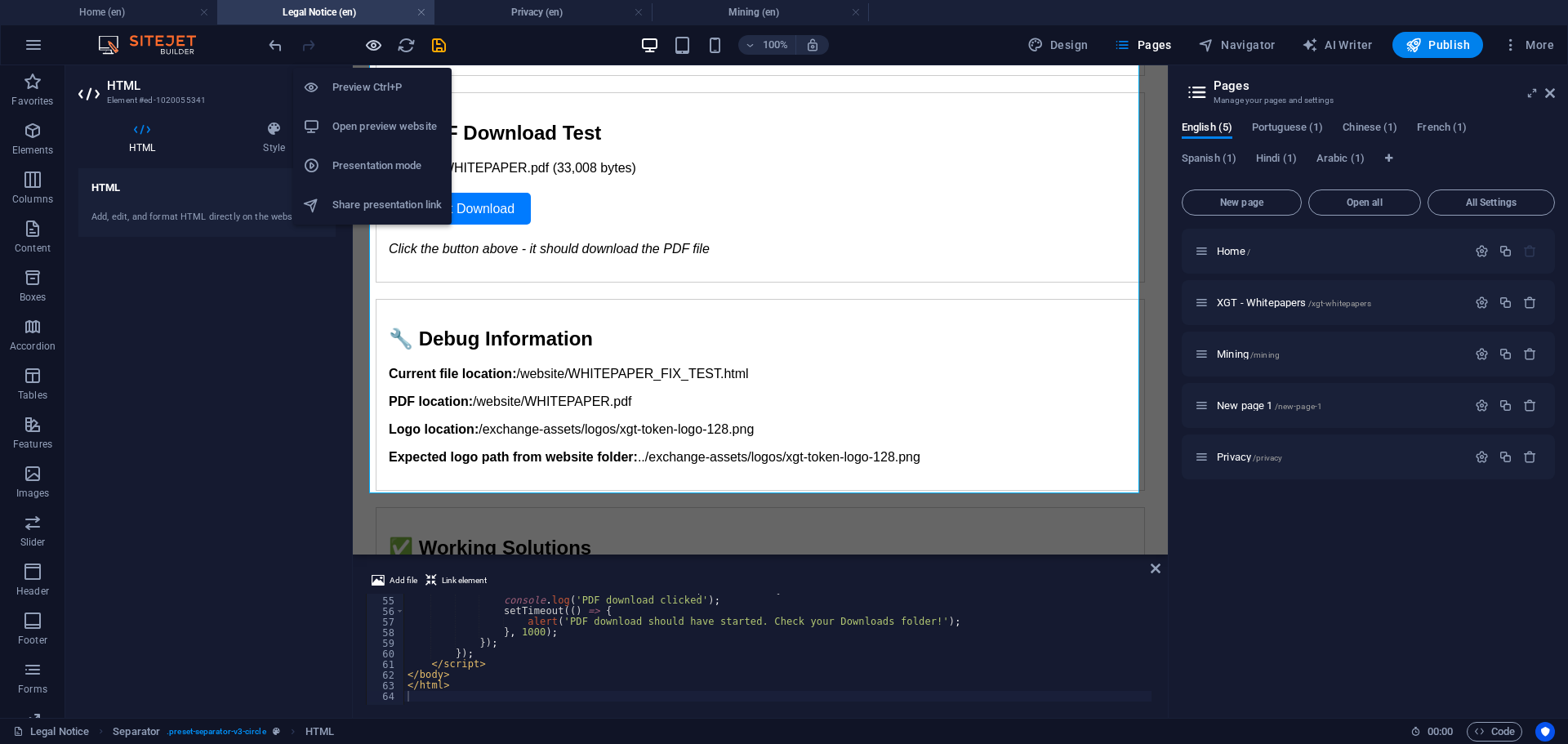
click at [368, 45] on icon "button" at bounding box center [373, 45] width 19 height 19
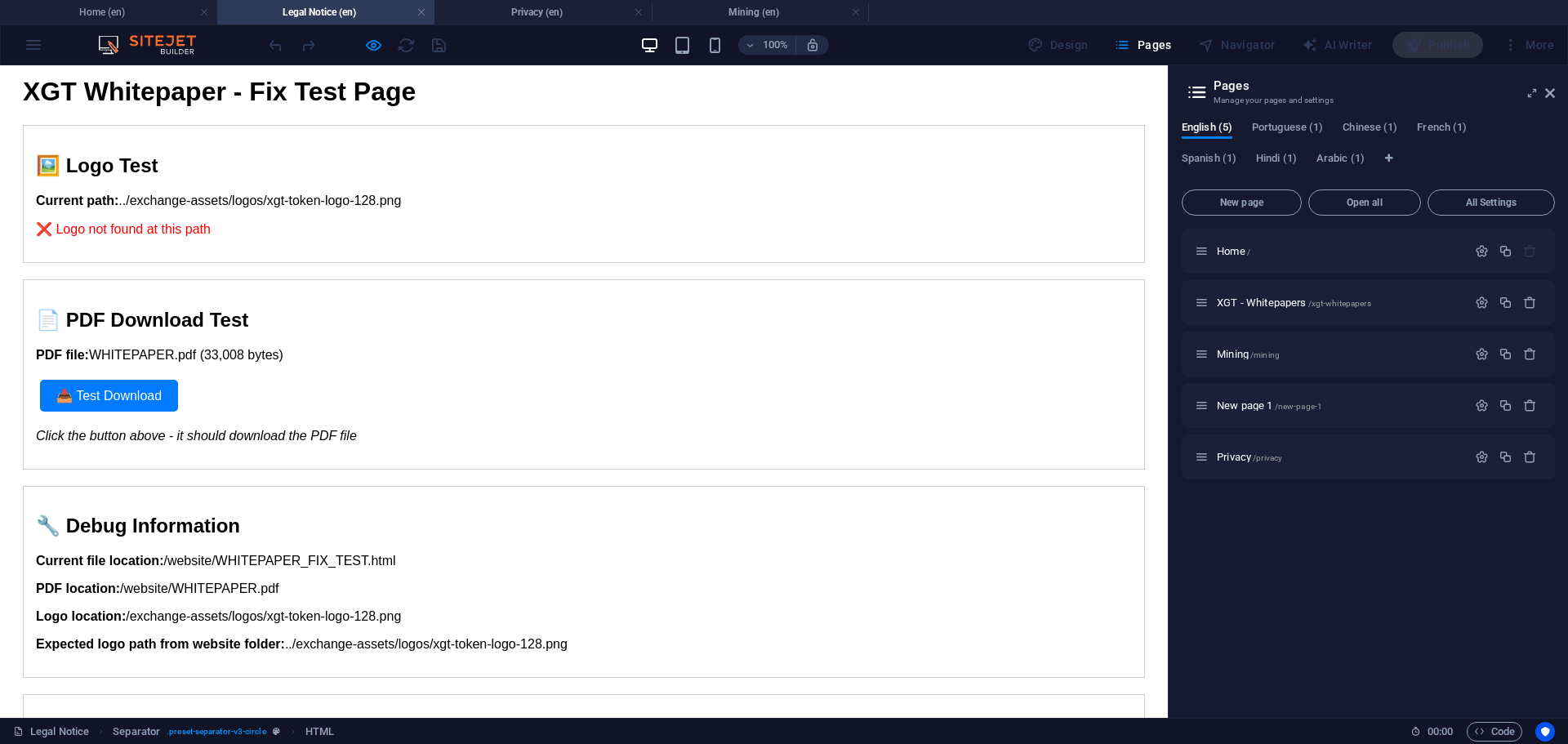
scroll to position [0, 0]
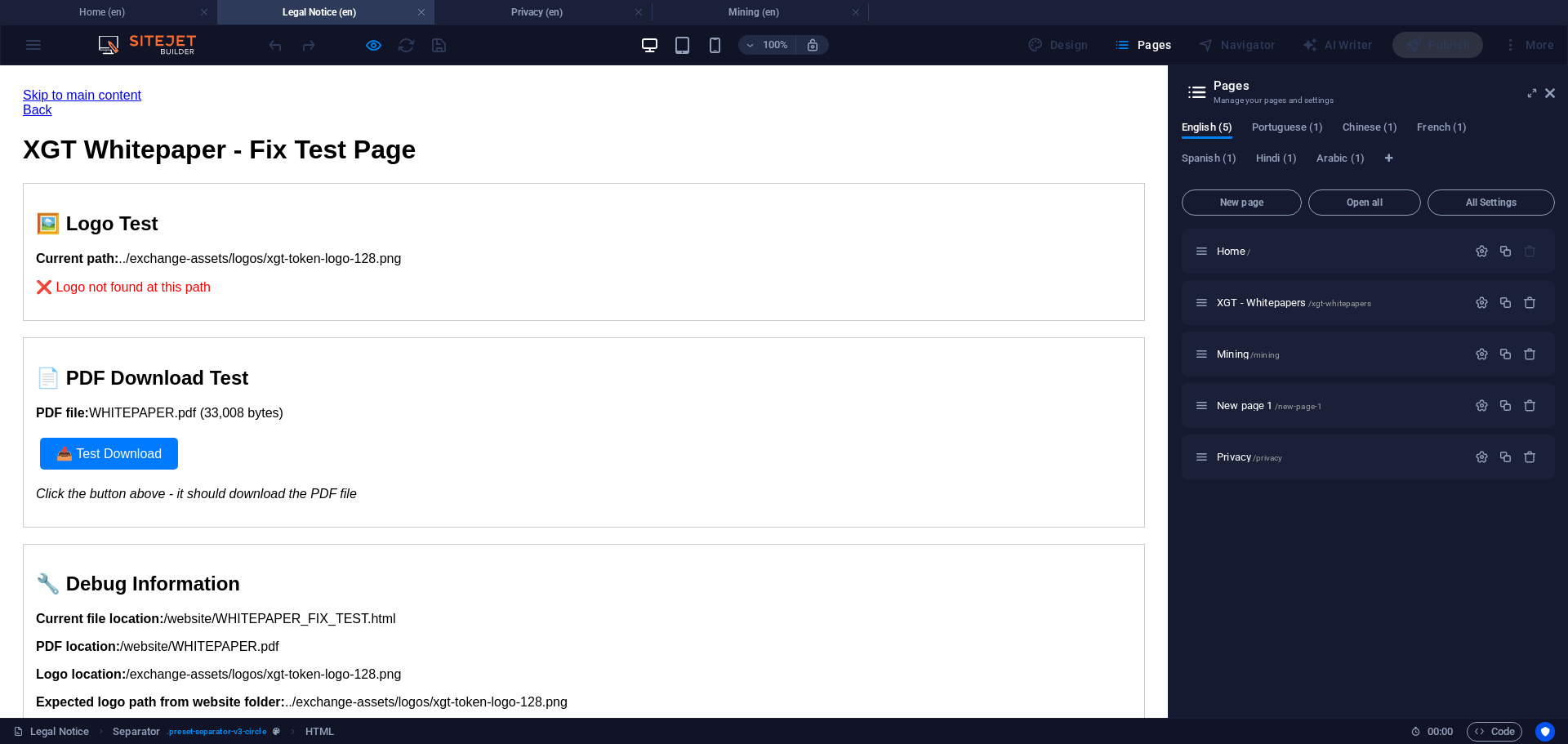
click at [156, 279] on p "❌ Logo not found at this path" at bounding box center [584, 287] width 1096 height 15
click at [135, 183] on div "🖼️ Logo Test Current path: ../exchange-assets/logos/xgt-token-logo-128.png ❌ Lo…" at bounding box center [584, 251] width 1122 height 138
click at [45, 212] on h2 "🖼️ Logo Test" at bounding box center [584, 223] width 1096 height 23
click at [46, 212] on h2 "🖼️ Logo Test" at bounding box center [584, 223] width 1096 height 23
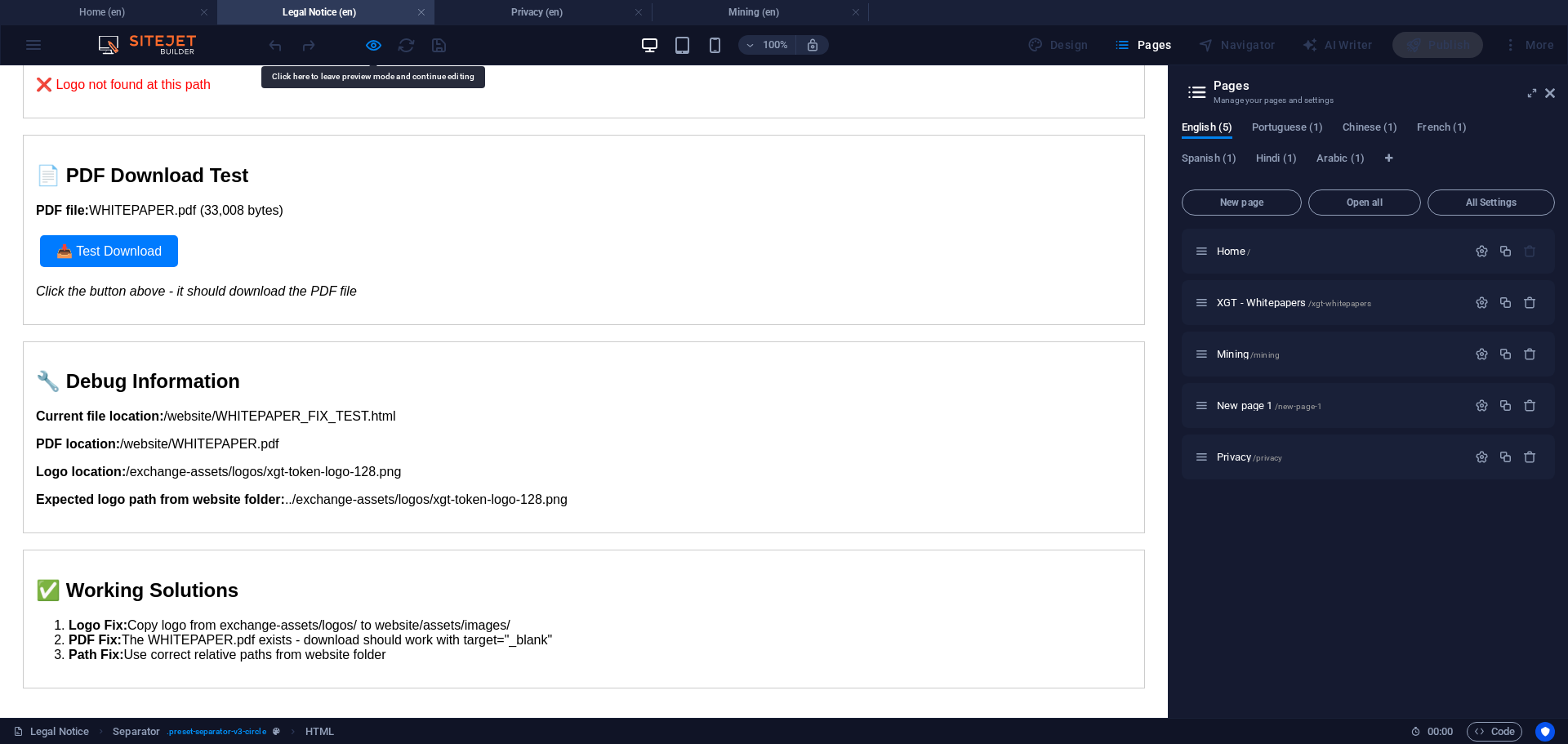
scroll to position [245, 0]
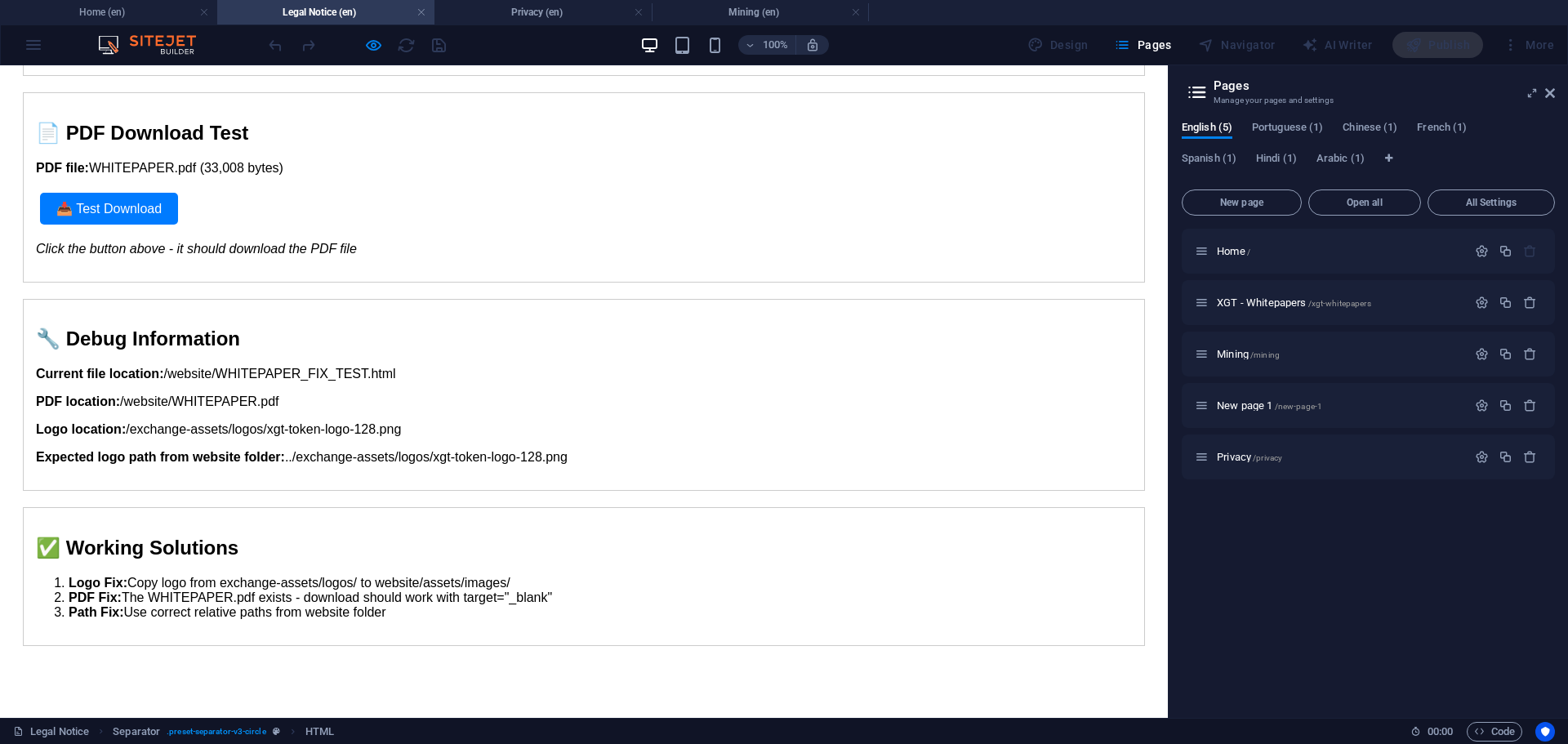
click at [110, 193] on link "📥 Test Download" at bounding box center [109, 209] width 138 height 32
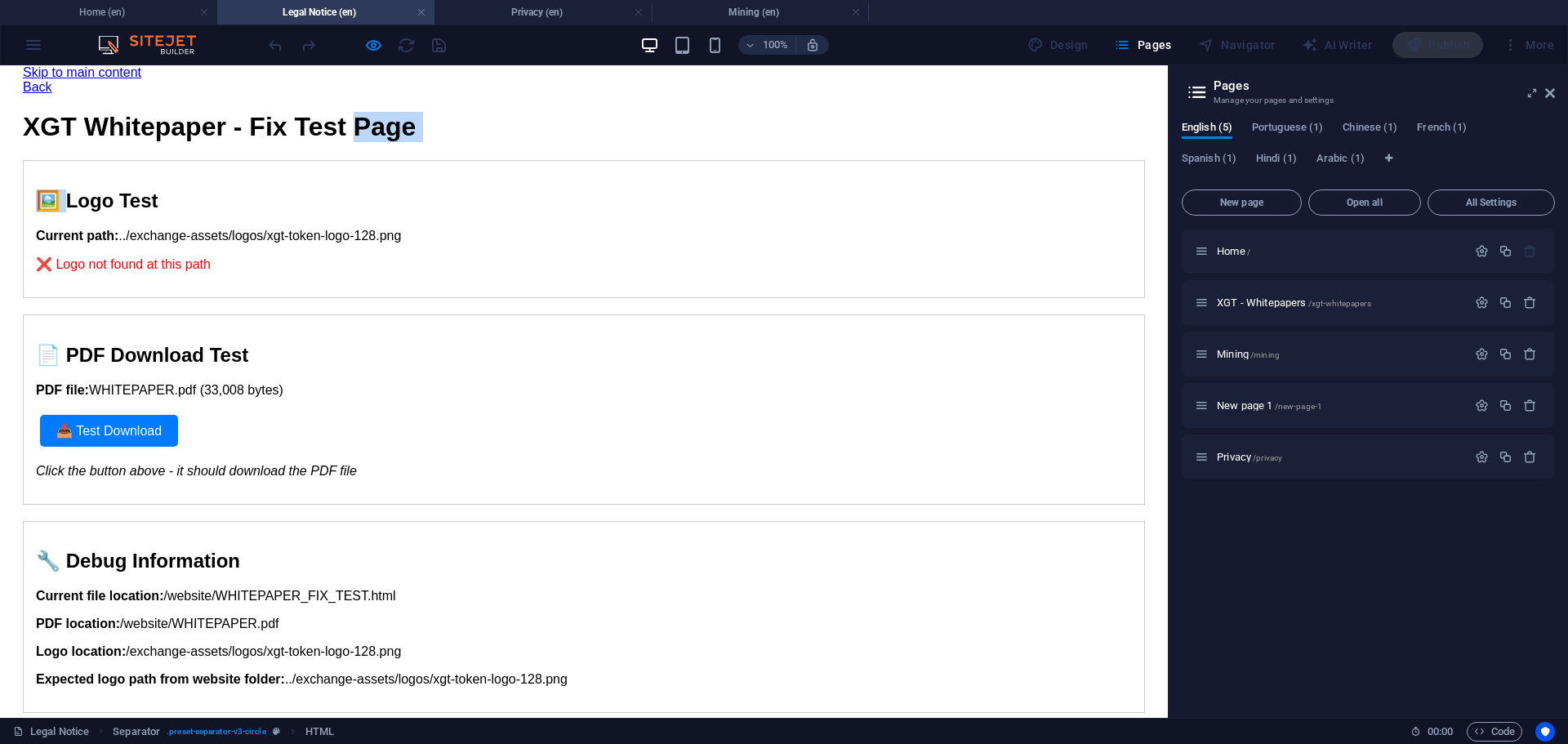
scroll to position [0, 0]
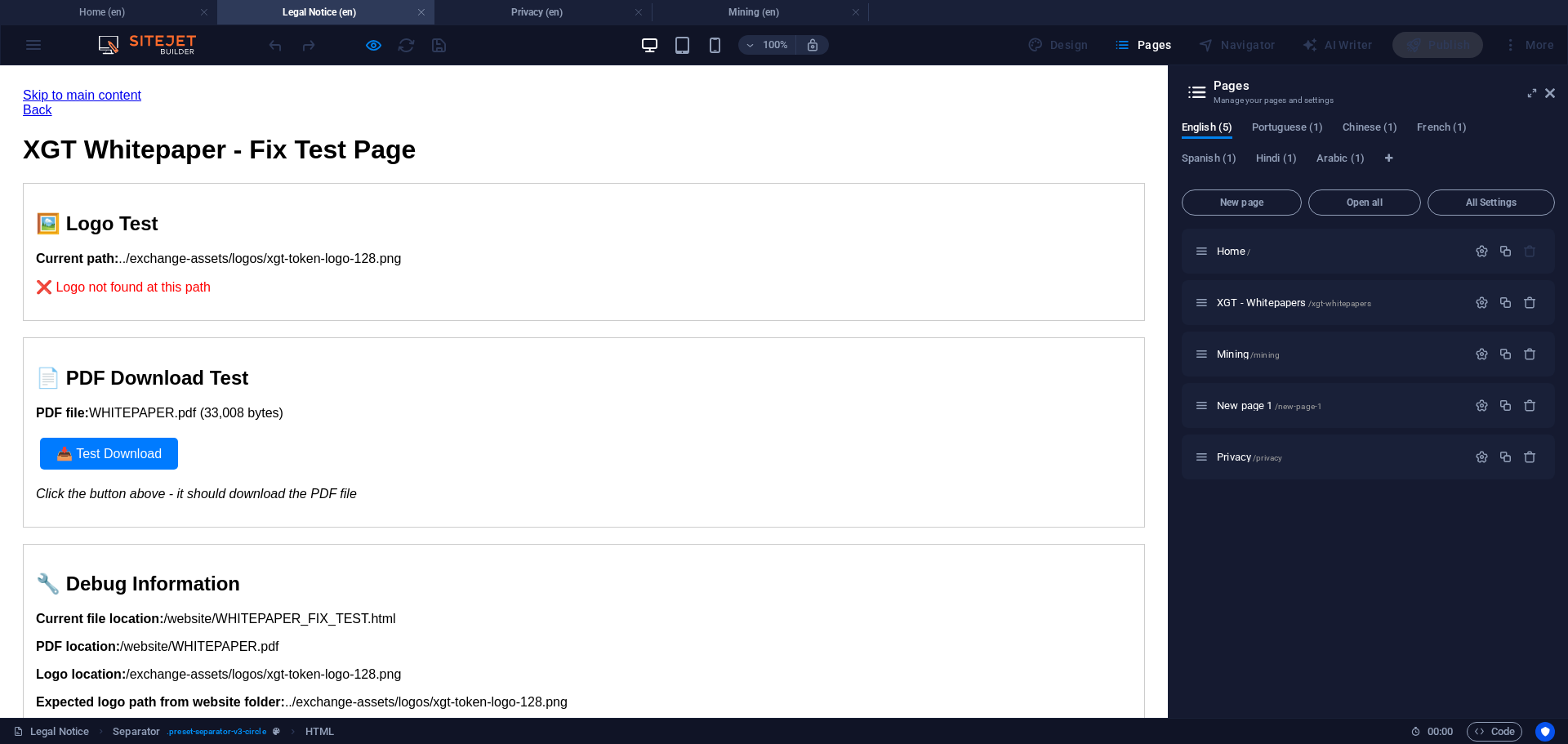
click at [655, 251] on p "Current path: ../exchange-assets/logos/xgt-token-logo-128.png" at bounding box center [584, 258] width 1096 height 15
click at [52, 103] on link "Back" at bounding box center [38, 110] width 29 height 14
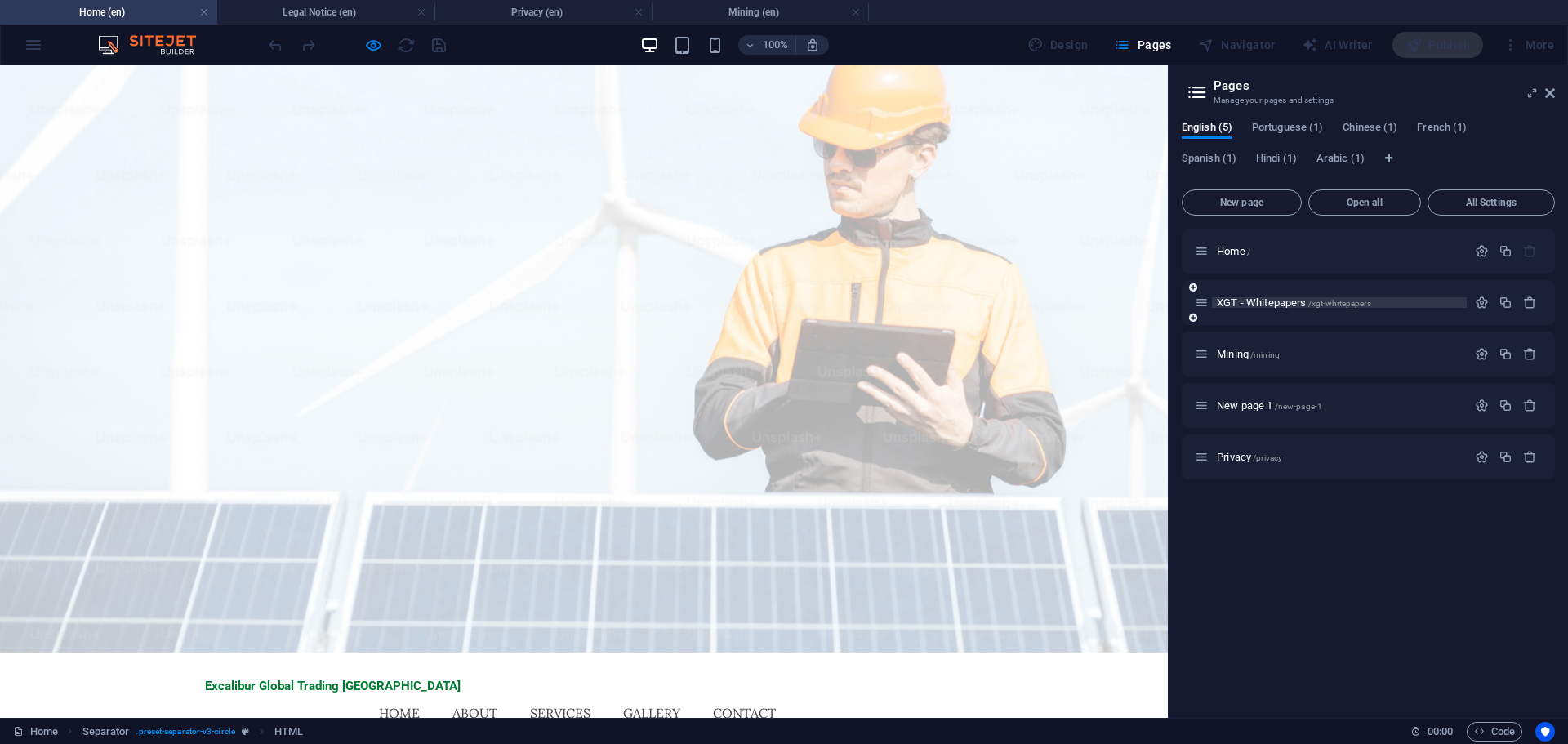
click at [1271, 300] on span "XGT - Whitepapers /xgt-whitepapers" at bounding box center [1294, 302] width 154 height 12
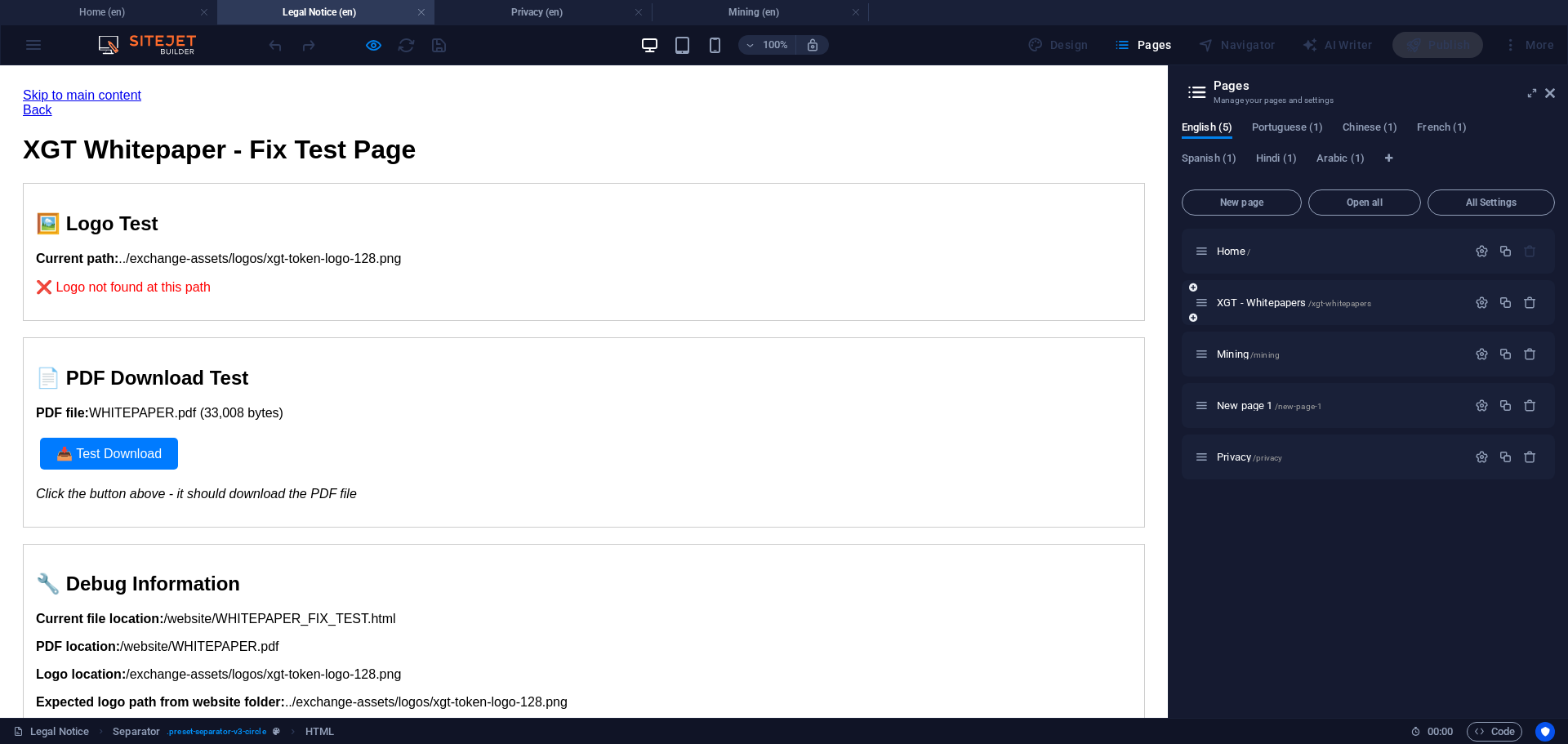
click at [1203, 305] on icon at bounding box center [1202, 302] width 14 height 14
click at [1277, 303] on span "XGT - Whitepapers /xgt-whitepapers" at bounding box center [1294, 302] width 154 height 12
click at [1489, 304] on icon "button" at bounding box center [1482, 302] width 14 height 14
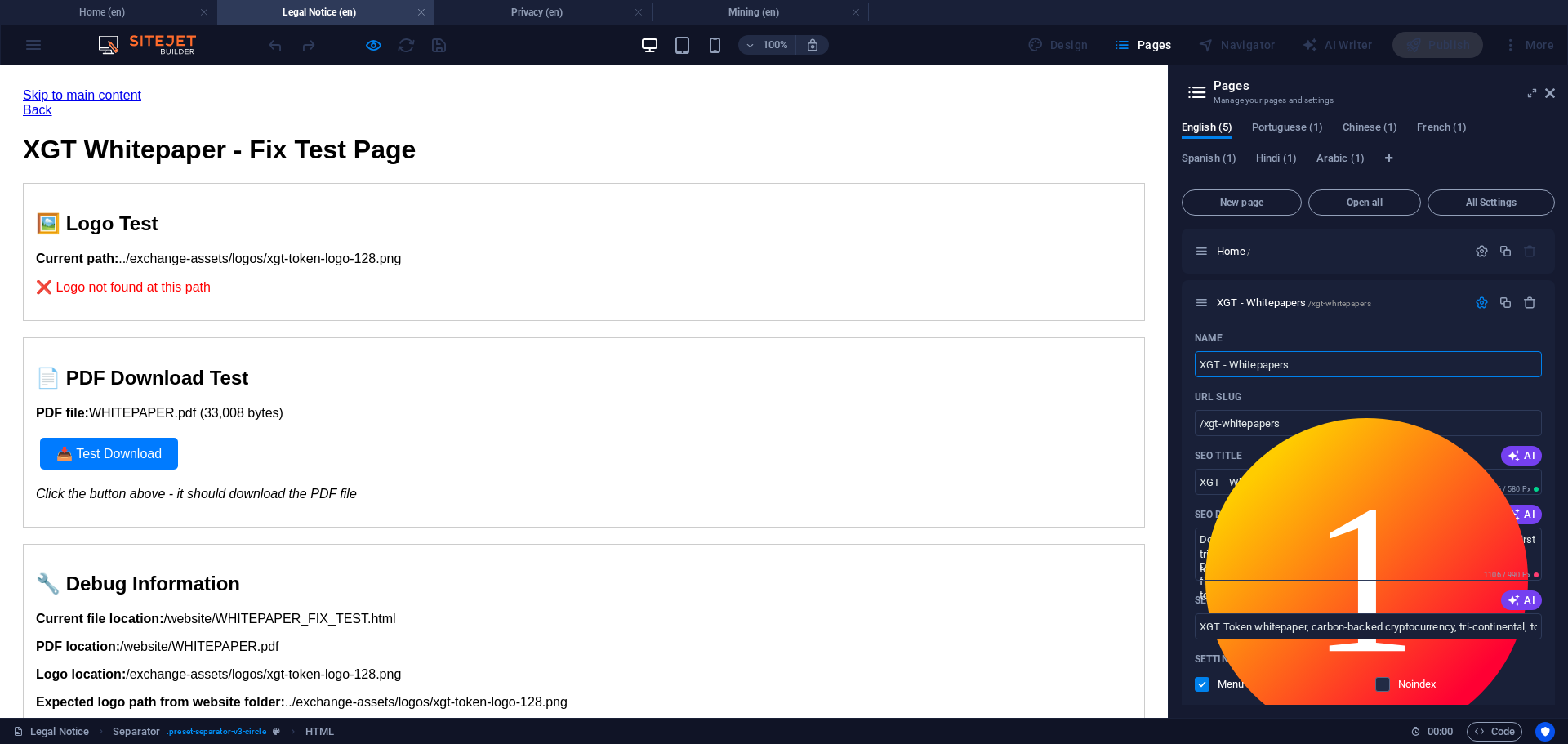
click at [39, 43] on div "100% Design Pages Navigator AI Writer Publish More" at bounding box center [784, 45] width 1566 height 39
click at [36, 43] on div "100% Design Pages Navigator AI Writer Publish More" at bounding box center [784, 45] width 1566 height 39
click at [1196, 89] on icon at bounding box center [1197, 92] width 25 height 23
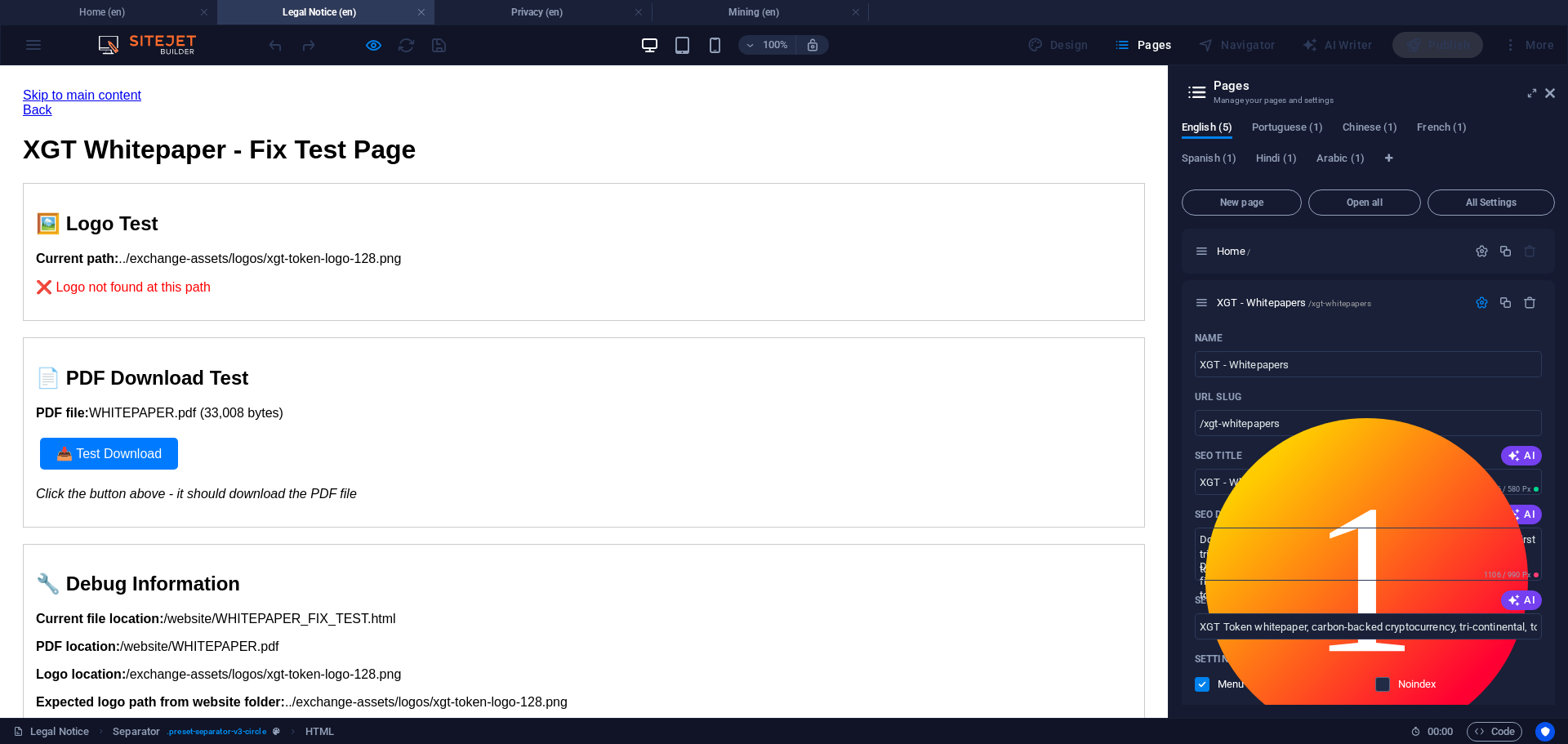
click at [1240, 99] on h3 "Manage your pages and settings" at bounding box center [1368, 100] width 309 height 15
click at [1489, 209] on button "All Settings" at bounding box center [1491, 203] width 127 height 26
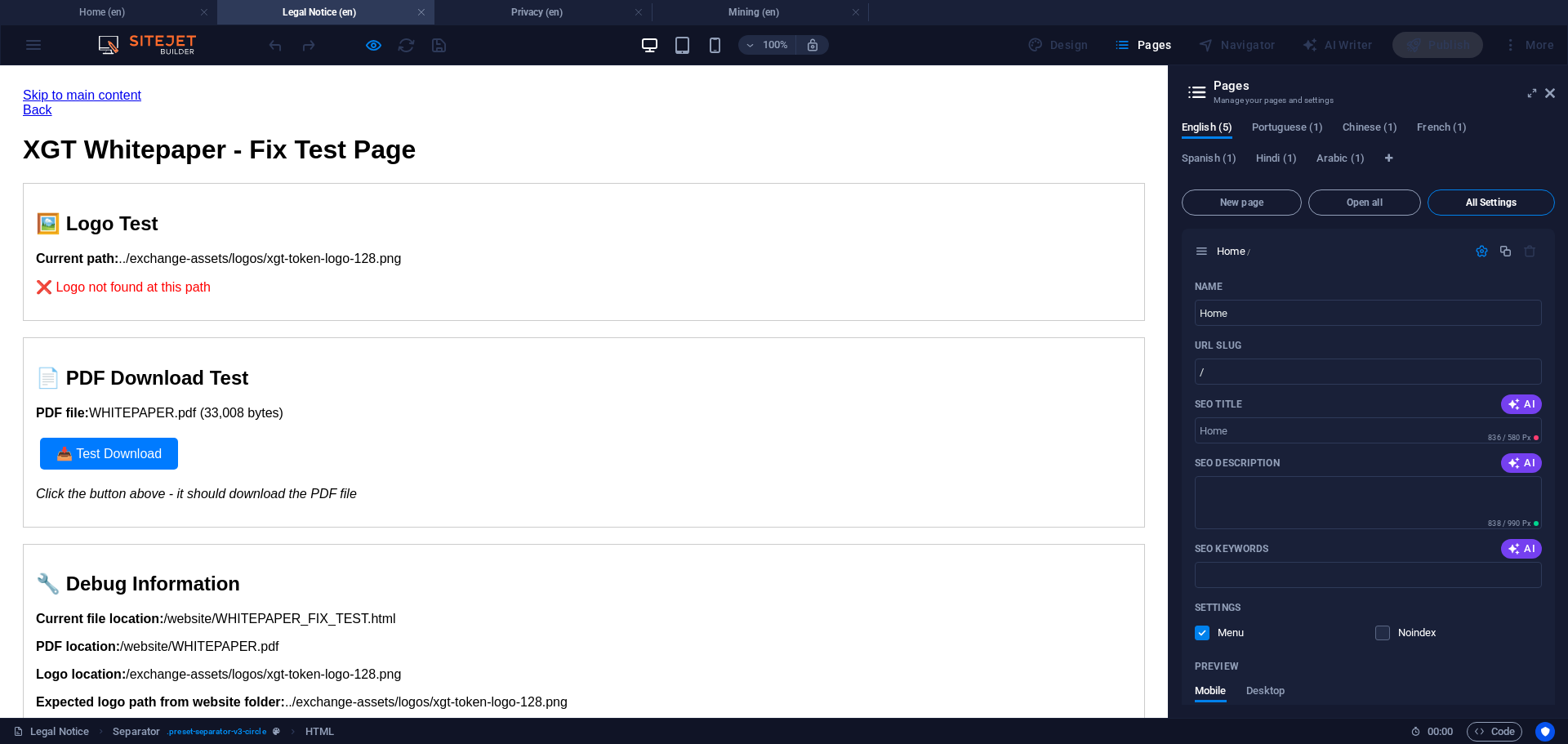
scroll to position [2836, 0]
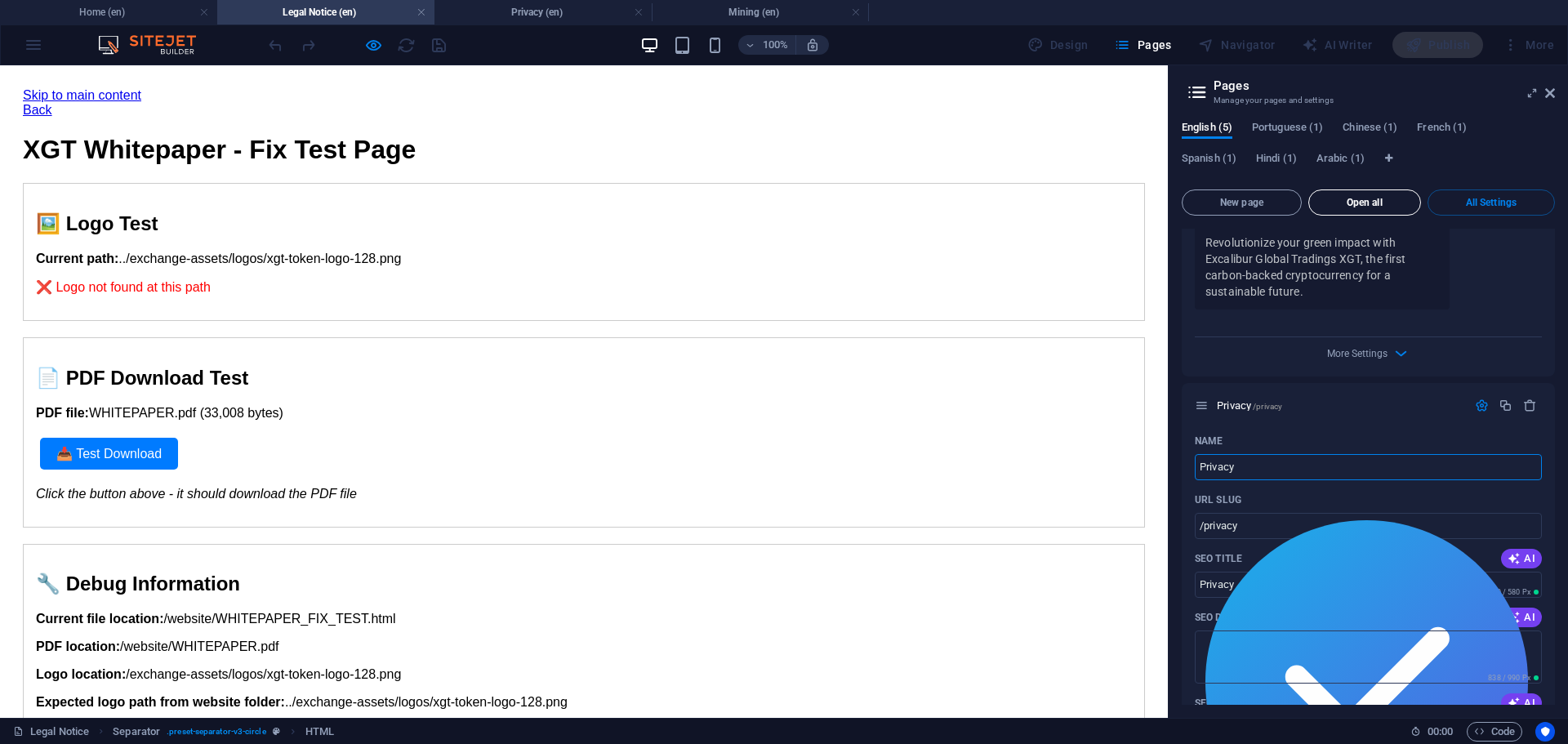
click at [1367, 201] on span "Open all" at bounding box center [1365, 202] width 98 height 9
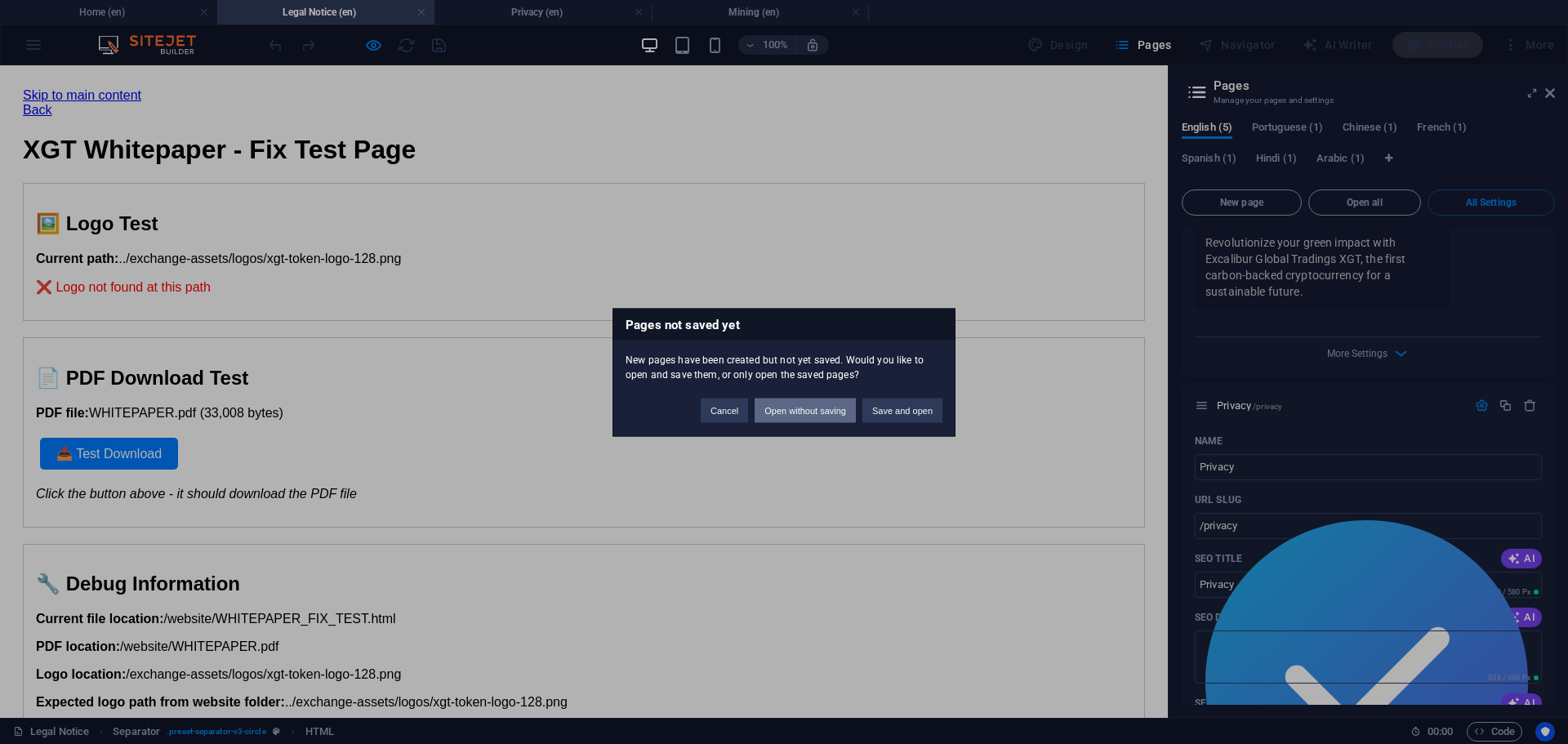
click at [792, 413] on button "Open without saving" at bounding box center [805, 409] width 101 height 25
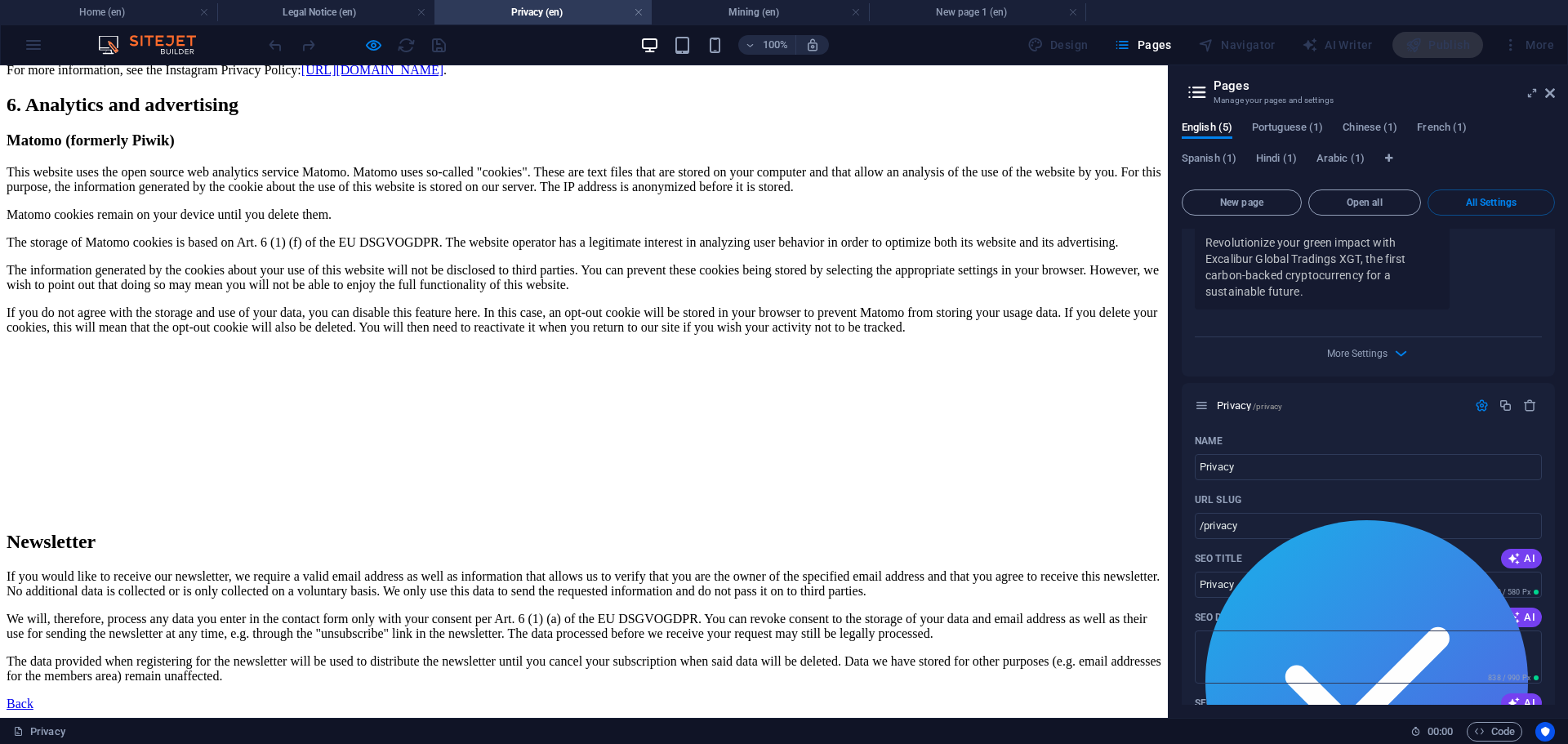
scroll to position [4221, 0]
click at [1207, 129] on span "English (5)" at bounding box center [1207, 129] width 51 height 23
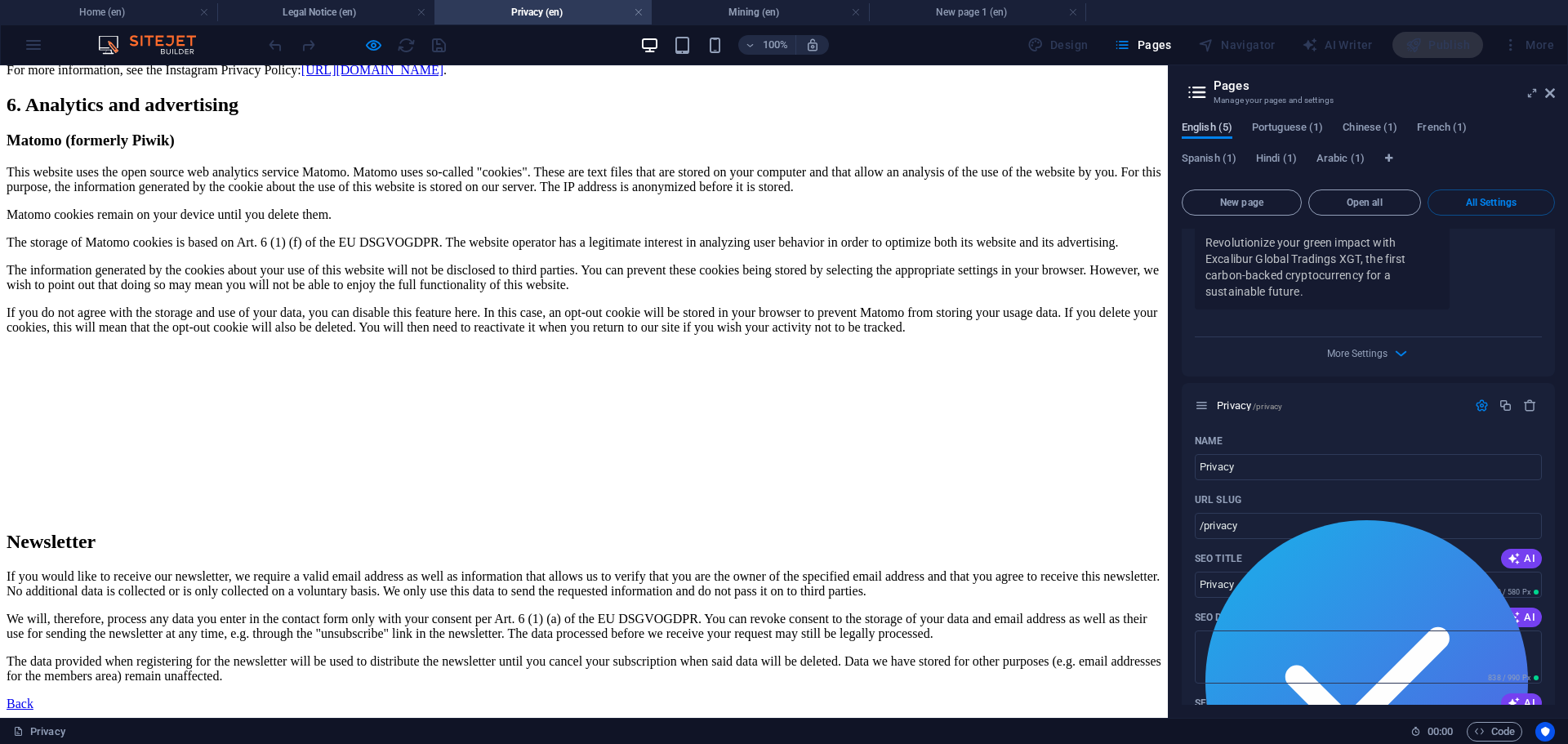
click at [1207, 129] on span "English (5)" at bounding box center [1207, 129] width 51 height 23
click at [1208, 129] on span "English (5)" at bounding box center [1207, 129] width 51 height 23
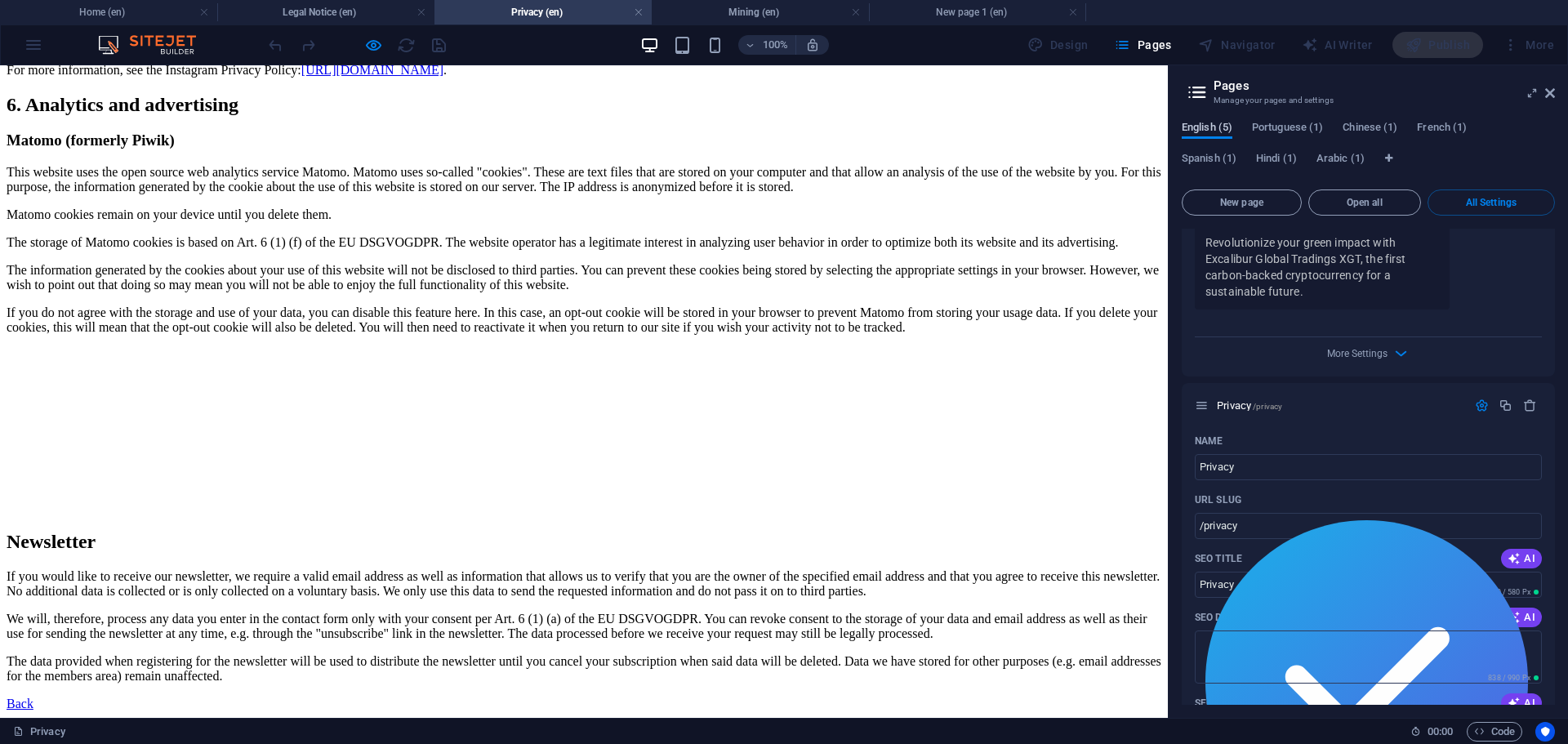
click at [1209, 128] on span "English (5)" at bounding box center [1207, 129] width 51 height 23
click at [1210, 128] on span "English (5)" at bounding box center [1207, 129] width 51 height 23
click at [1198, 94] on icon at bounding box center [1197, 92] width 25 height 23
click at [1128, 42] on icon "button" at bounding box center [1122, 45] width 16 height 16
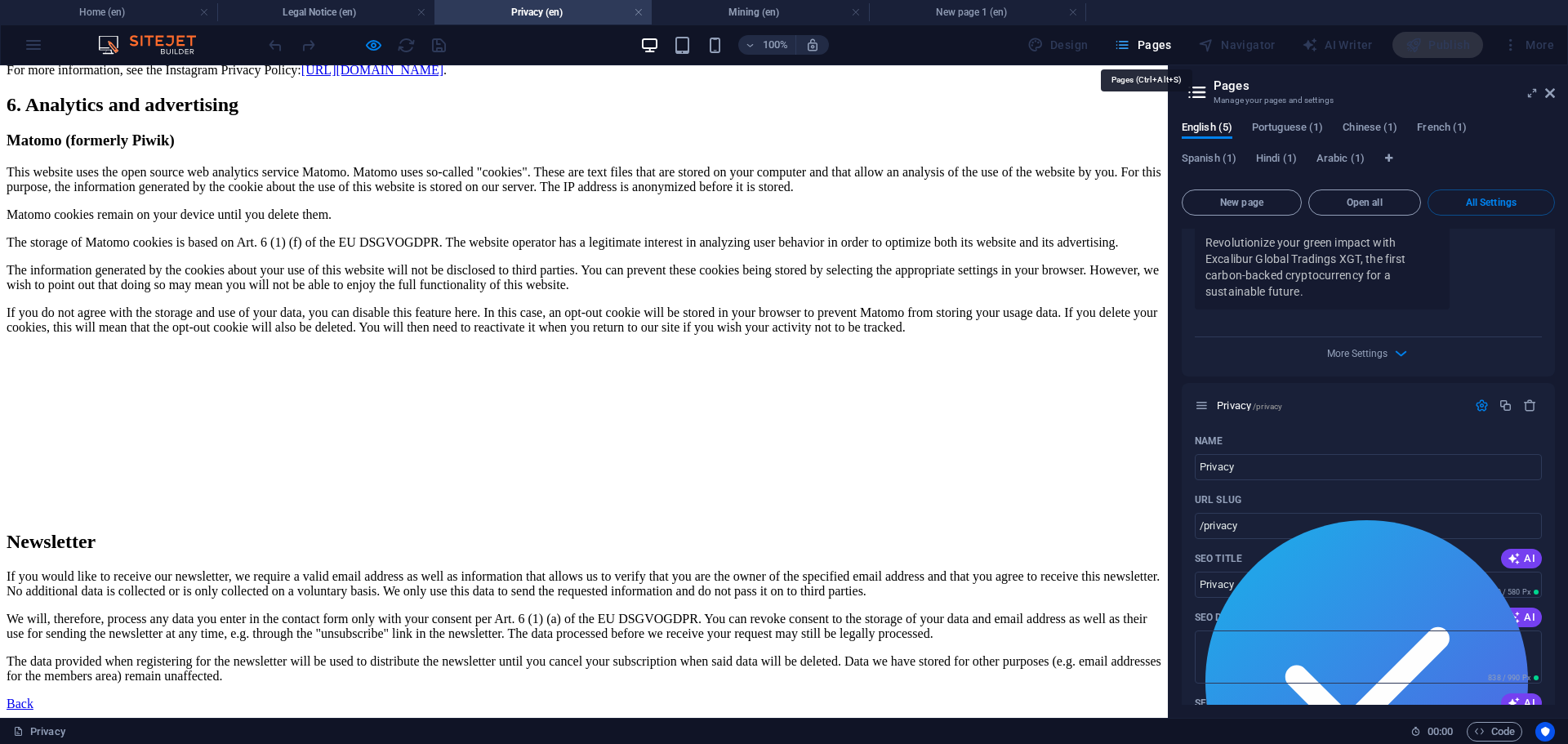
click at [1128, 42] on icon "button" at bounding box center [1122, 45] width 16 height 16
click at [1555, 96] on aside "Pages Manage your pages and settings English (5) Portuguese (1) Chinese (1) Fre…" at bounding box center [1368, 391] width 400 height 652
click at [1550, 96] on icon at bounding box center [1549, 93] width 9 height 13
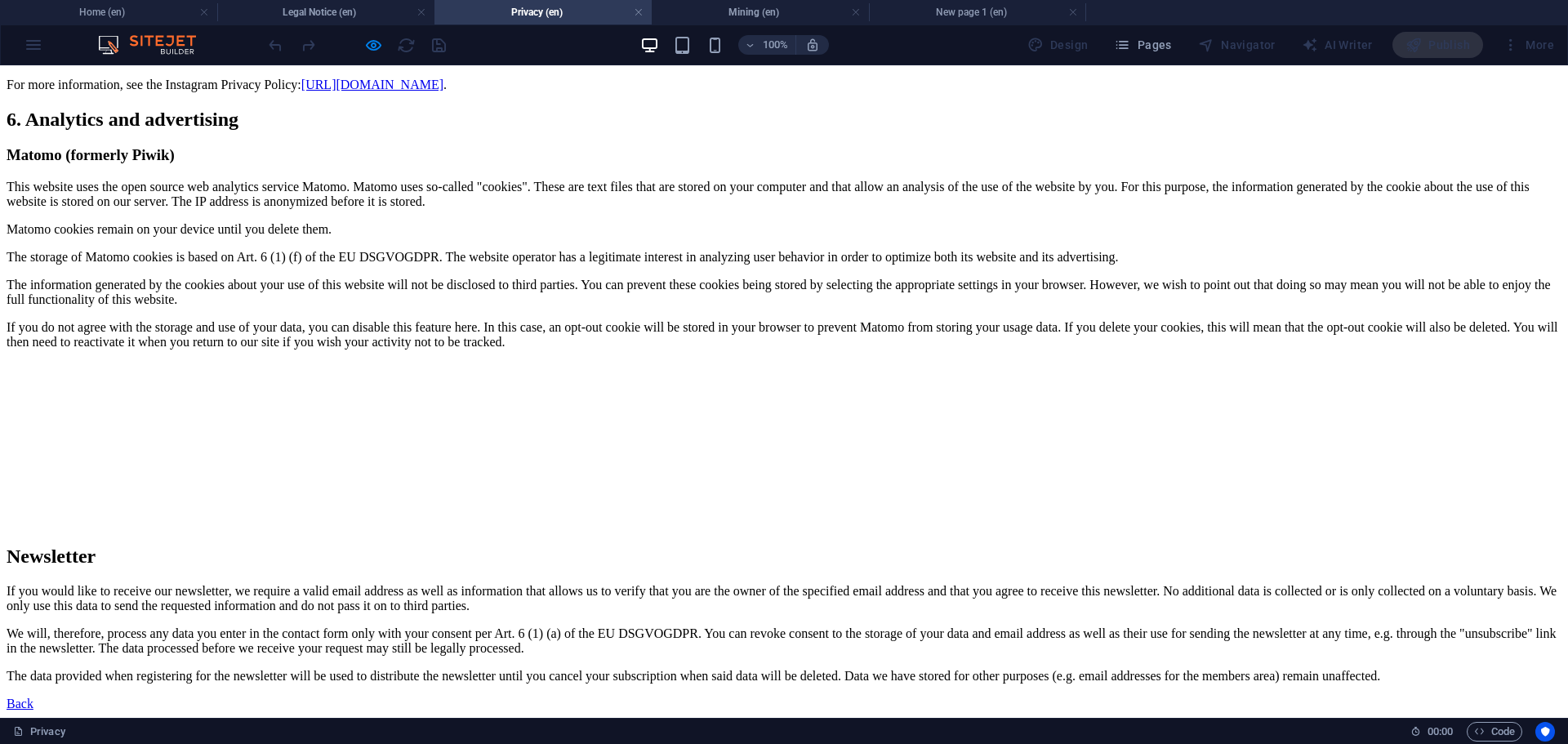
click at [181, 46] on img at bounding box center [154, 45] width 123 height 20
click at [105, 44] on img at bounding box center [154, 45] width 123 height 20
click at [33, 41] on div "100% Design Pages Navigator AI Writer Publish More" at bounding box center [784, 45] width 1566 height 39
click at [35, 41] on div "100% Design Pages Navigator AI Writer Publish More" at bounding box center [784, 45] width 1566 height 39
click at [69, 9] on h4 "Home (en)" at bounding box center [108, 12] width 217 height 18
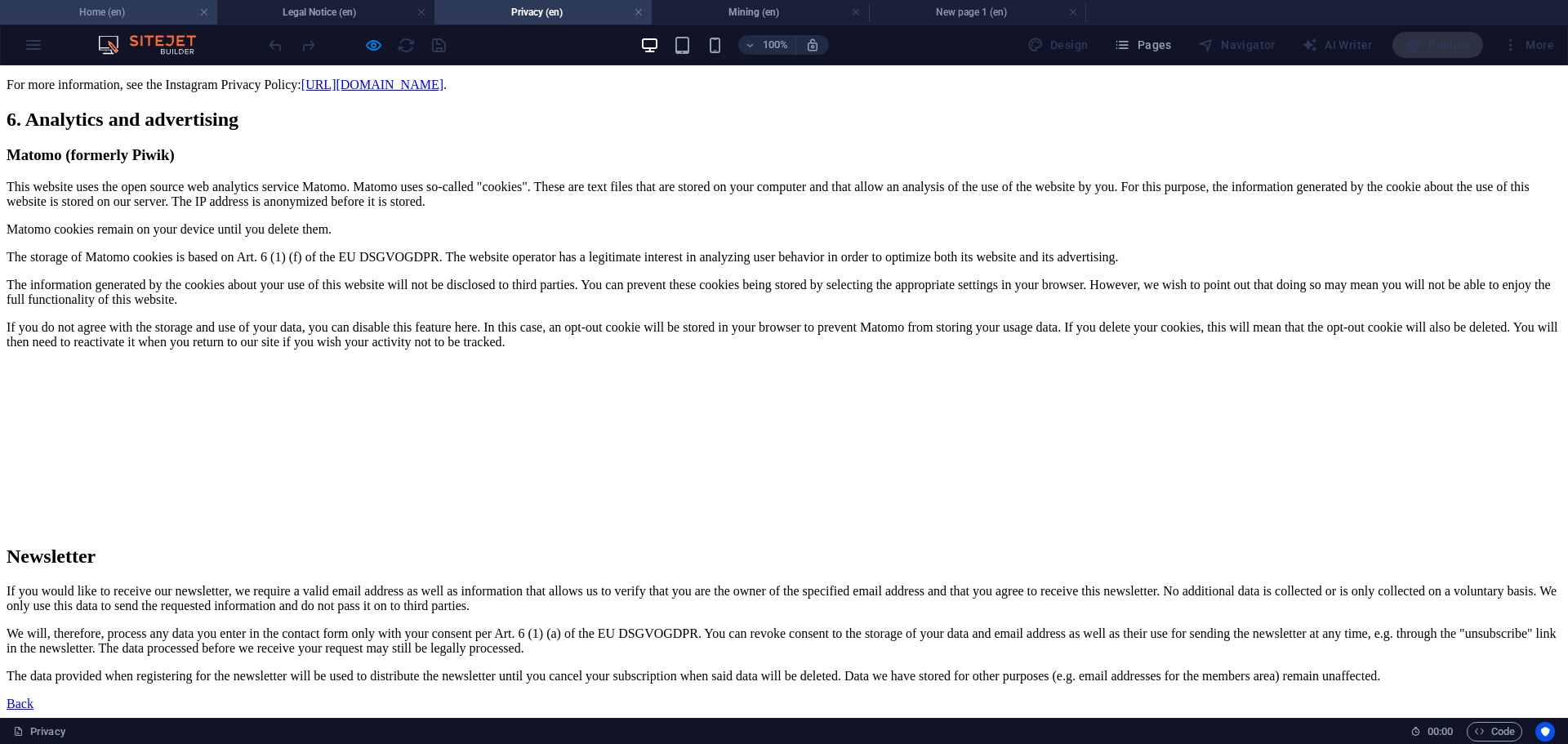
scroll to position [0, 0]
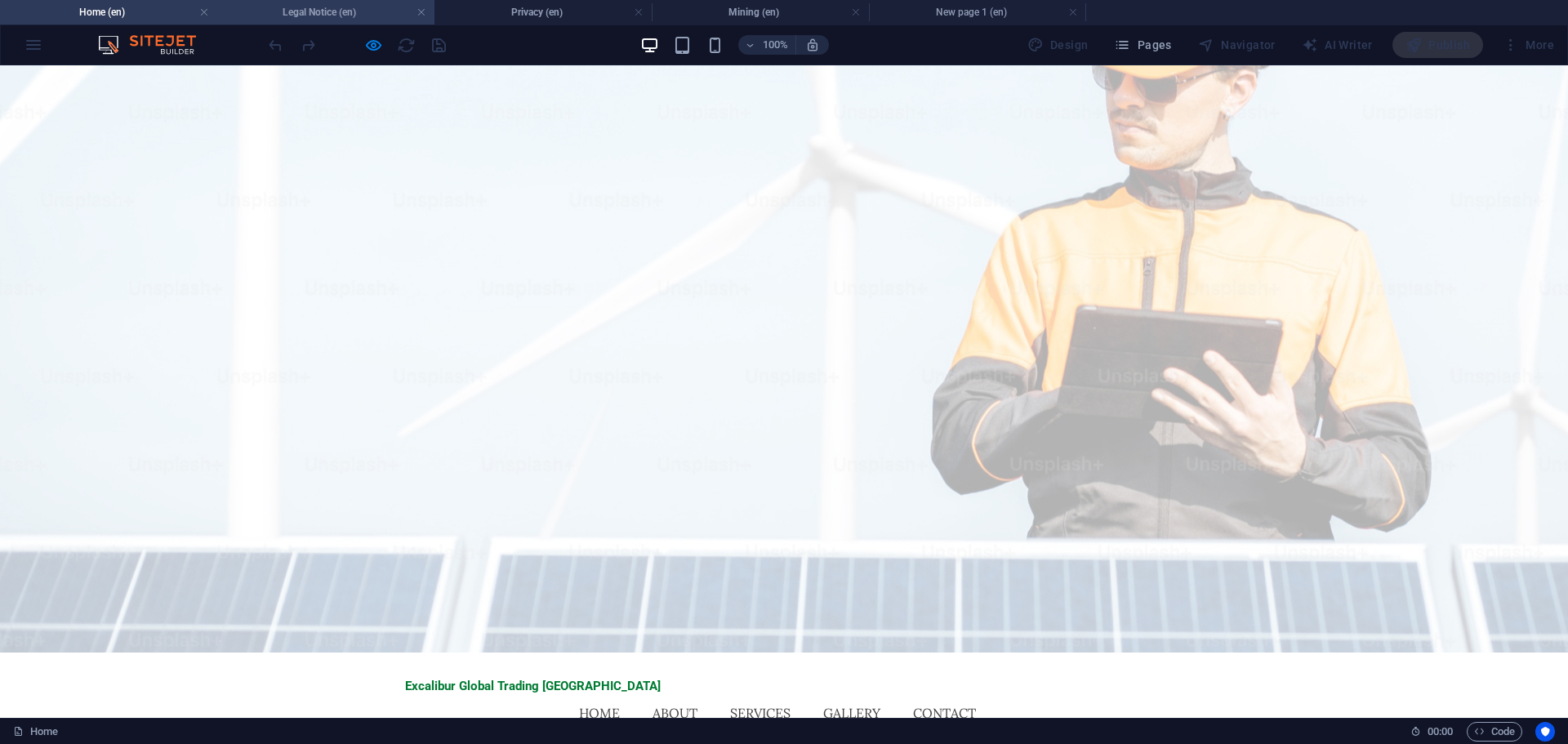
click at [322, 15] on h4 "Legal Notice (en)" at bounding box center [325, 12] width 217 height 18
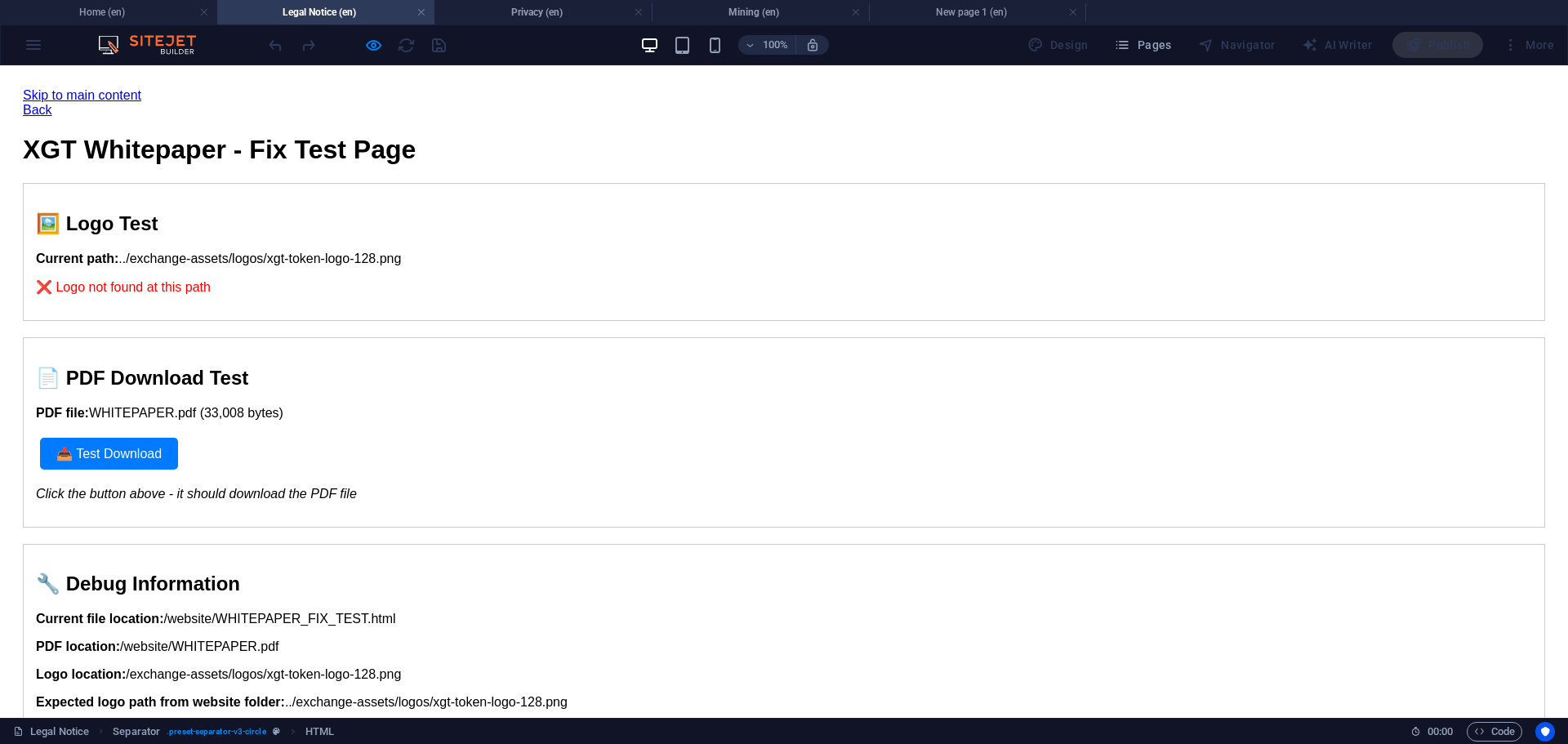
click at [346, 11] on h4 "Legal Notice (en)" at bounding box center [325, 12] width 217 height 18
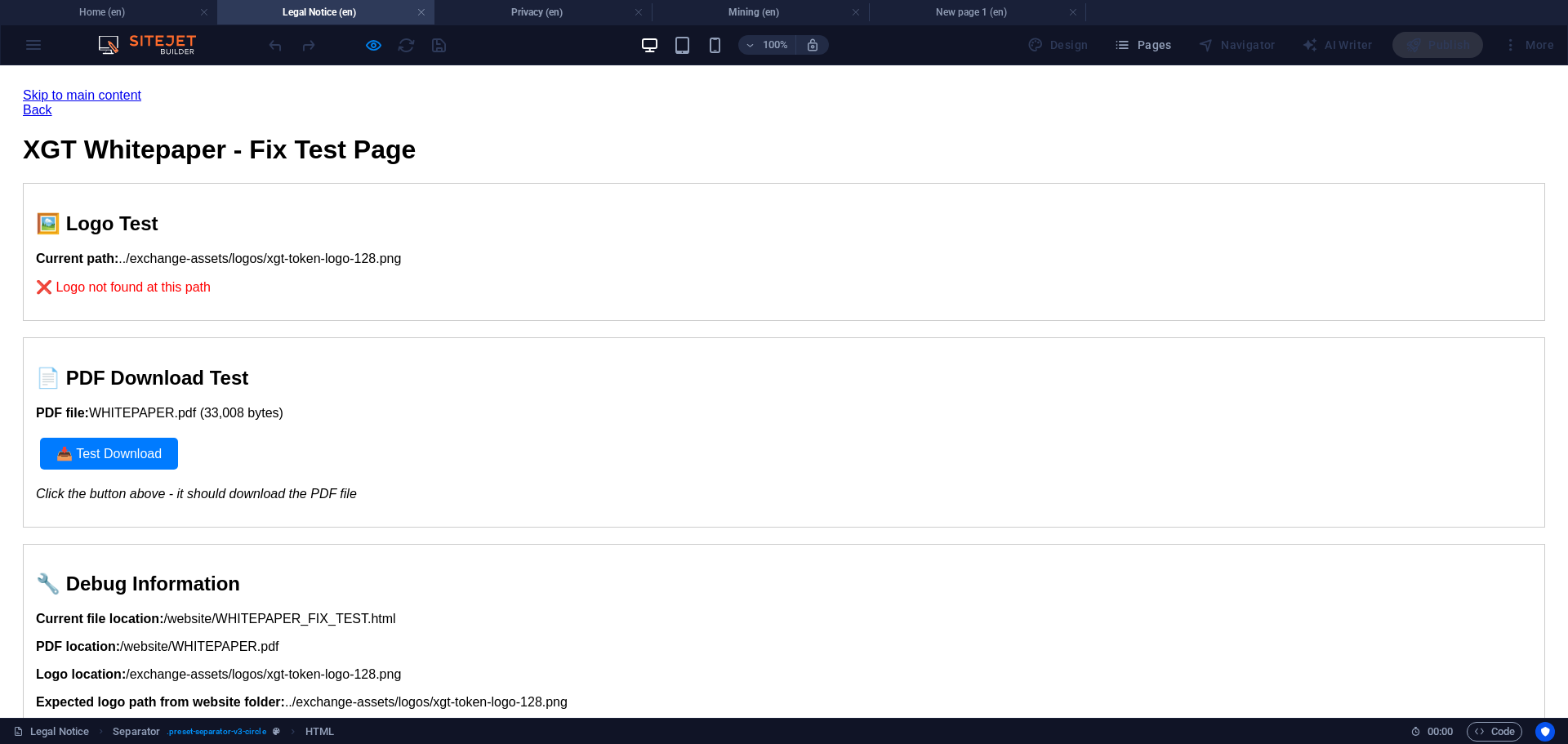
click at [346, 11] on h4 "Legal Notice (en)" at bounding box center [325, 12] width 217 height 18
click at [1049, 42] on div "Design" at bounding box center [1057, 45] width 75 height 26
click at [1152, 42] on span "Pages" at bounding box center [1142, 45] width 58 height 16
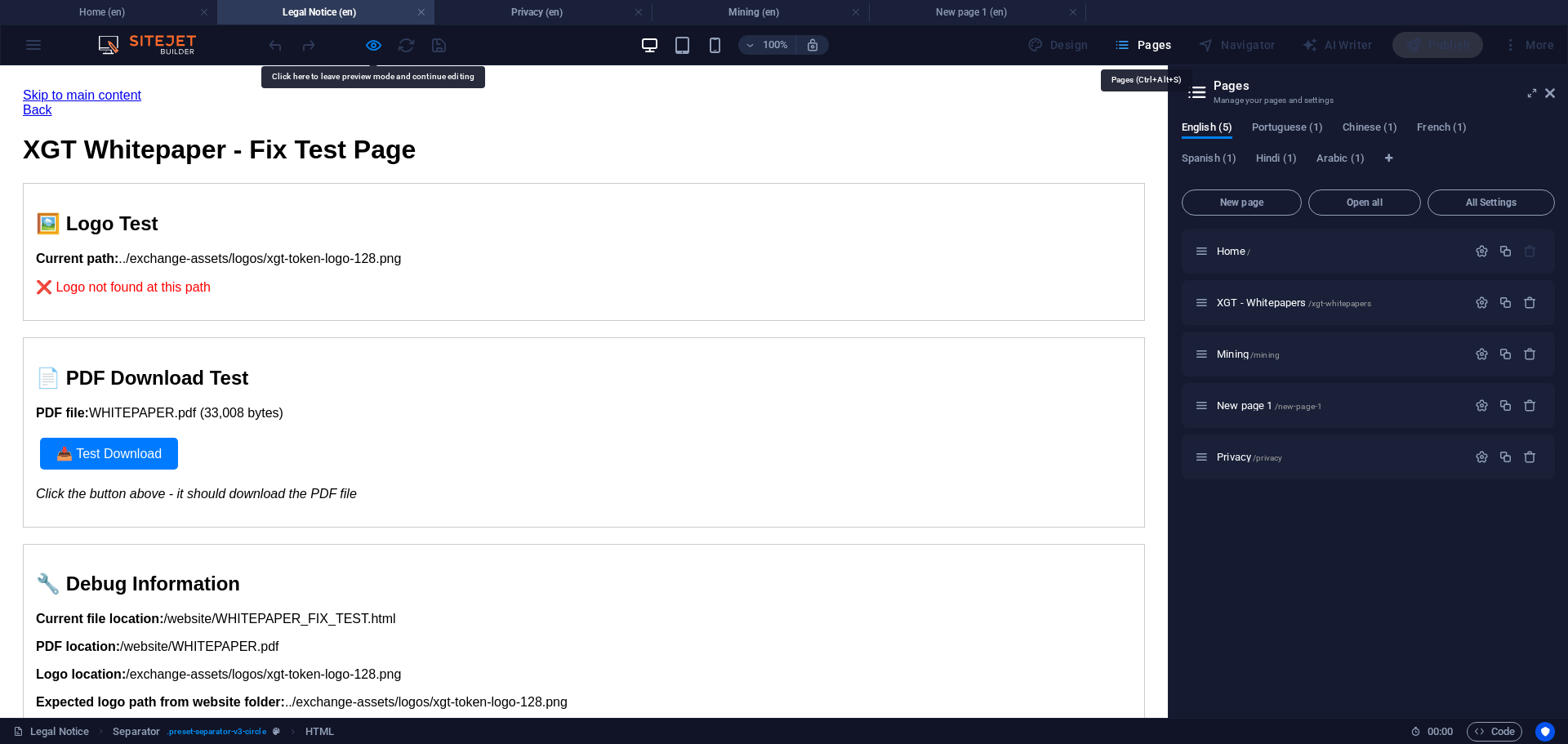
click at [1152, 42] on span "Pages" at bounding box center [1142, 45] width 58 height 16
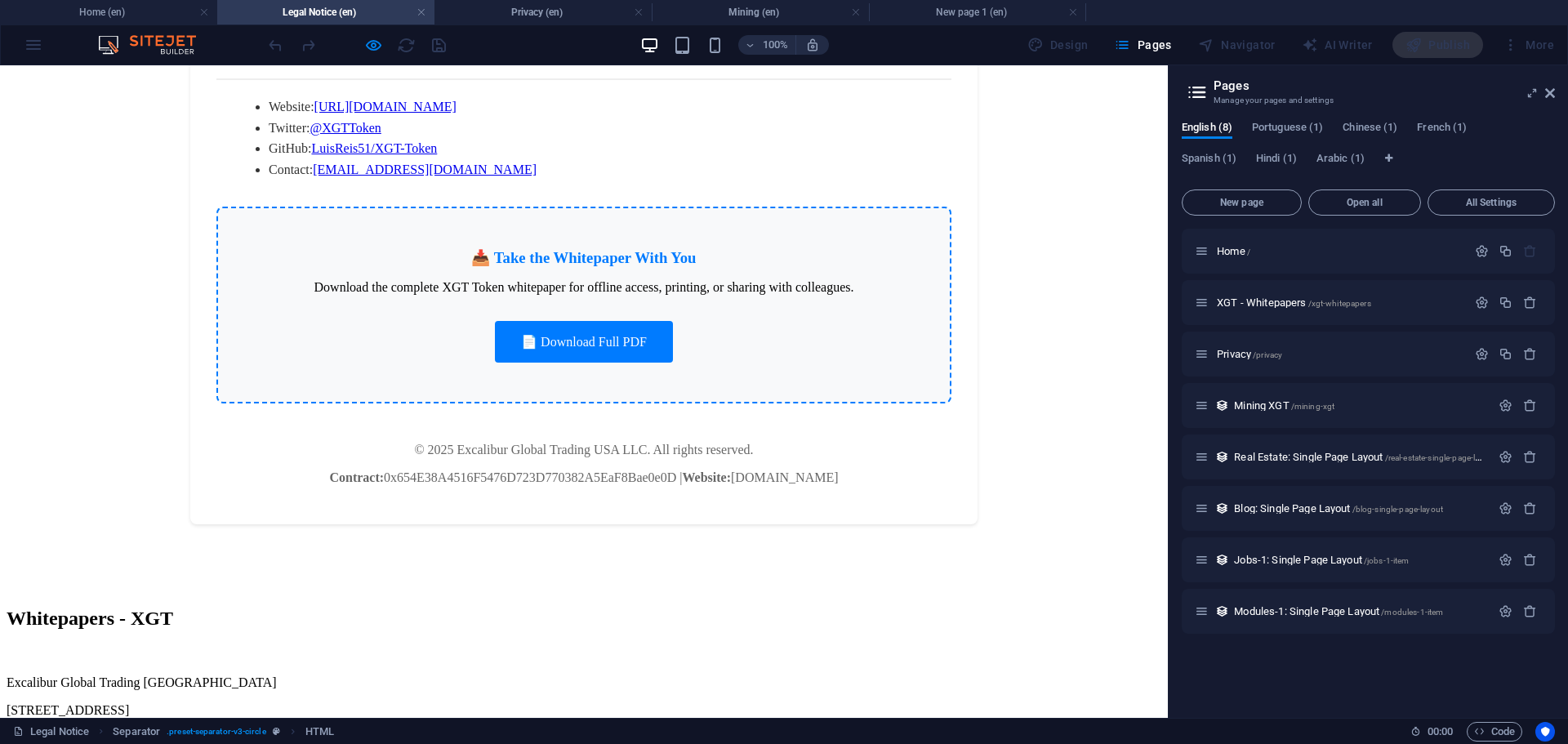
scroll to position [1370, 0]
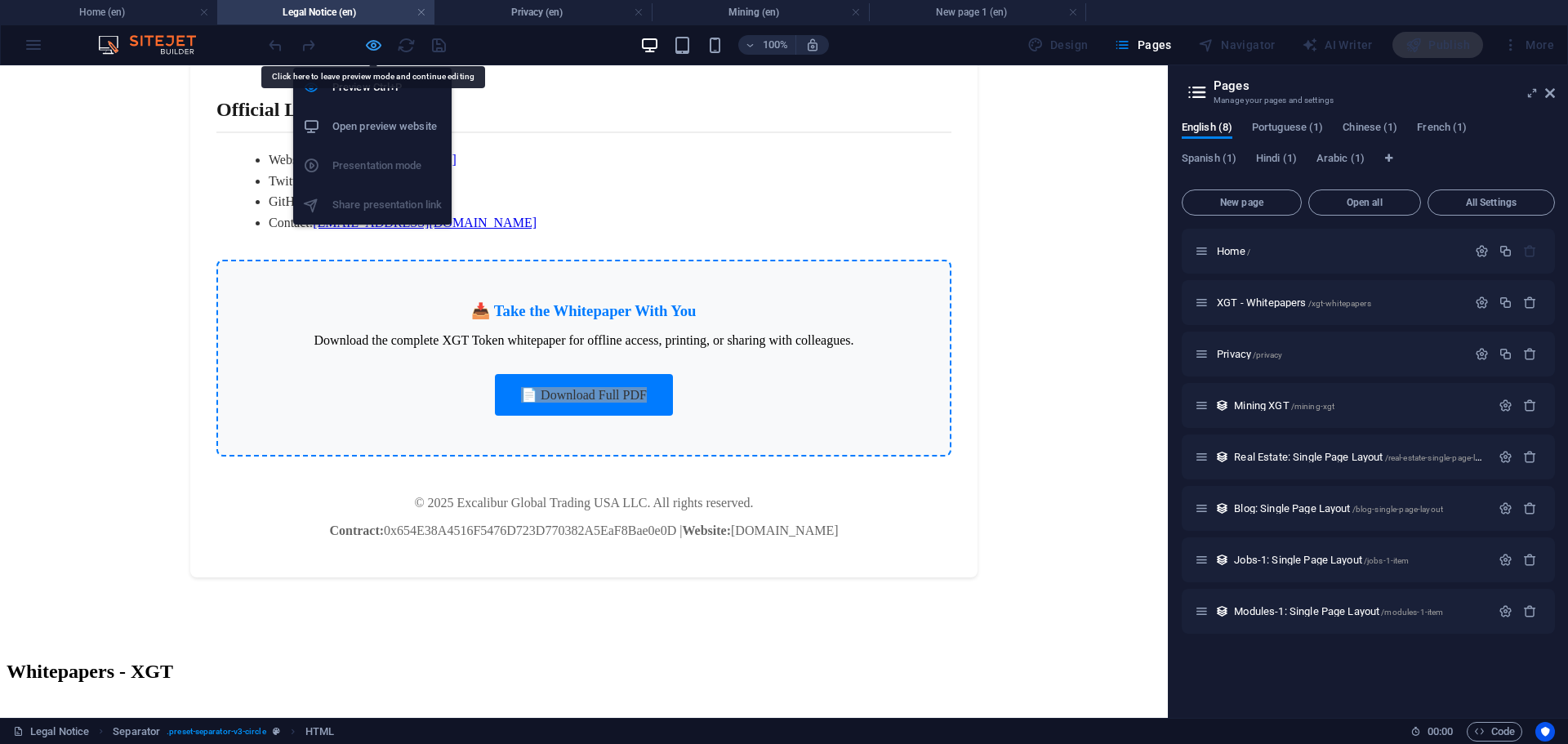
click at [379, 45] on icon "button" at bounding box center [373, 45] width 19 height 19
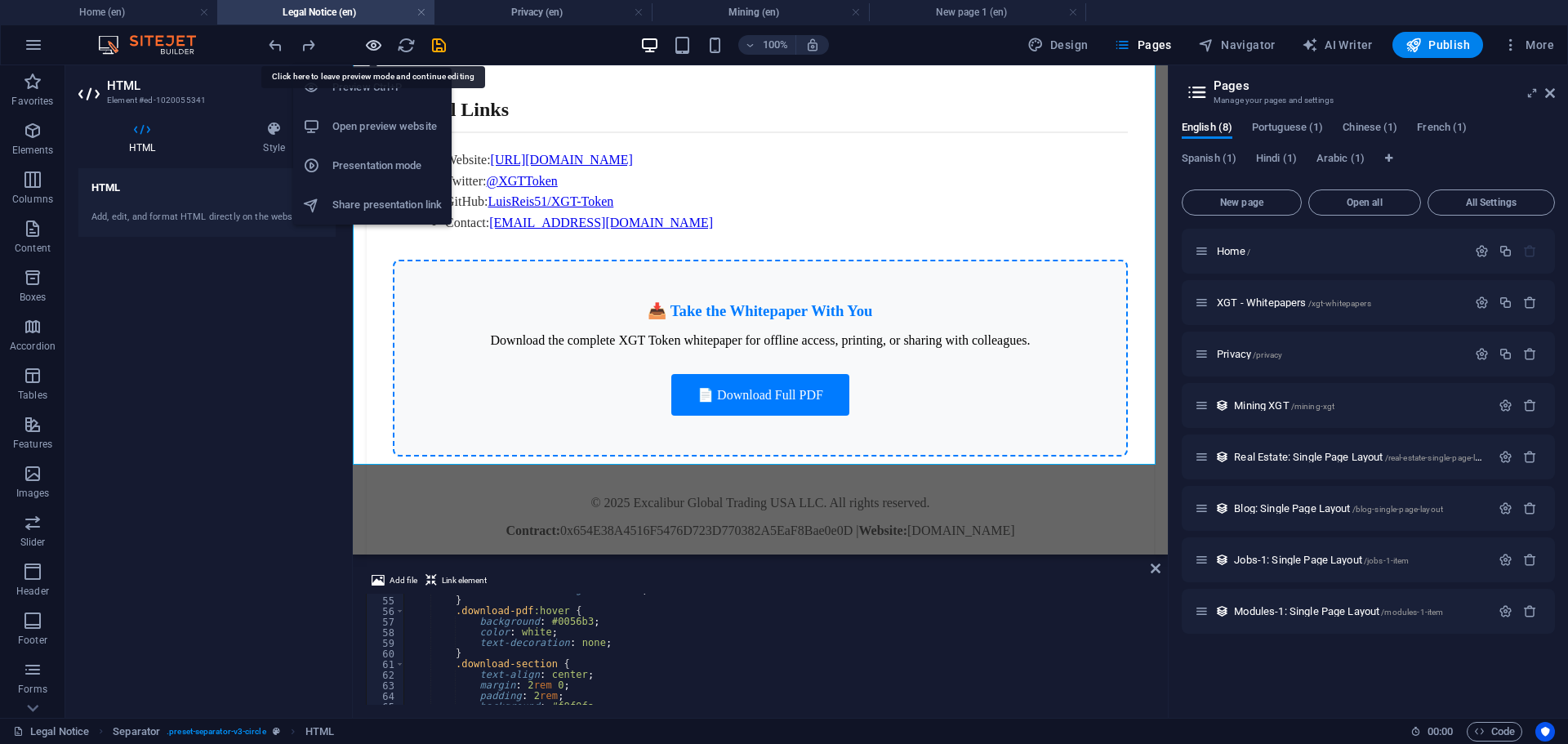
scroll to position [572, 0]
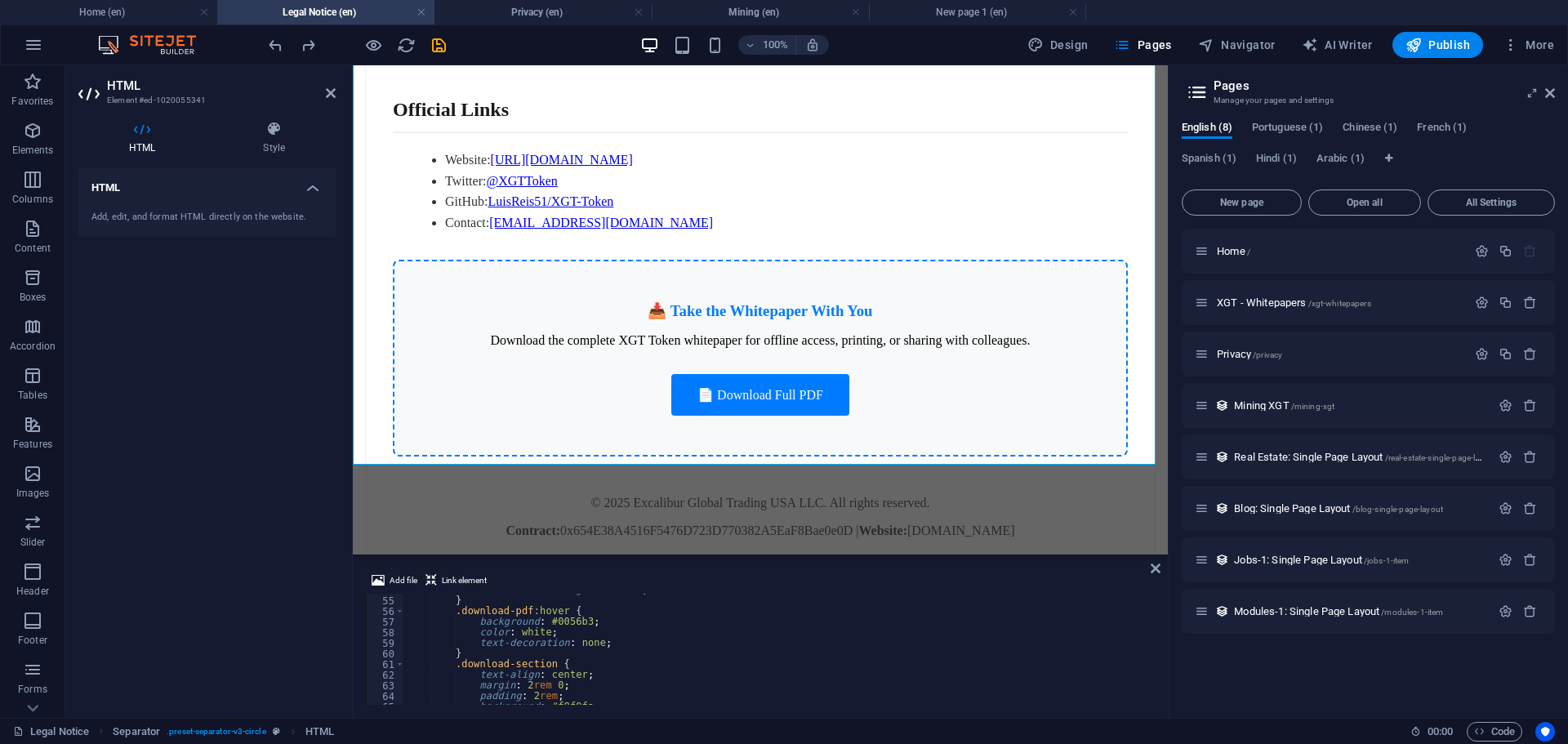
click at [955, 633] on div "transition : background 0.3 s ; } .download-pdf :hover { background : #0056b3 ;…" at bounding box center [1085, 649] width 1362 height 129
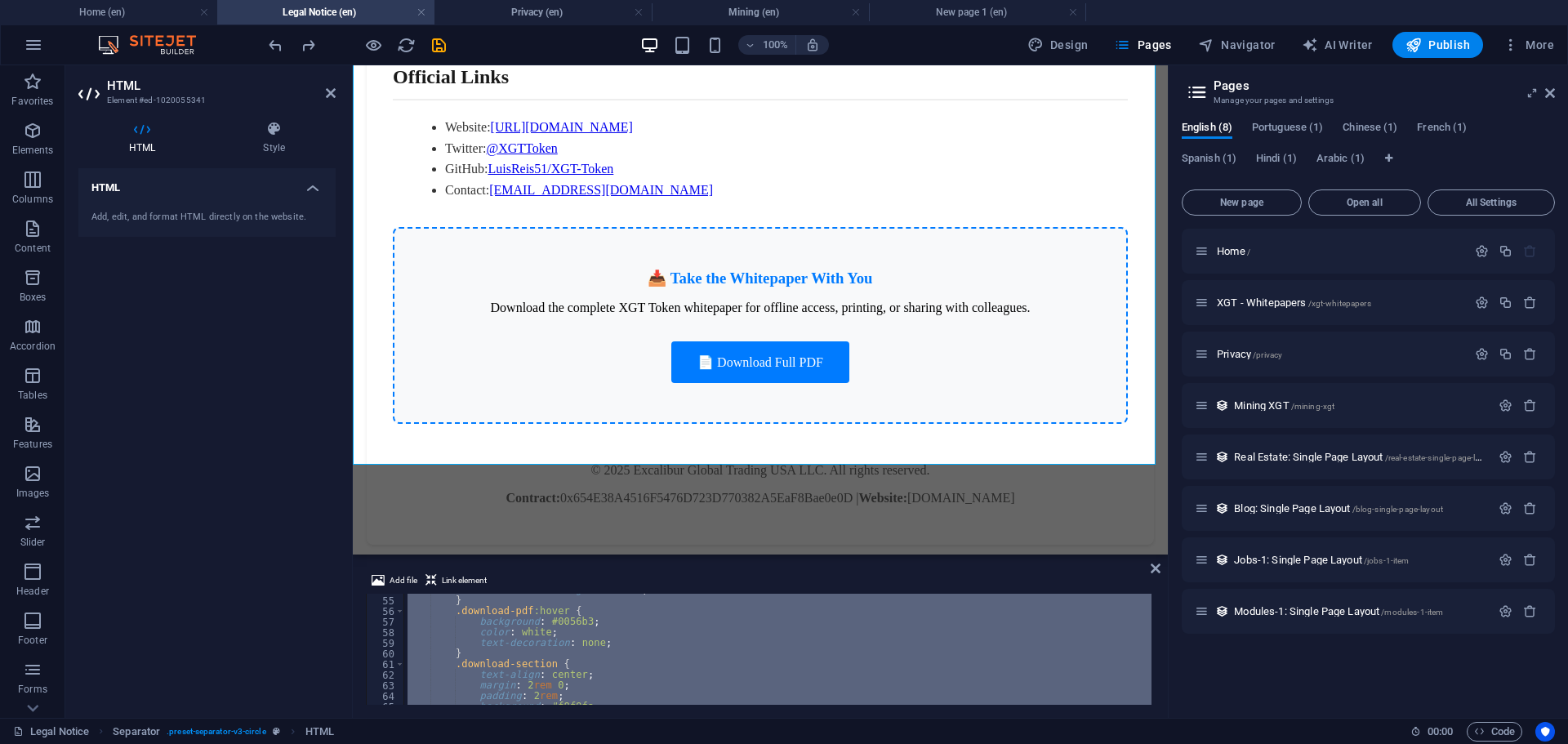
scroll to position [1370, 0]
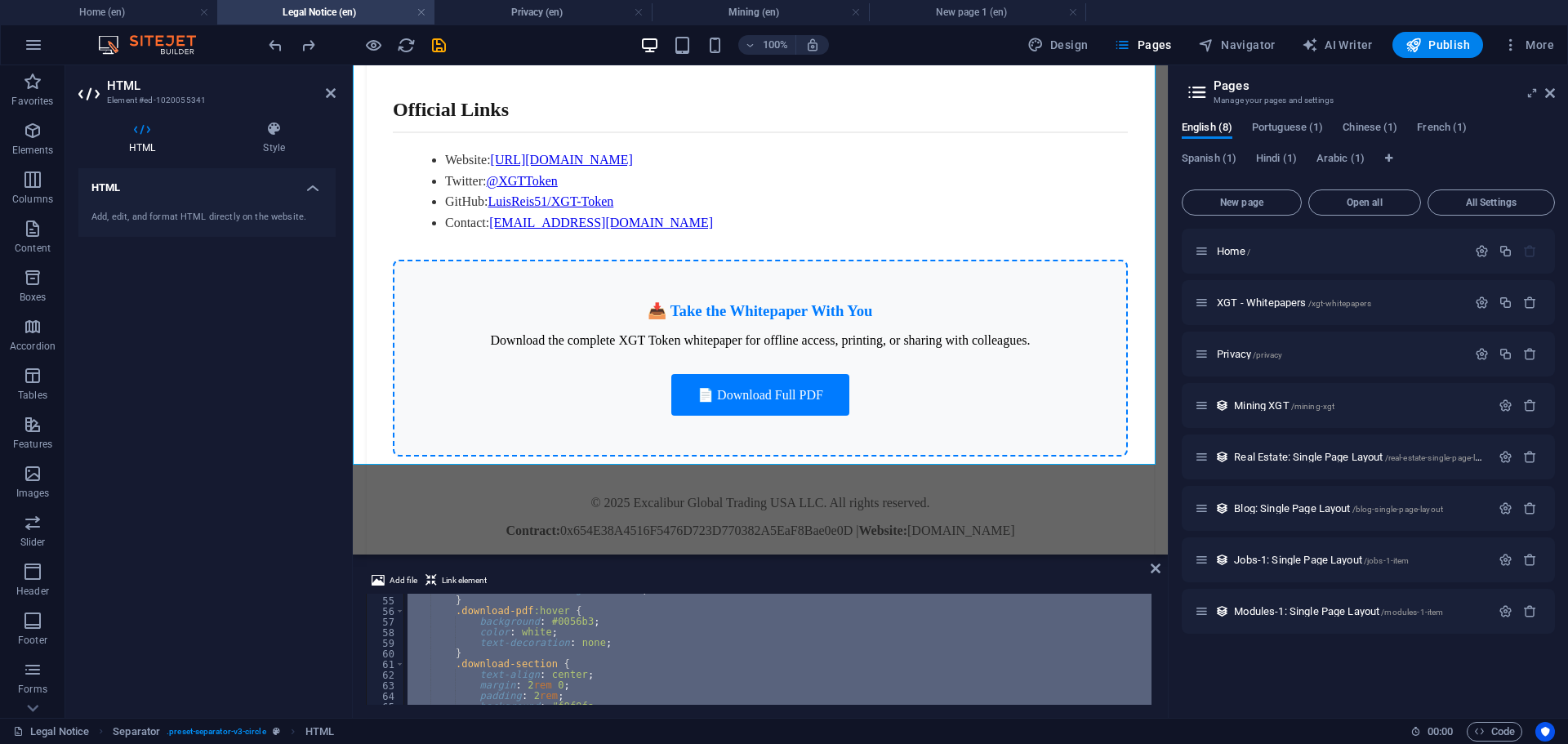
click at [1001, 662] on div "transition : background 0.3 s ; } .download-pdf :hover { background : #0056b3 ;…" at bounding box center [778, 649] width 748 height 111
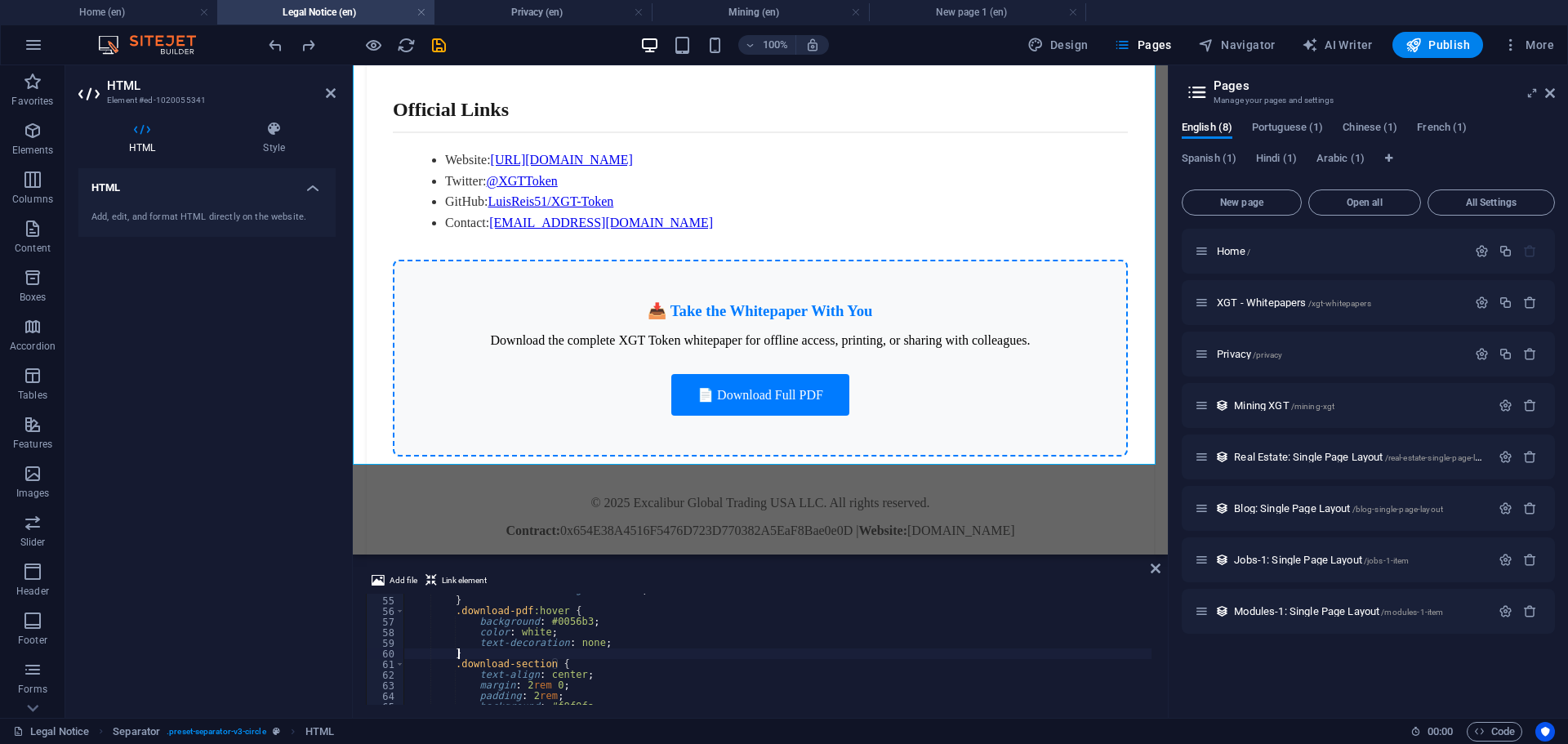
click at [899, 656] on div "transition : background 0.3 s ; } .download-pdf :hover { background : #0056b3 ;…" at bounding box center [1085, 649] width 1362 height 129
type textarea "</html>"
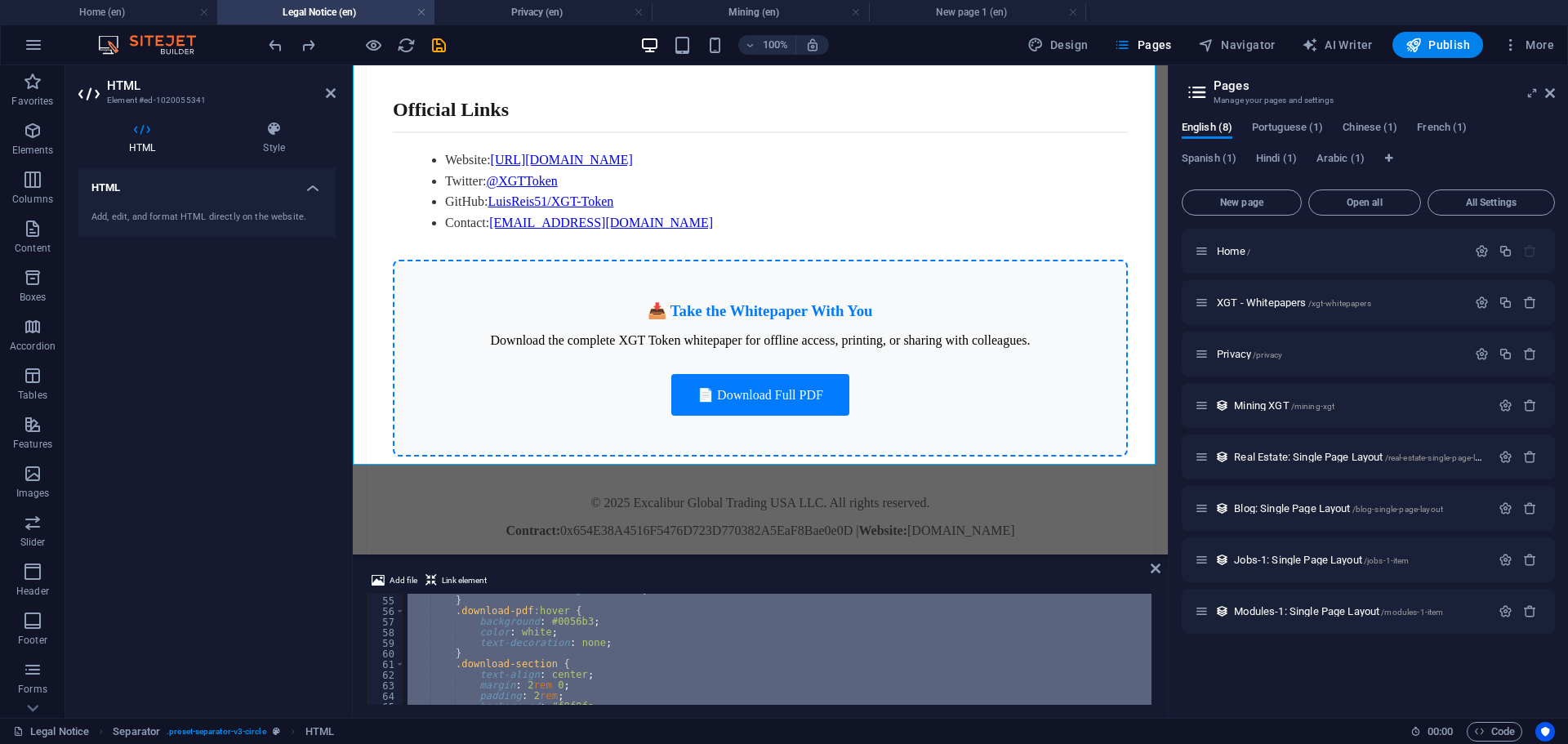
paste textarea
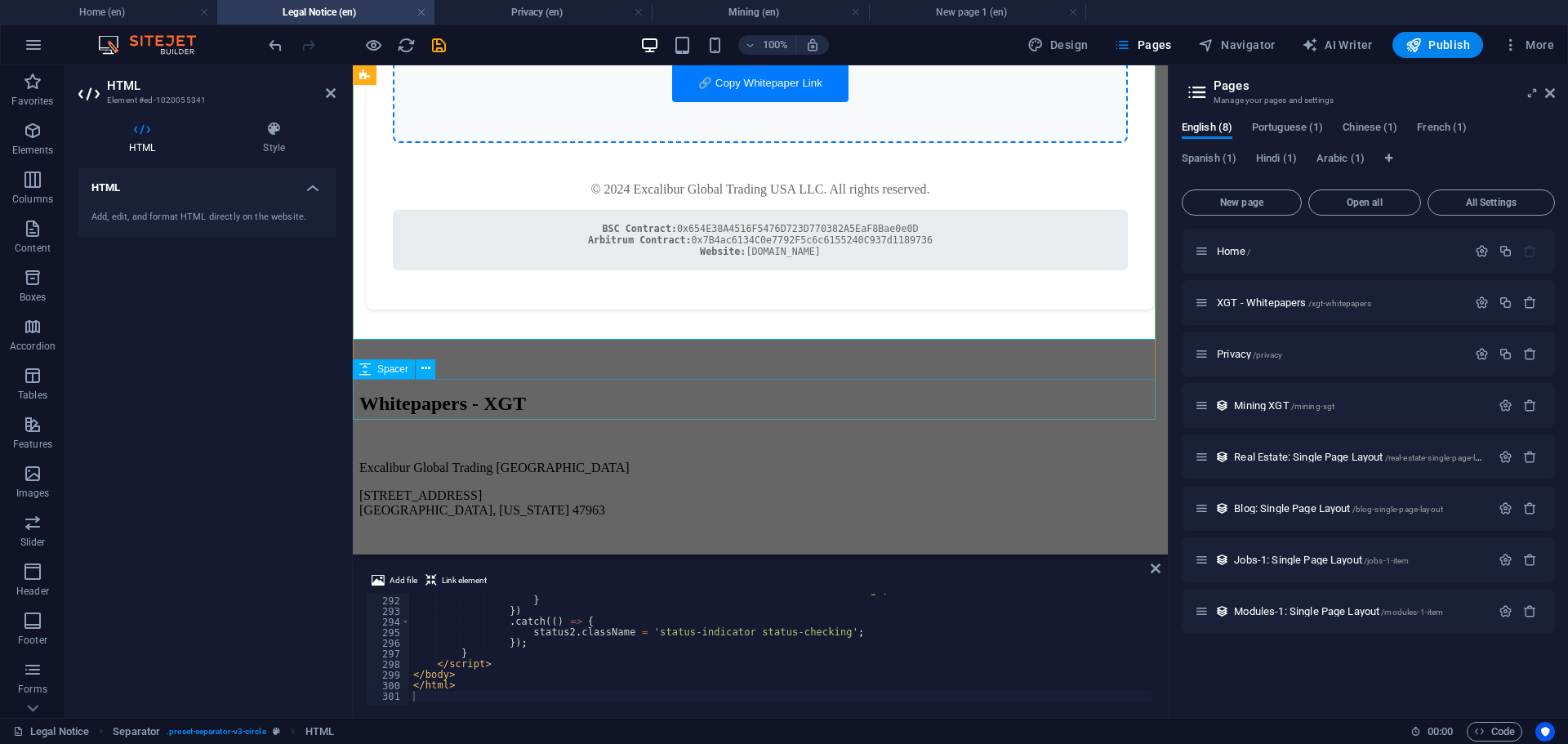
scroll to position [2713, 0]
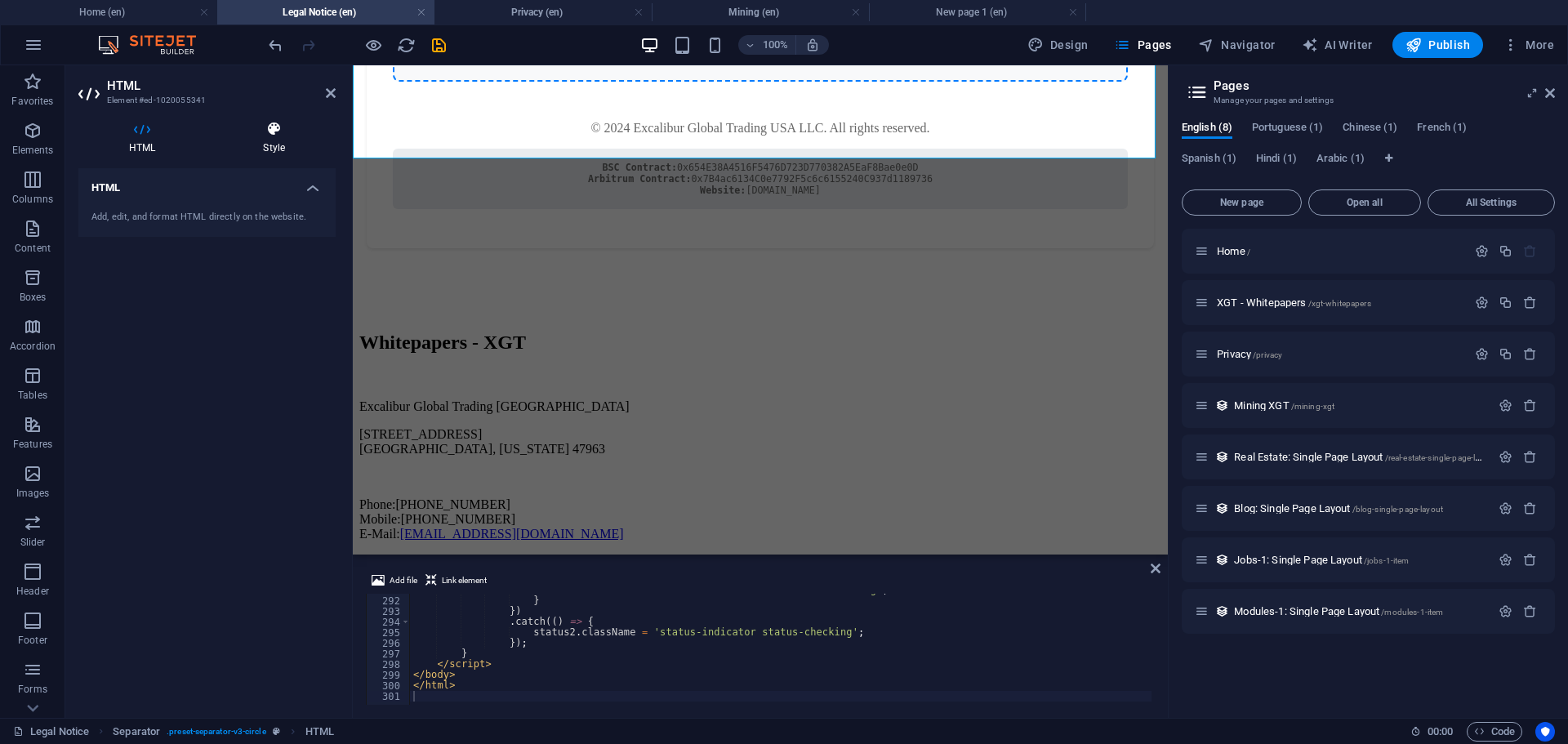
click at [282, 130] on icon at bounding box center [274, 129] width 124 height 16
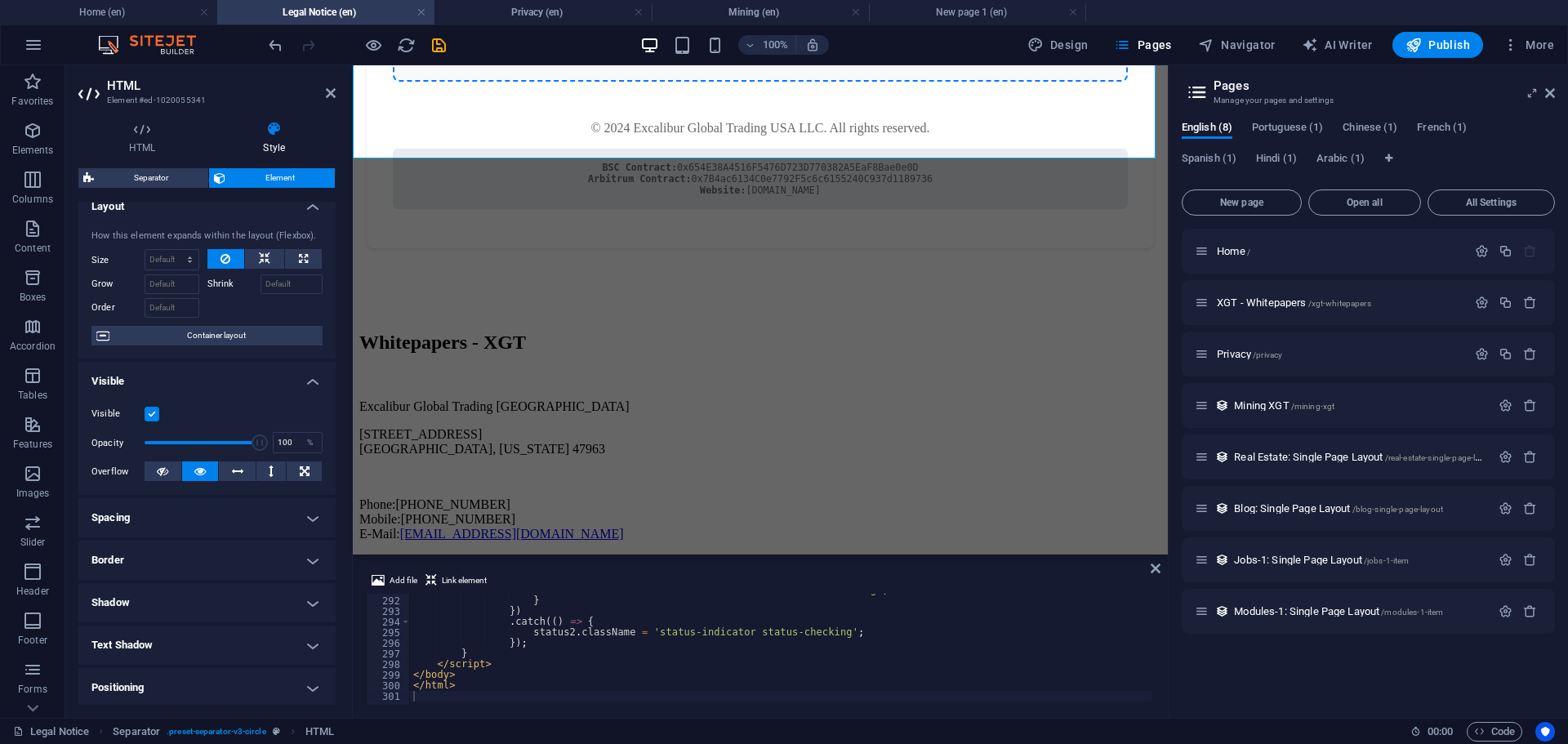
scroll to position [0, 0]
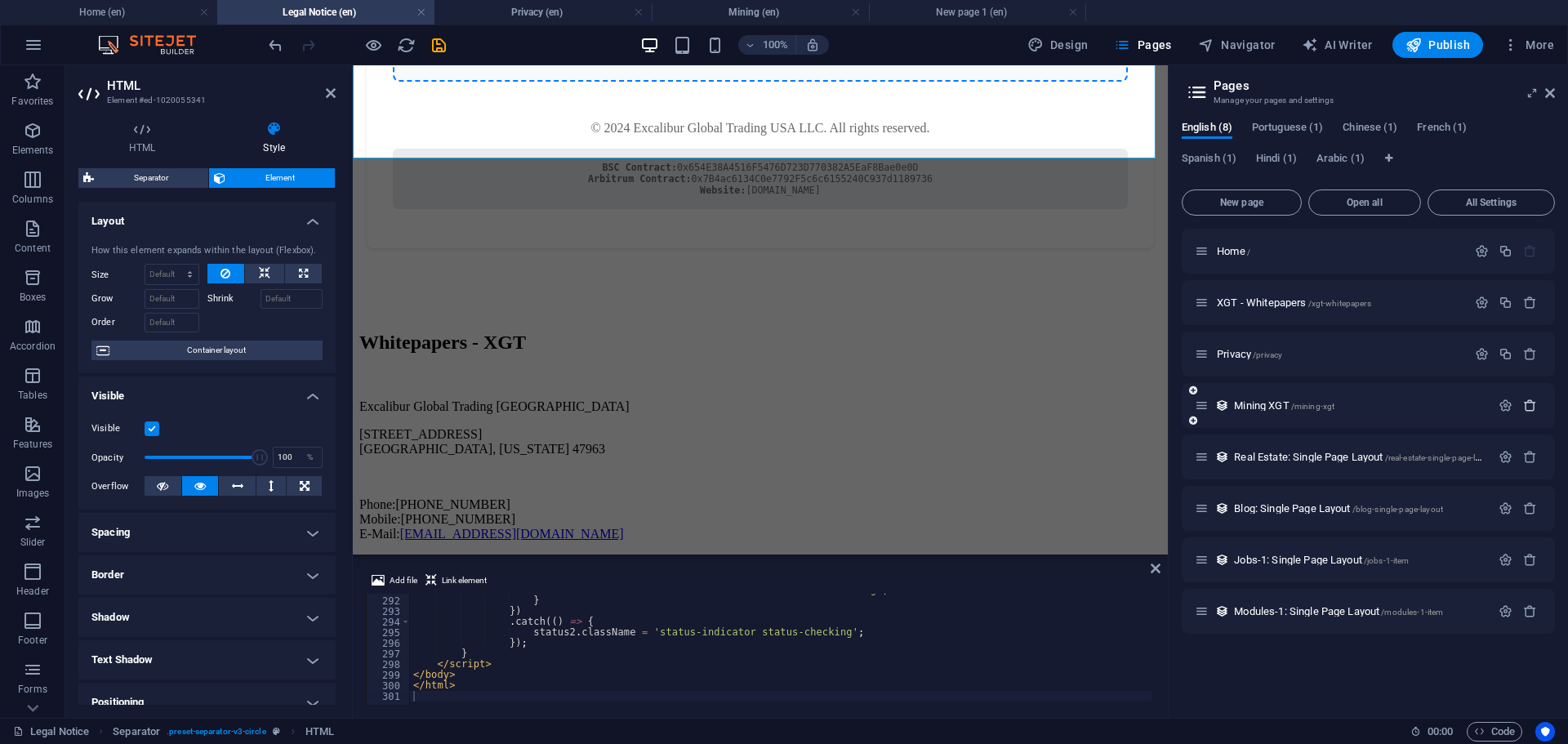
click at [1528, 409] on icon "button" at bounding box center [1530, 405] width 14 height 14
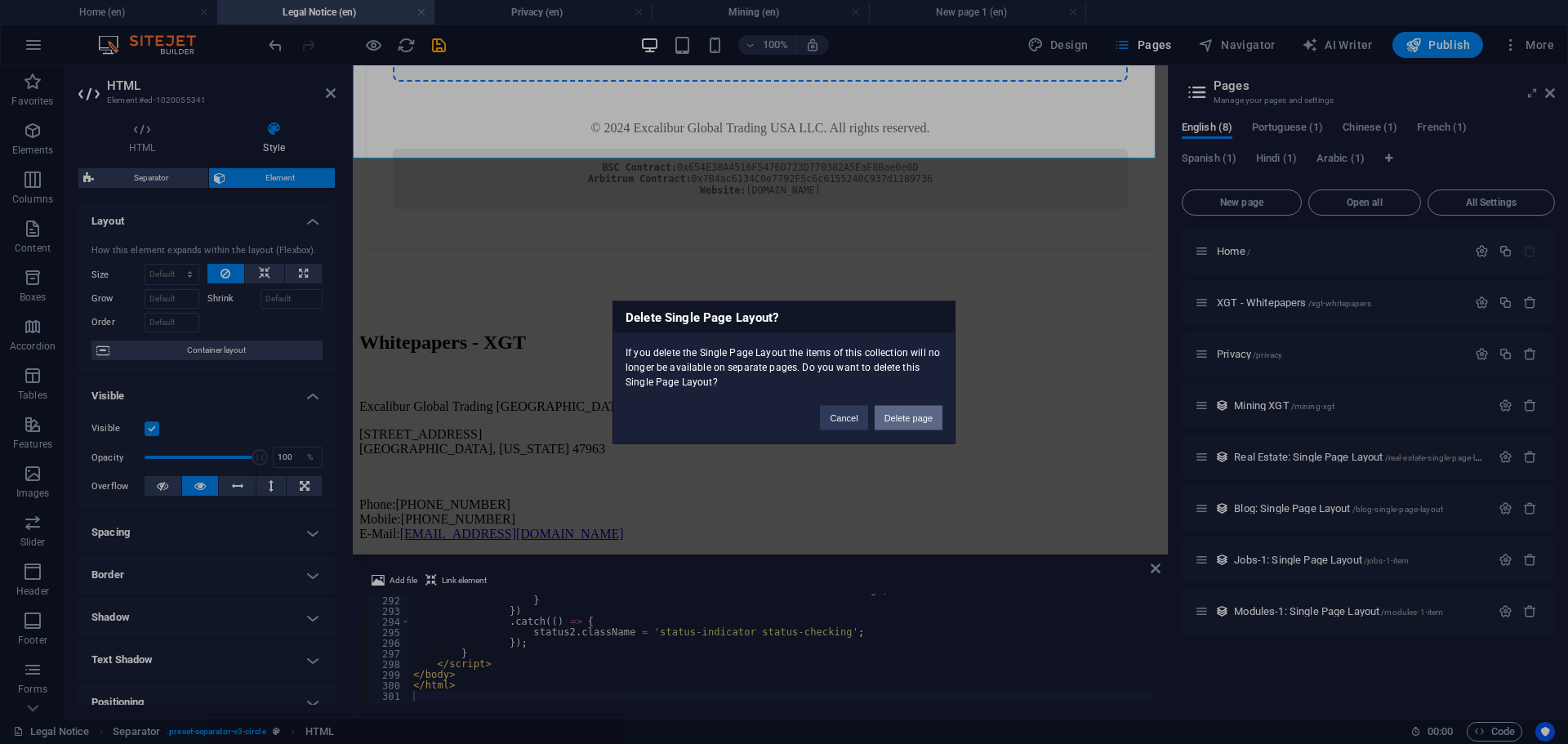
drag, startPoint x: 911, startPoint y: 421, endPoint x: 558, endPoint y: 356, distance: 358.9
click at [911, 421] on button "Delete page" at bounding box center [908, 417] width 68 height 25
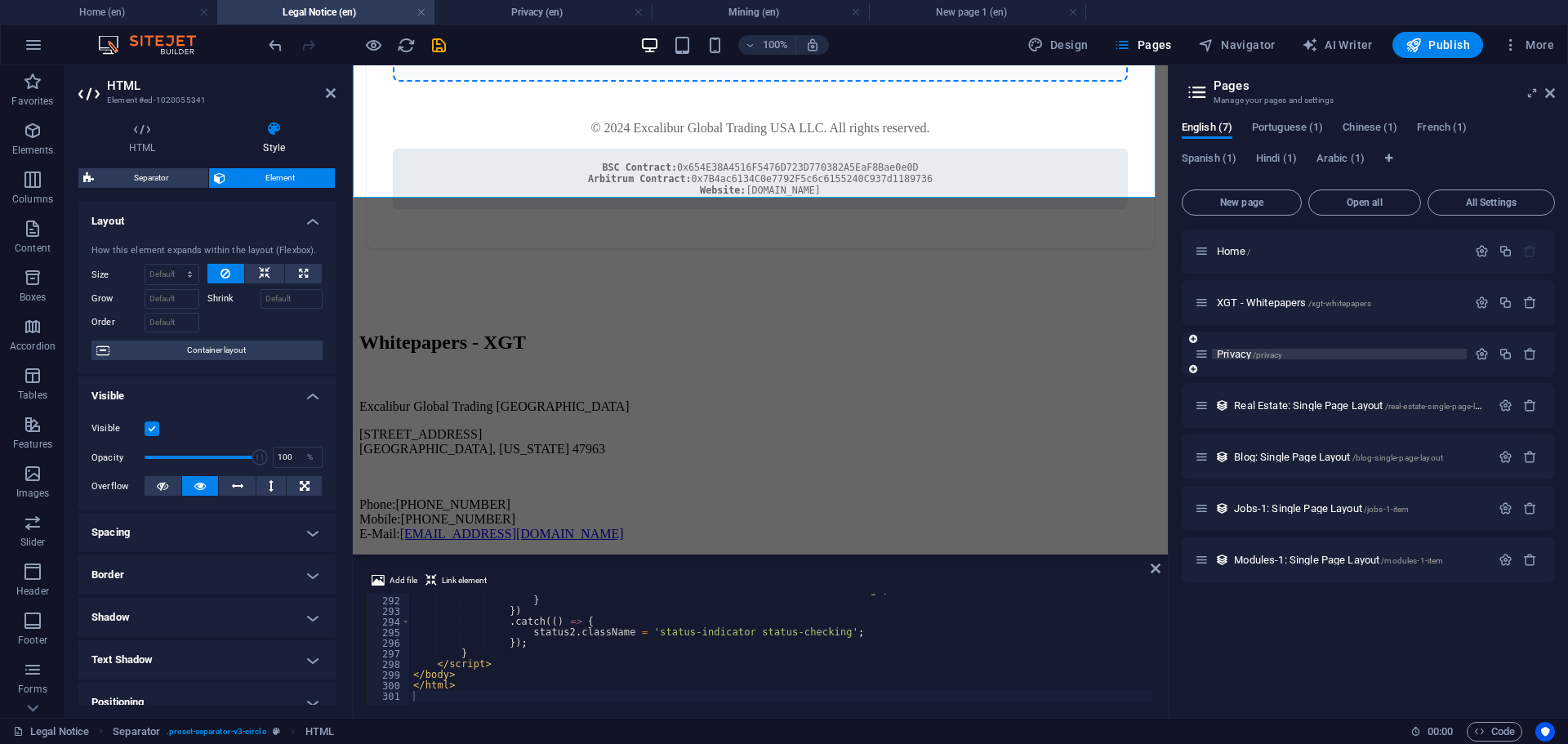
click at [1225, 359] on span "Privacy /privacy" at bounding box center [1250, 354] width 65 height 12
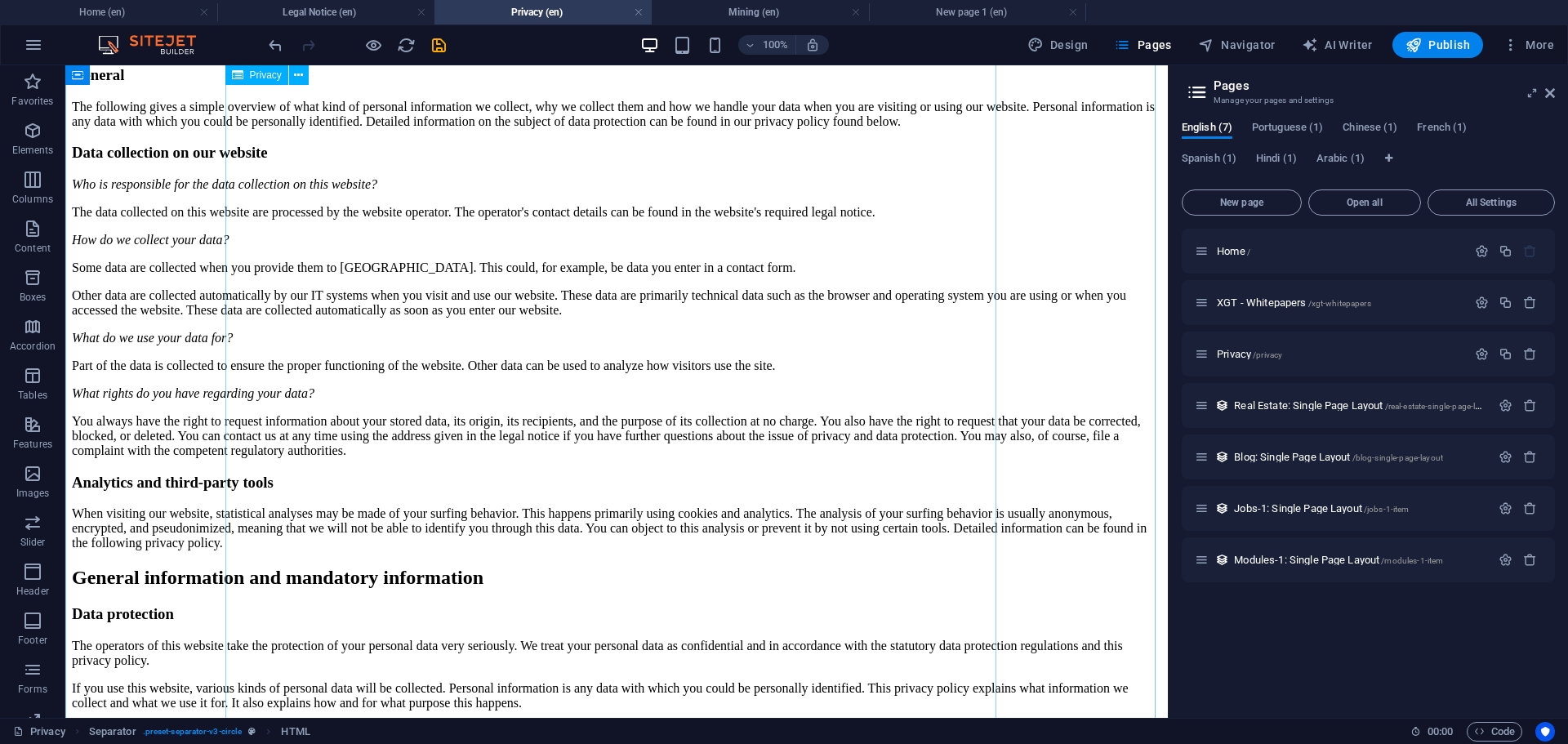
scroll to position [138, 0]
click at [1251, 300] on span "XGT - Whitepapers /xgt-whitepapers" at bounding box center [1294, 302] width 154 height 12
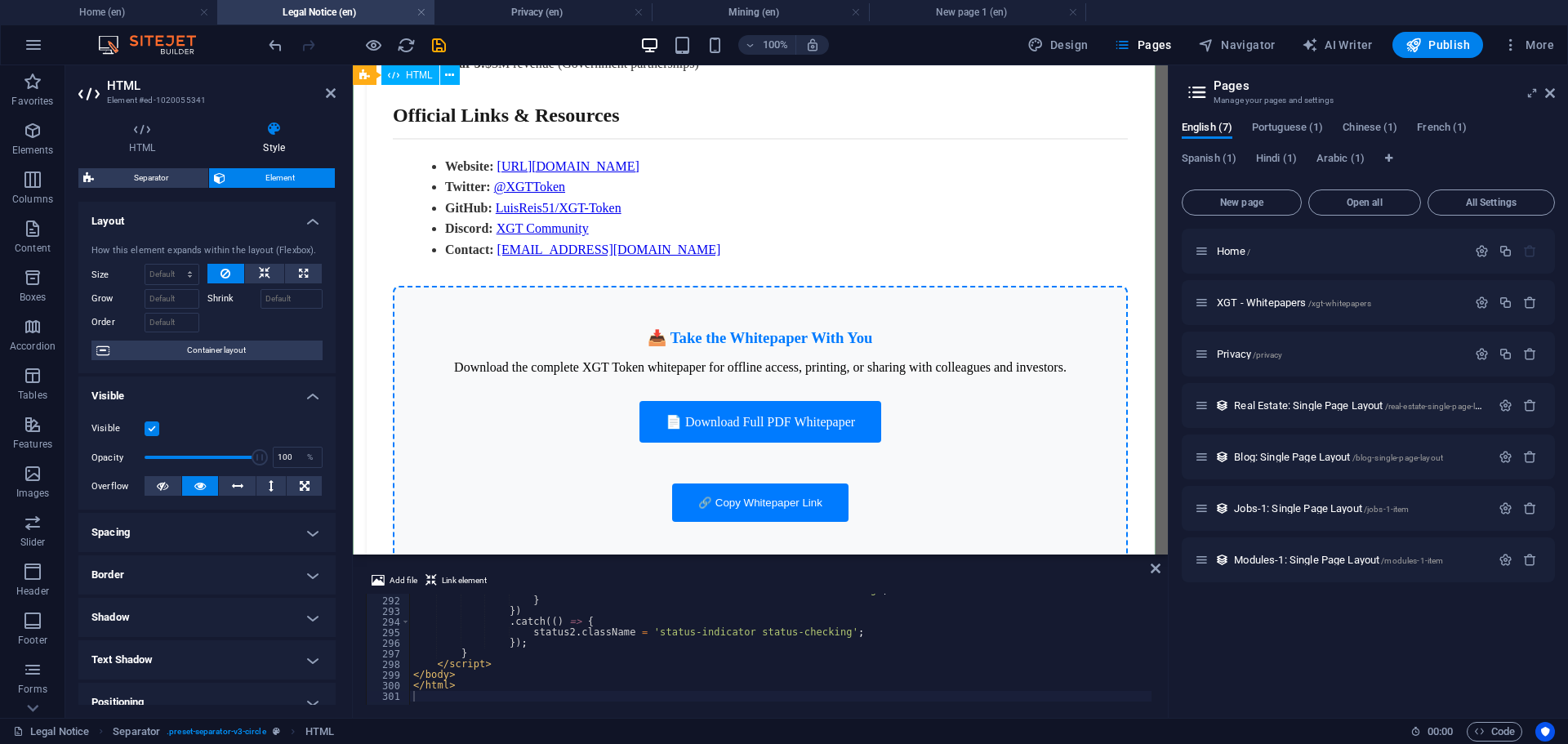
scroll to position [2223, 0]
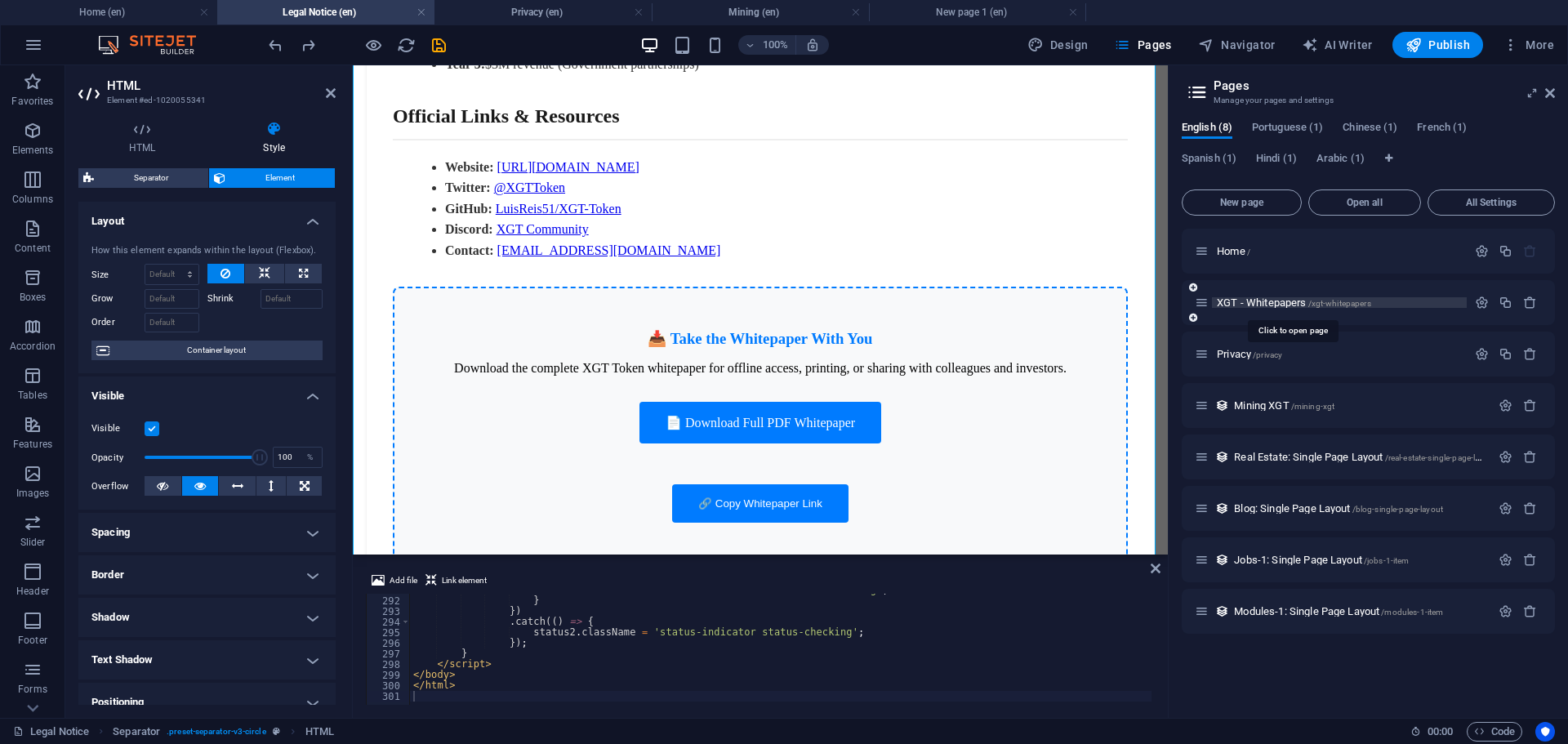
click at [1272, 304] on span "XGT - Whitepapers /xgt-whitepapers" at bounding box center [1294, 302] width 154 height 12
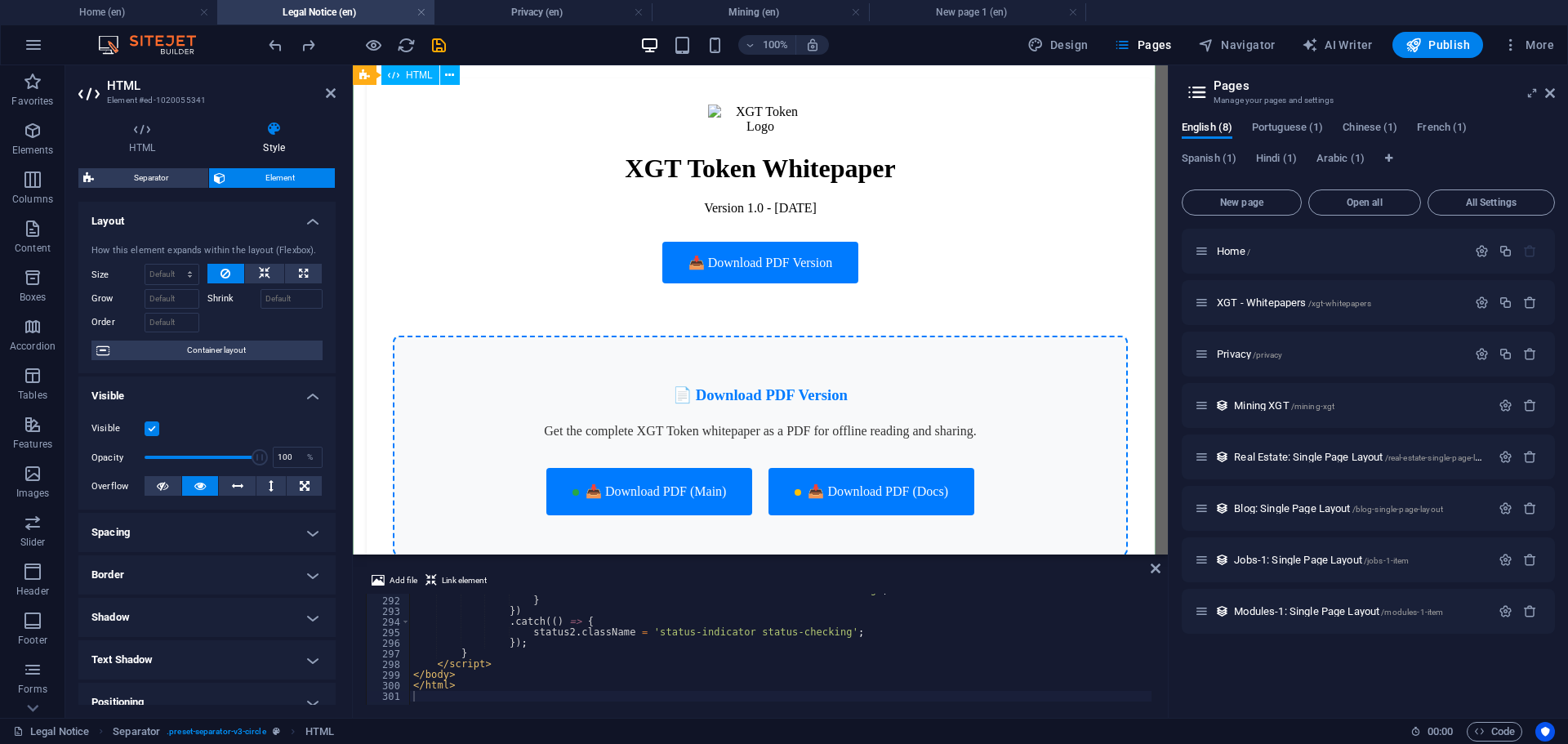
scroll to position [0, 0]
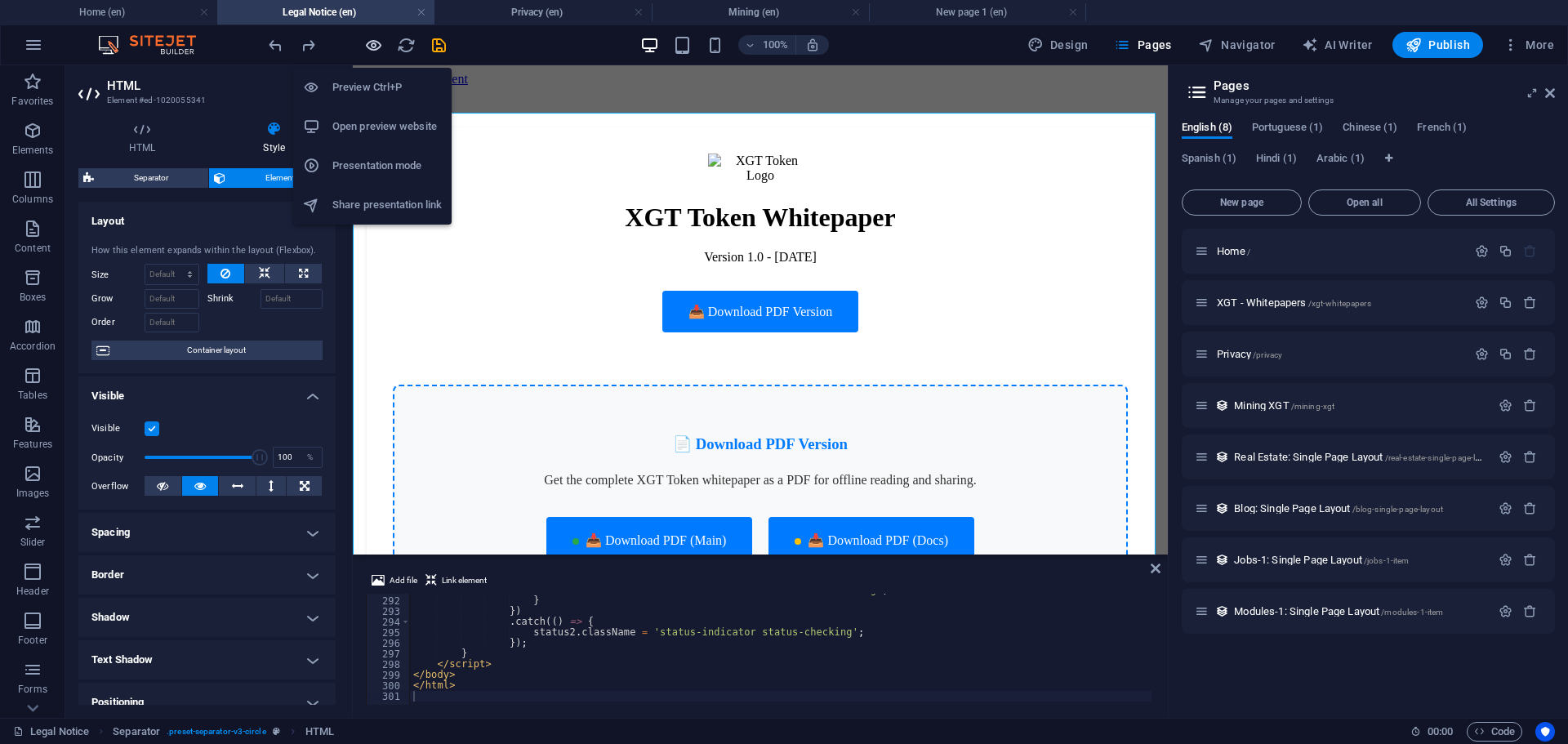
click at [378, 45] on icon "button" at bounding box center [373, 45] width 19 height 19
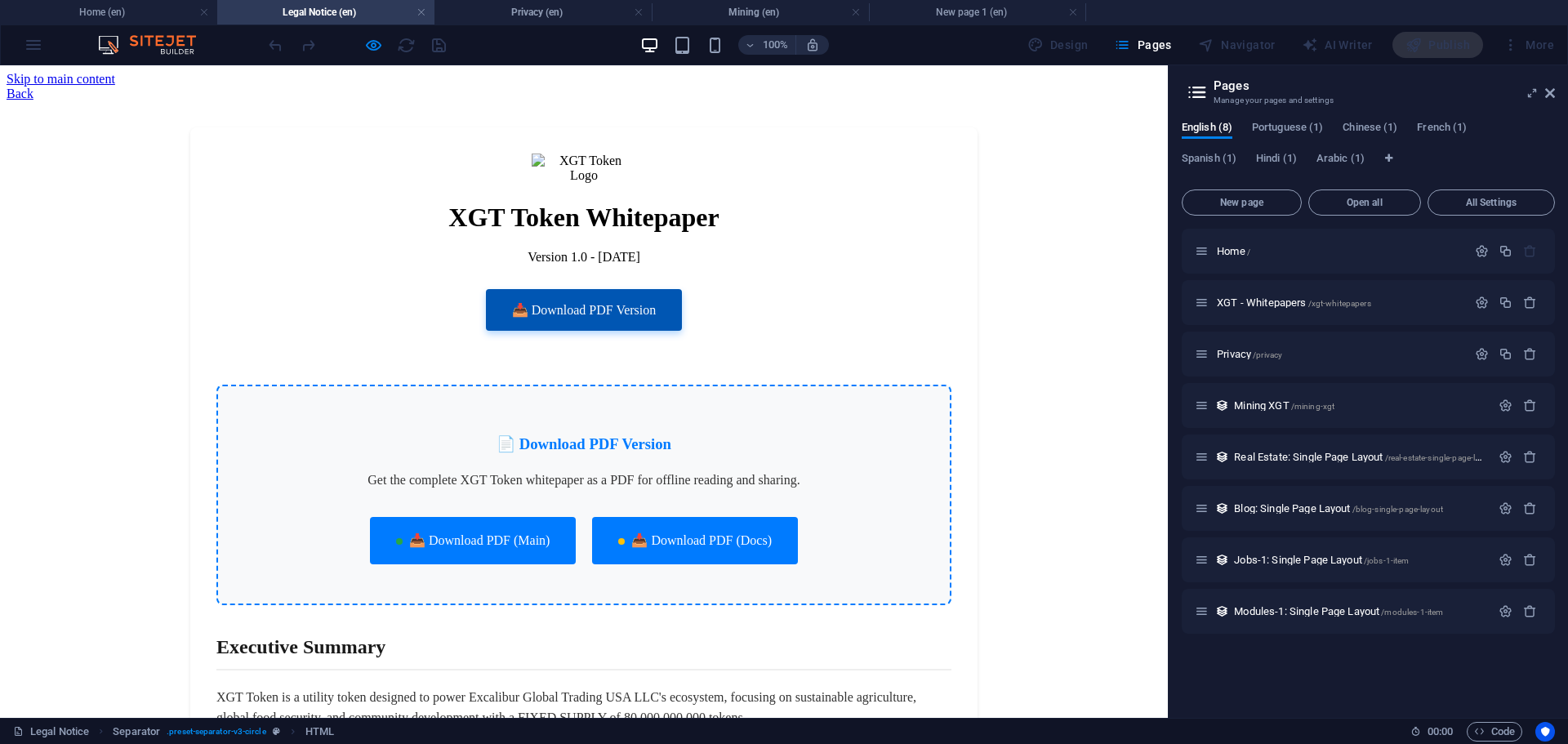
click at [572, 298] on link "📥 Download PDF Version" at bounding box center [584, 310] width 197 height 42
click at [804, 271] on div "XGT Token Whitepaper Version 1.0 - [DATE] 📥 Download PDF Version" at bounding box center [584, 250] width 735 height 192
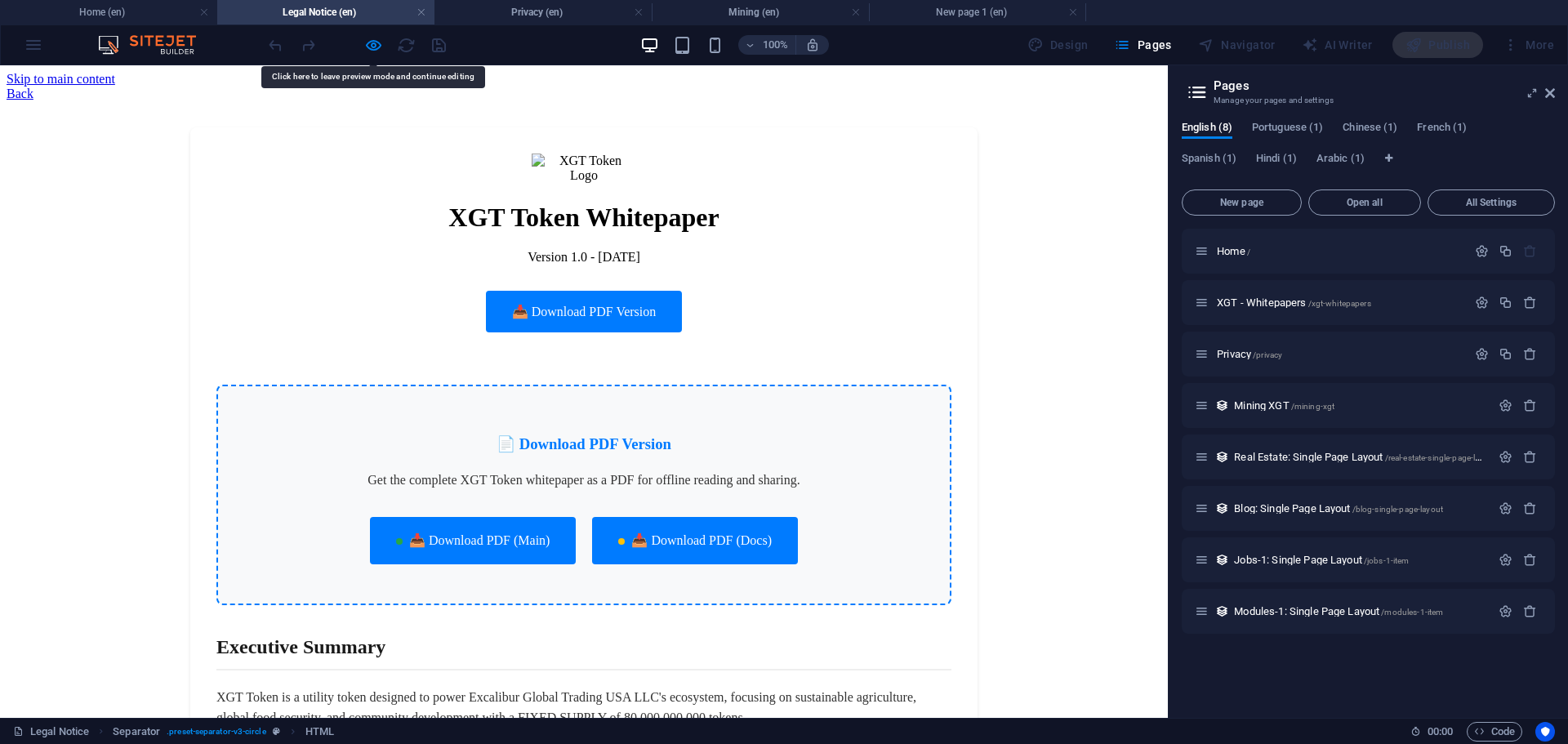
click at [808, 271] on div "XGT Token Whitepaper Version 1.0 - [DATE] 📥 Download PDF Version" at bounding box center [584, 250] width 735 height 192
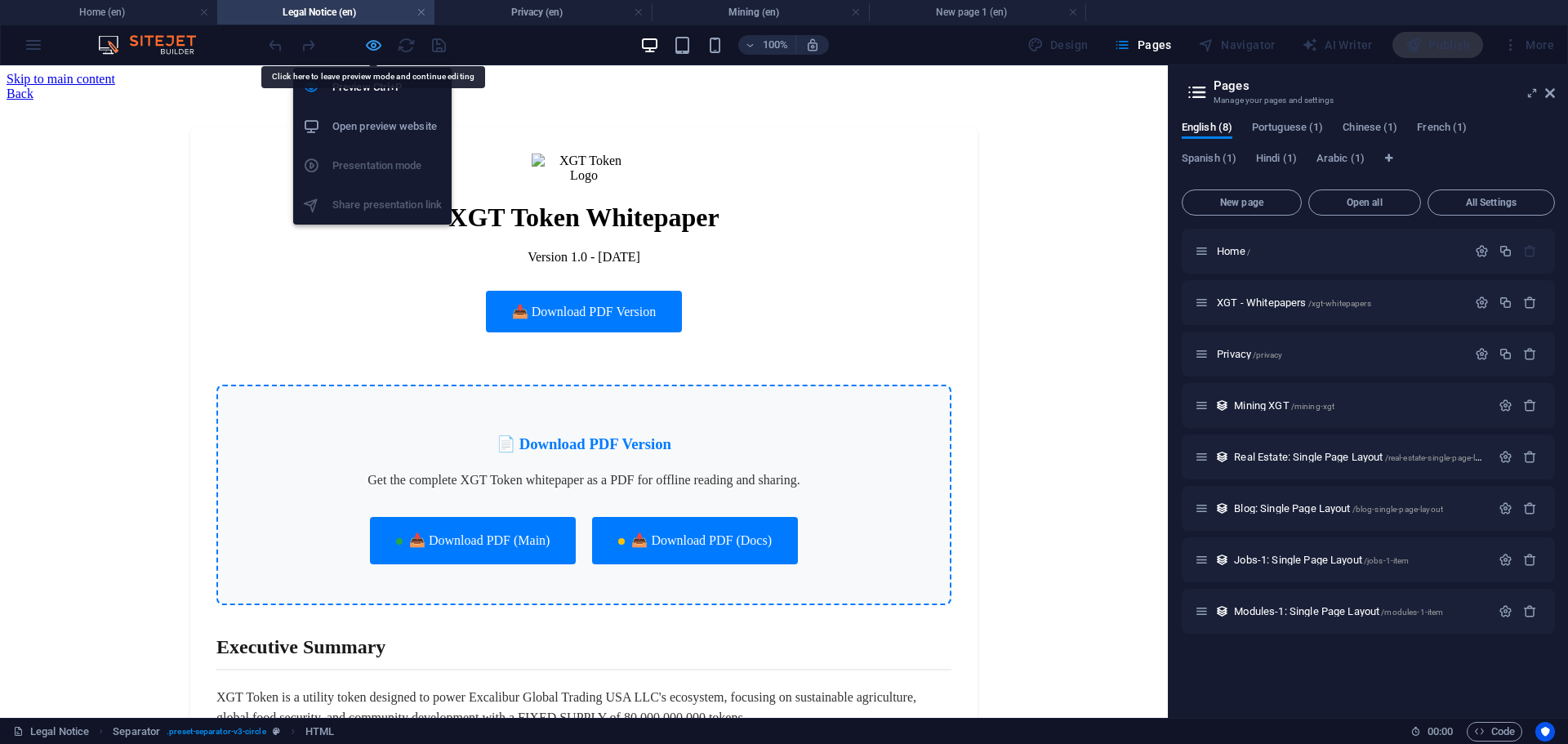
click at [374, 41] on icon "button" at bounding box center [373, 45] width 19 height 19
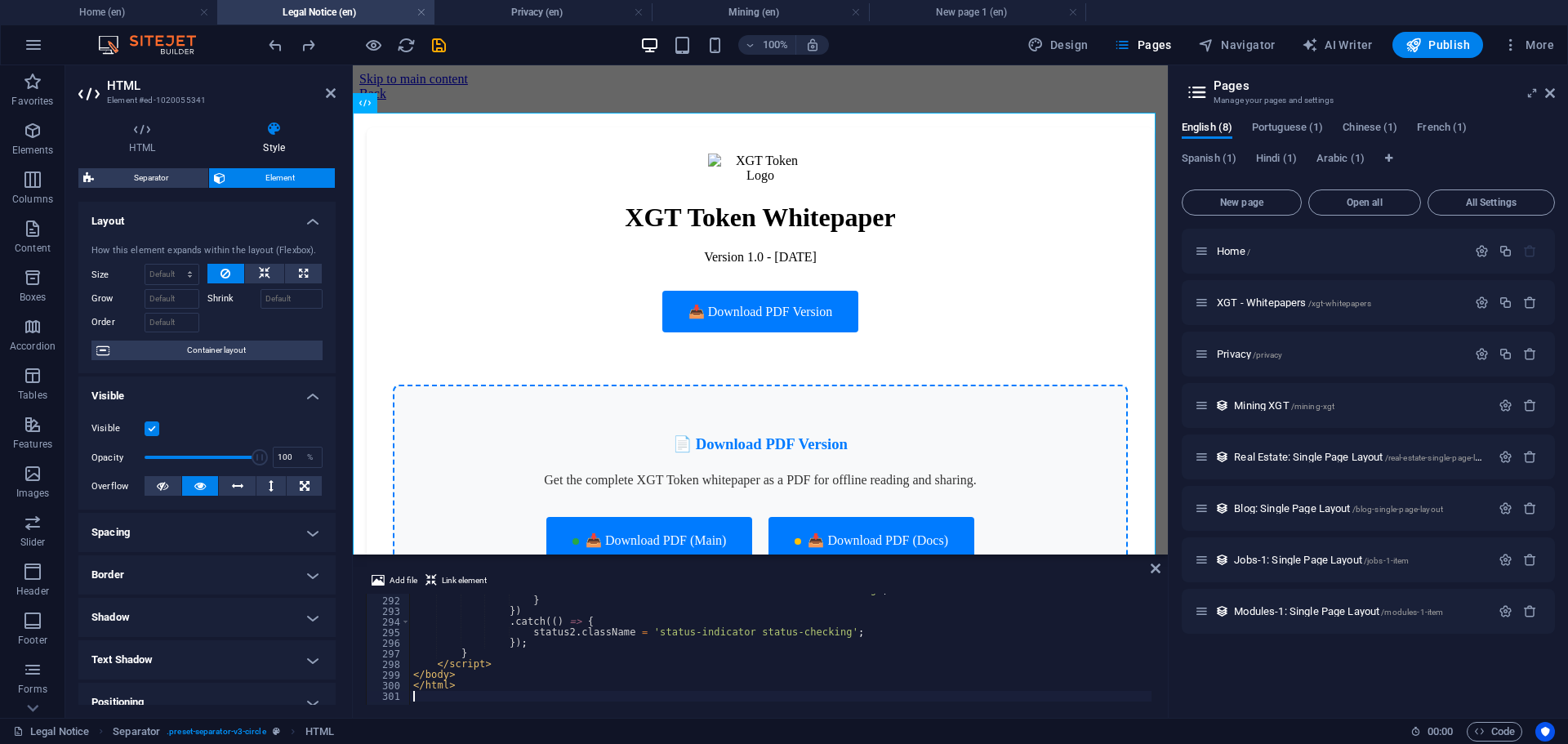
click at [709, 669] on div "status2 . className = 'status-indicator status-checking' ; } }) . catch (( ) =>…" at bounding box center [1091, 649] width 1362 height 129
type textarea "</html>"
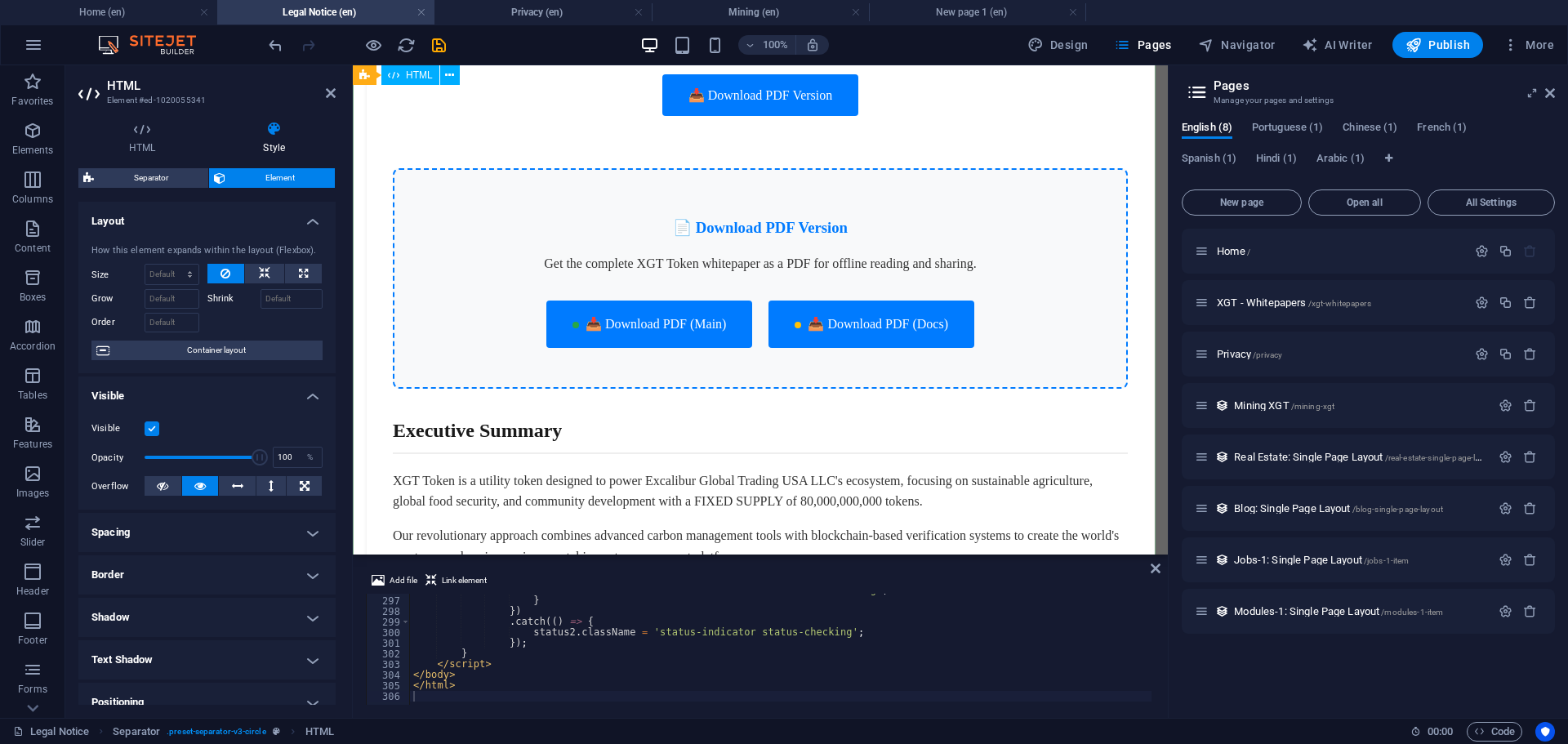
scroll to position [327, 0]
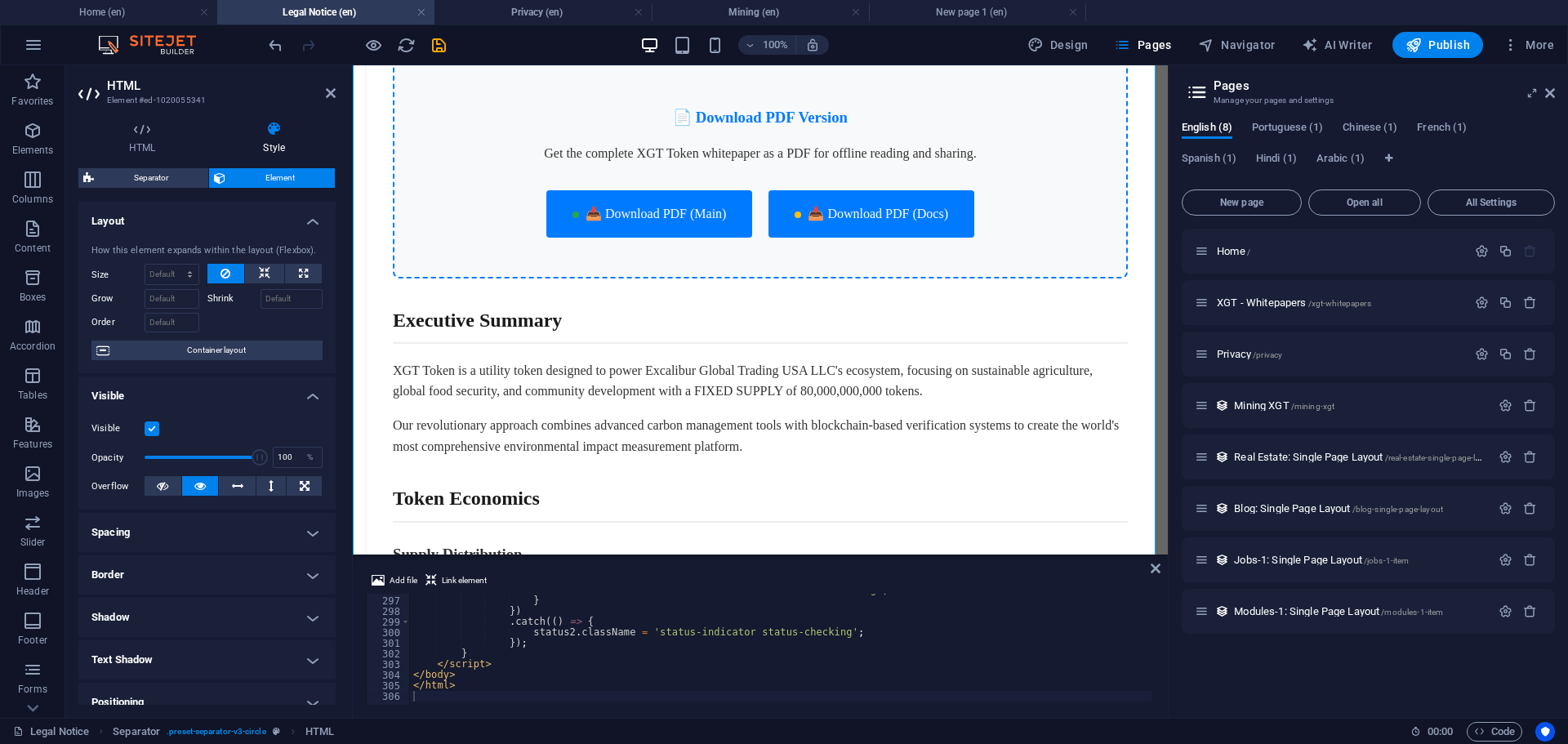
click at [672, 639] on div "status2 . className = 'status-indicator status-checking' ; } }) . catch (( ) =>…" at bounding box center [1091, 649] width 1362 height 129
type textarea "</html>"
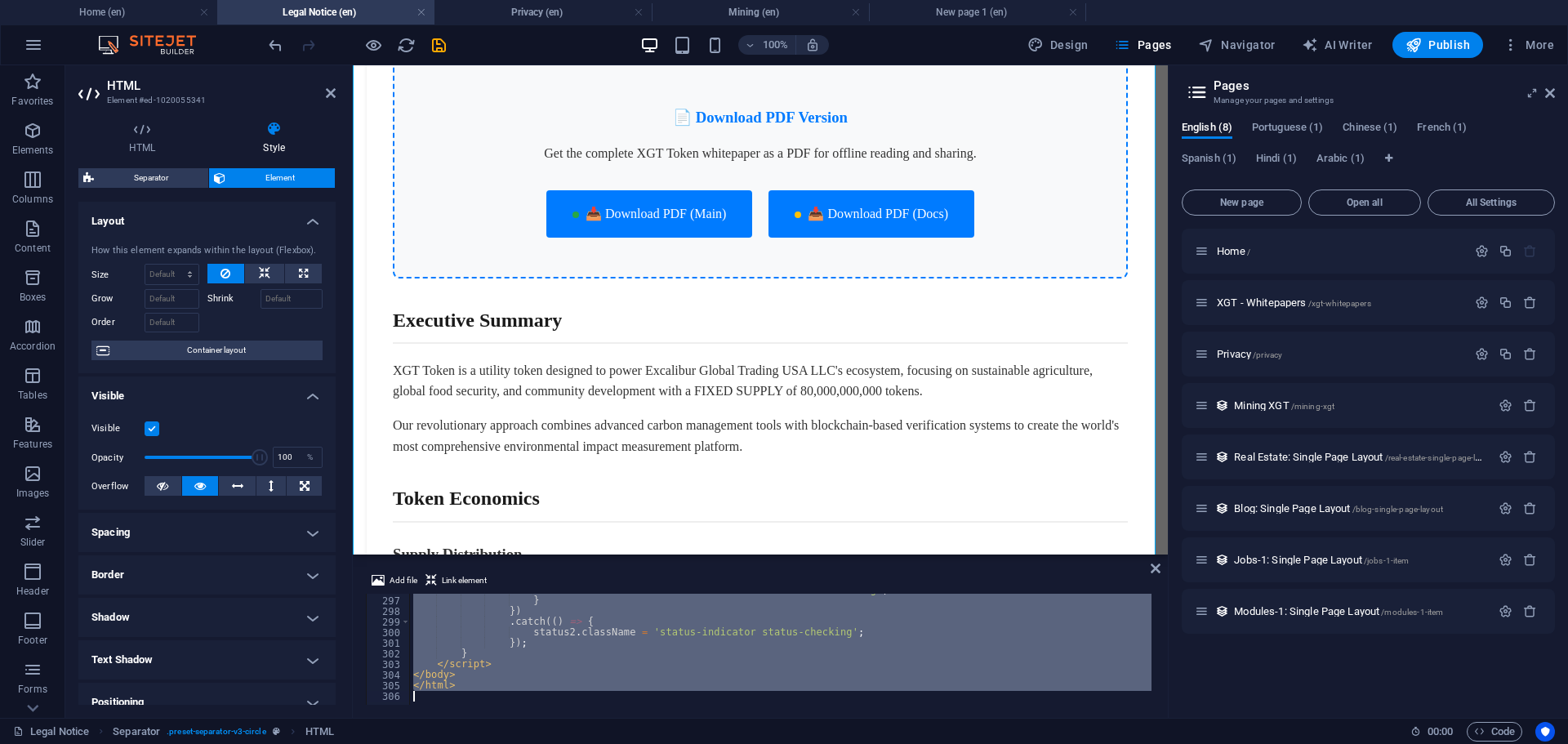
paste textarea
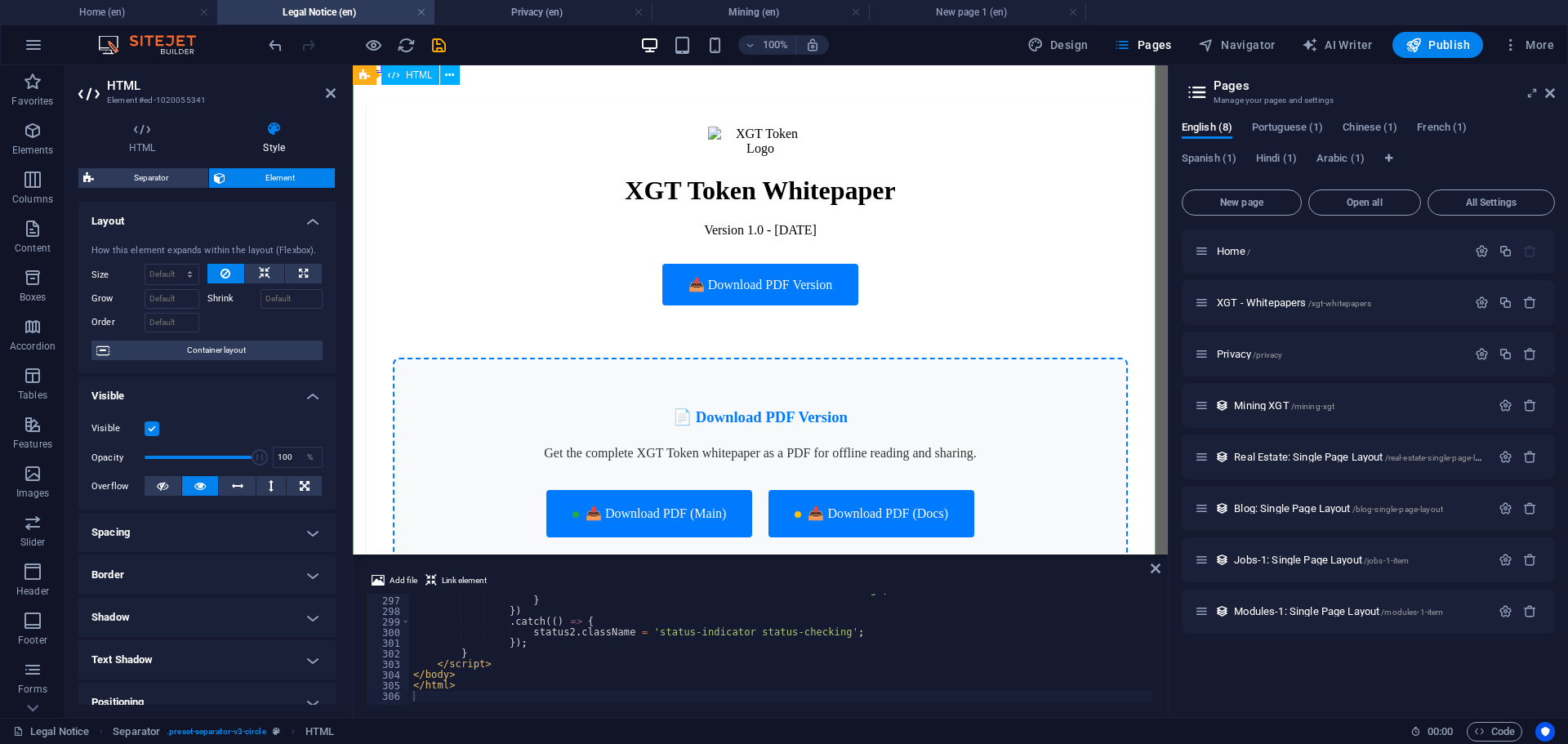
scroll to position [0, 0]
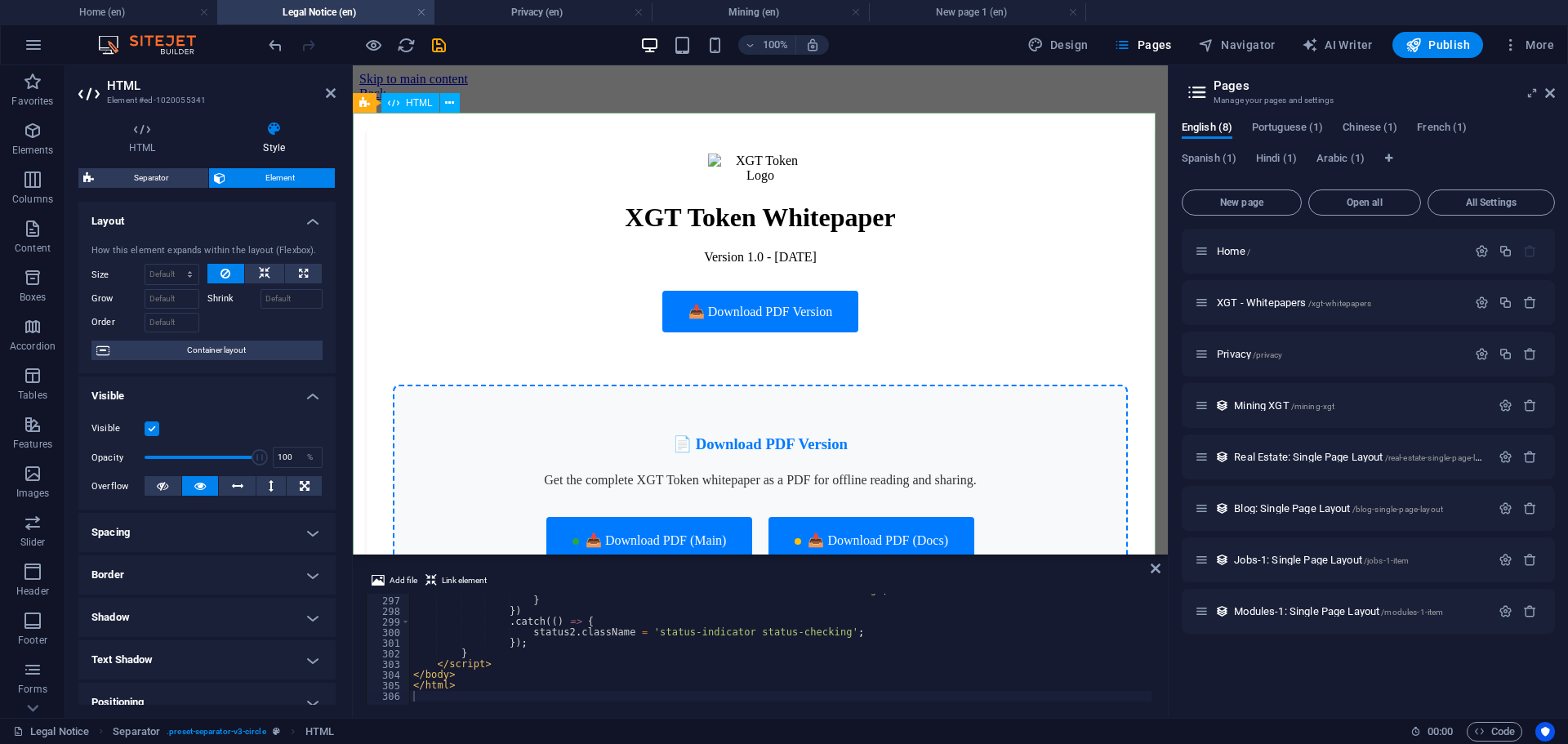
drag, startPoint x: 1117, startPoint y: 620, endPoint x: 754, endPoint y: 360, distance: 446.5
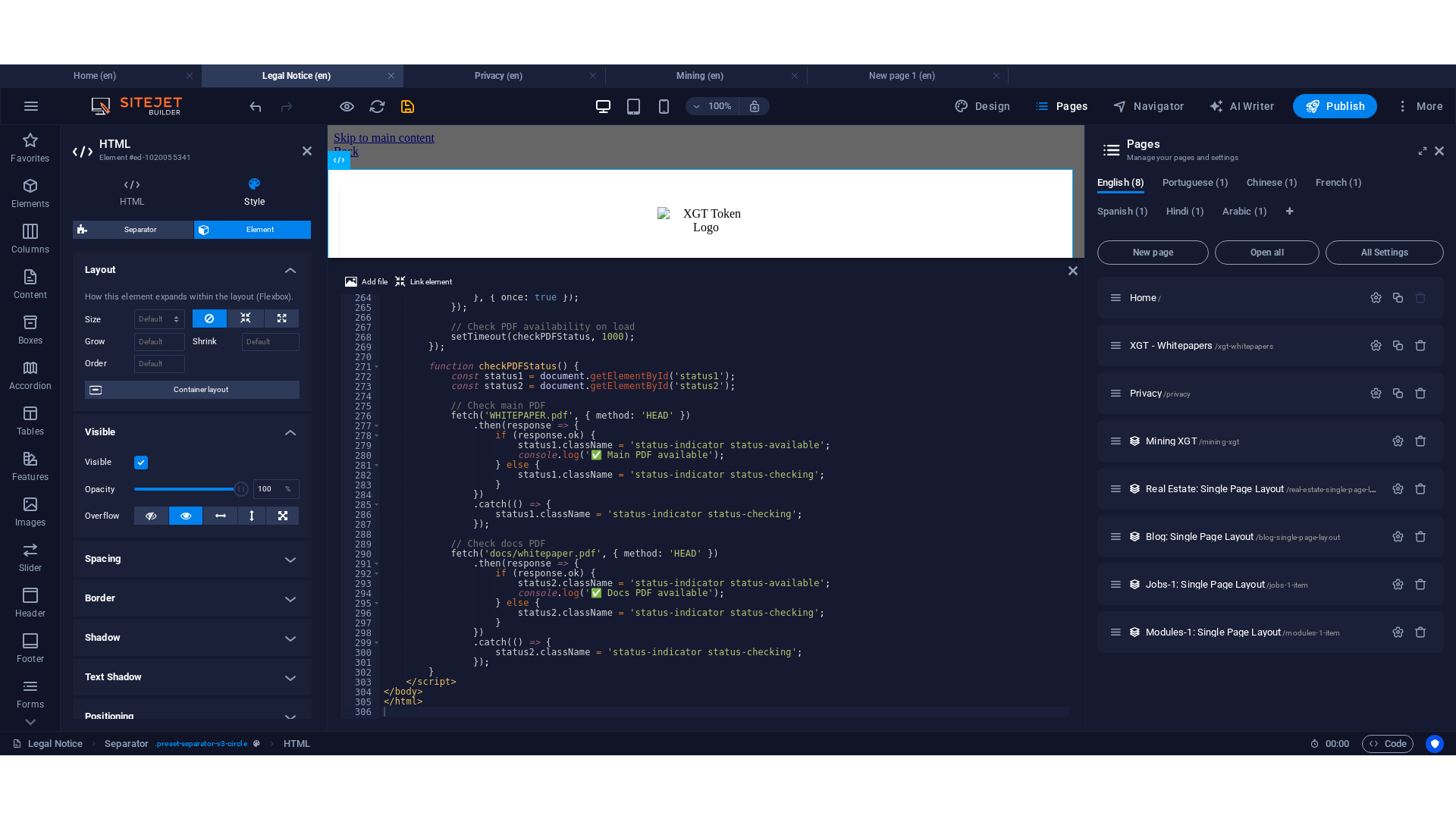
scroll to position [2593, 0]
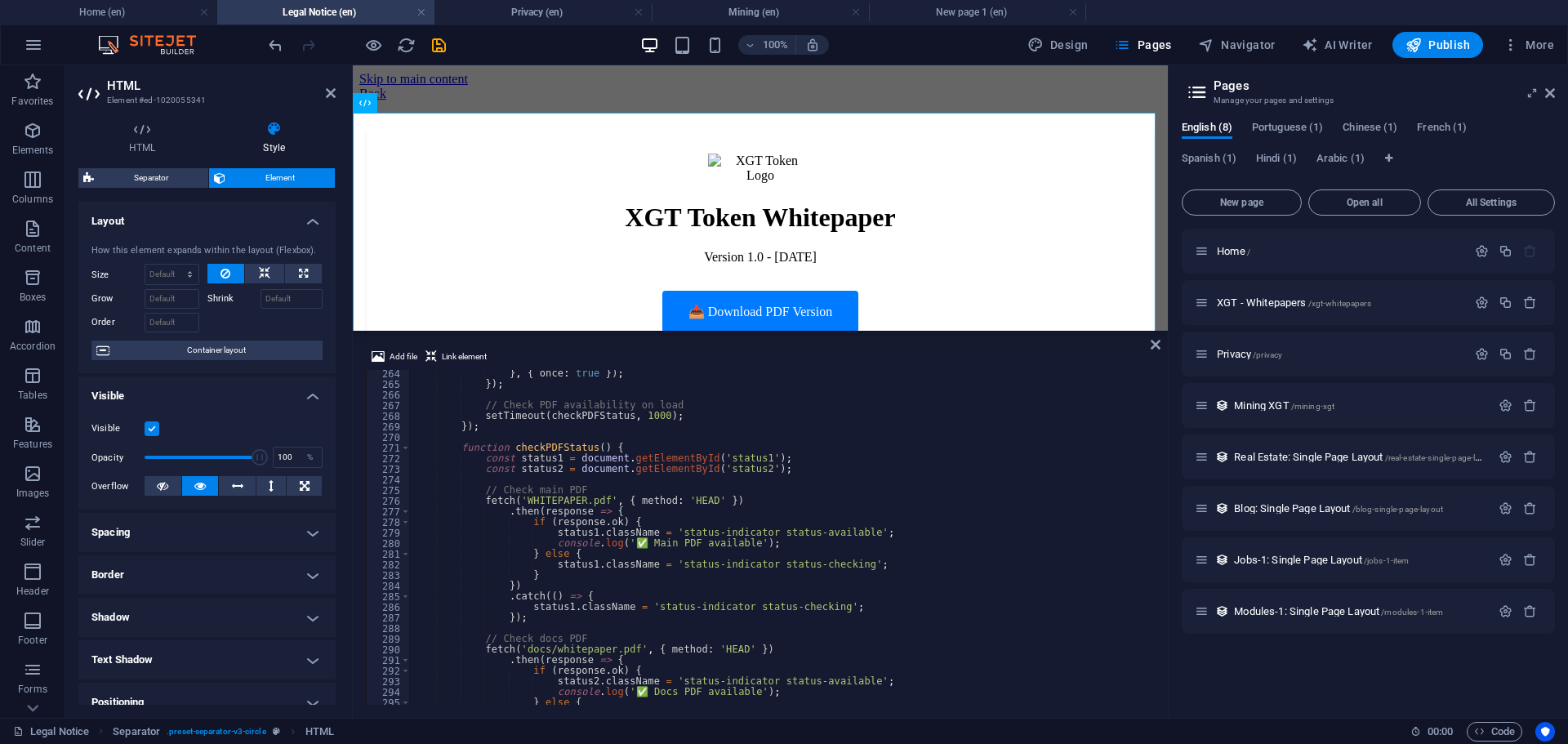
drag, startPoint x: 760, startPoint y: 560, endPoint x: 410, endPoint y: 261, distance: 460.3
click at [762, 328] on div "H2 Container Separator HTML Separator Spacer Text Back button Button Spacer" at bounding box center [760, 197] width 815 height 265
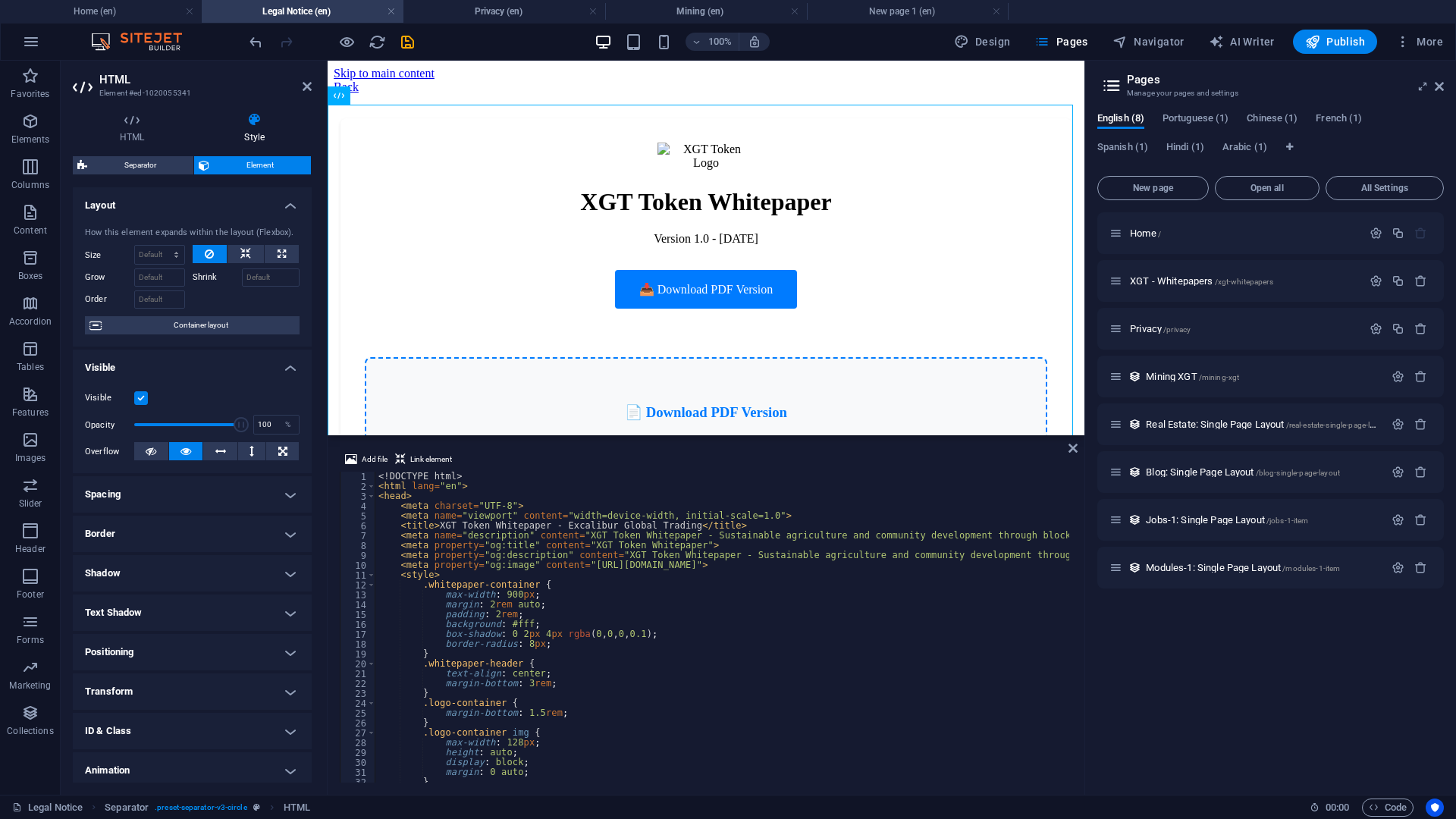
scroll to position [0, 0]
click at [932, 606] on div "<! DOCTYPE html > < html lang = "en" > < head > < meta charset = "UTF-8" > < me…" at bounding box center [1007, 635] width 1265 height 327
type textarea "</html>"
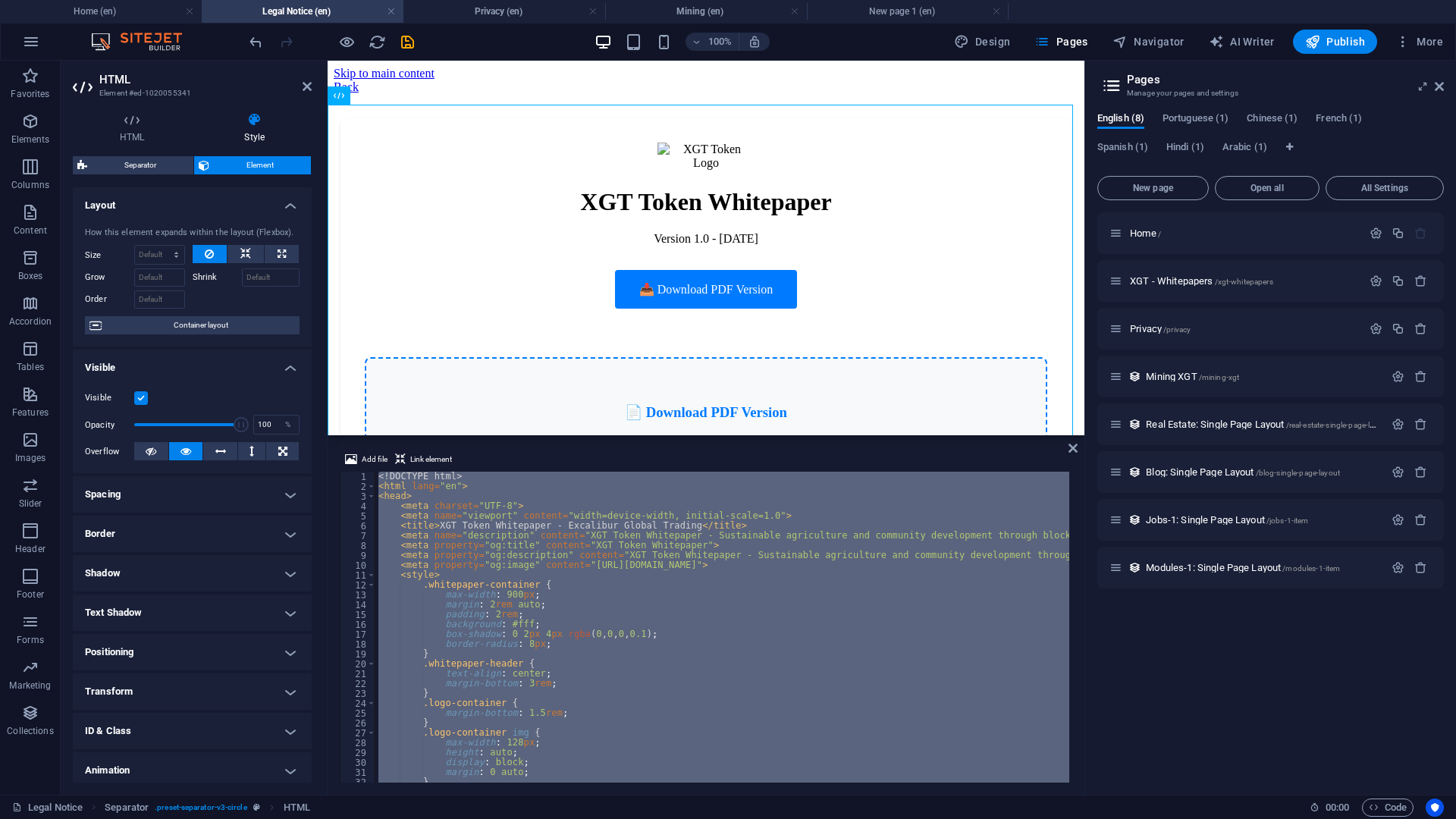
paste textarea
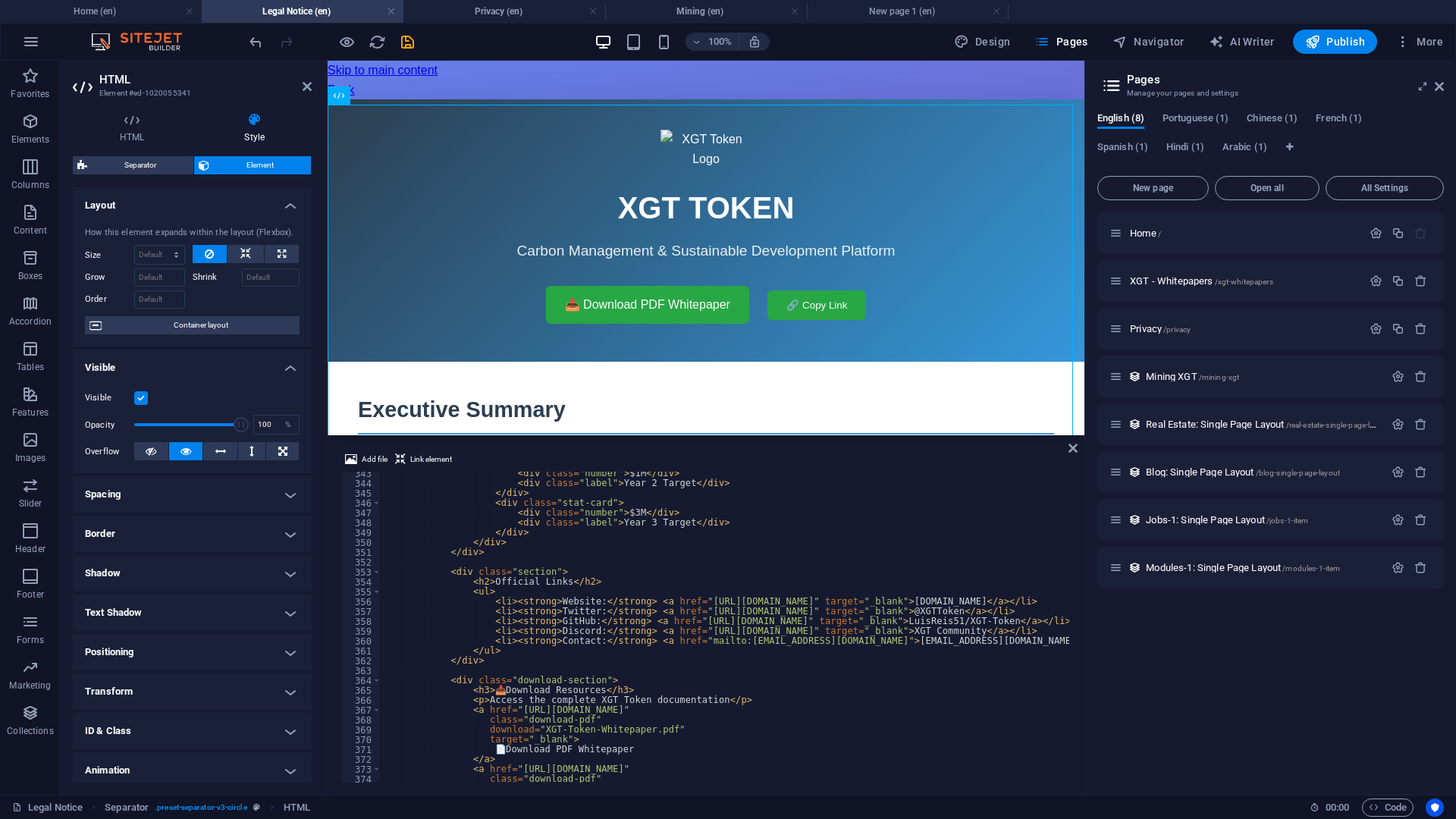
scroll to position [3373, 0]
drag, startPoint x: 1073, startPoint y: 716, endPoint x: 1108, endPoint y: 429, distance: 289.1
click at [1107, 431] on div "Home (en) Legal Notice (en) Privacy (en) Mining (en) New page 1 (en) Favorites …" at bounding box center [728, 427] width 1456 height 734
click at [853, 615] on div "< div class = "number" > $1M </ div > < div class = "label" > Year 2 Target </ …" at bounding box center [1144, 632] width 1525 height 327
type textarea "</html>"
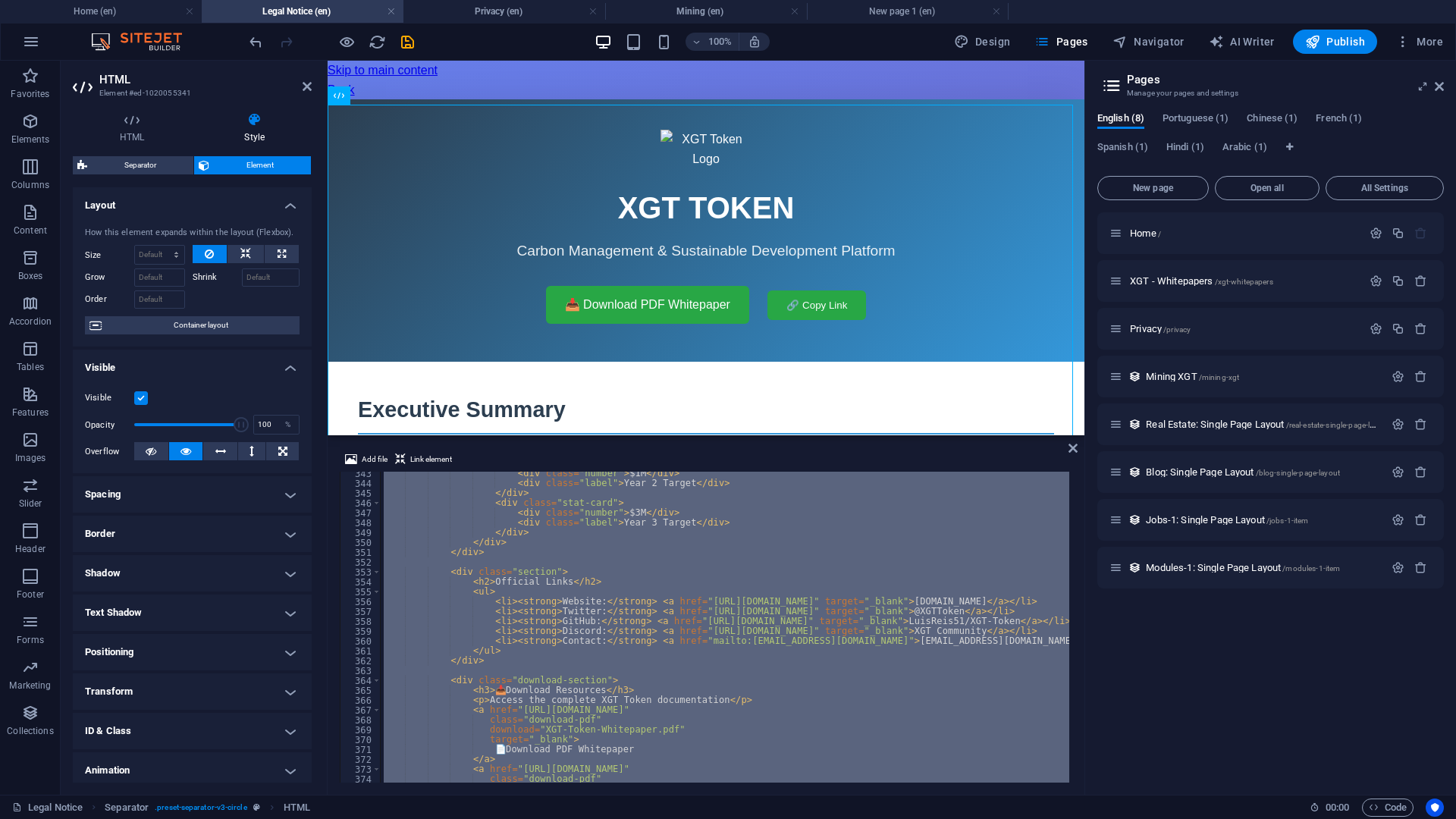
paste textarea
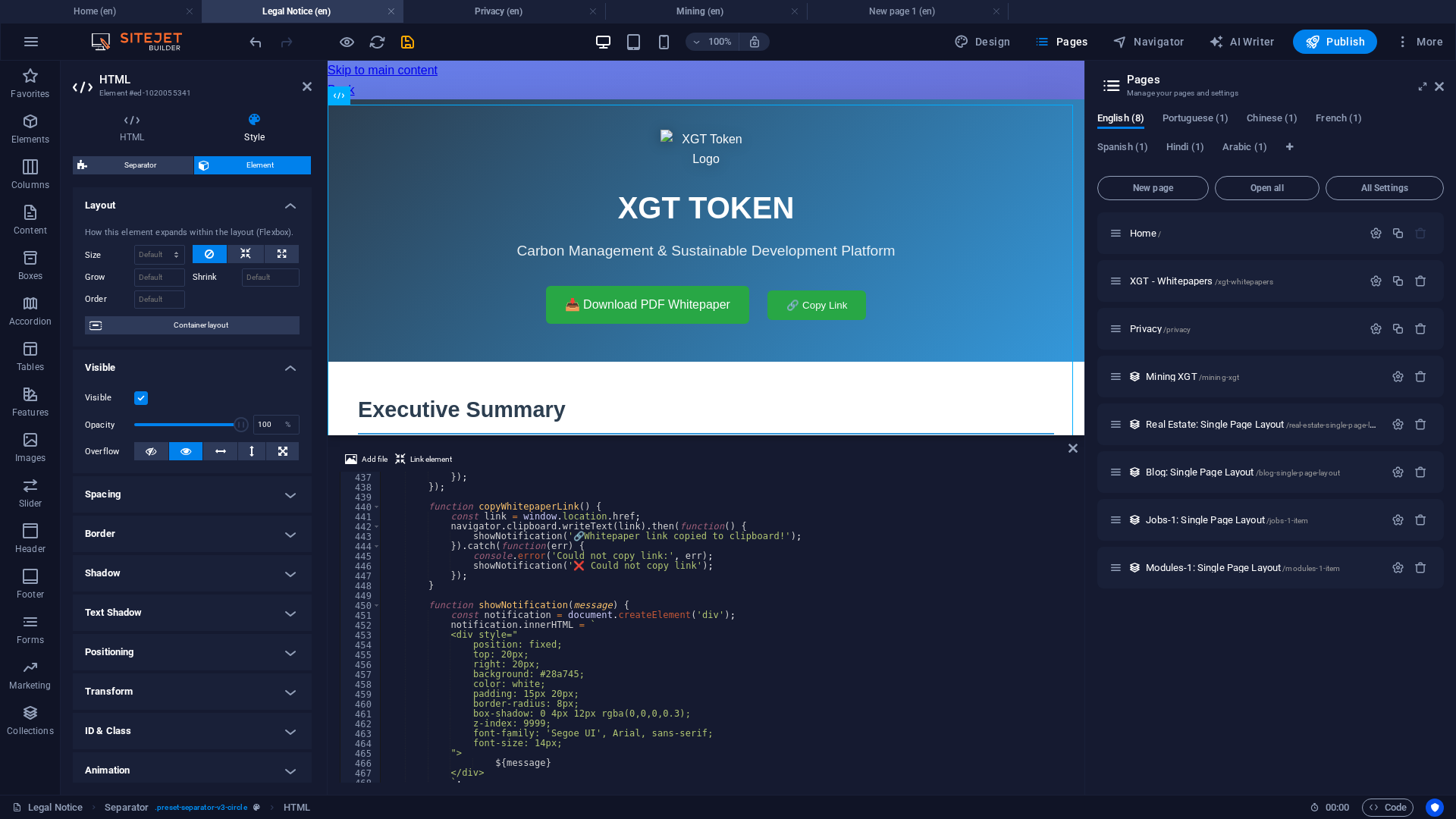
scroll to position [4296, 0]
click at [859, 535] on div "}) ; }) ; }) ; function copyWhitepaperLink ( ) { const link = window . location…" at bounding box center [1144, 625] width 1525 height 327
click at [823, 685] on div "}) ; }) ; }) ; function copyWhitepaperLink ( ) { const link = window . location…" at bounding box center [1144, 625] width 1525 height 327
type textarea "</html>"
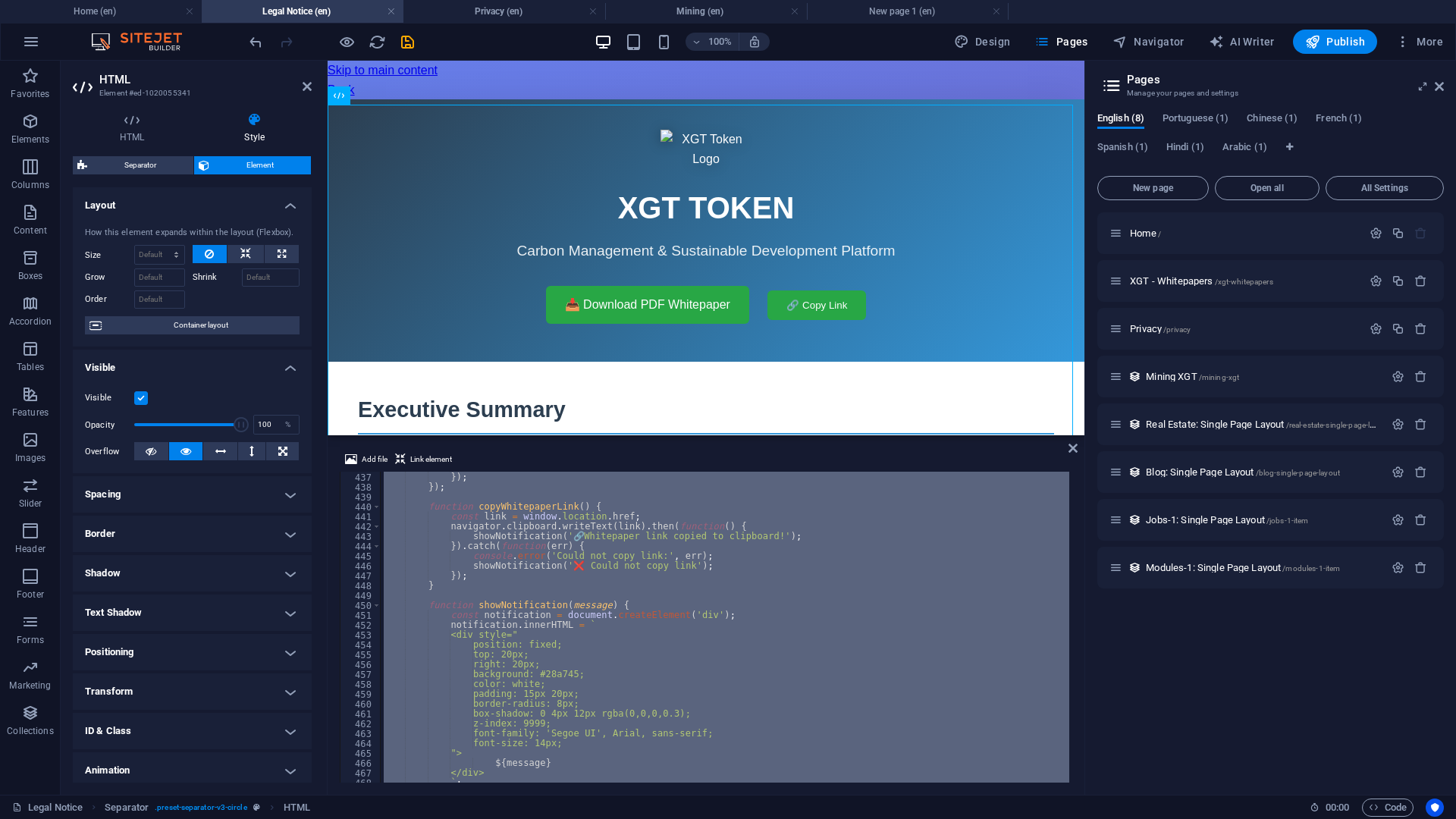
paste textarea
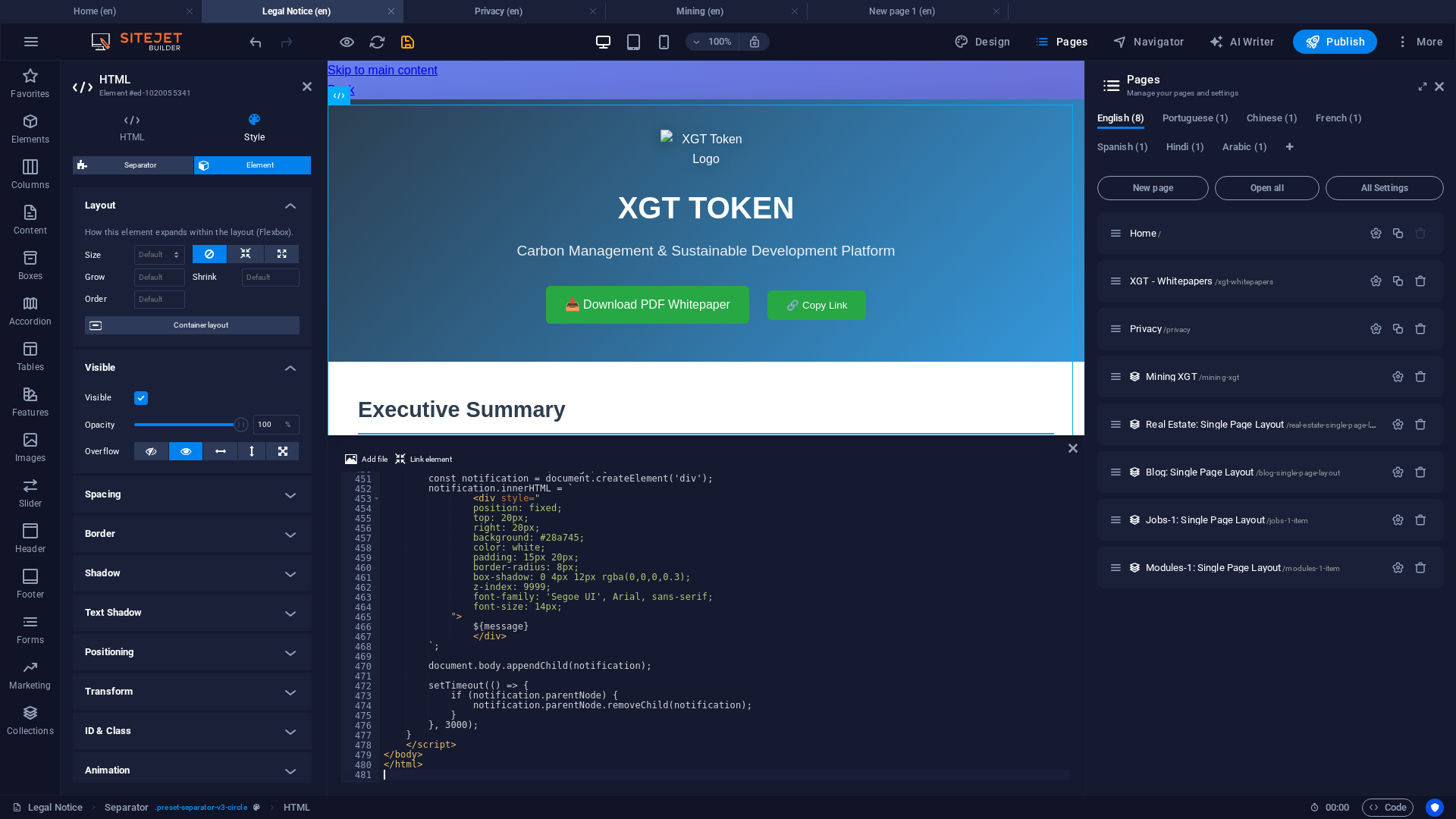
scroll to position [4433, 0]
click at [971, 582] on div "function showNotification ( message ) { const notification = document . createE…" at bounding box center [1144, 627] width 1525 height 327
type textarea "</html>"
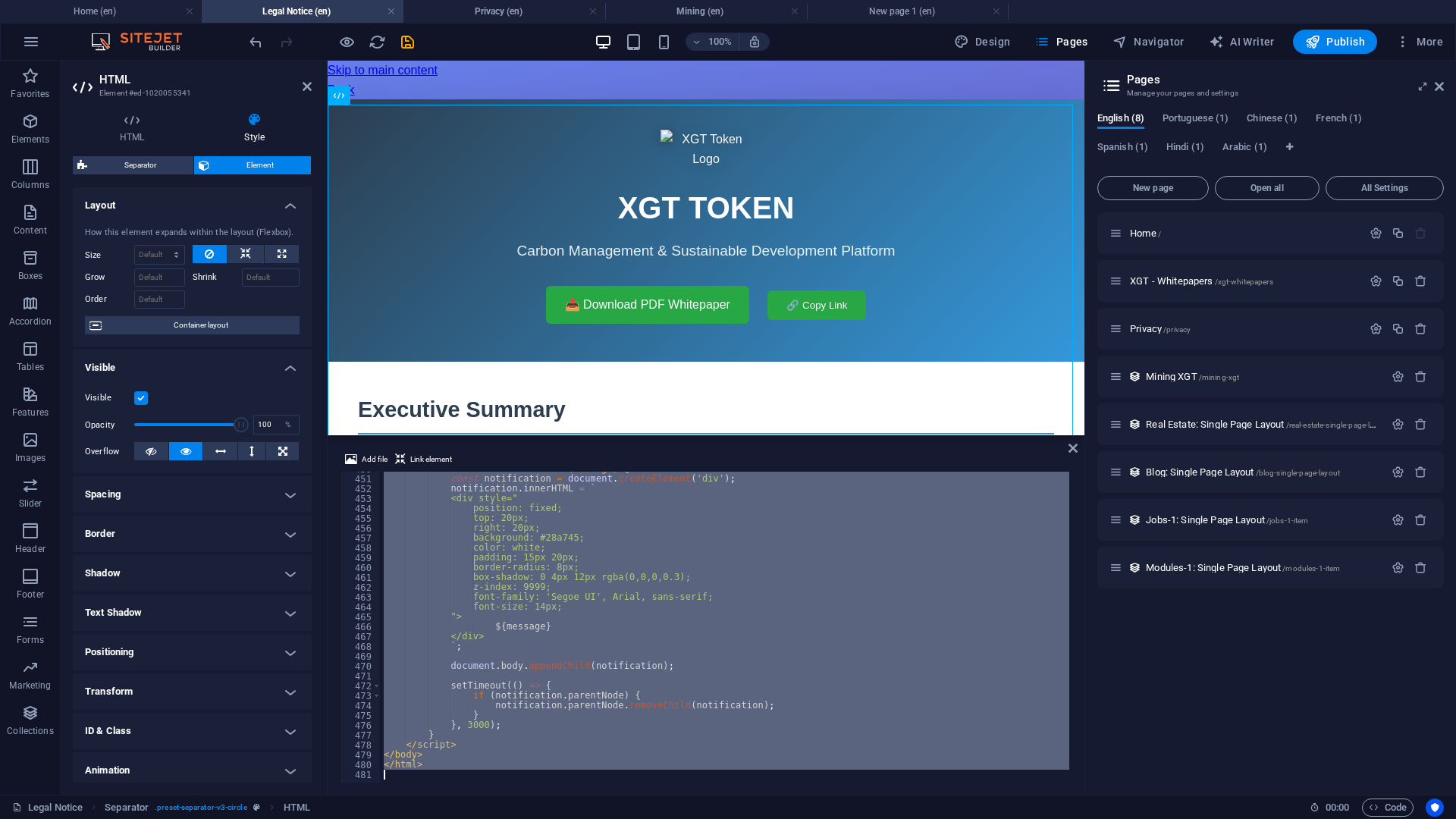
paste textarea
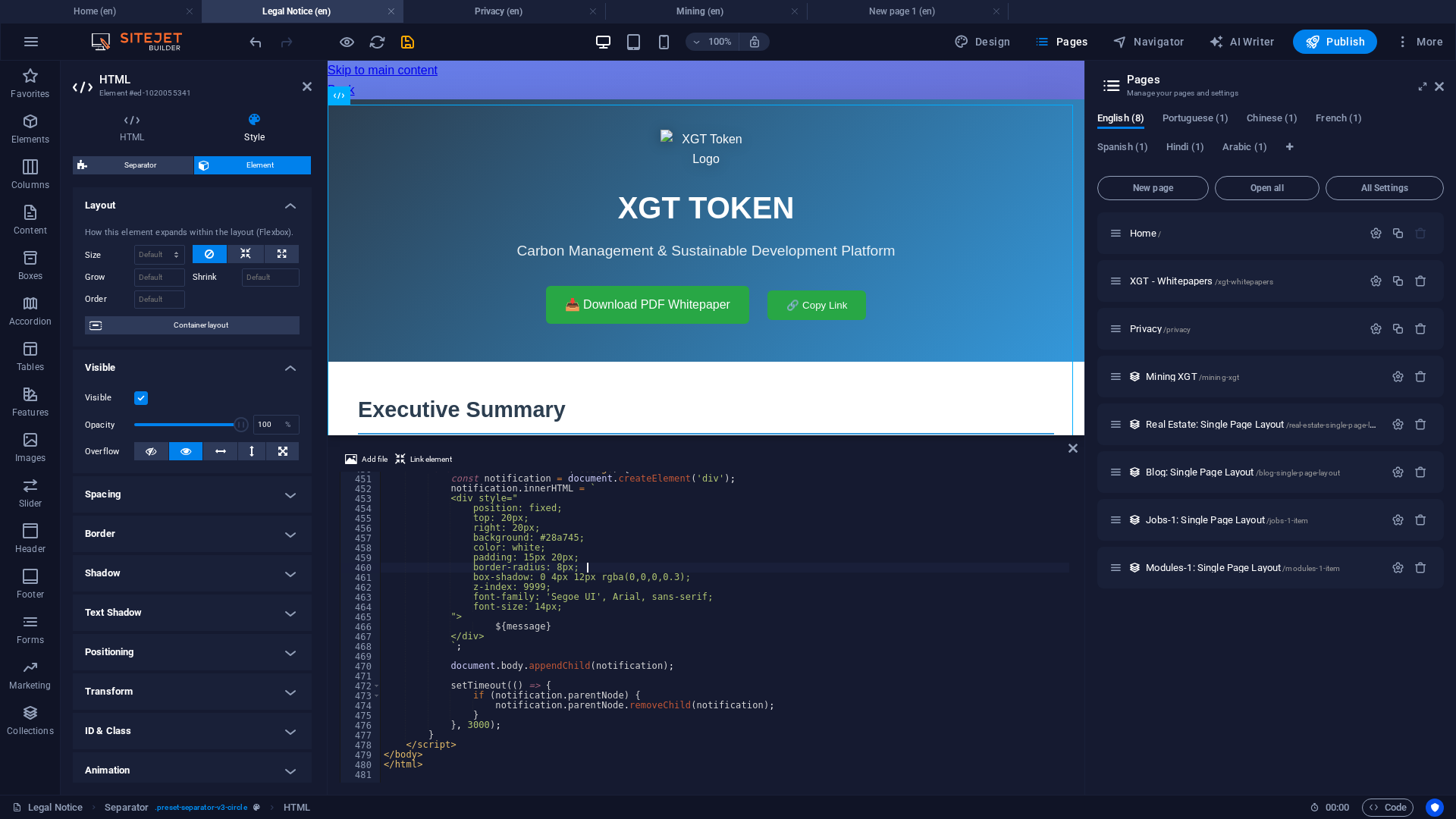
click at [929, 563] on div "function showNotification ( message ) { const notification = document . createE…" at bounding box center [1144, 627] width 1525 height 327
type textarea "</html>"
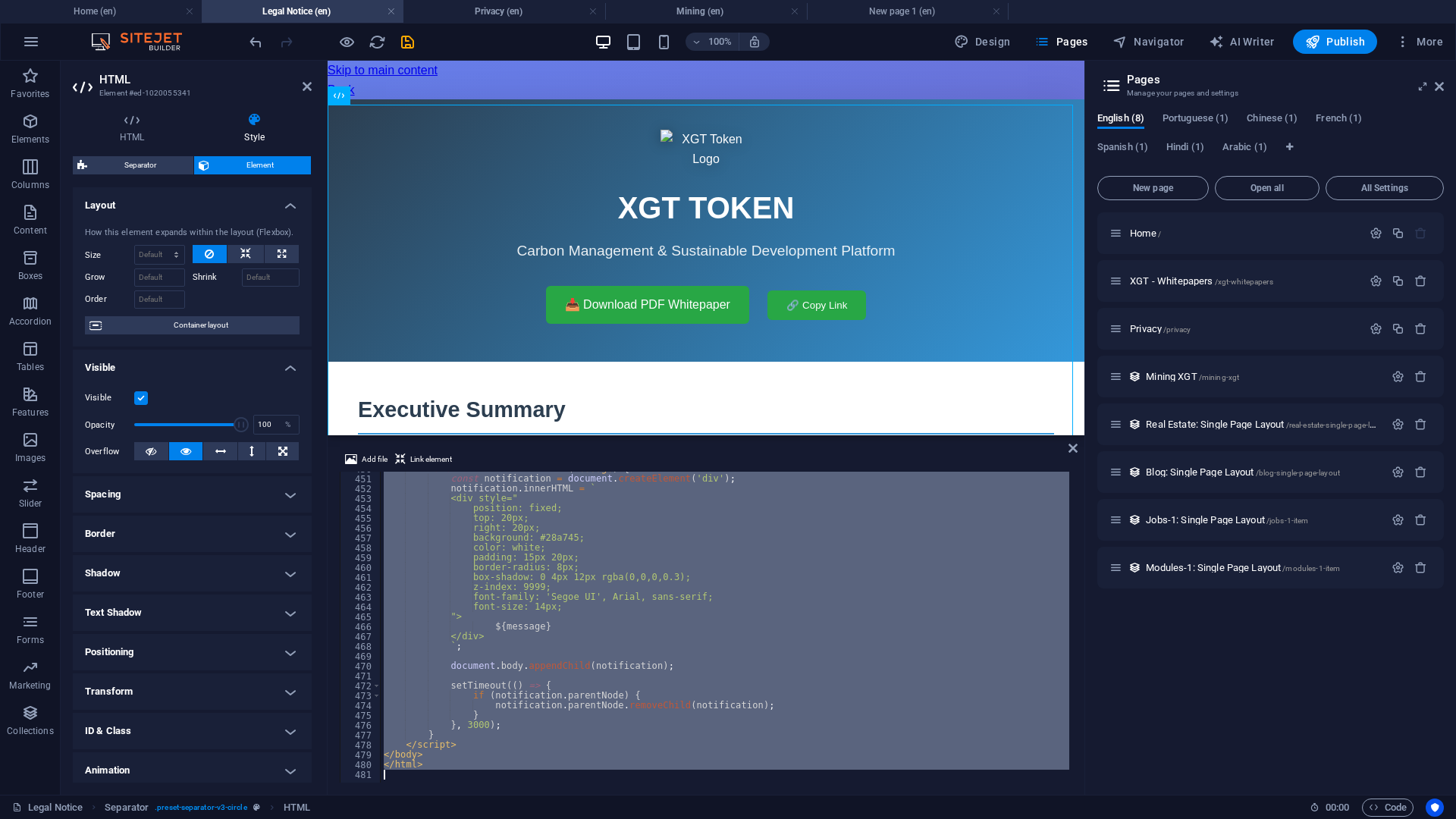
paste textarea
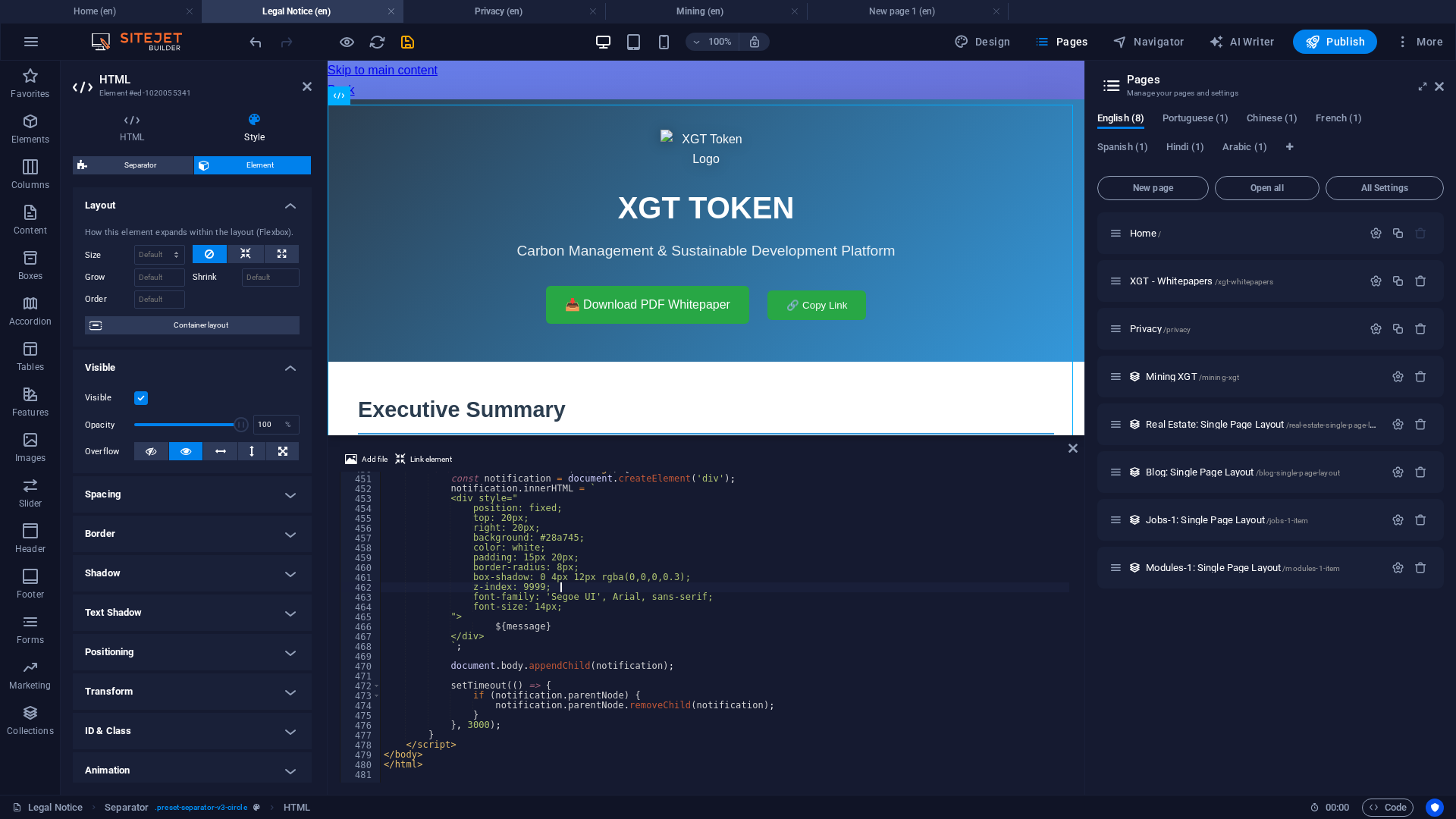
type textarea "</html>"
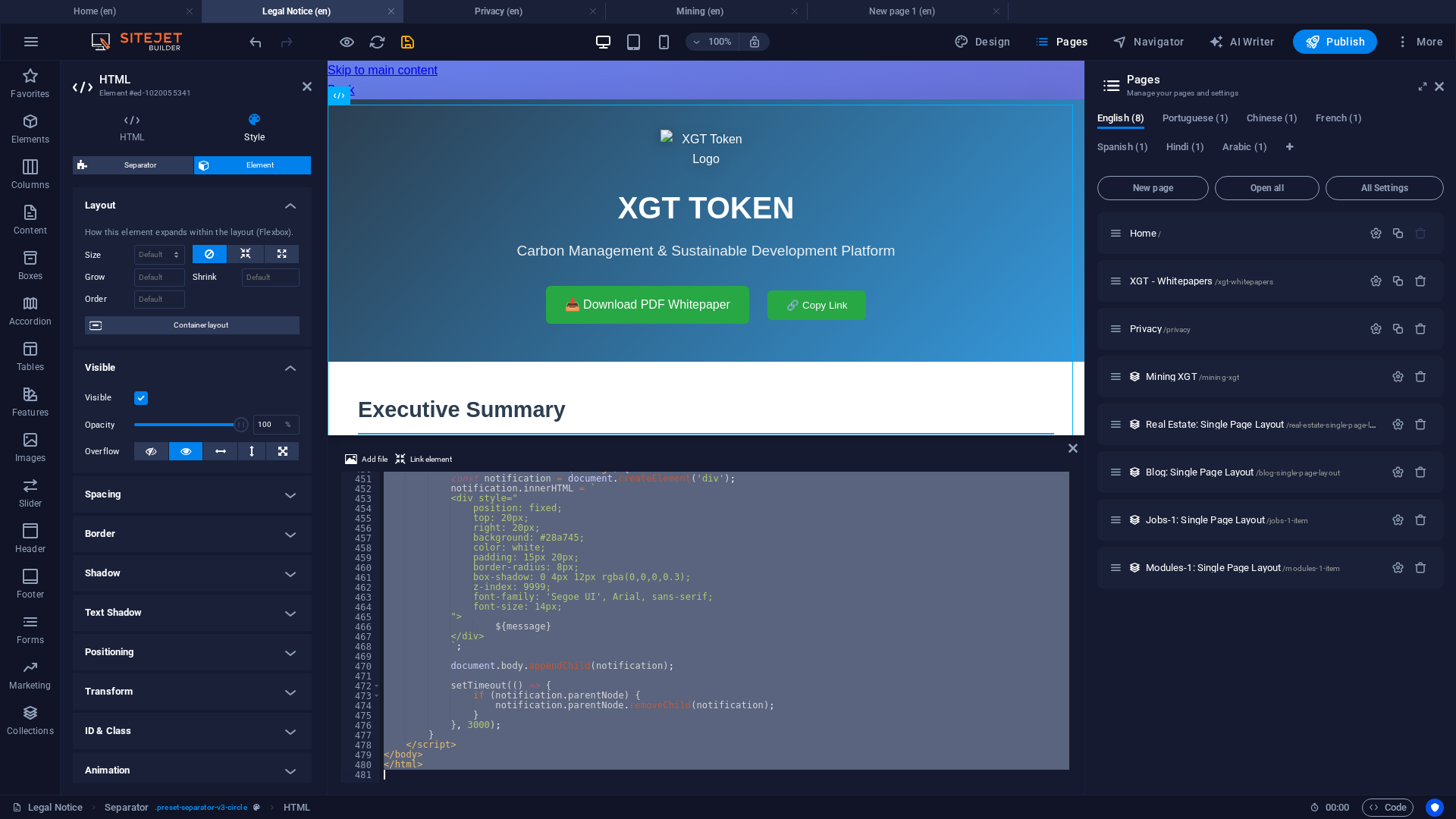
paste textarea
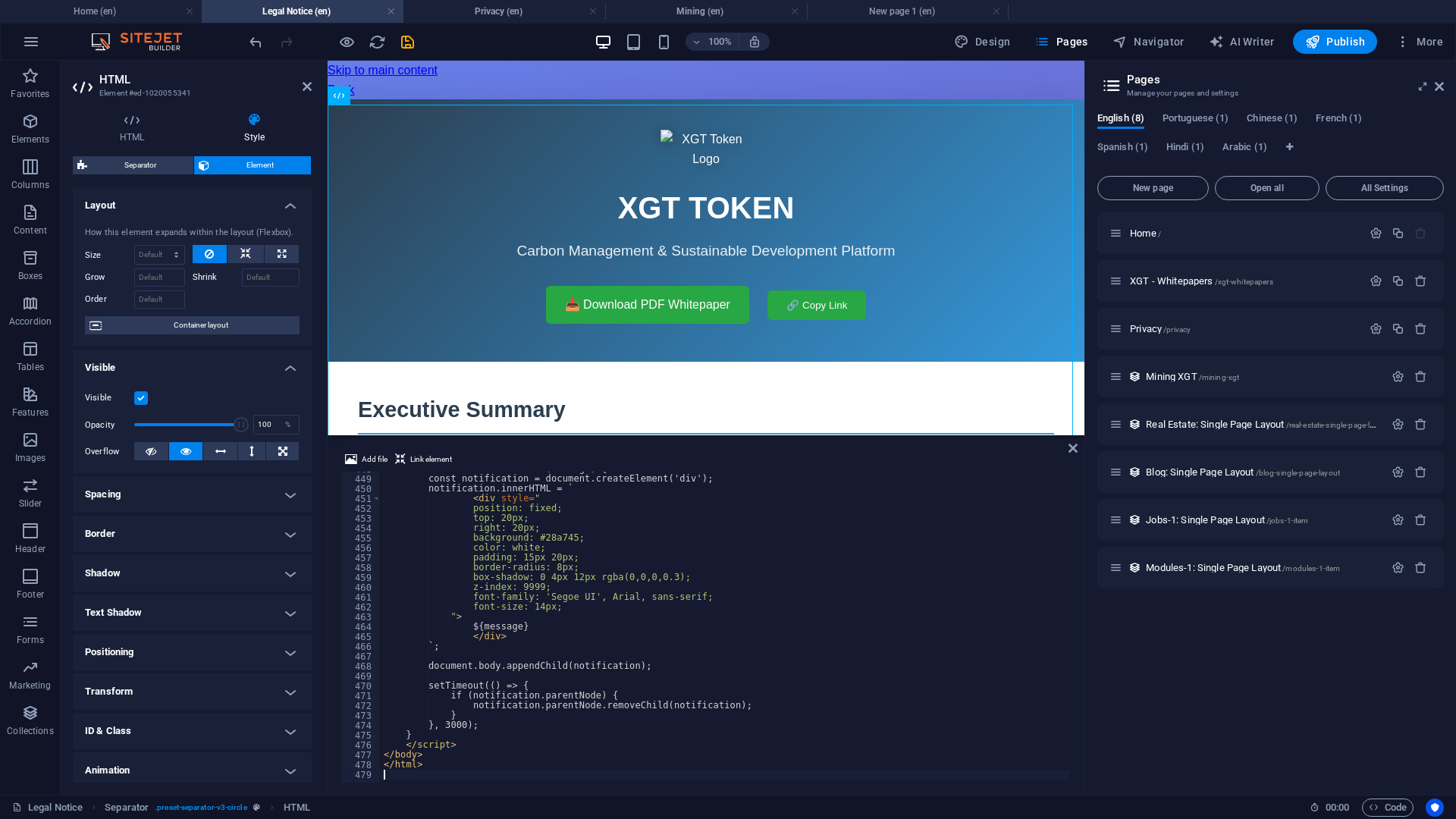
scroll to position [4413, 0]
click at [979, 587] on div "function showNotification ( message ) { const notification = document . createE…" at bounding box center [1144, 627] width 1525 height 327
type textarea "</html>"
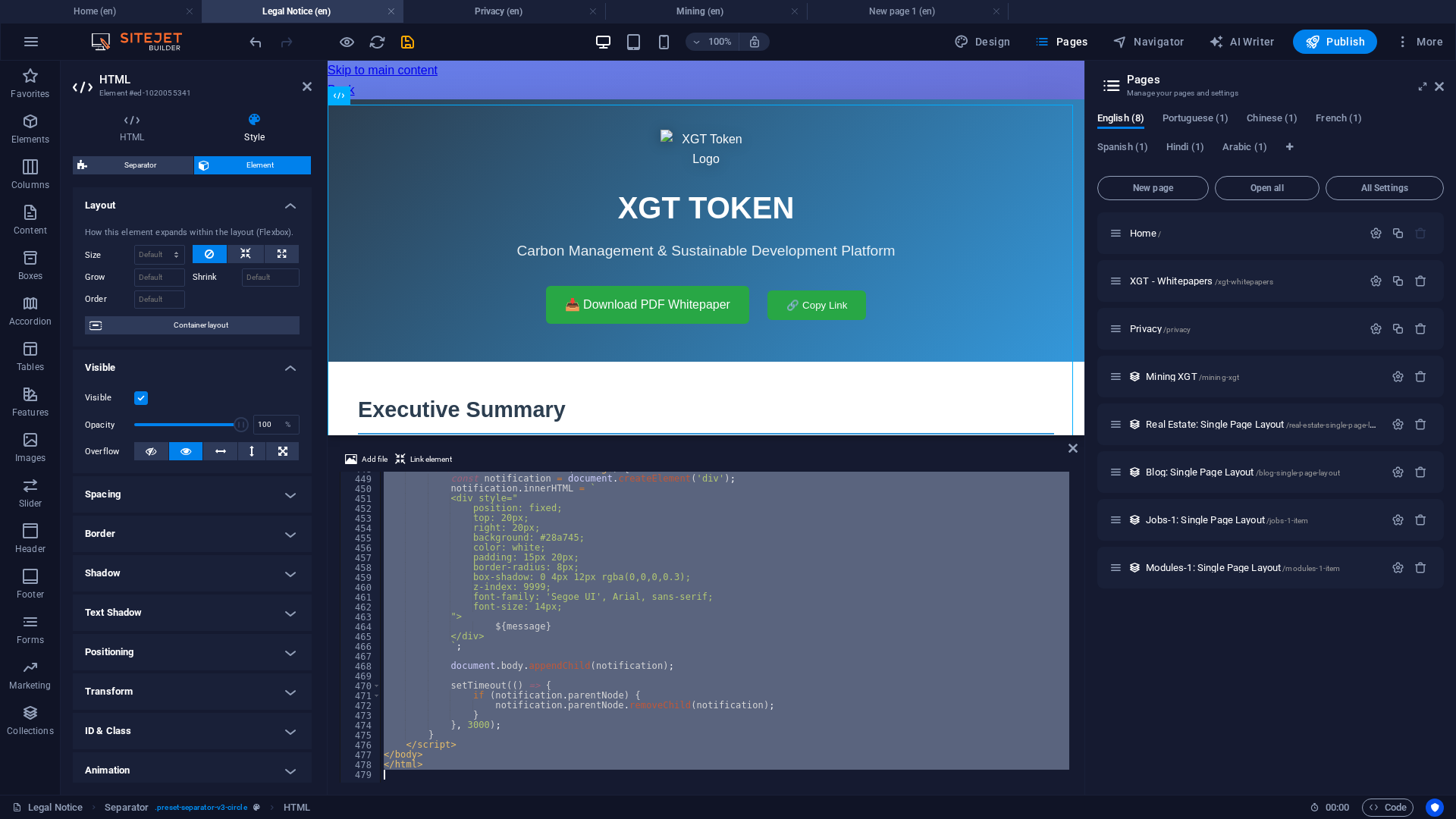
paste textarea
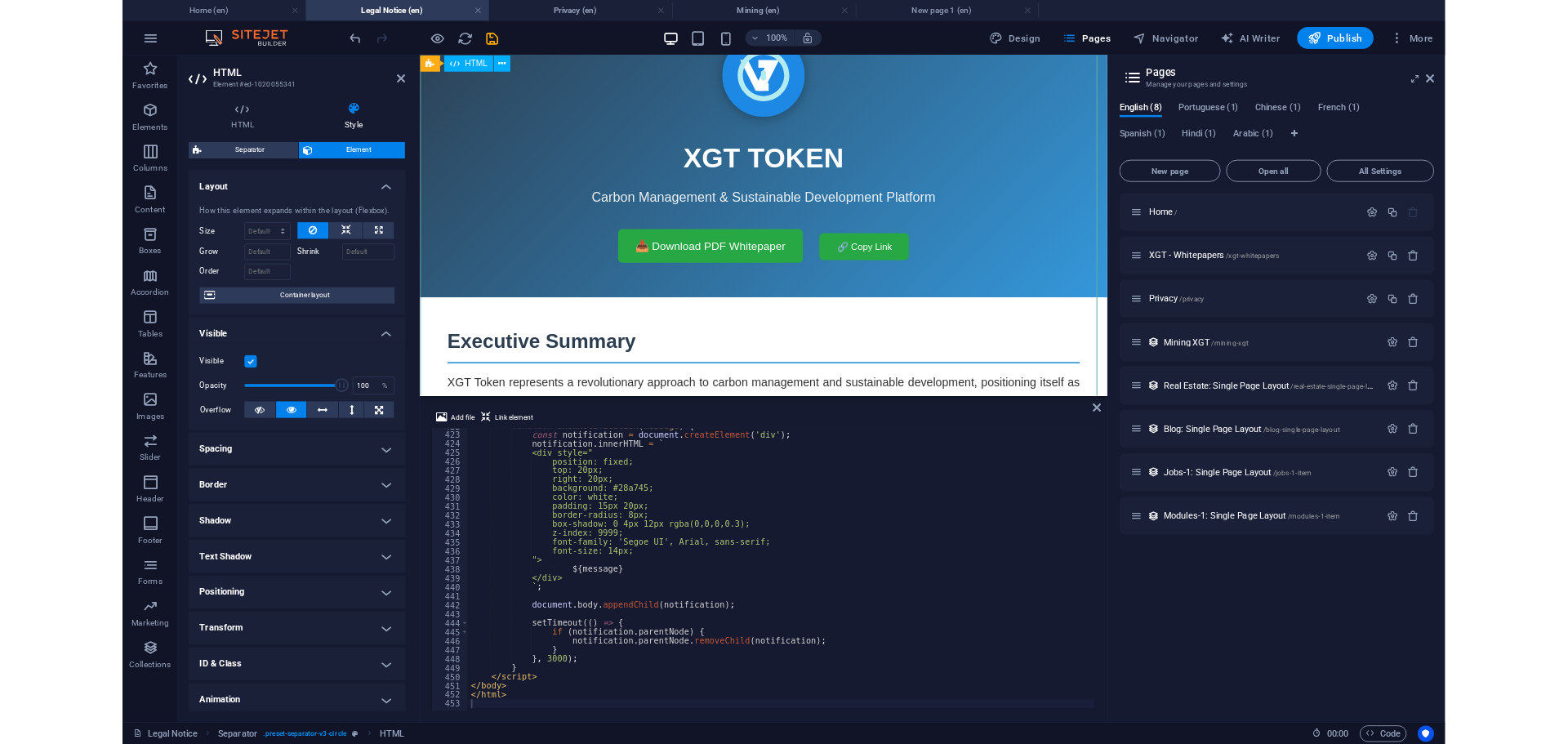
scroll to position [0, 0]
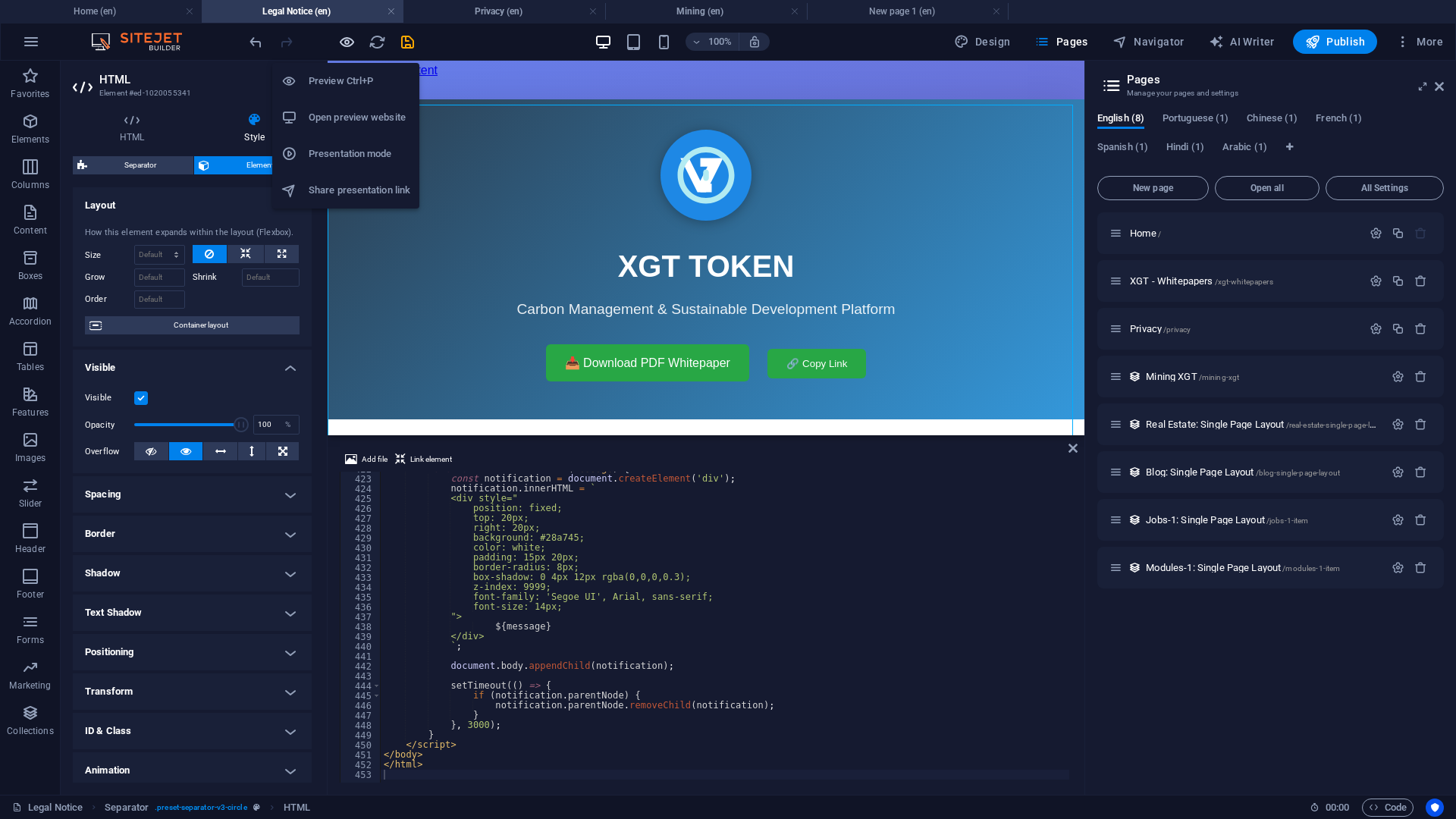
click at [351, 43] on icon "button" at bounding box center [347, 42] width 18 height 18
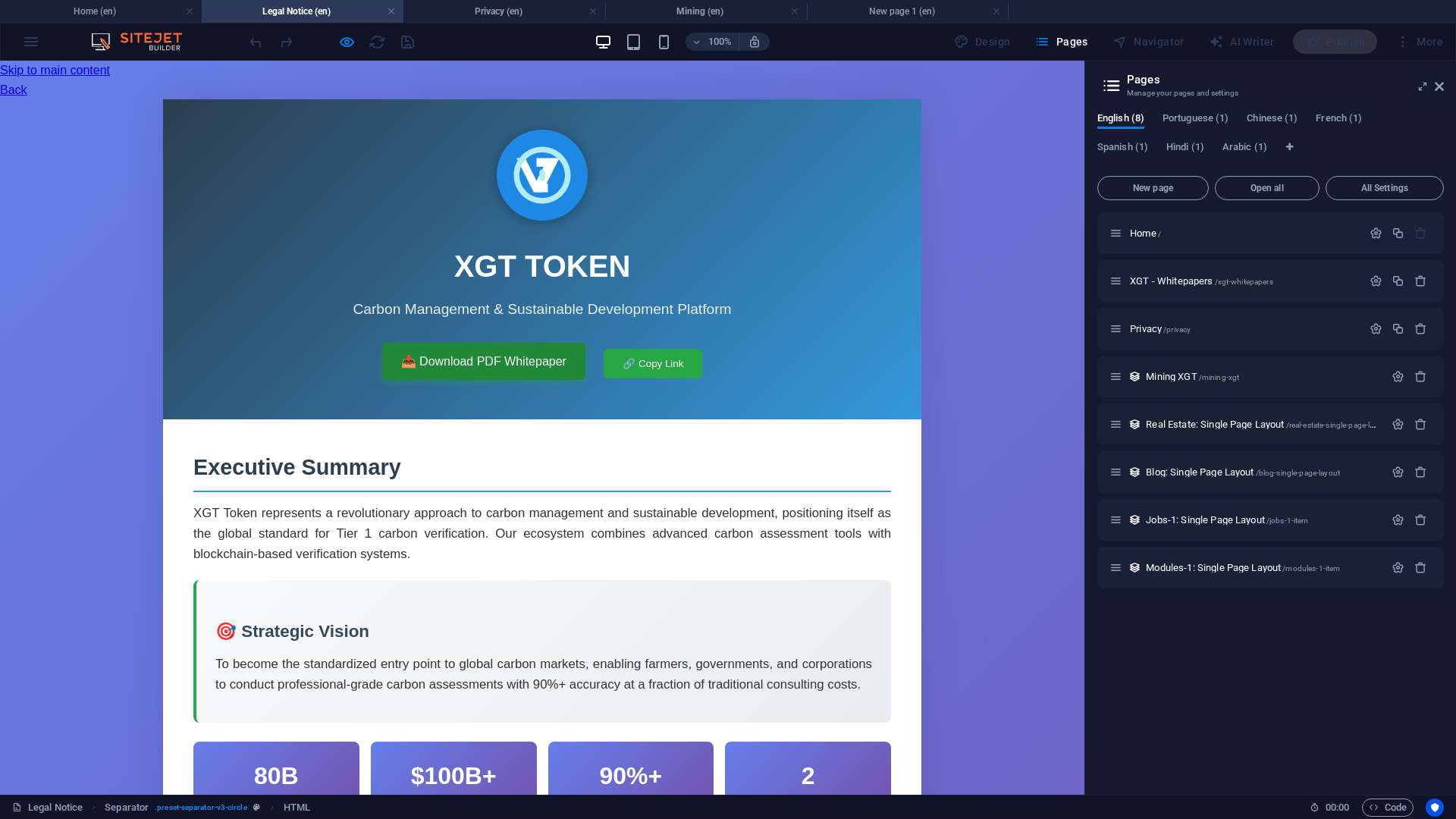
click at [469, 343] on link "📥 Download PDF Whitepaper" at bounding box center [484, 362] width 203 height 38
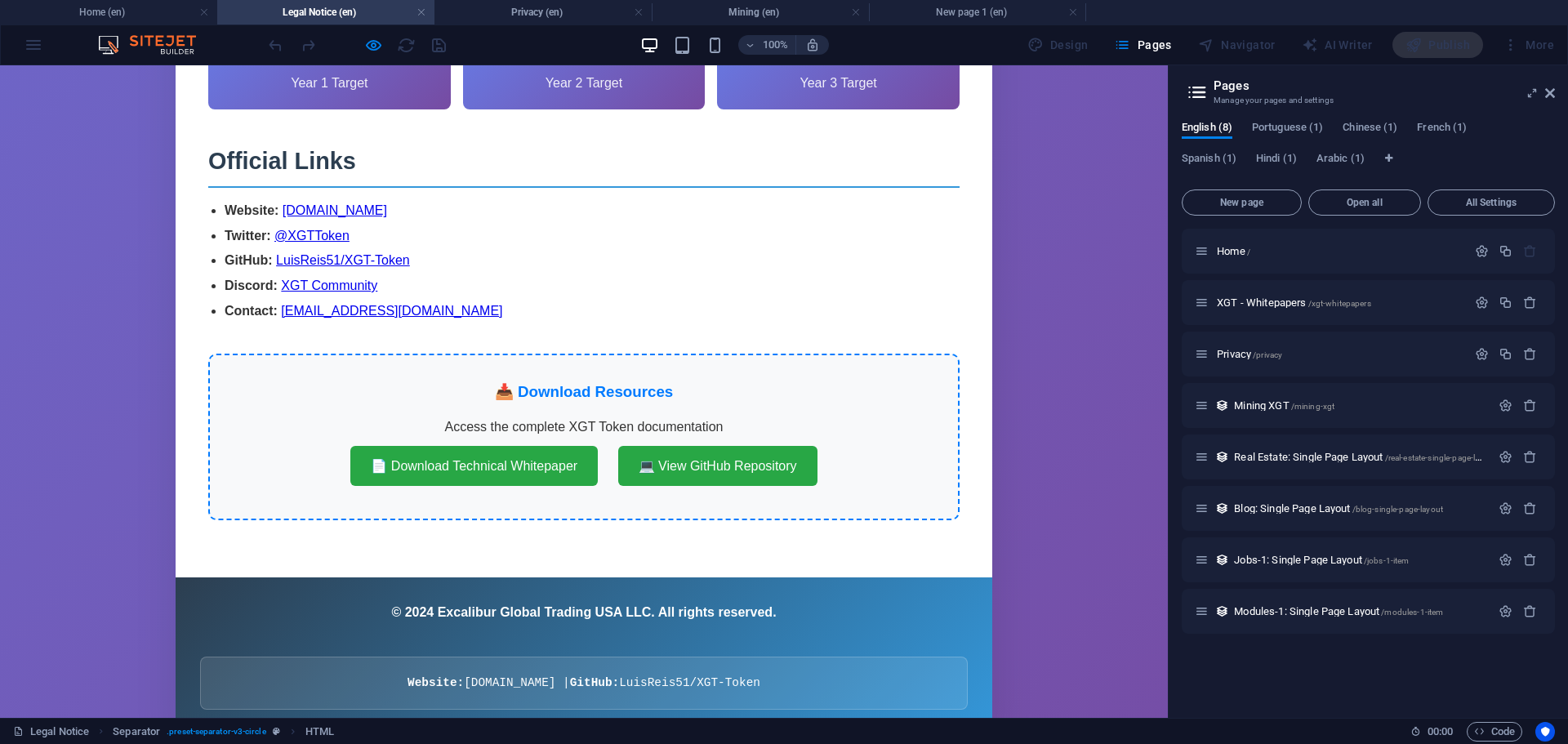
scroll to position [2041, 0]
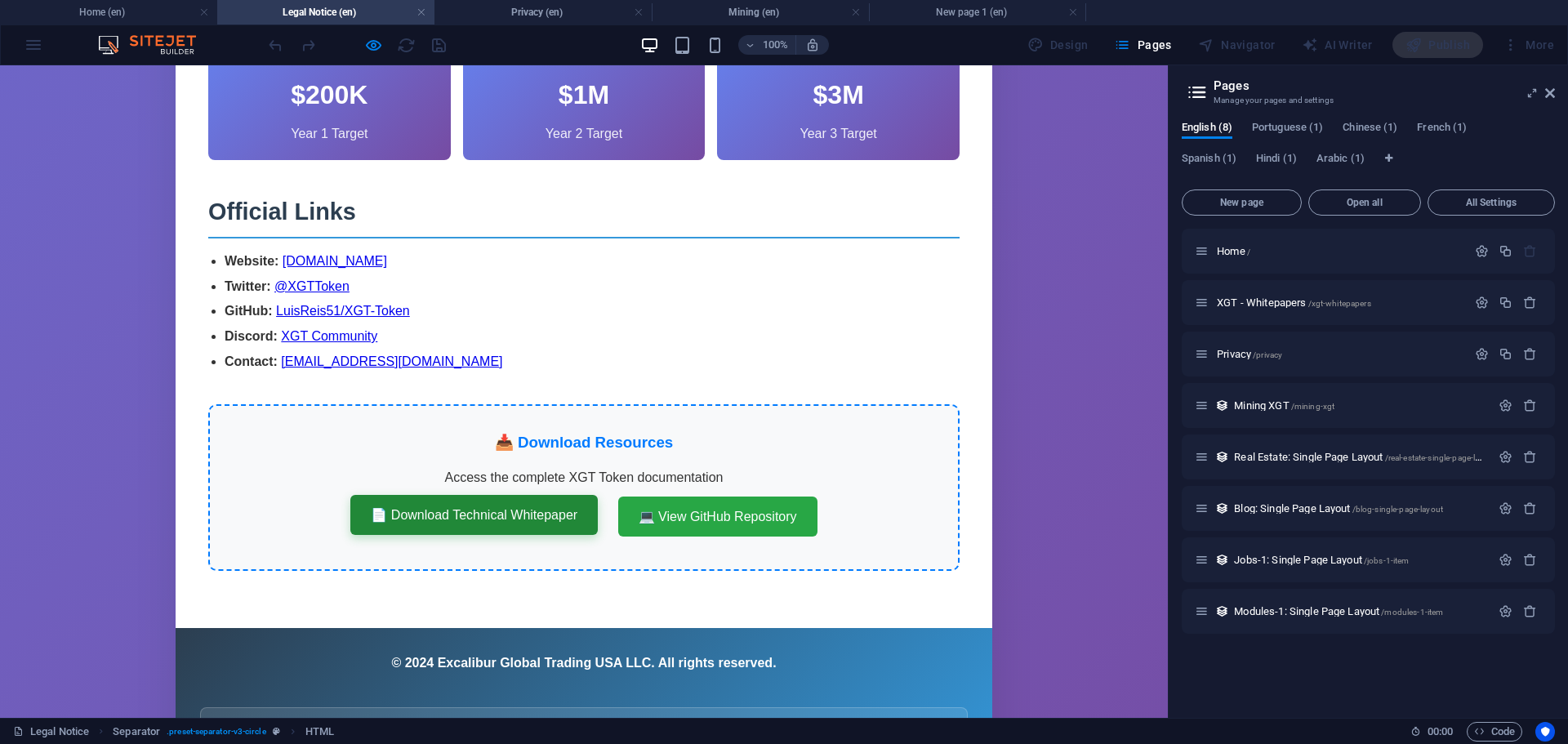
click at [464, 495] on link "📄 Download Technical Whitepaper" at bounding box center [474, 516] width 247 height 41
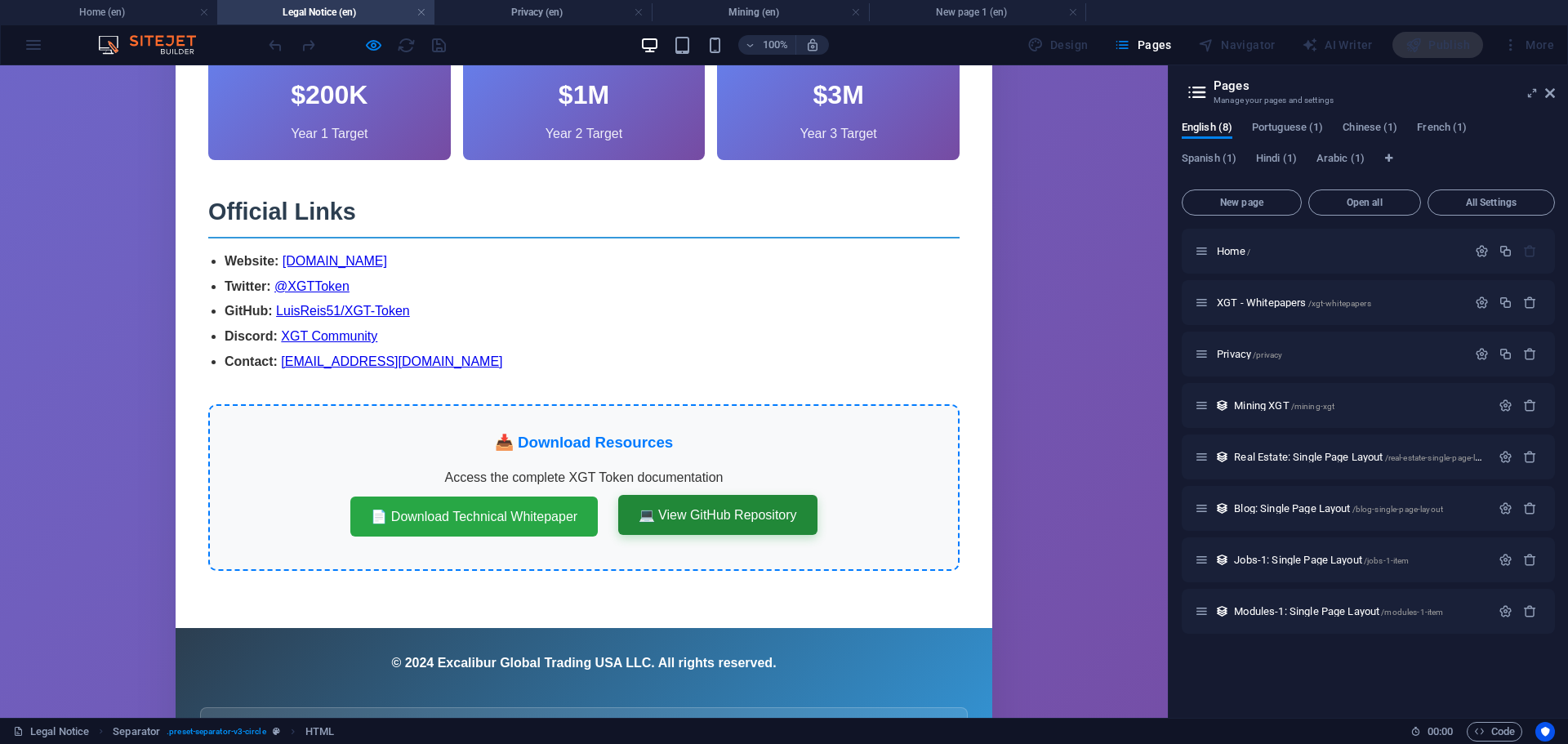
click at [666, 404] on div "📥 Download Resources Access the complete XGT Token documentation 📄 Download Tec…" at bounding box center [584, 487] width 751 height 166
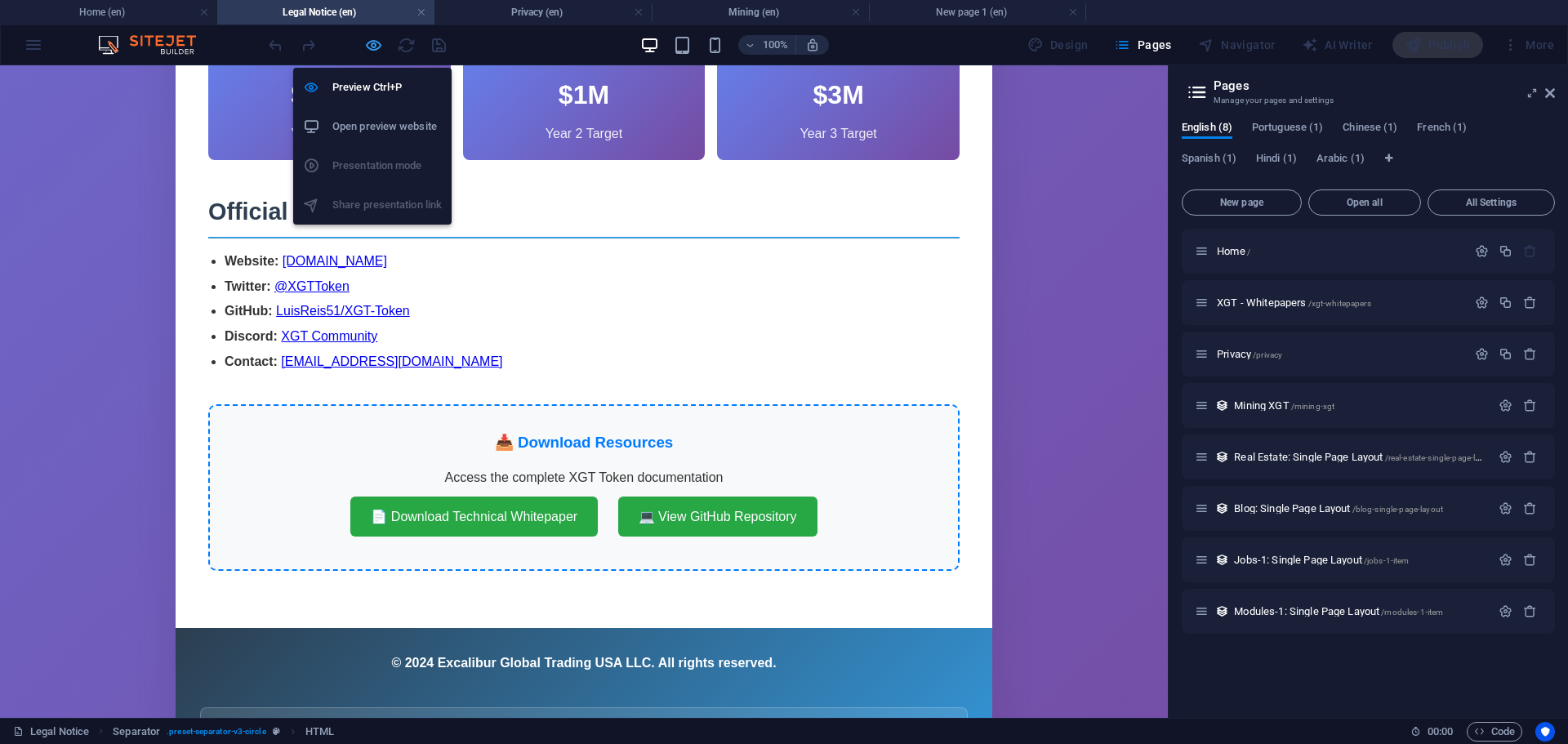
click at [377, 46] on icon "button" at bounding box center [373, 45] width 19 height 19
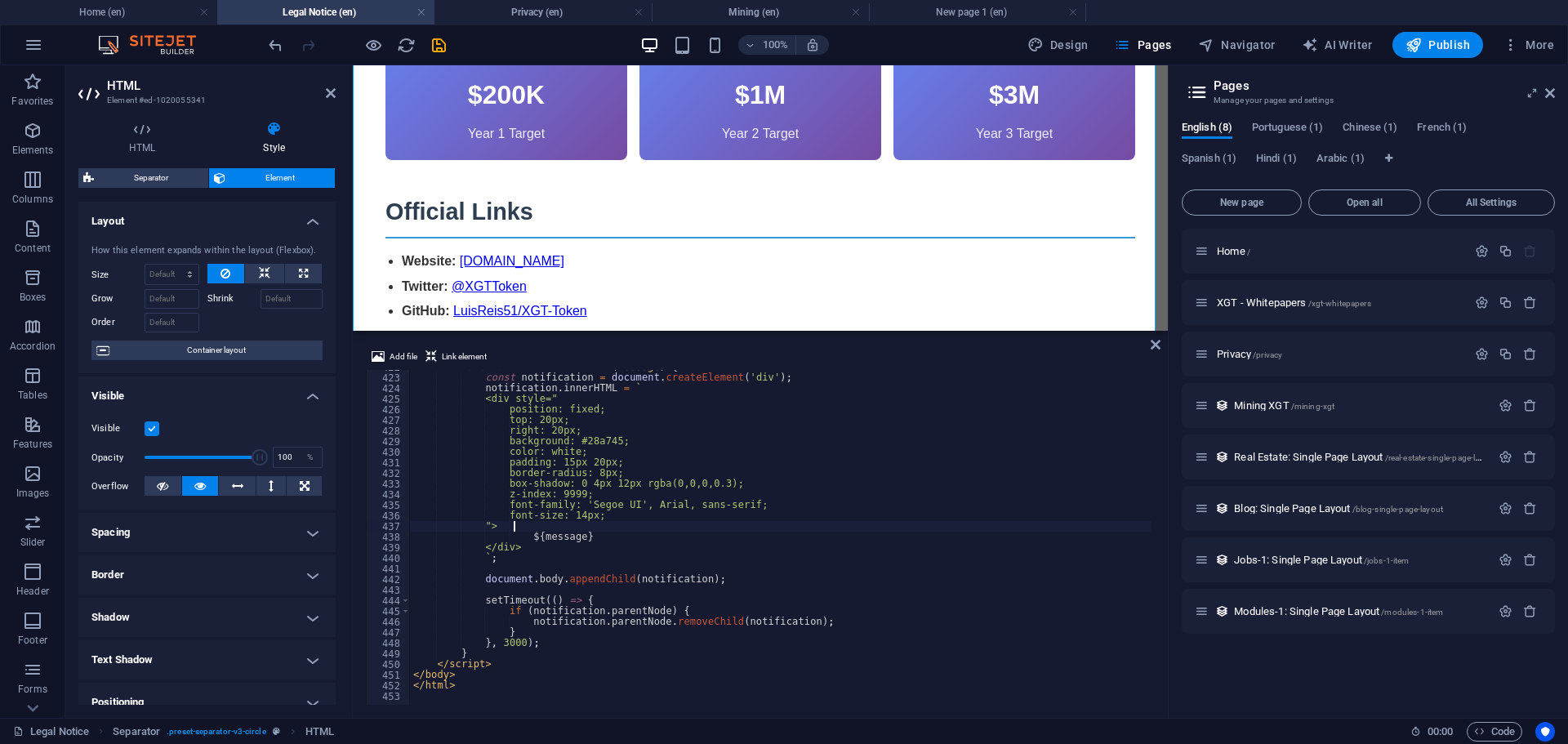
click at [696, 523] on div "function showNotification ( message ) { const notification = document . createE…" at bounding box center [1232, 538] width 1643 height 353
type textarea "</html>"
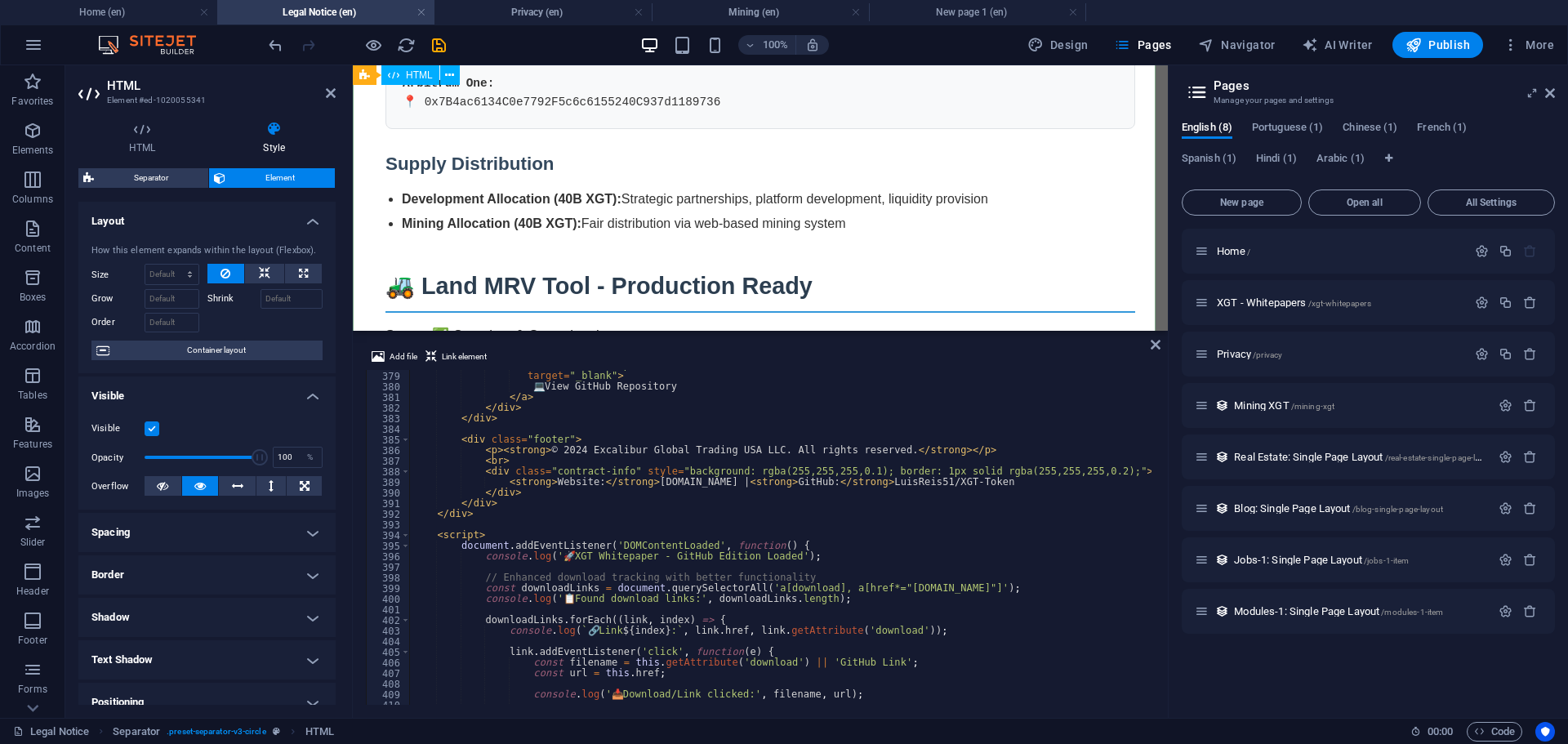
scroll to position [980, 0]
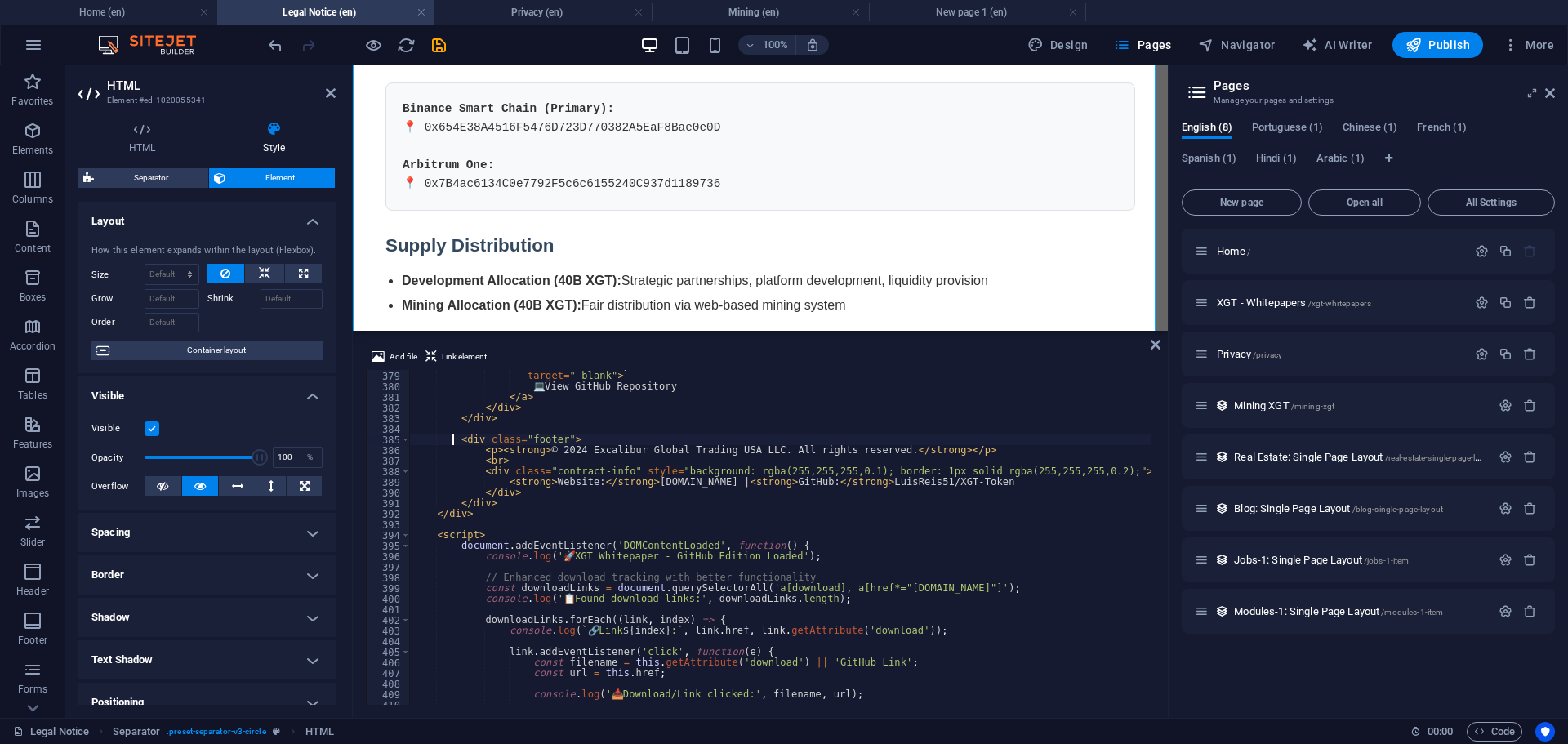
drag, startPoint x: 453, startPoint y: 439, endPoint x: 407, endPoint y: 501, distance: 77.2
drag, startPoint x: 407, startPoint y: 501, endPoint x: 337, endPoint y: 523, distance: 73.4
type textarea "</a>"
drag, startPoint x: 337, startPoint y: 523, endPoint x: 923, endPoint y: 395, distance: 599.8
click at [923, 395] on div "class = "download-pdf" target = "_blank" > 💻 View GitHub Repository </ a > </ d…" at bounding box center [1232, 536] width 1643 height 353
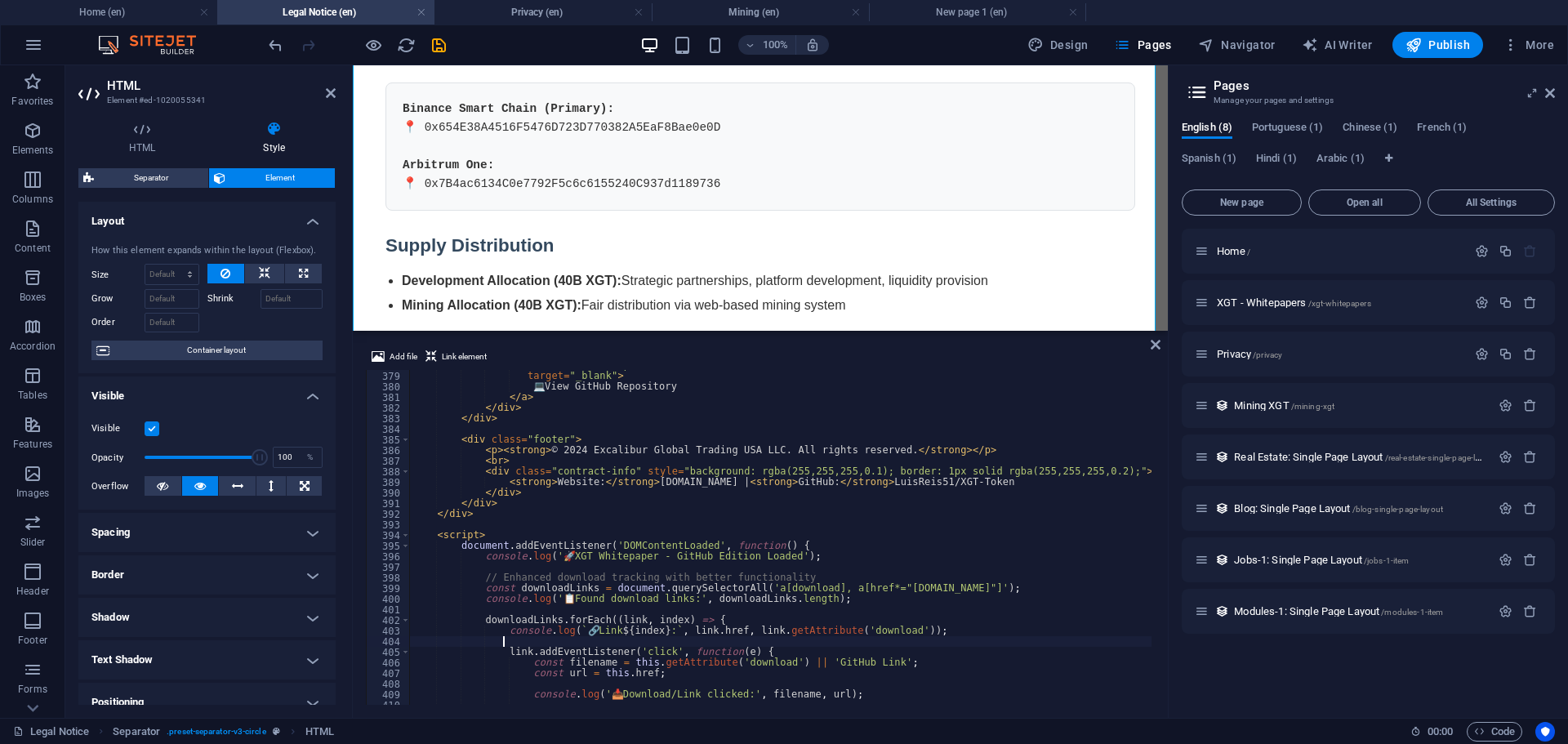
click at [915, 646] on div "class = "download-pdf" target = "_blank" > 💻 View GitHub Repository </ a > </ d…" at bounding box center [1232, 536] width 1643 height 353
type textarea "</html>"
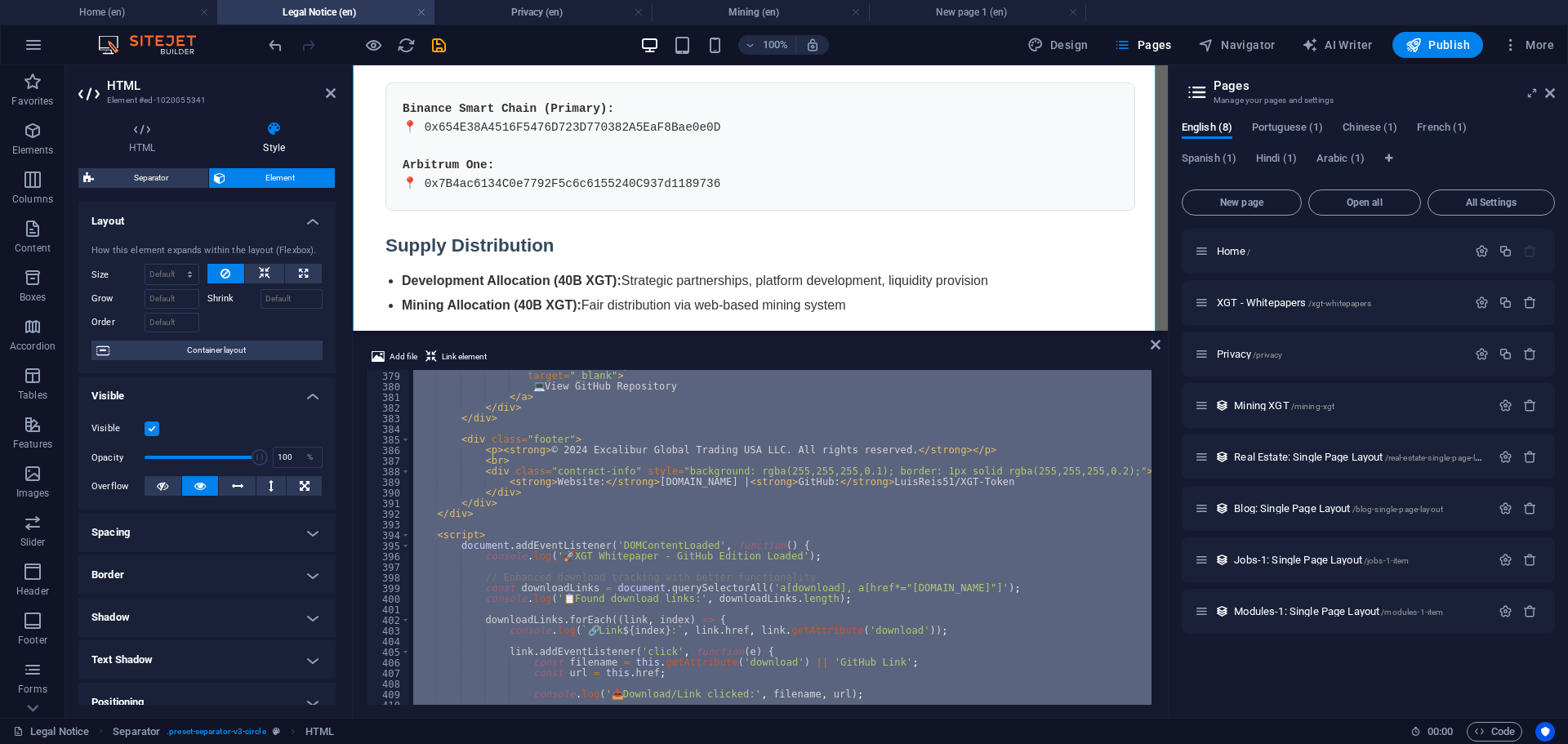
paste textarea
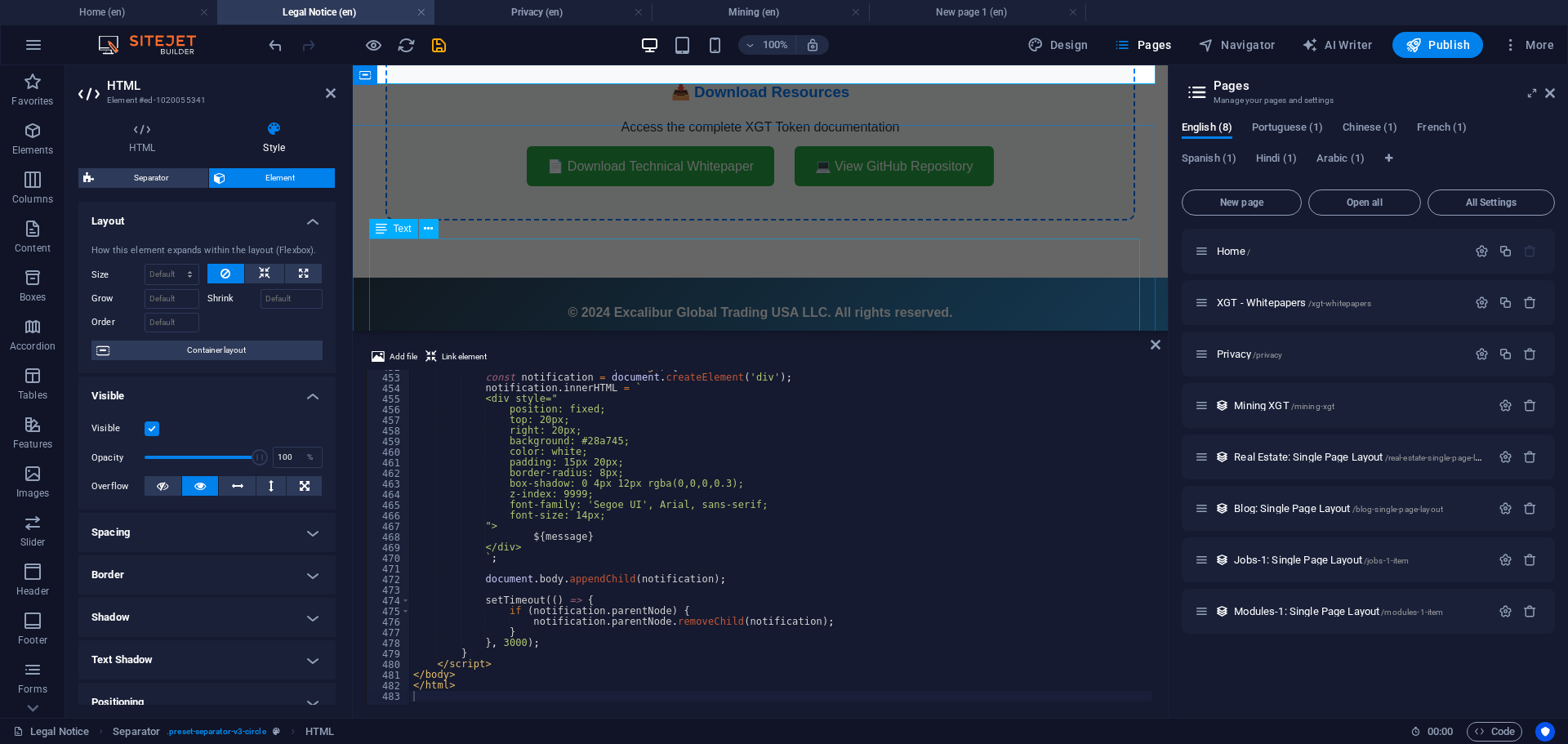
scroll to position [2320, 0]
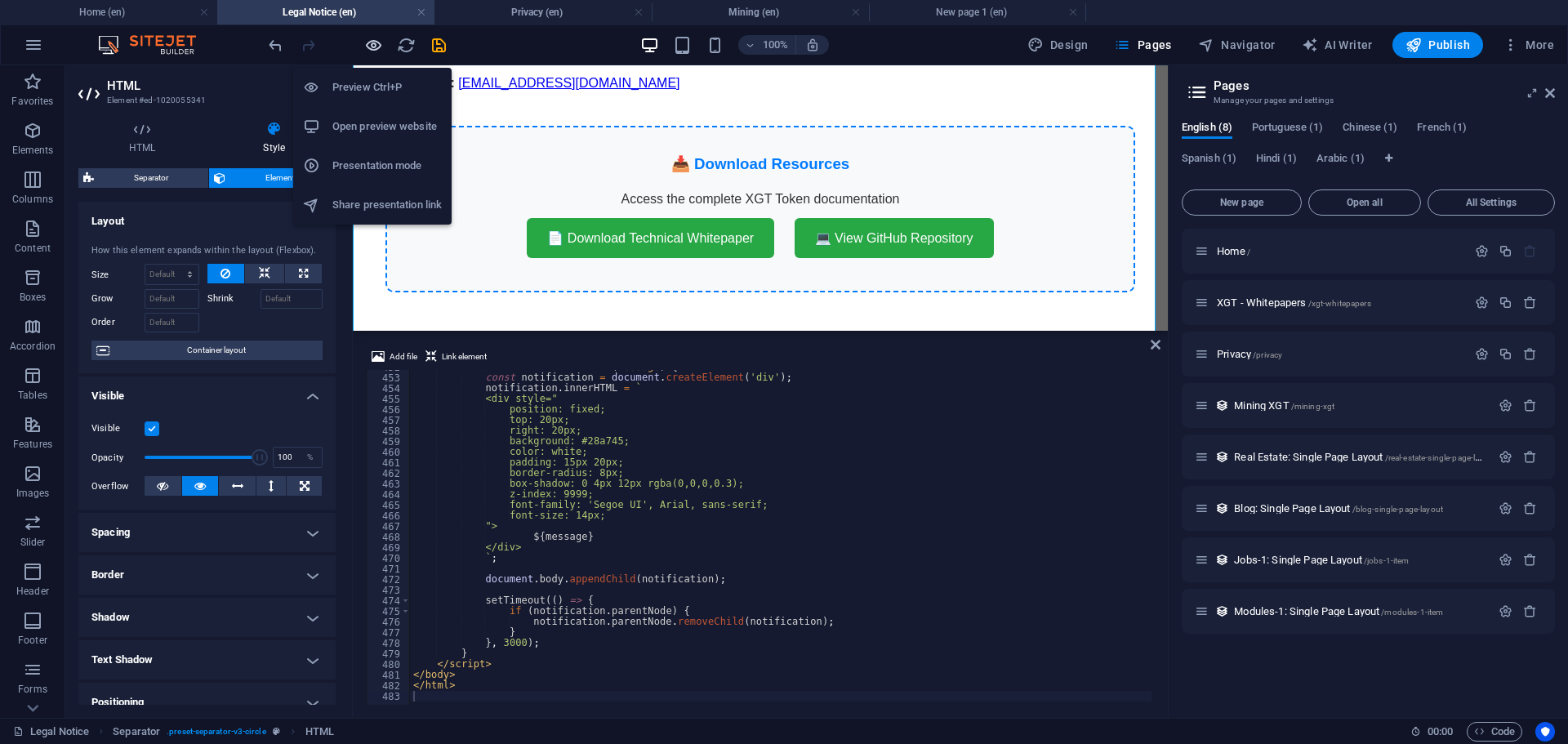
click at [364, 45] on icon "button" at bounding box center [373, 45] width 19 height 19
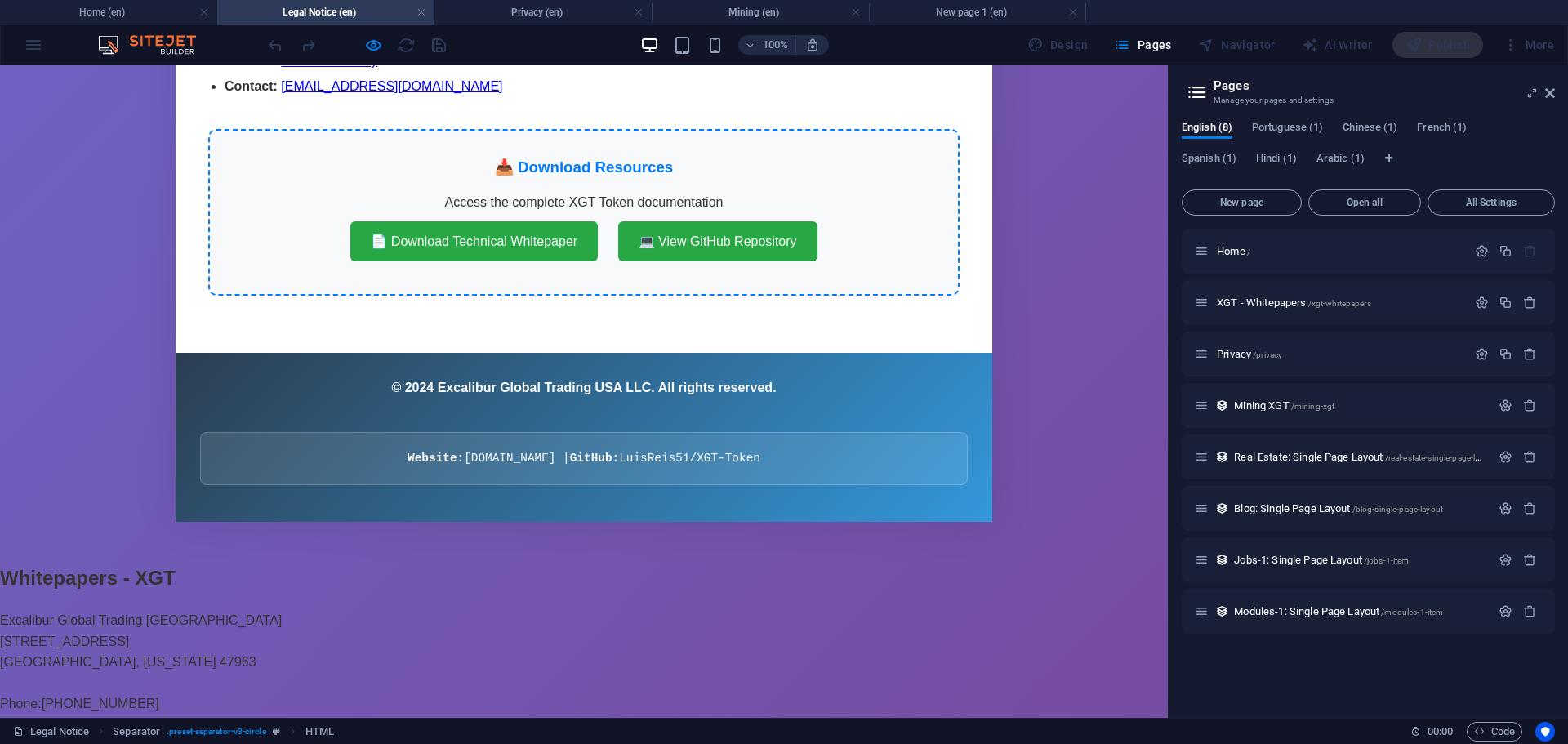
click at [476, 129] on div "📥 Download Resources Access the complete XGT Token documentation 📄 Download Tec…" at bounding box center [584, 212] width 751 height 166
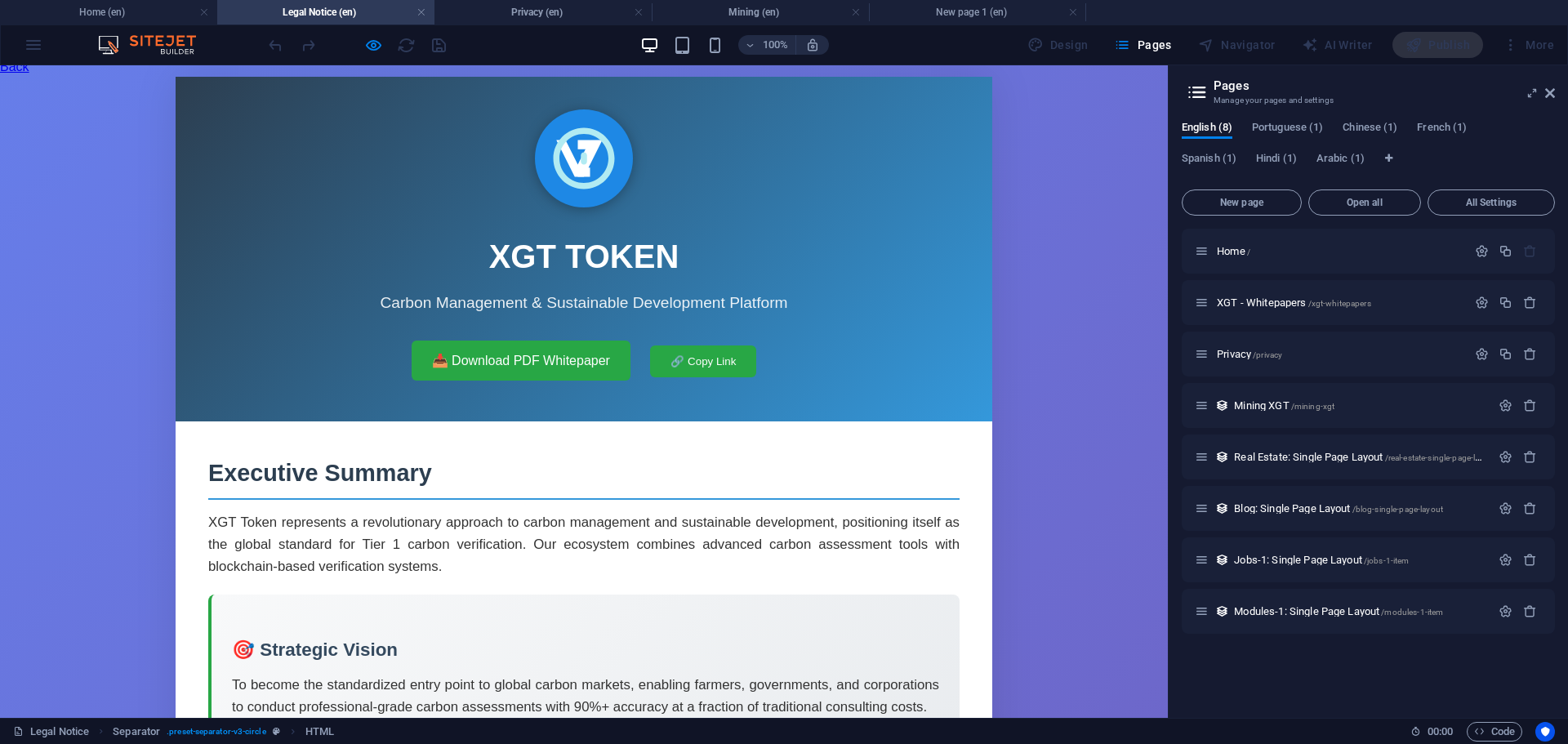
scroll to position [0, 0]
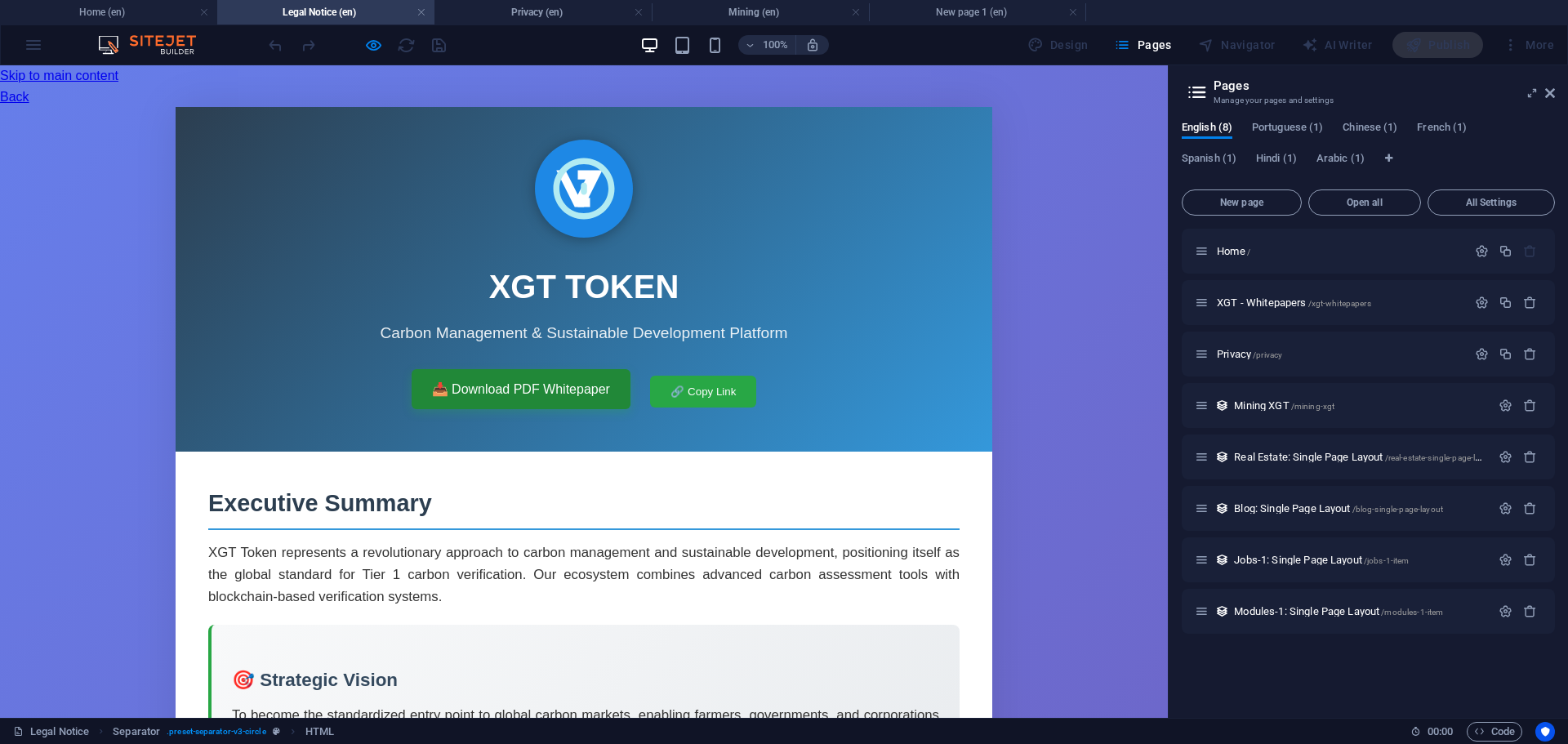
click at [450, 369] on link "📥 Download PDF Whitepaper" at bounding box center [521, 390] width 219 height 41
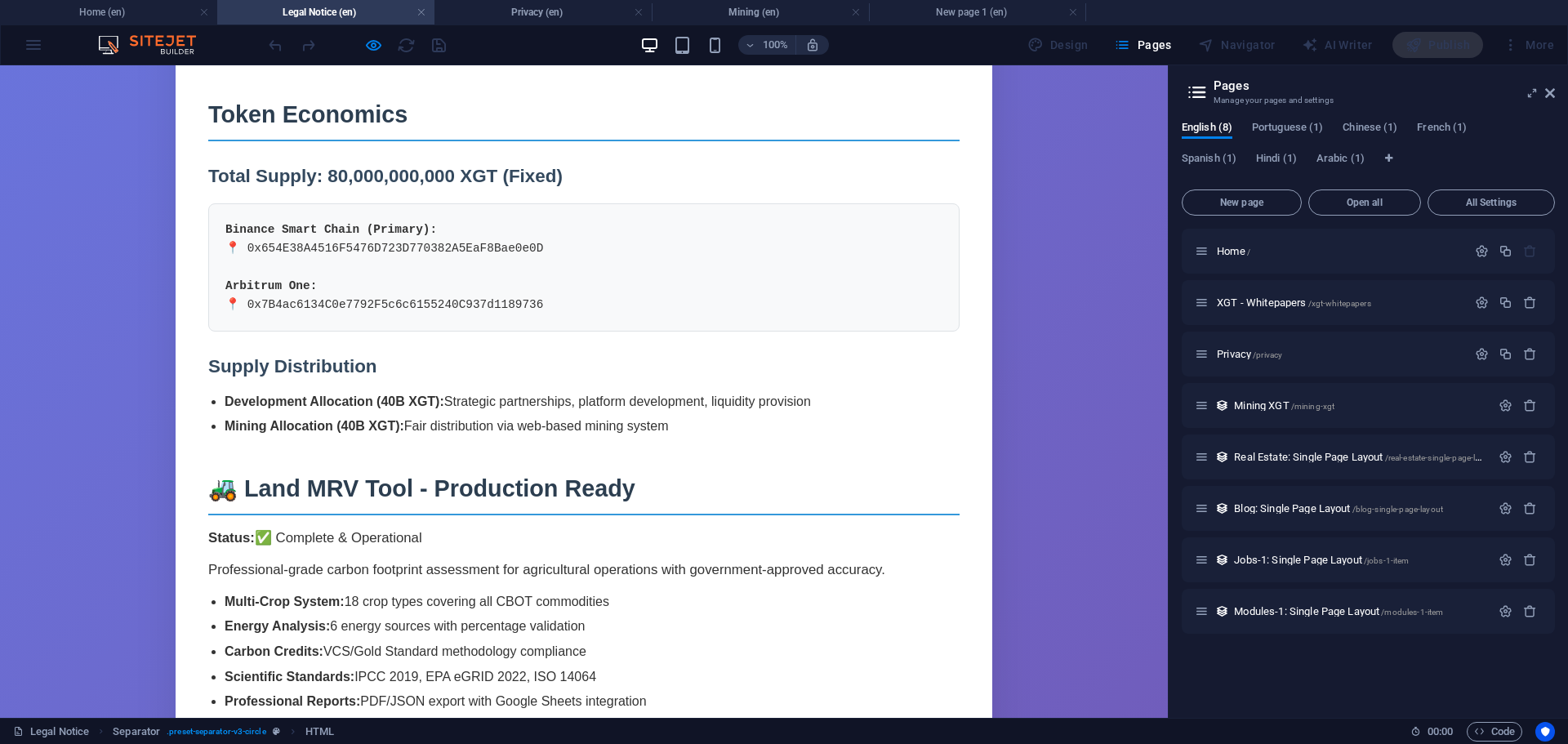
scroll to position [898, 0]
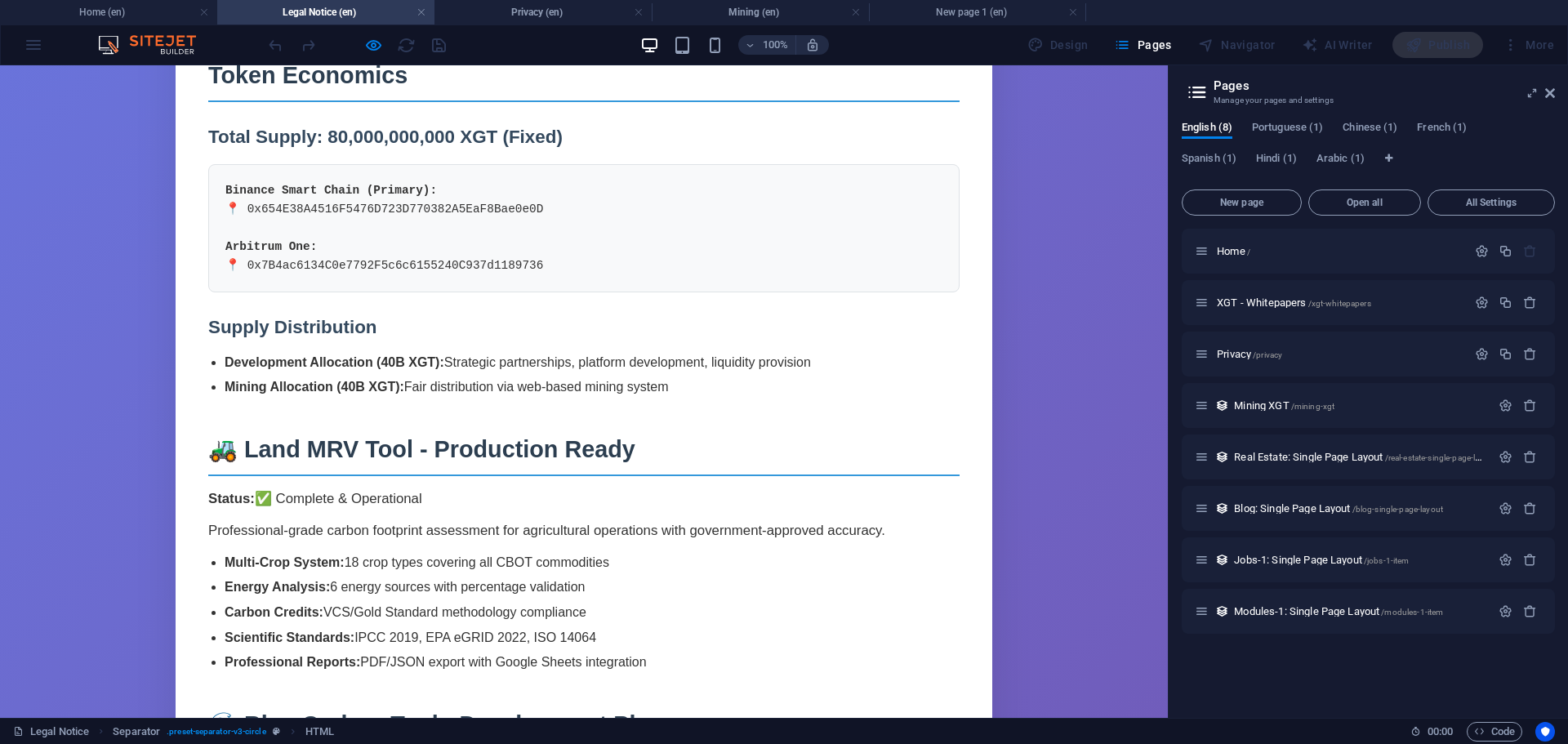
click at [684, 577] on li "Energy Analysis: 6 energy sources with percentage validation" at bounding box center [592, 587] width 735 height 21
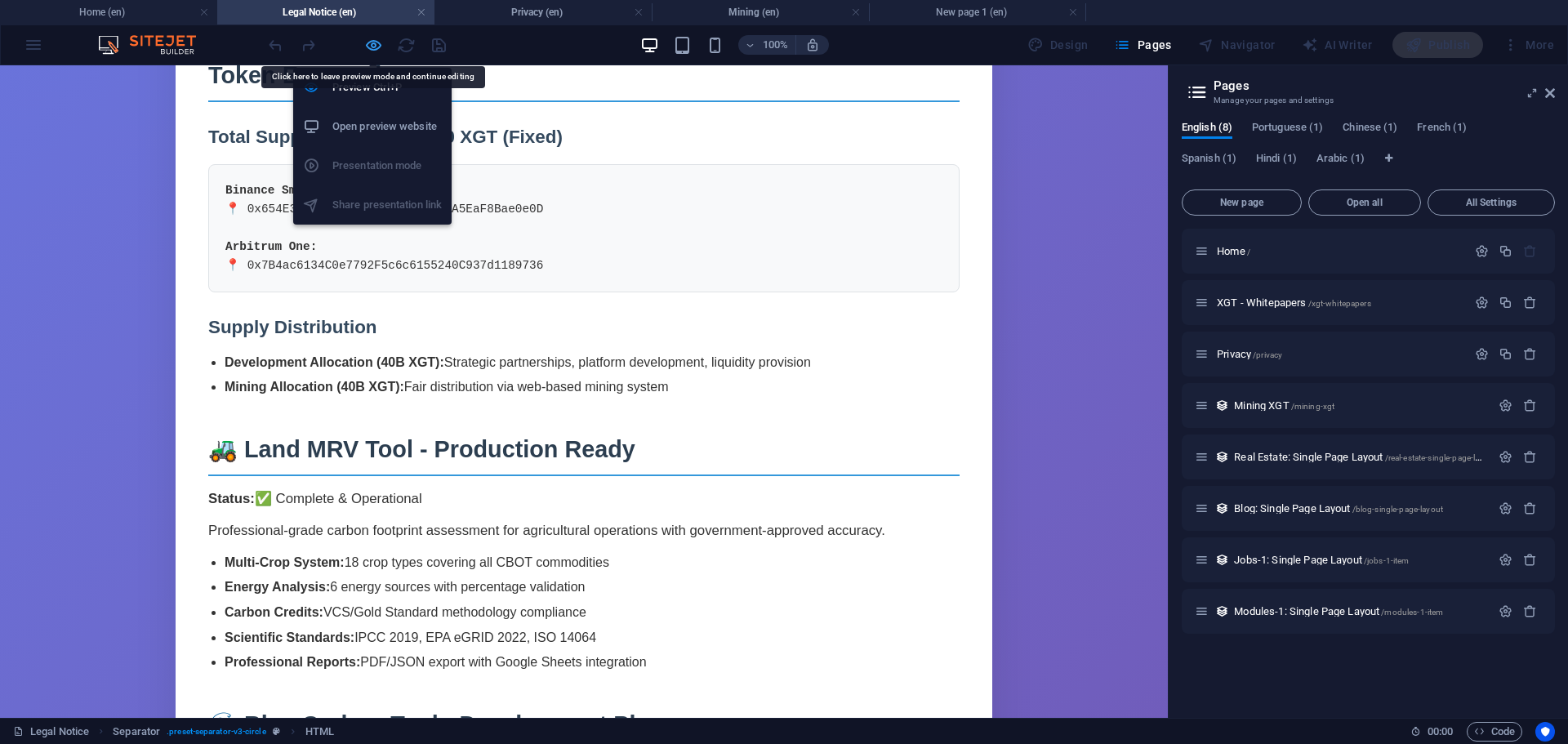
click at [368, 48] on icon "button" at bounding box center [373, 45] width 19 height 19
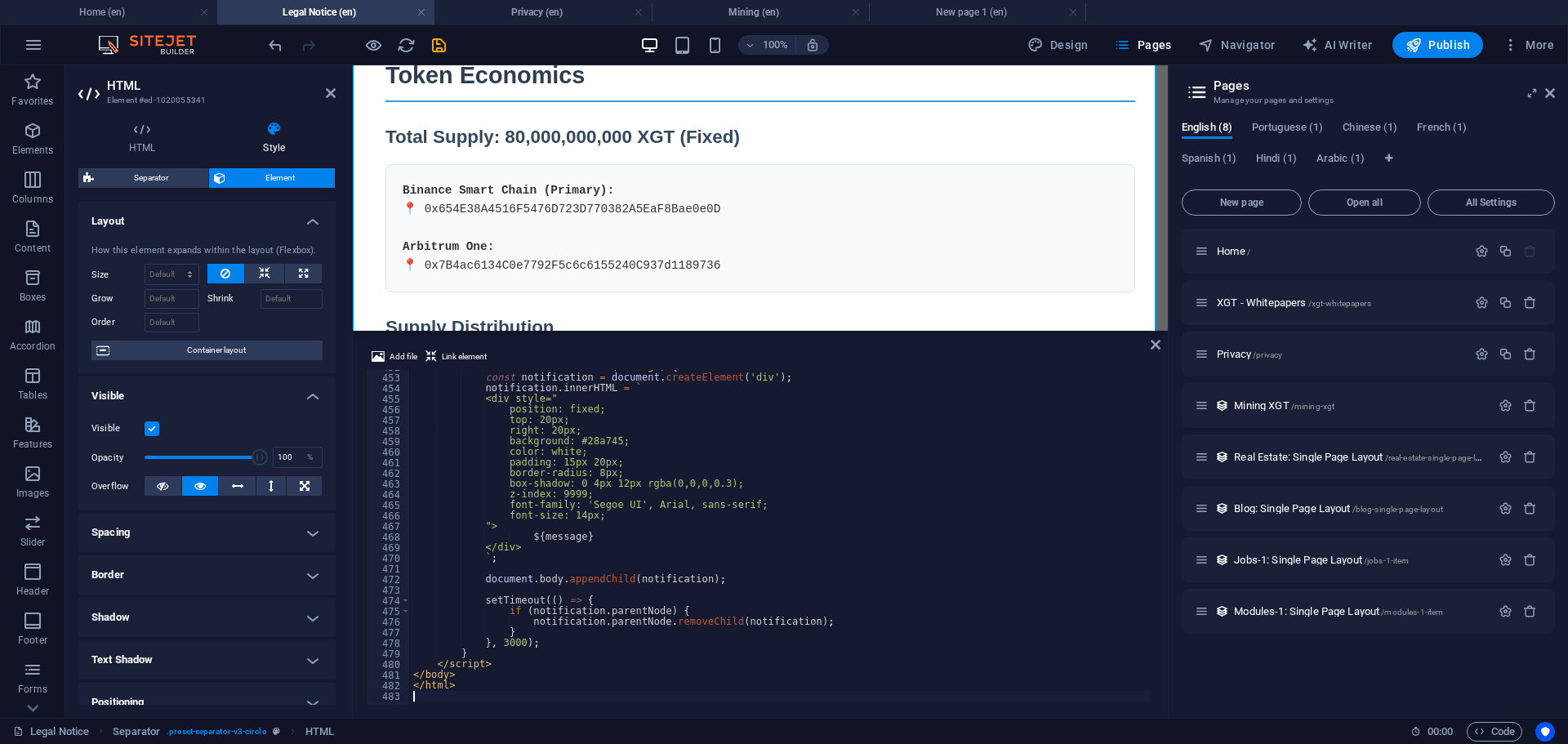
type textarea "</html>"
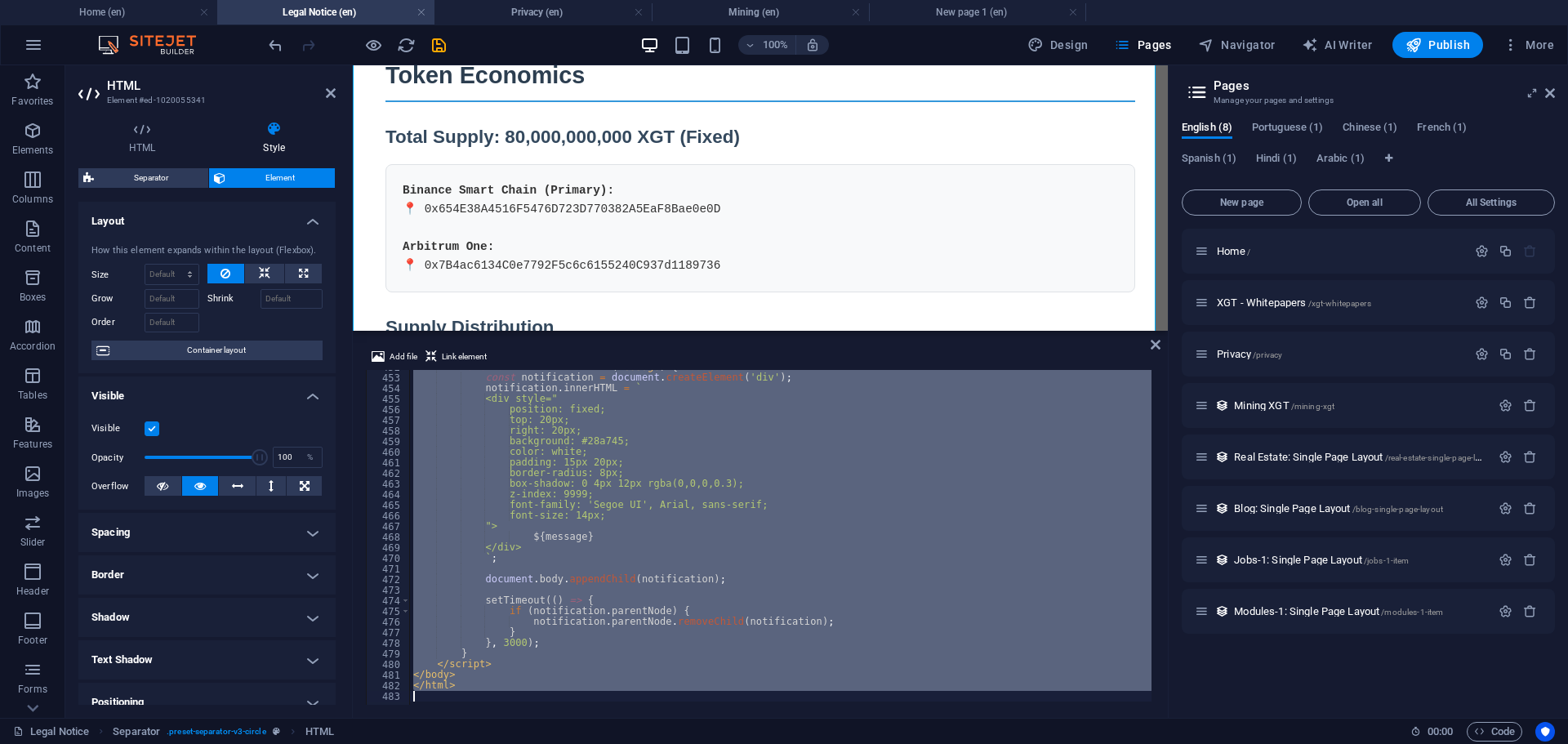
scroll to position [4796, 0]
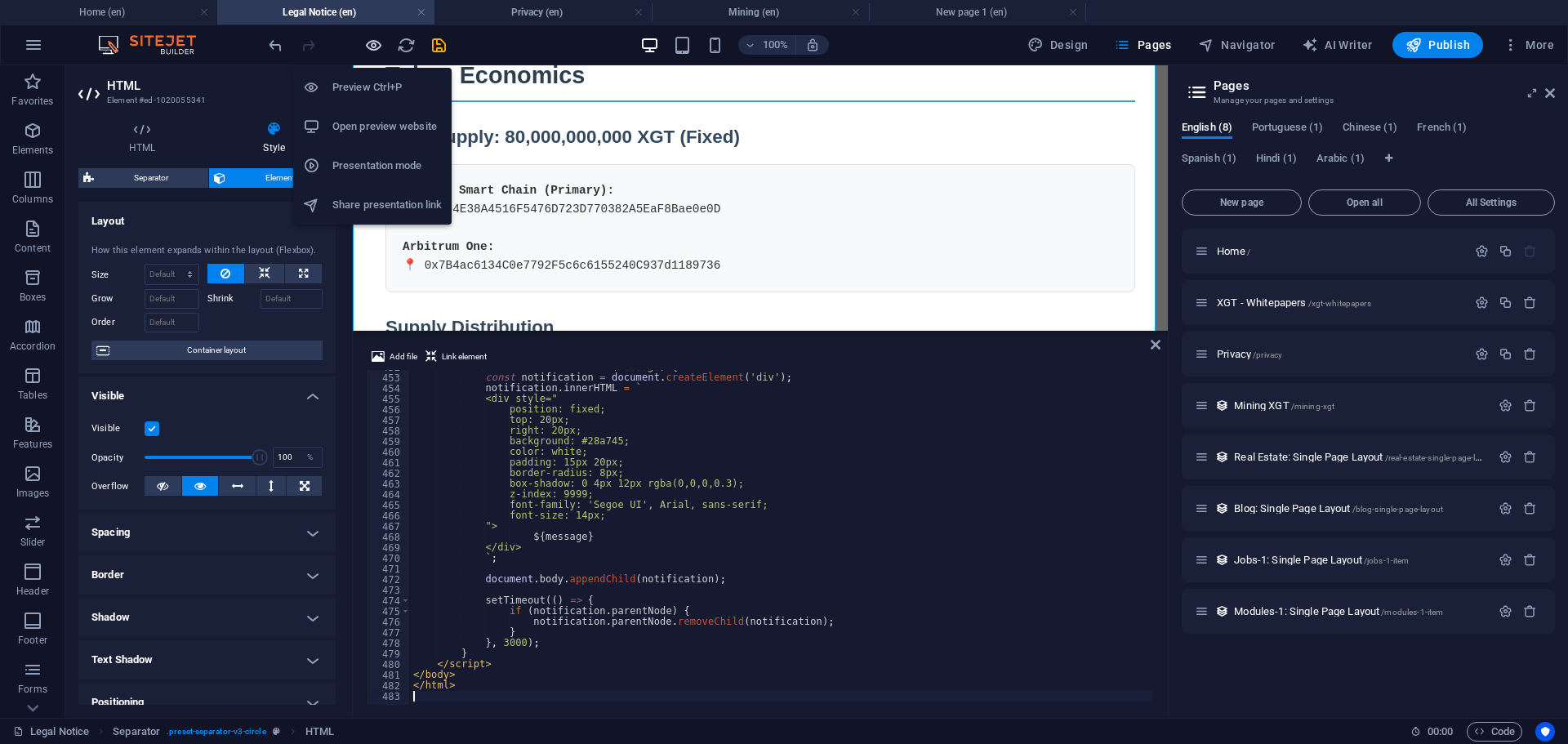
click at [364, 45] on icon "button" at bounding box center [373, 45] width 19 height 19
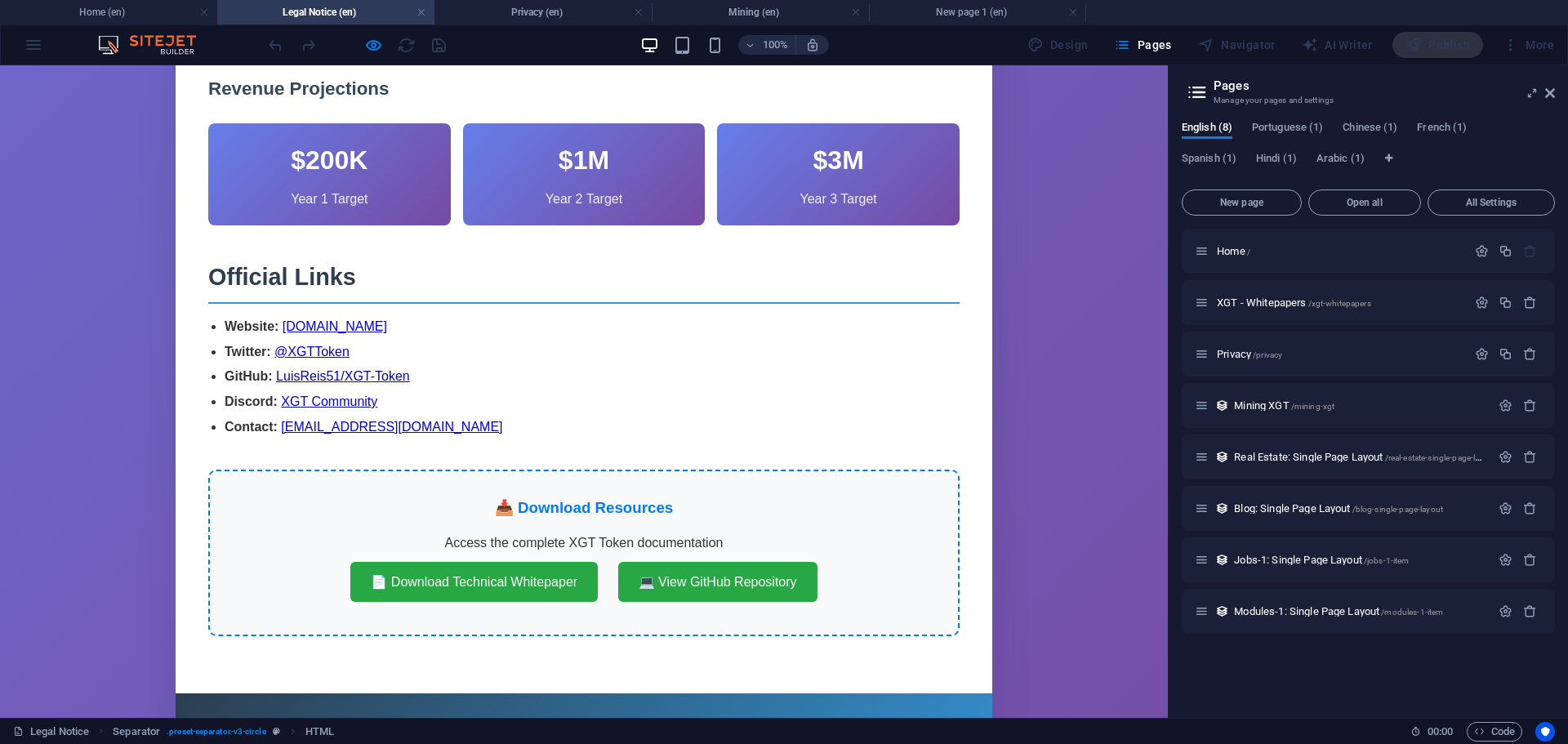
scroll to position [2041, 0]
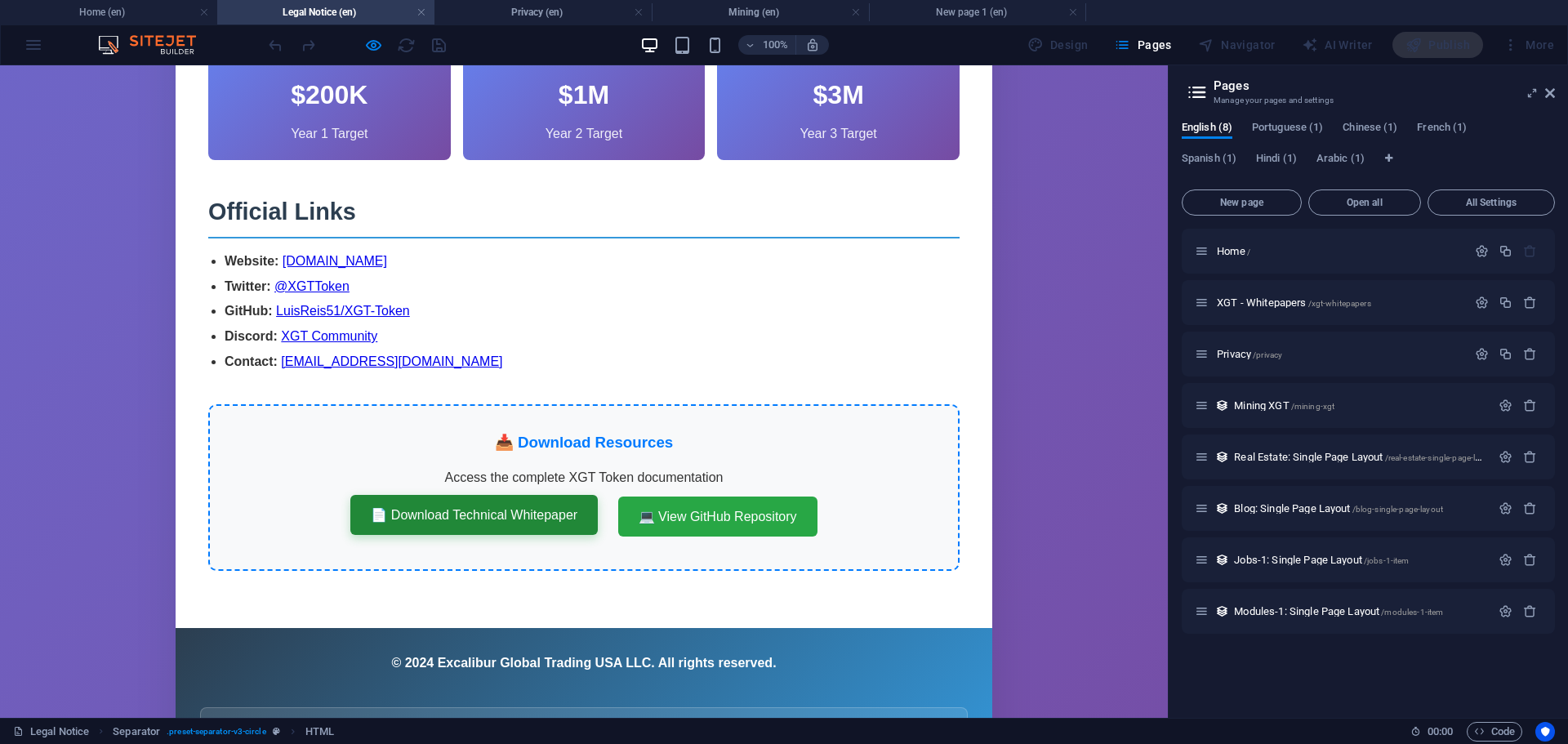
click at [412, 495] on link "📄 Download Technical Whitepaper" at bounding box center [474, 516] width 247 height 41
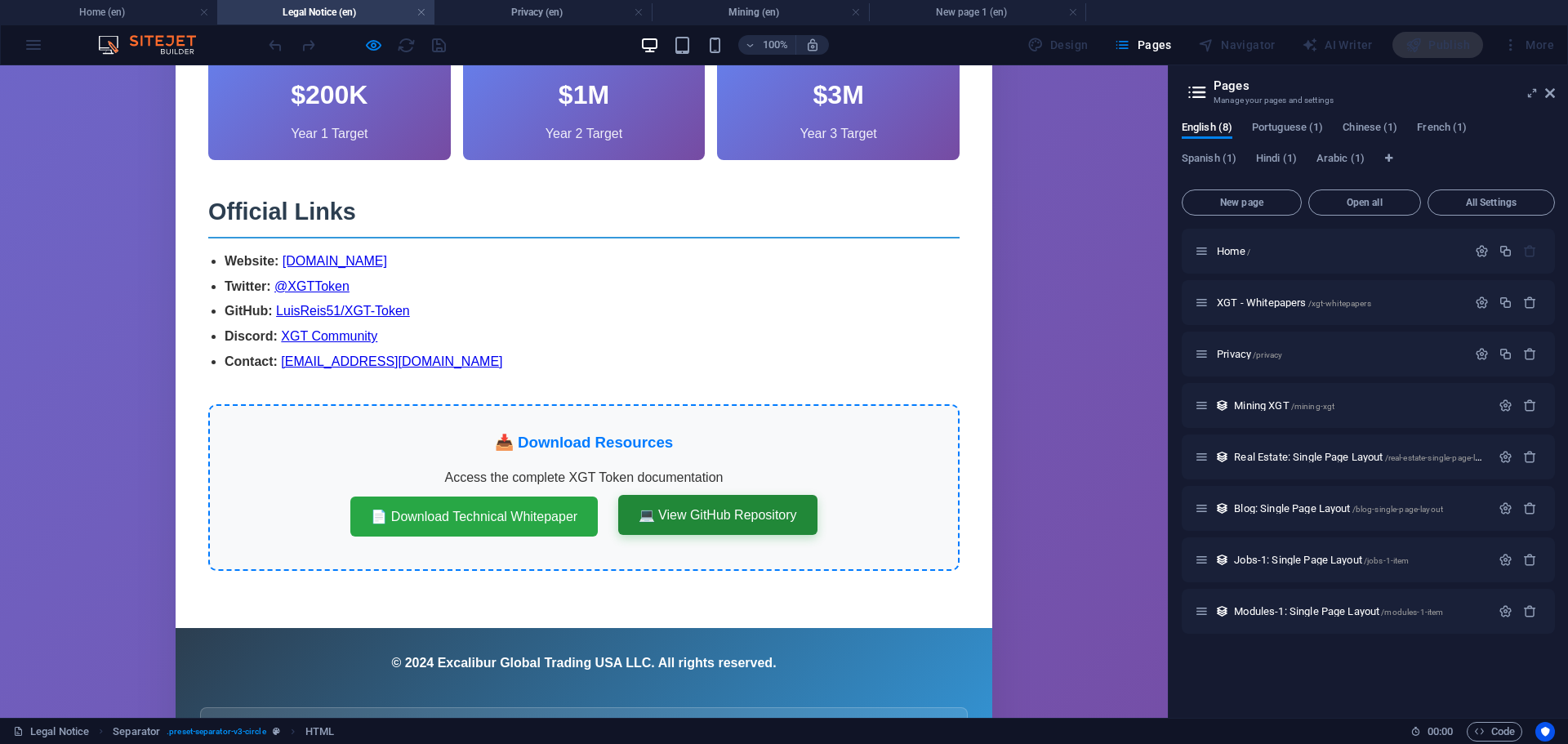
click at [705, 495] on link "💻 View GitHub Repository" at bounding box center [717, 516] width 199 height 41
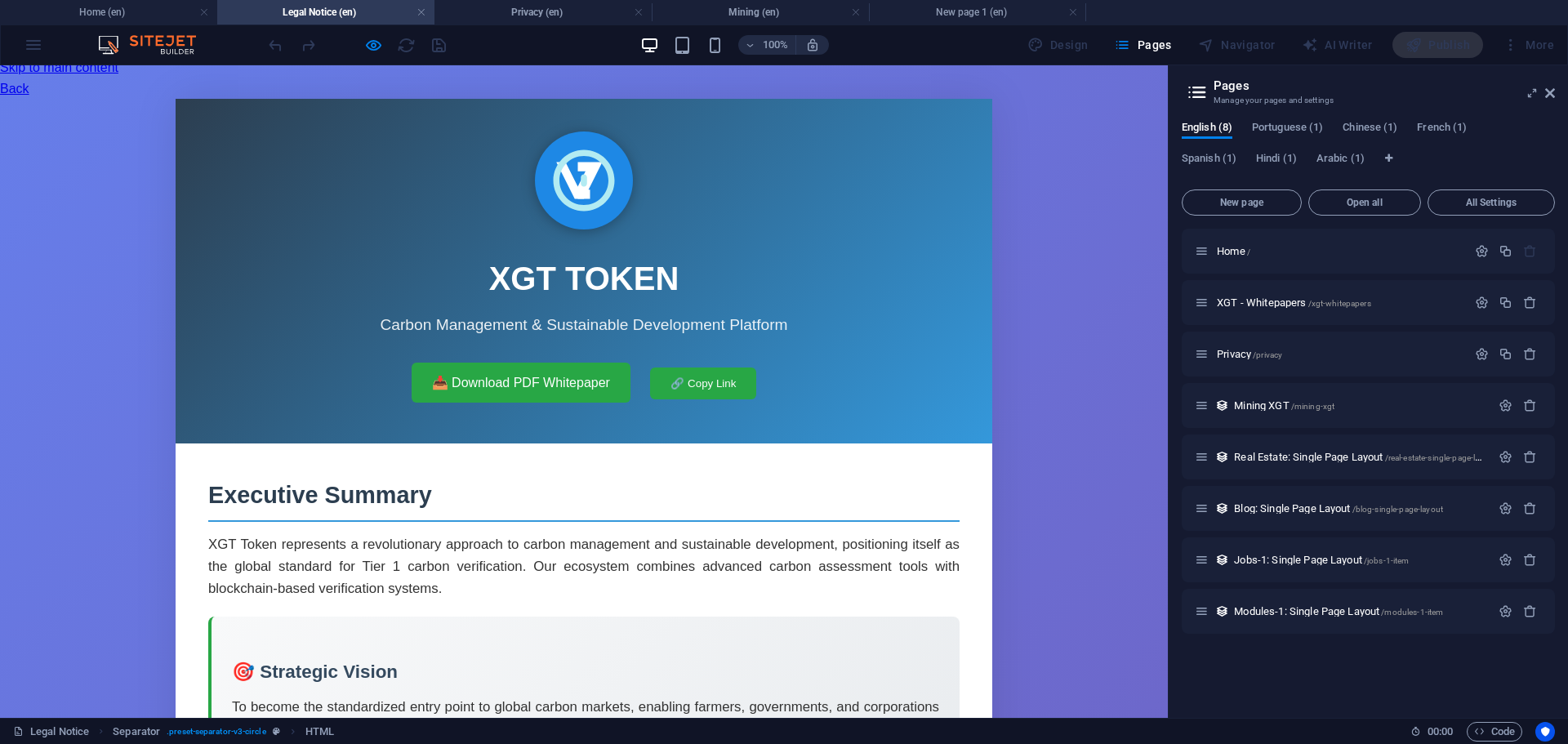
scroll to position [0, 0]
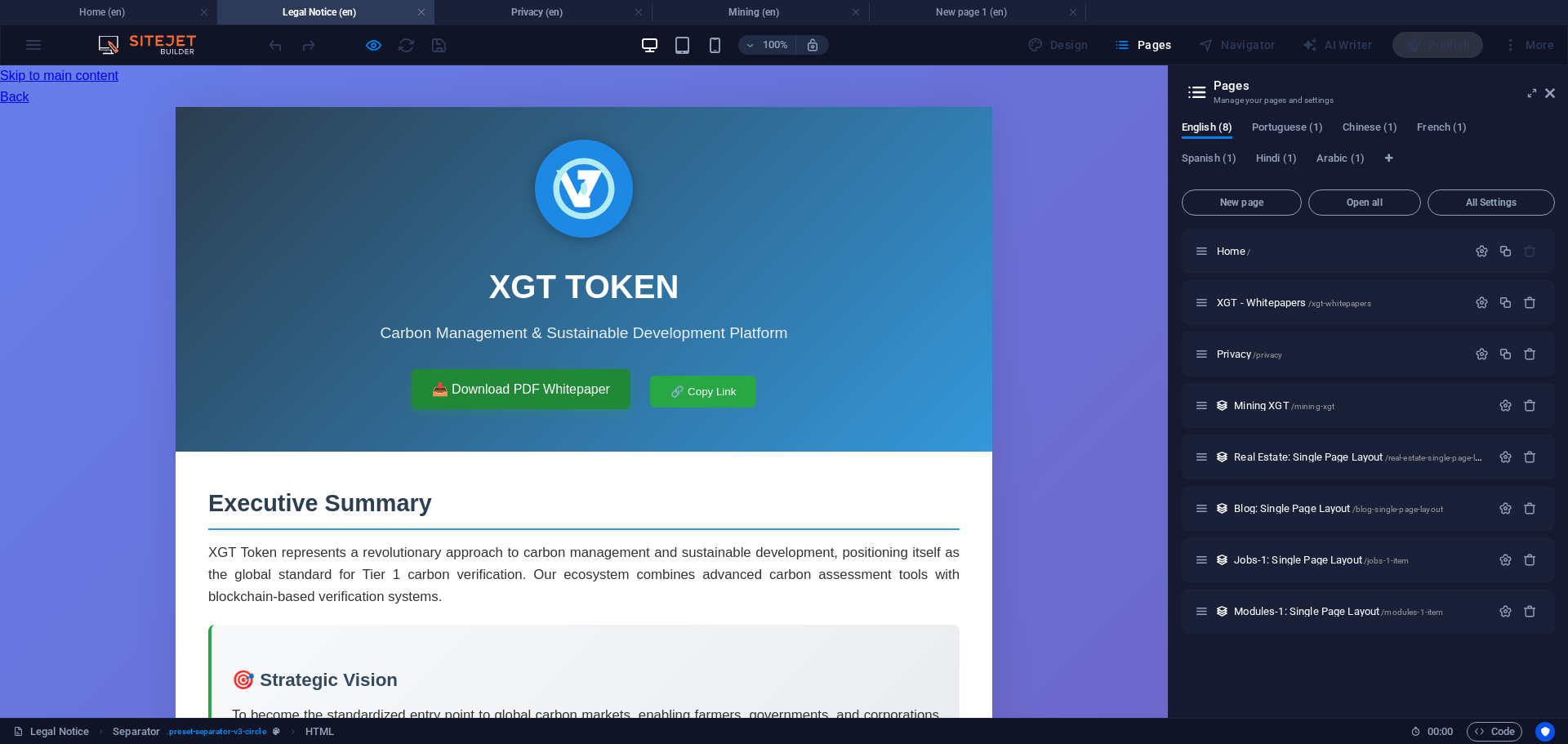
click at [548, 369] on link "📥 Download PDF Whitepaper" at bounding box center [521, 390] width 219 height 41
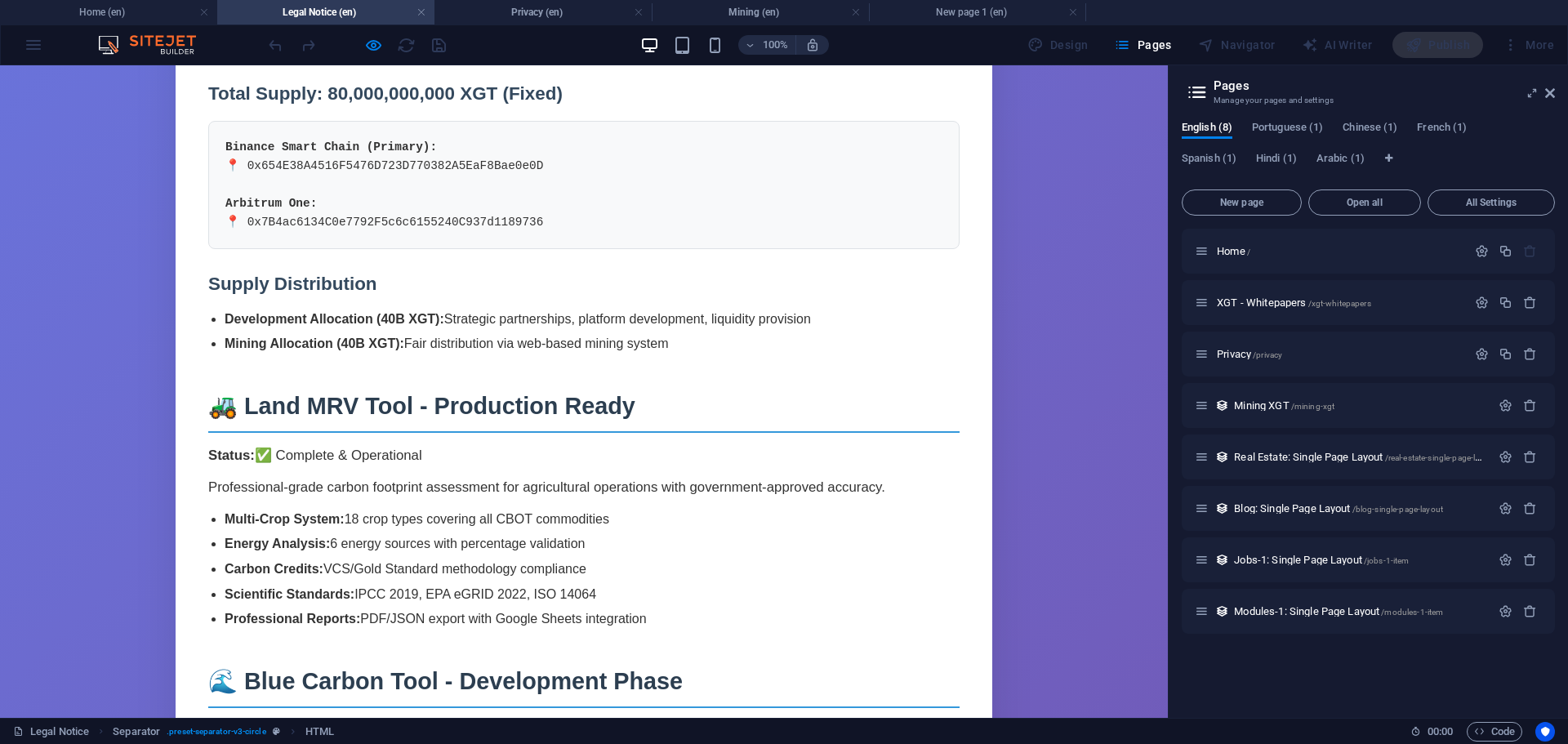
scroll to position [980, 0]
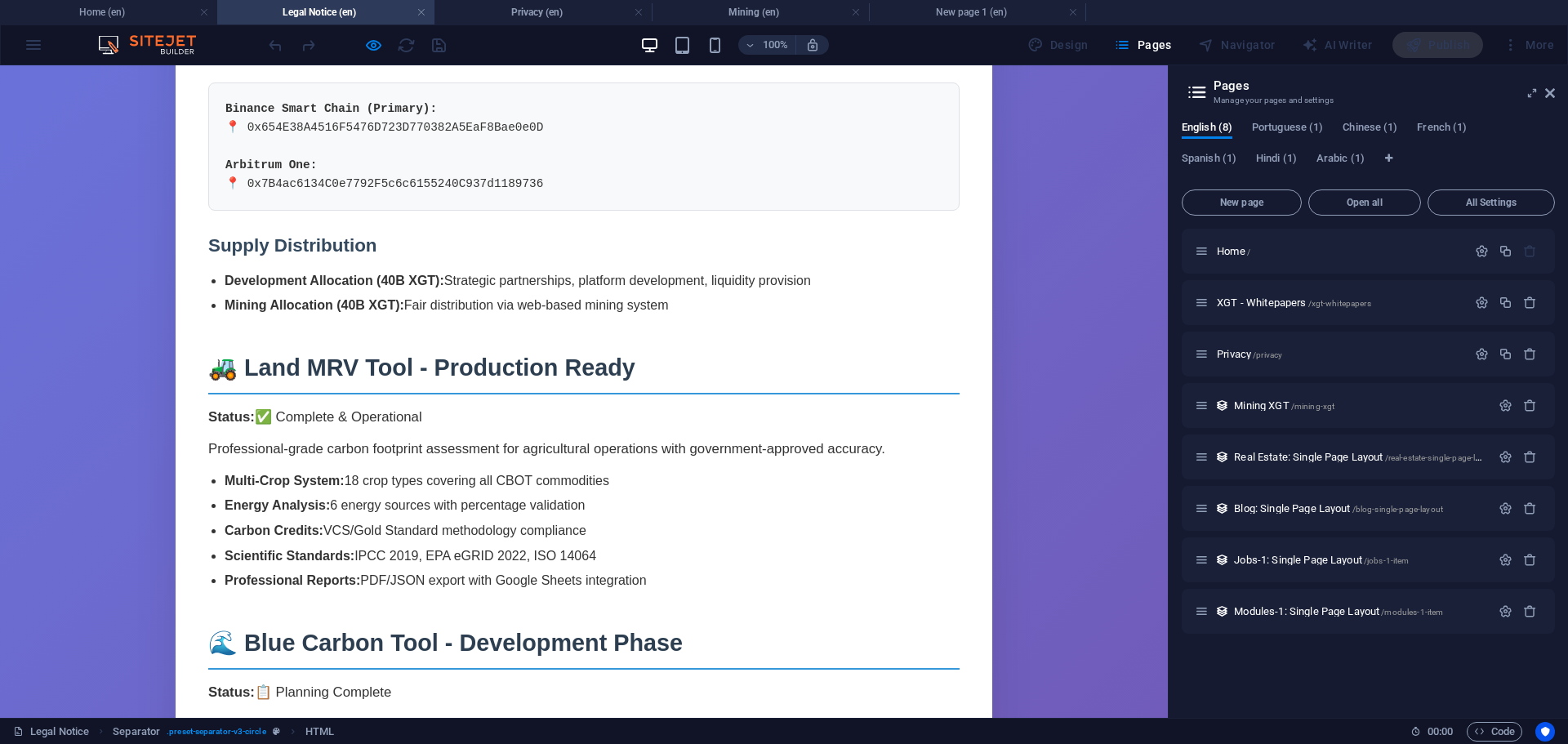
click at [904, 470] on ul "Multi-Crop System: 18 crop types covering all CBOT commodities Energy Analysis:…" at bounding box center [592, 530] width 735 height 121
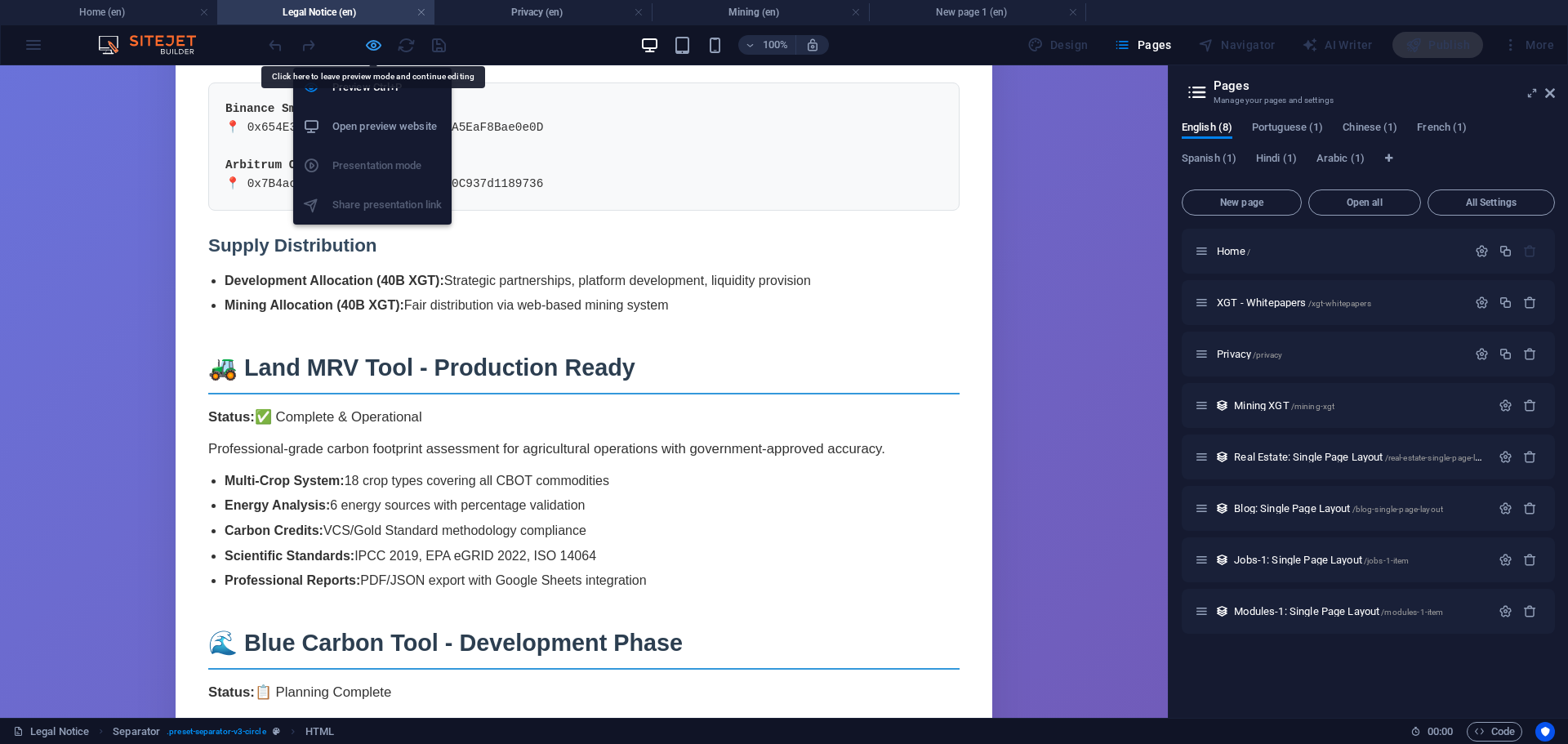
click at [372, 42] on icon "button" at bounding box center [373, 45] width 19 height 19
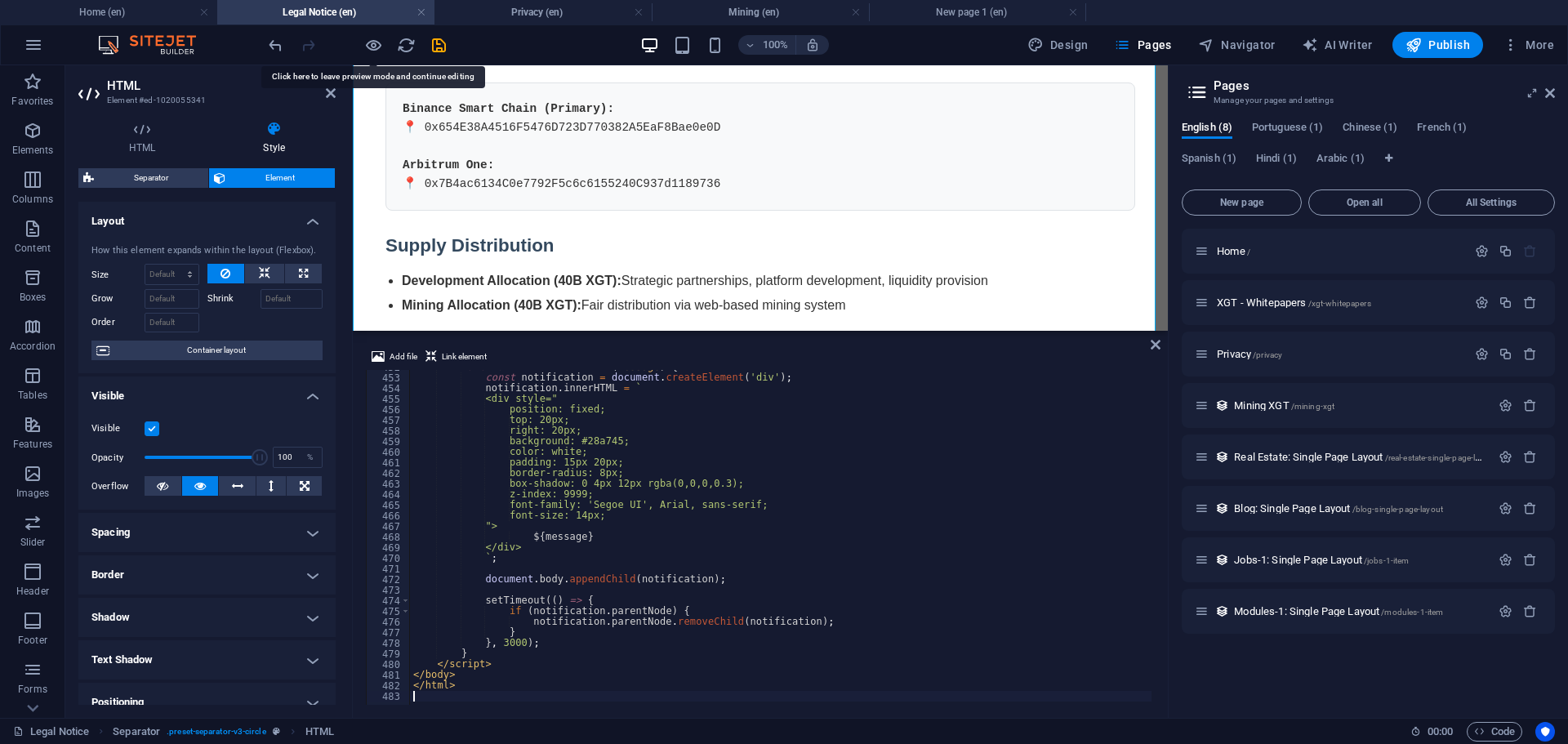
click at [457, 613] on div "function showNotification ( message ) { const notification = document . createE…" at bounding box center [1232, 538] width 1643 height 353
type textarea "</html>"
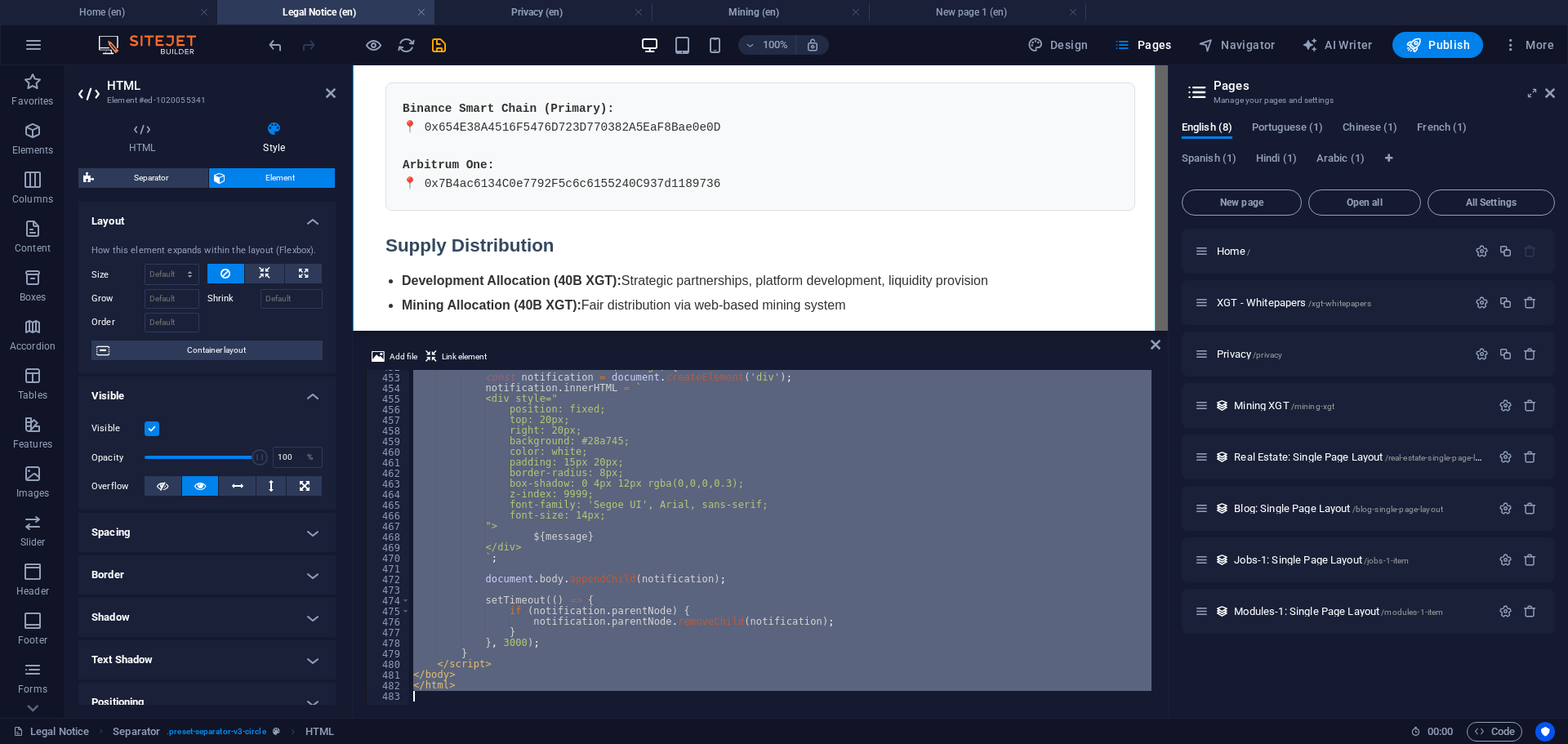
scroll to position [4796, 0]
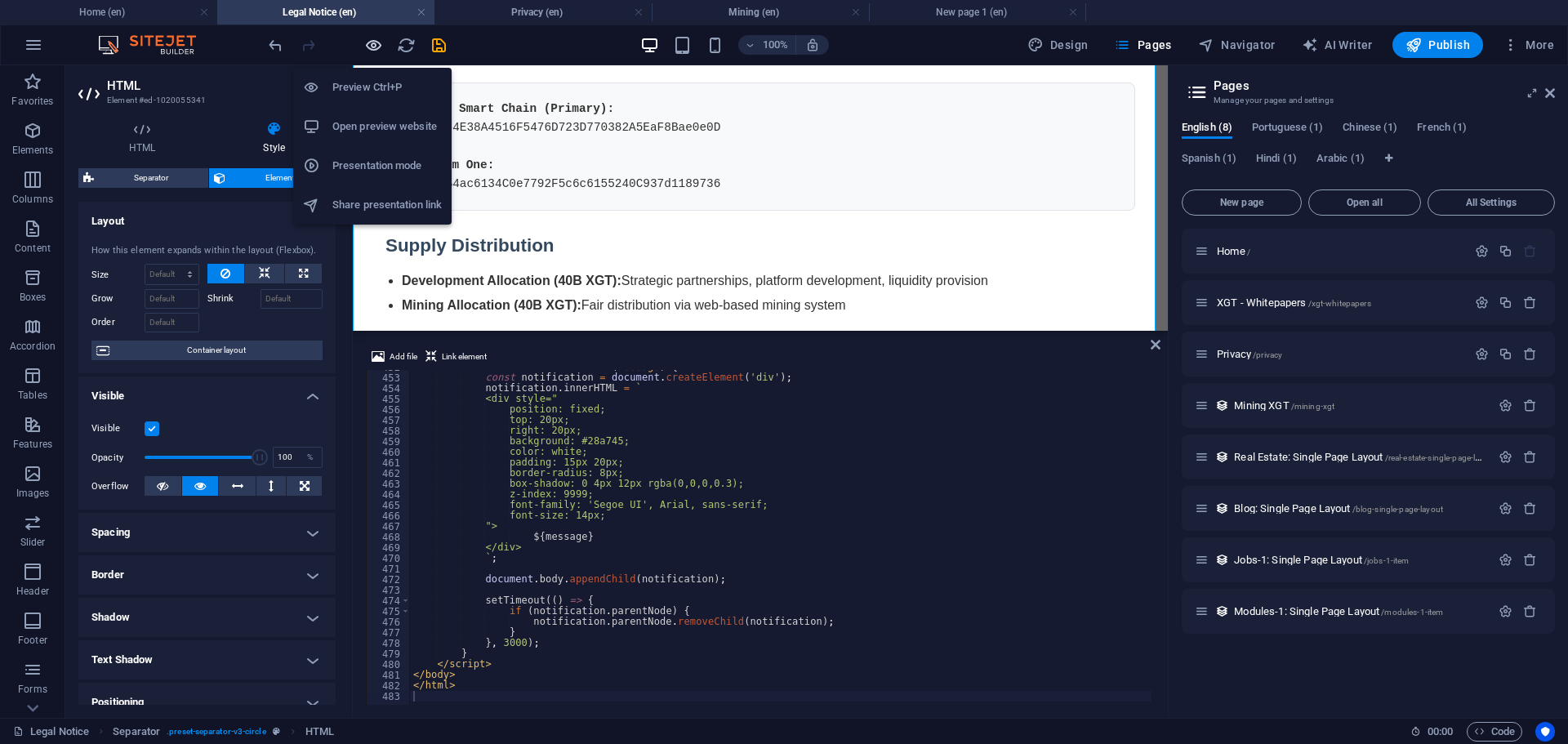
click at [379, 39] on icon "button" at bounding box center [373, 45] width 19 height 19
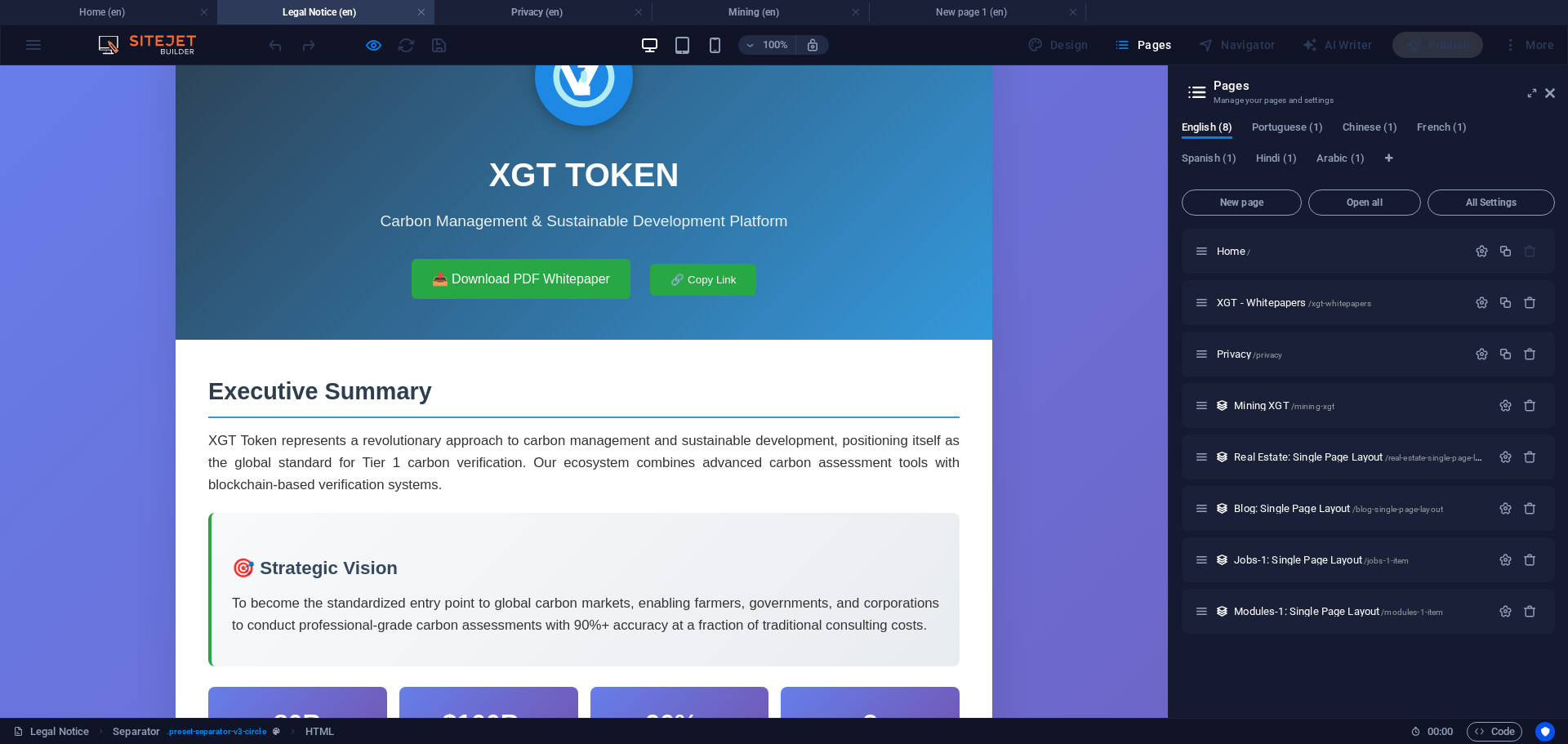
scroll to position [0, 0]
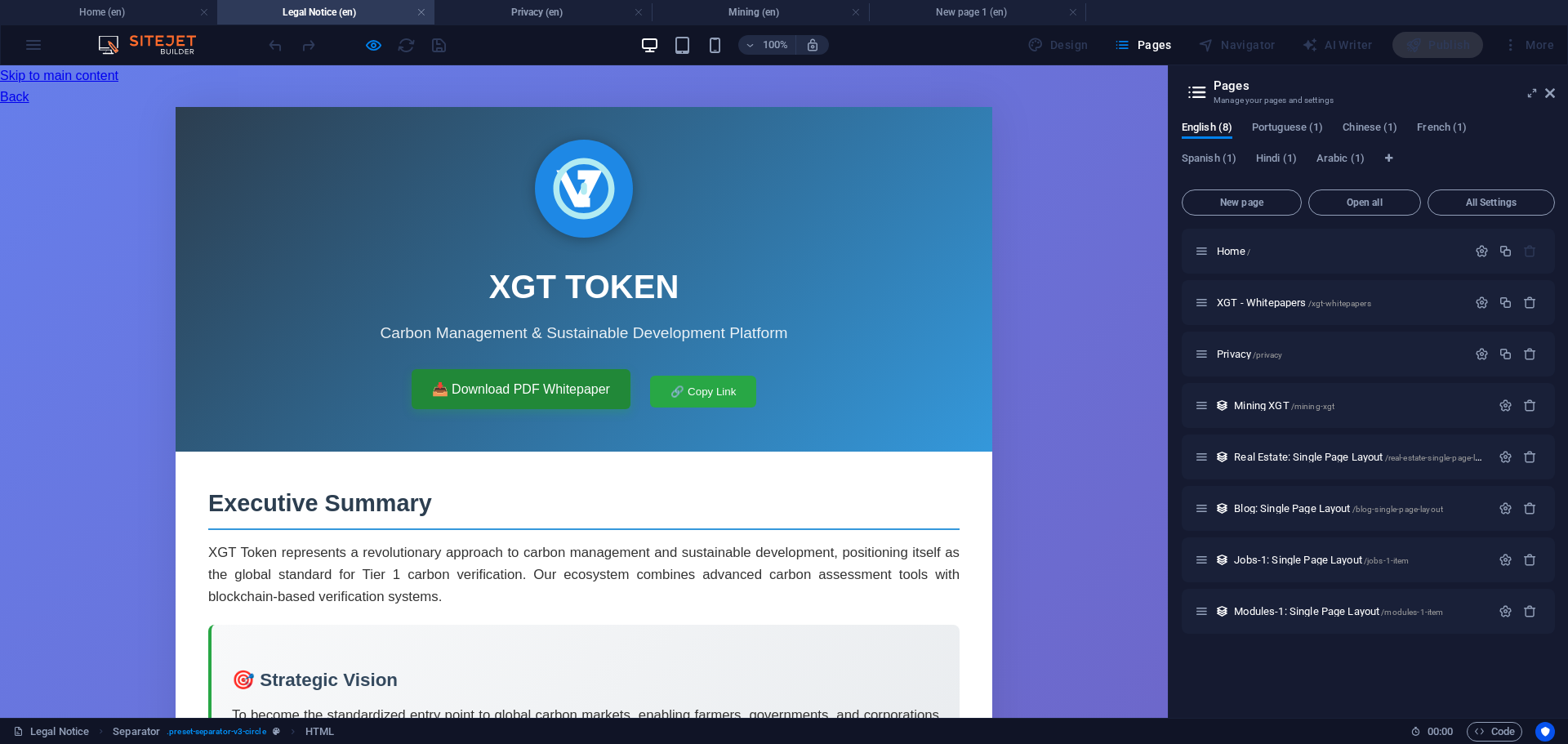
click at [487, 369] on link "📥 Download PDF Whitepaper" at bounding box center [521, 390] width 219 height 41
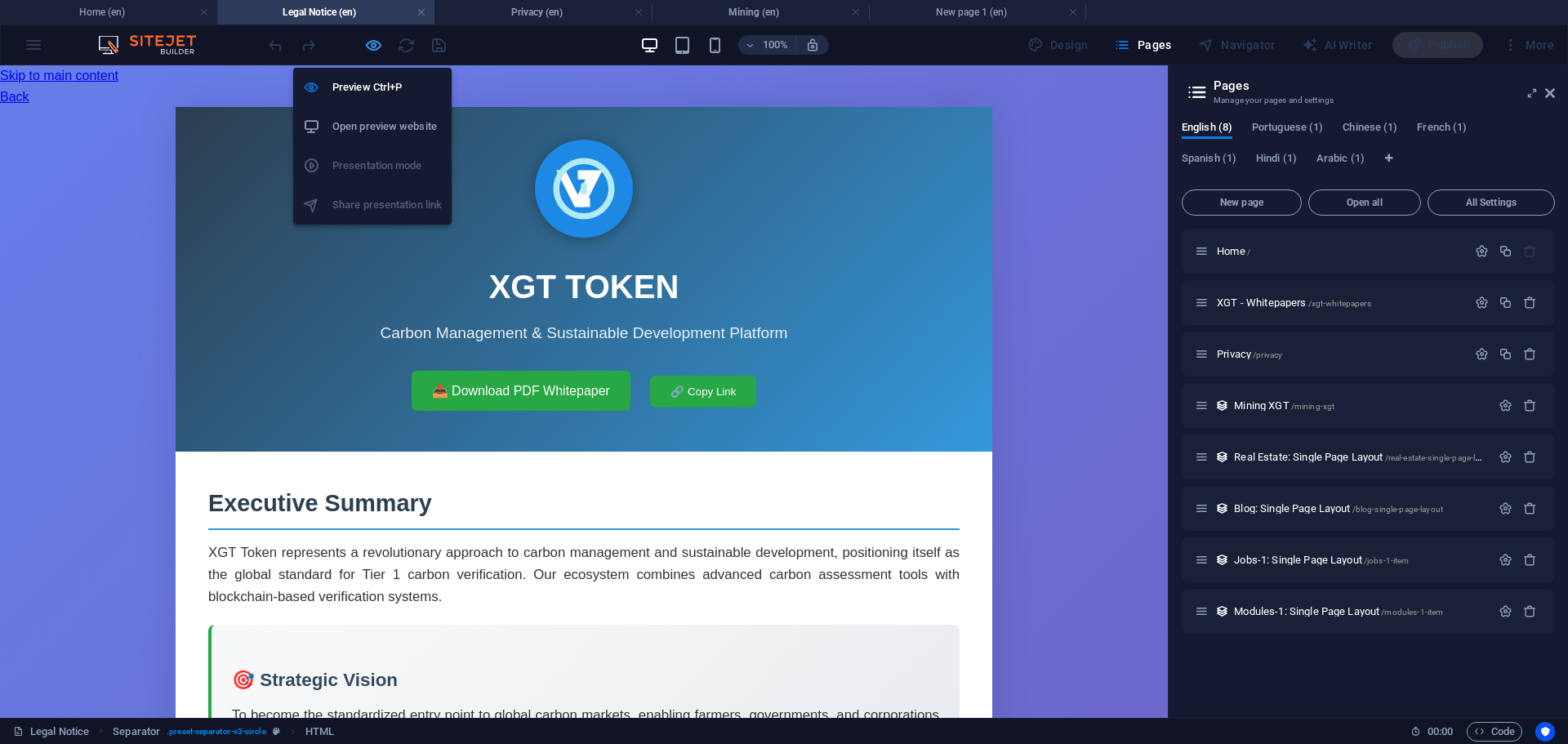
click at [371, 42] on icon "button" at bounding box center [373, 45] width 19 height 19
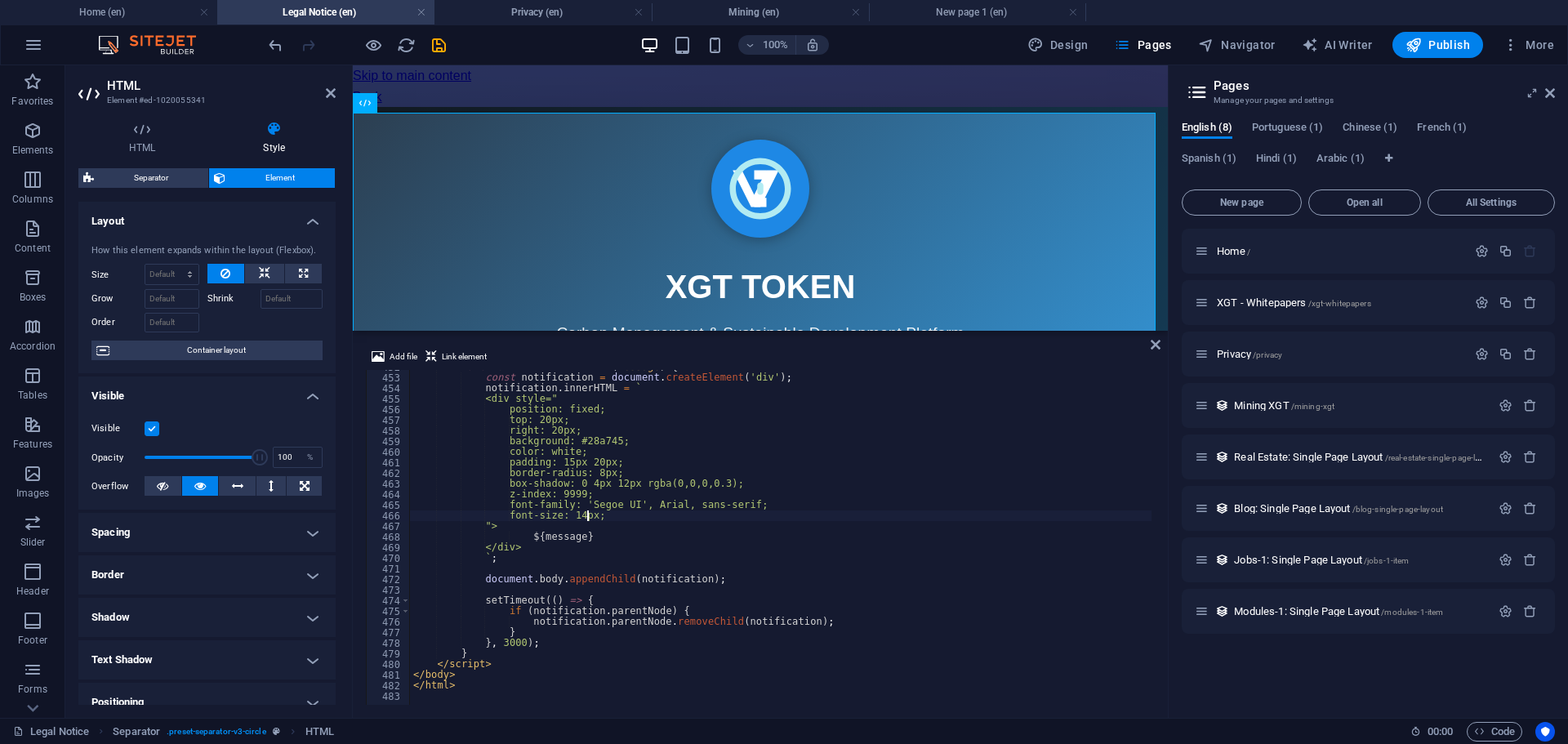
click at [585, 517] on div "function showNotification ( message ) { const notification = document . createE…" at bounding box center [1232, 538] width 1643 height 353
type textarea "</html>"
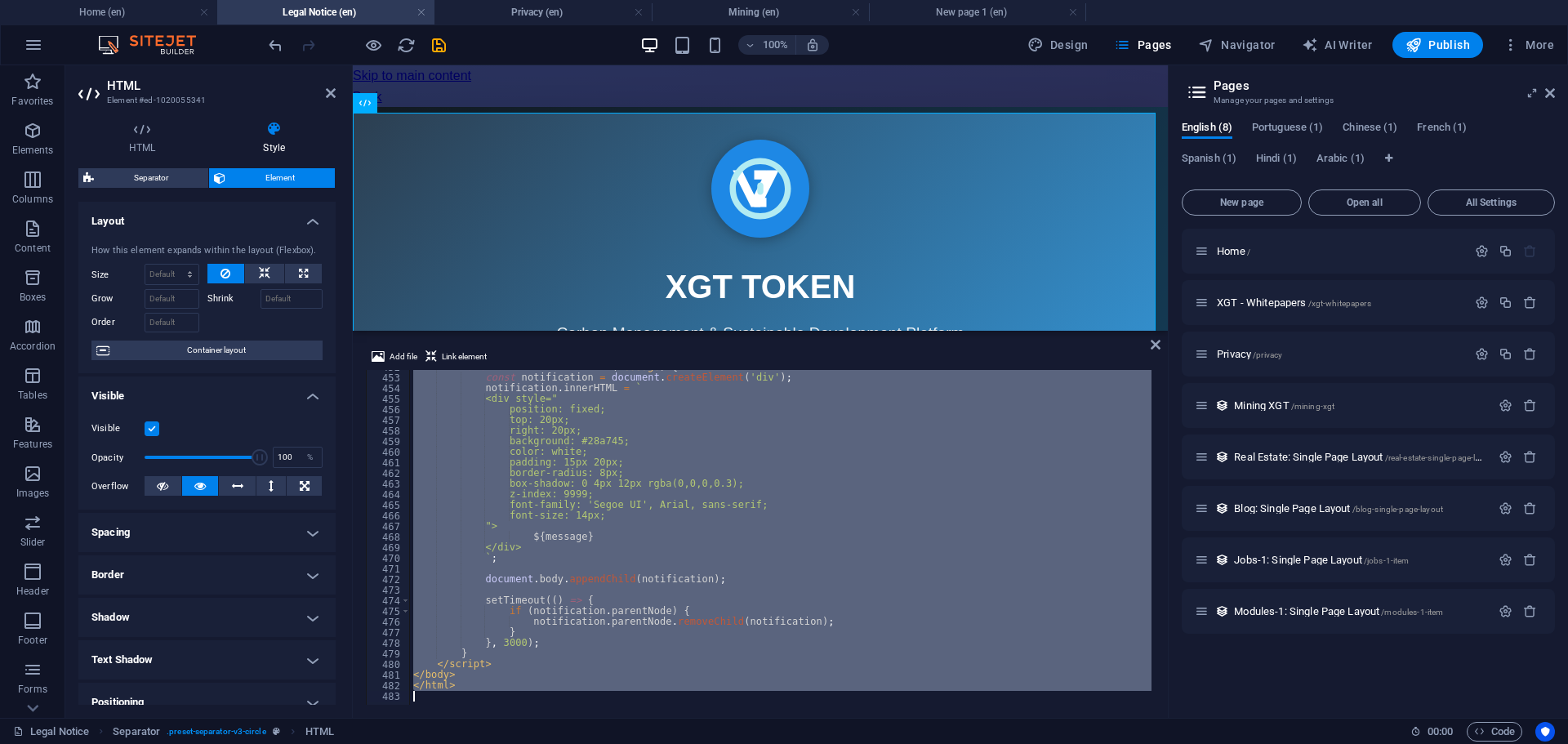
scroll to position [4796, 0]
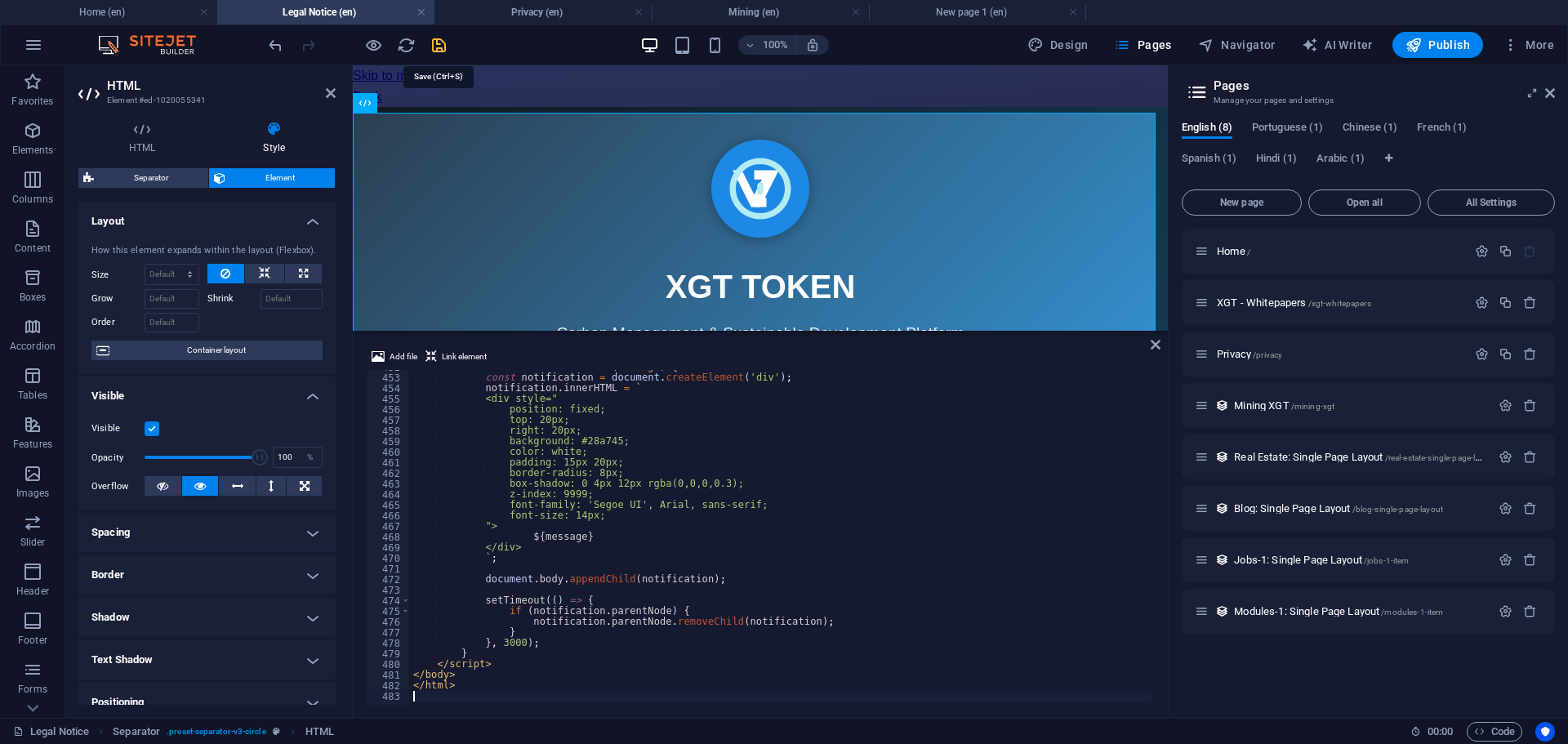
click at [437, 50] on icon "save" at bounding box center [439, 45] width 19 height 19
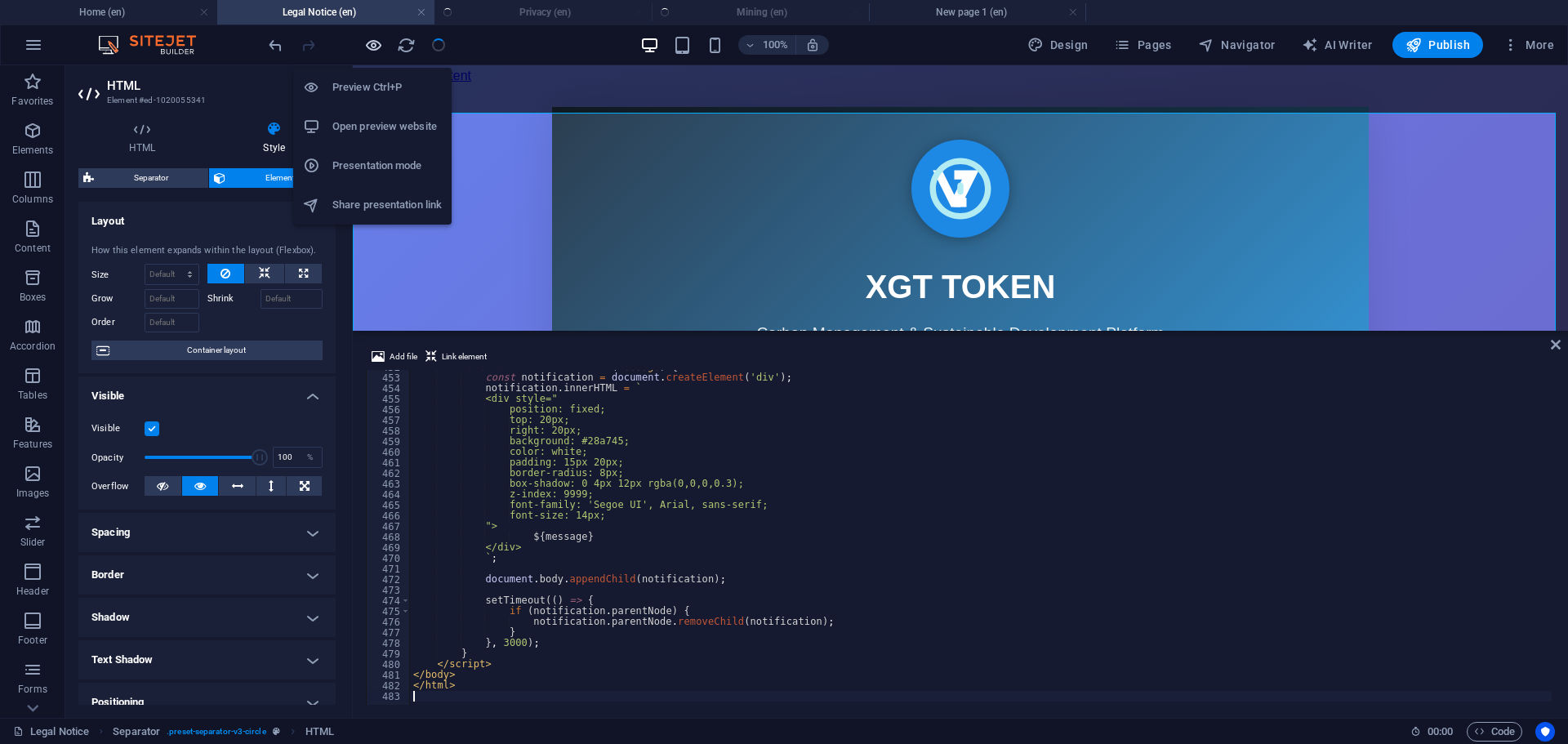
click at [374, 44] on icon "button" at bounding box center [373, 45] width 19 height 19
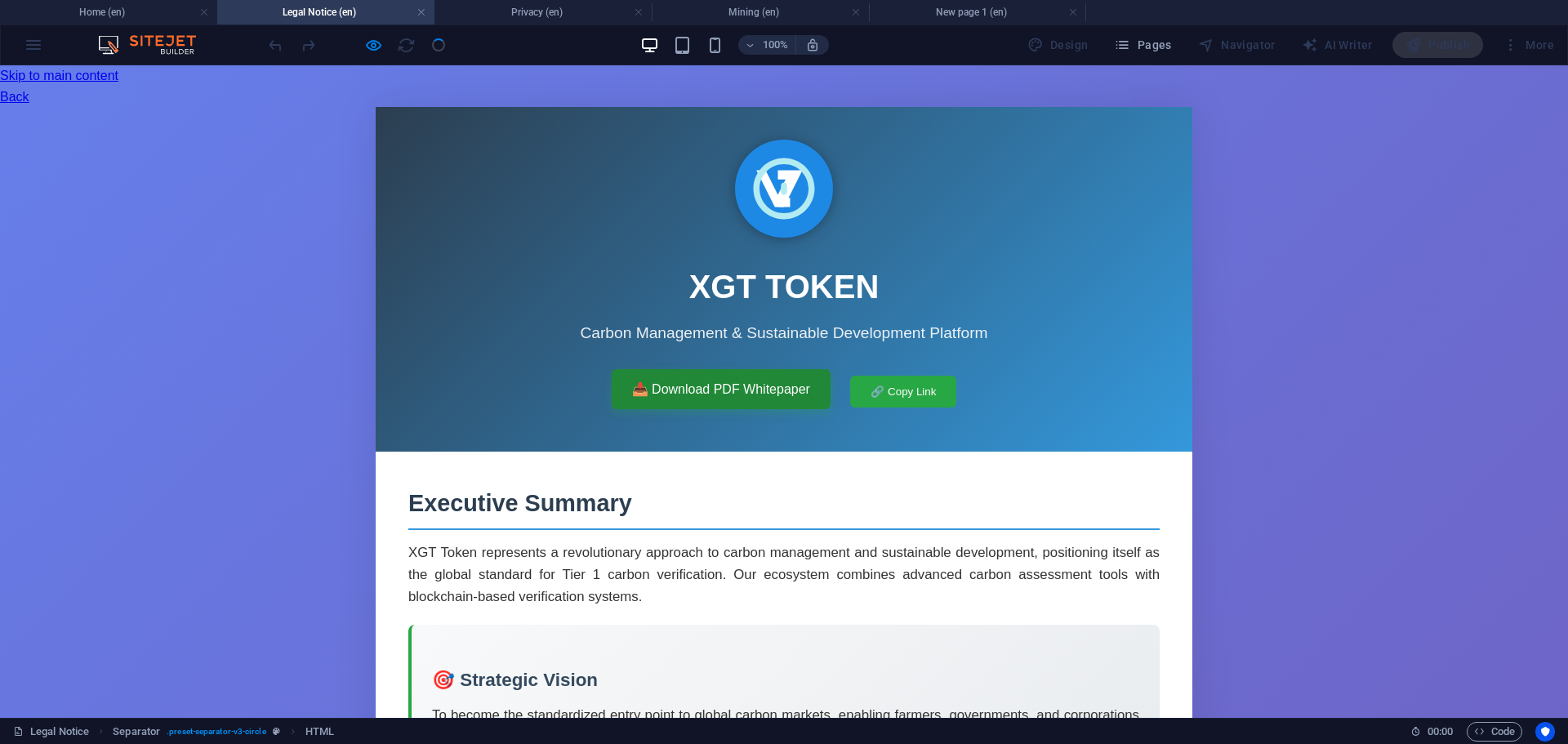
click at [688, 369] on link "📥 Download PDF Whitepaper" at bounding box center [721, 390] width 219 height 41
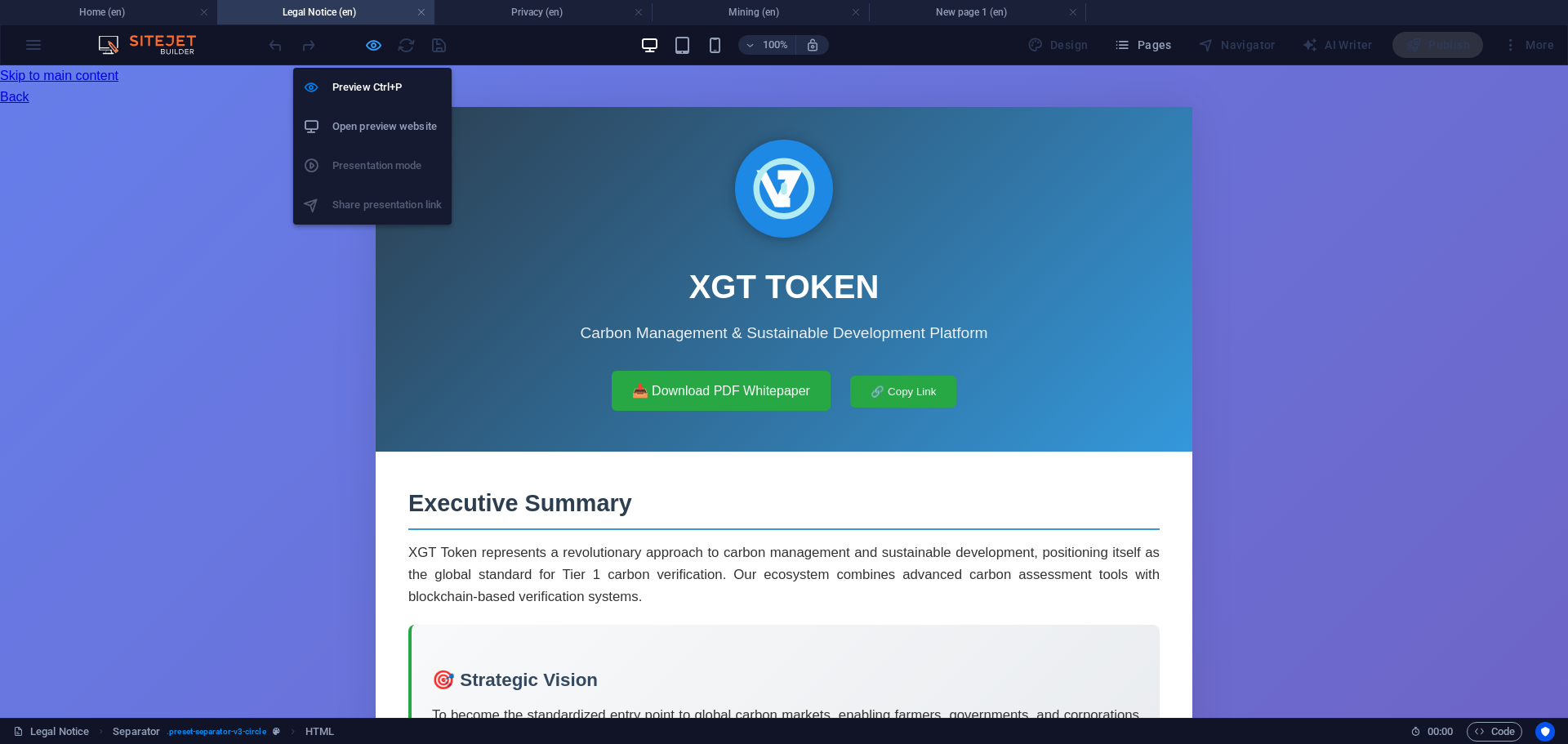
click at [375, 38] on icon "button" at bounding box center [373, 45] width 19 height 19
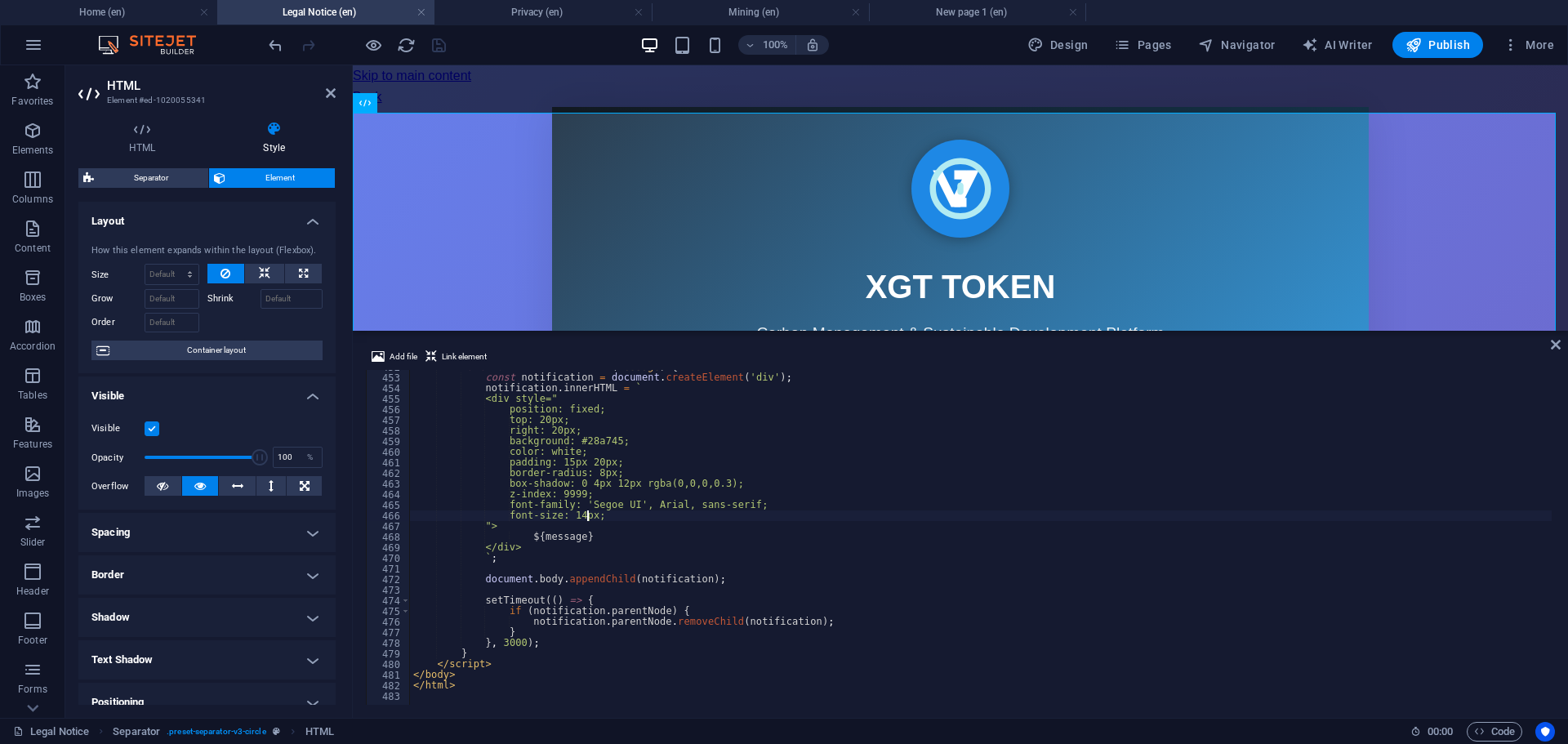
click at [586, 516] on div "function showNotification ( message ) { const notification = document . createE…" at bounding box center [1232, 538] width 1643 height 353
type textarea "</html>"
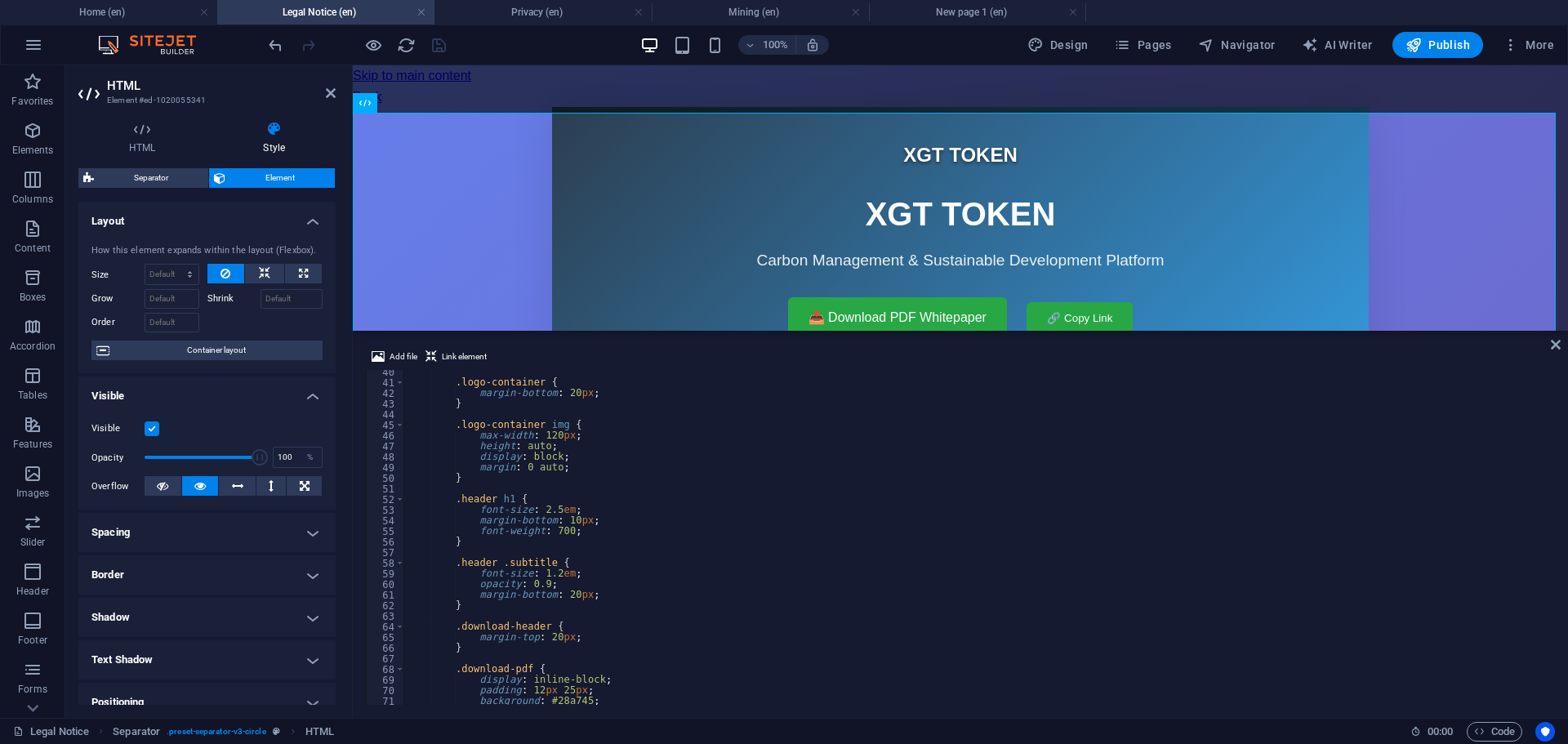
scroll to position [221, 0]
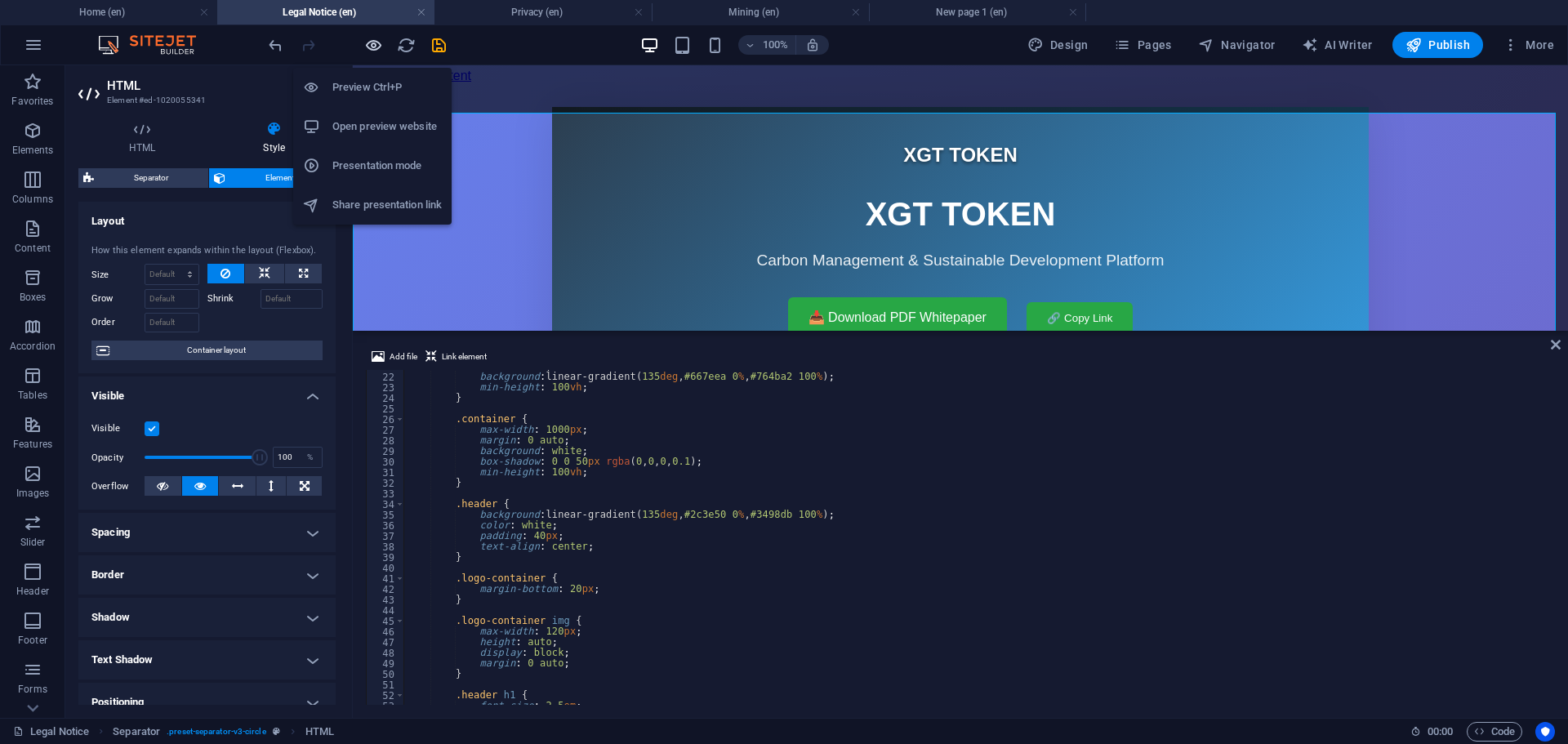
click at [370, 47] on icon "button" at bounding box center [373, 45] width 19 height 19
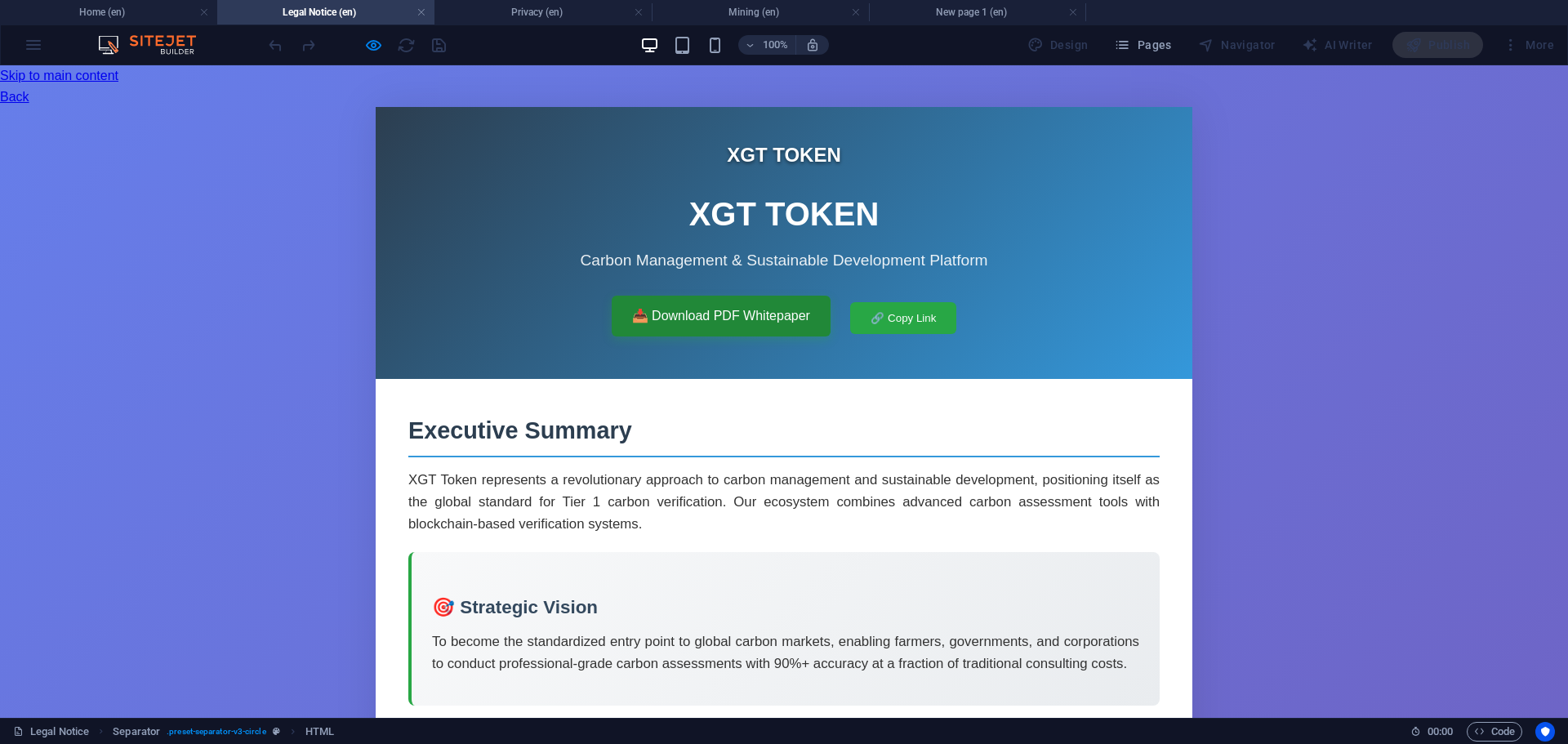
click at [639, 328] on link "📥 Download PDF Whitepaper" at bounding box center [721, 316] width 219 height 41
